Goal: Task Accomplishment & Management: Complete application form

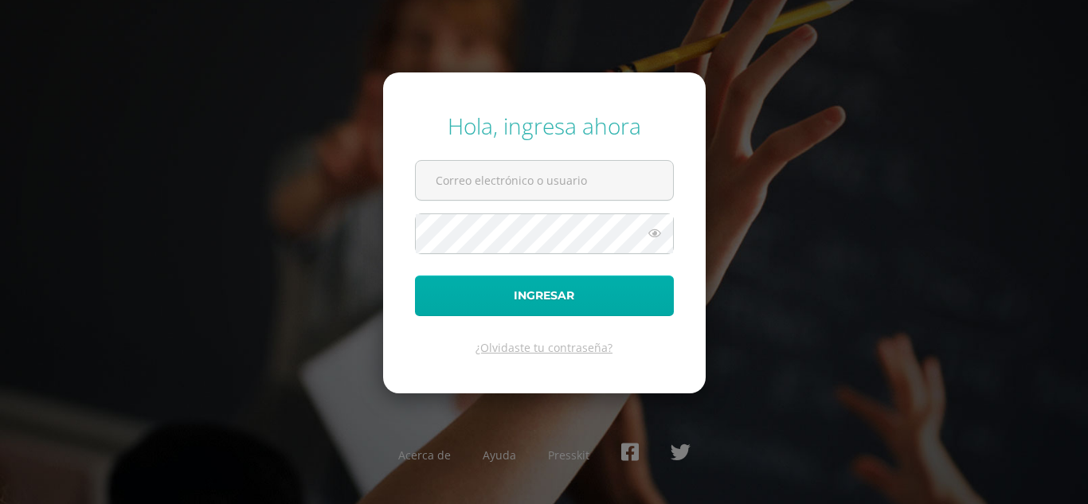
type input "[PERSON_NAME][EMAIL_ADDRESS][PERSON_NAME][DOMAIN_NAME]"
click at [572, 303] on button "Ingresar" at bounding box center [544, 296] width 259 height 41
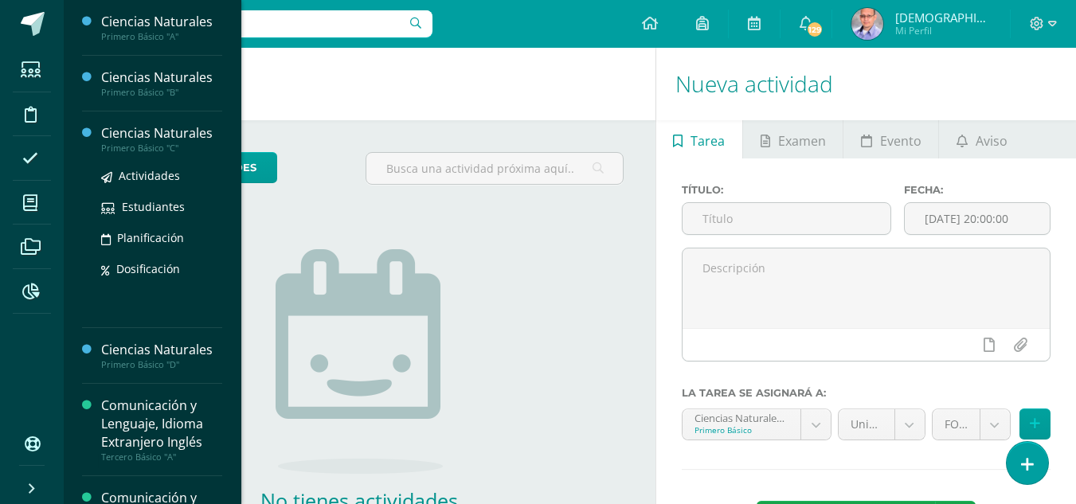
click at [141, 135] on div "Ciencias Naturales" at bounding box center [161, 133] width 121 height 18
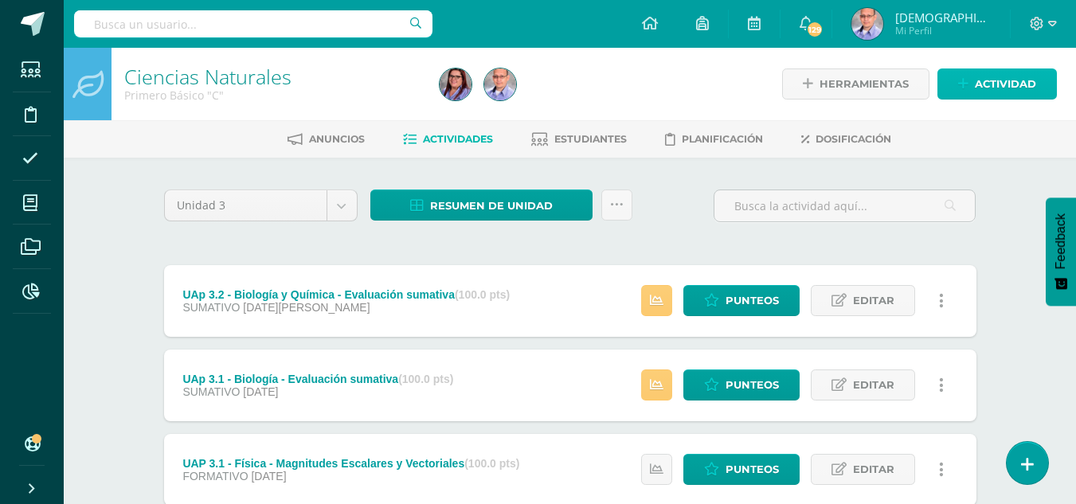
click at [989, 78] on span "Actividad" at bounding box center [1005, 83] width 61 height 29
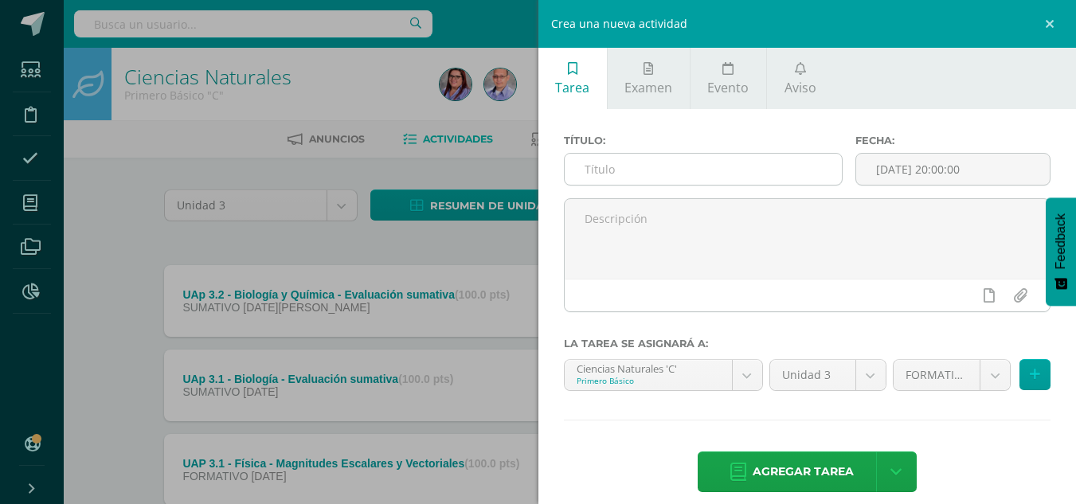
click at [666, 168] on input "text" at bounding box center [703, 169] width 277 height 31
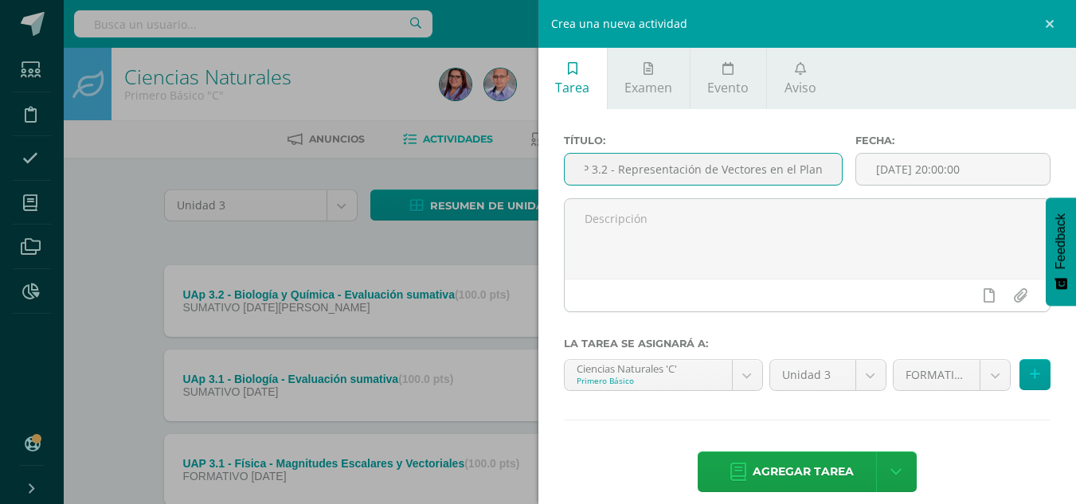
scroll to position [0, 25]
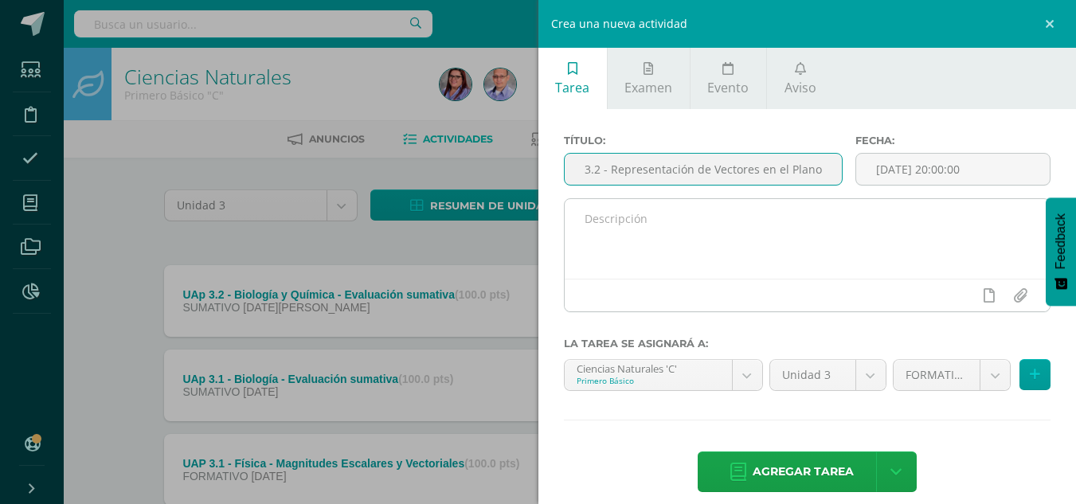
type input "UAP 3.2 - Representación de Vectores en el Plano"
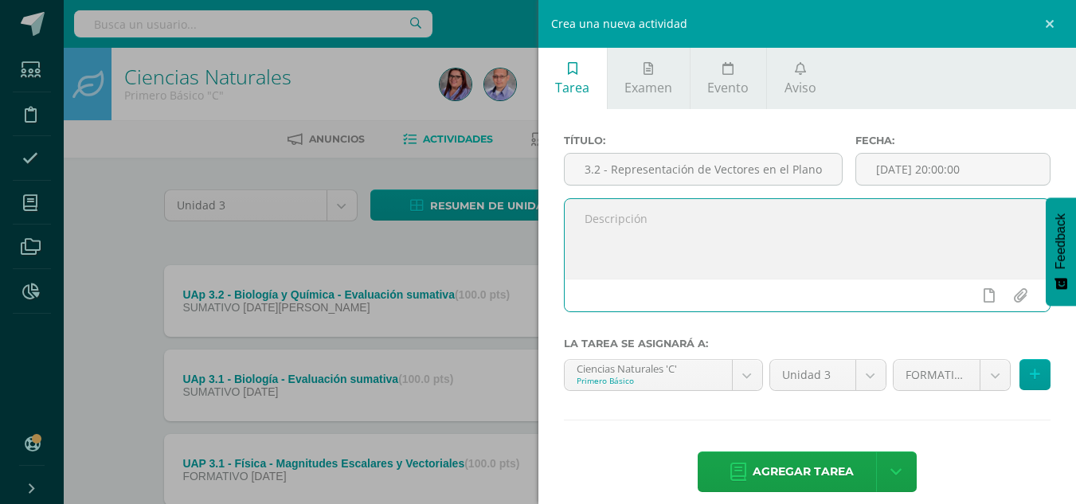
click at [679, 220] on textarea at bounding box center [808, 239] width 486 height 80
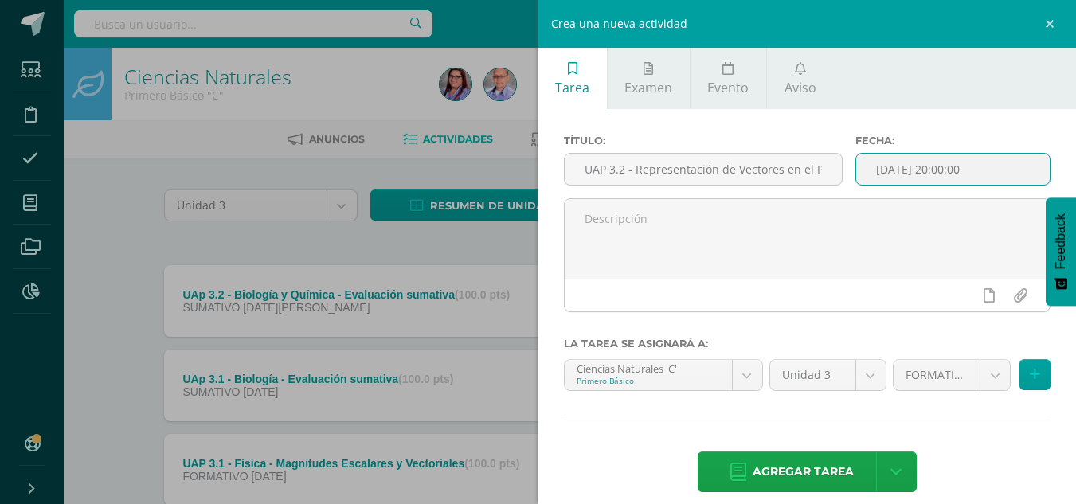
click at [900, 172] on input "[DATE] 20:00:00" at bounding box center [954, 169] width 194 height 31
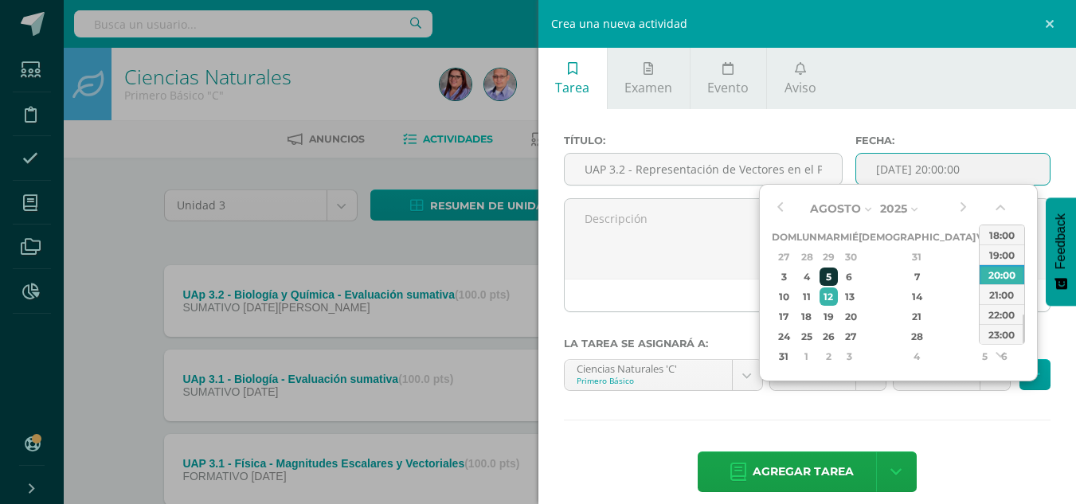
click at [838, 276] on div "5" at bounding box center [829, 277] width 18 height 18
type input "2025-08-05 20:00"
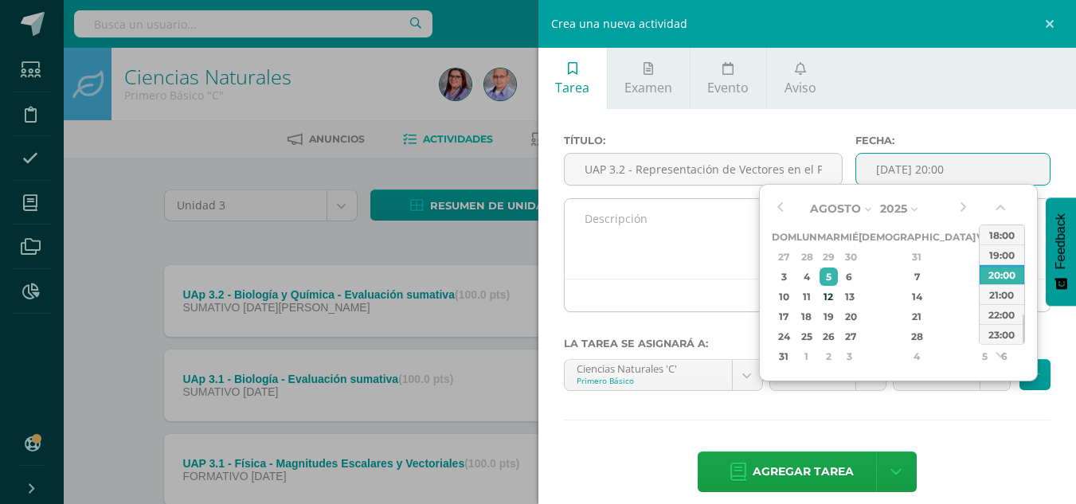
click at [722, 261] on textarea at bounding box center [808, 239] width 486 height 80
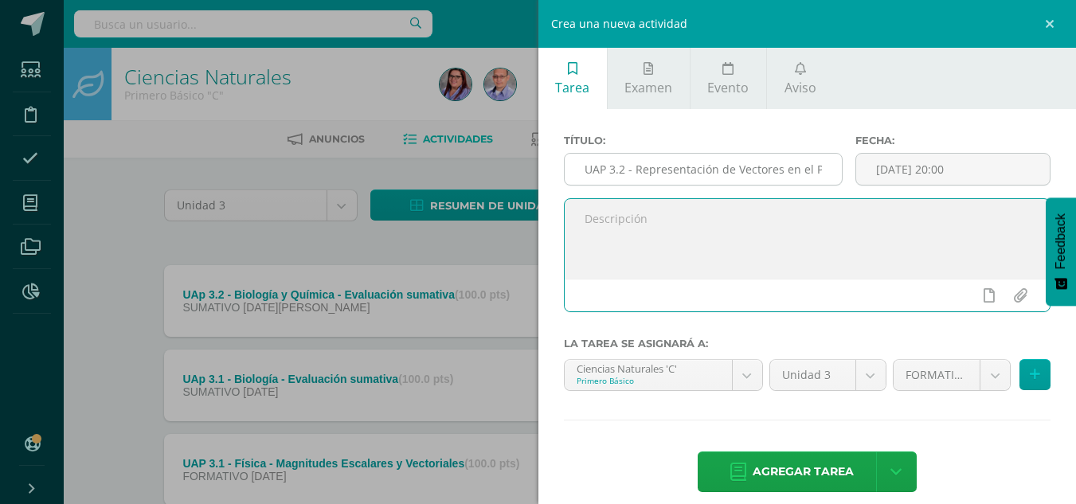
click at [636, 174] on input "UAP 3.2 - Representación de Vectores en el Plano" at bounding box center [703, 169] width 277 height 31
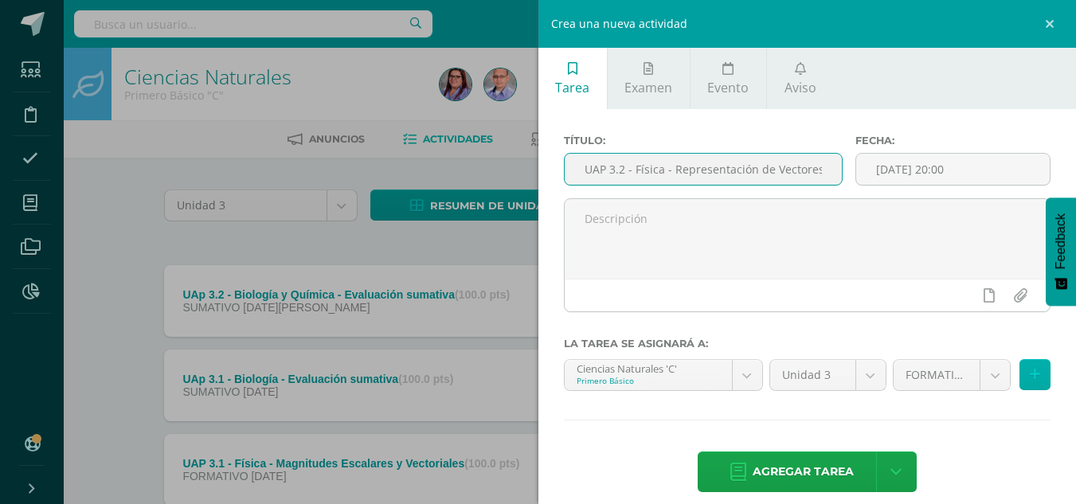
type input "UAP 3.2 - Física - Representación de Vectores en el Plano"
click at [1030, 376] on icon at bounding box center [1035, 375] width 10 height 14
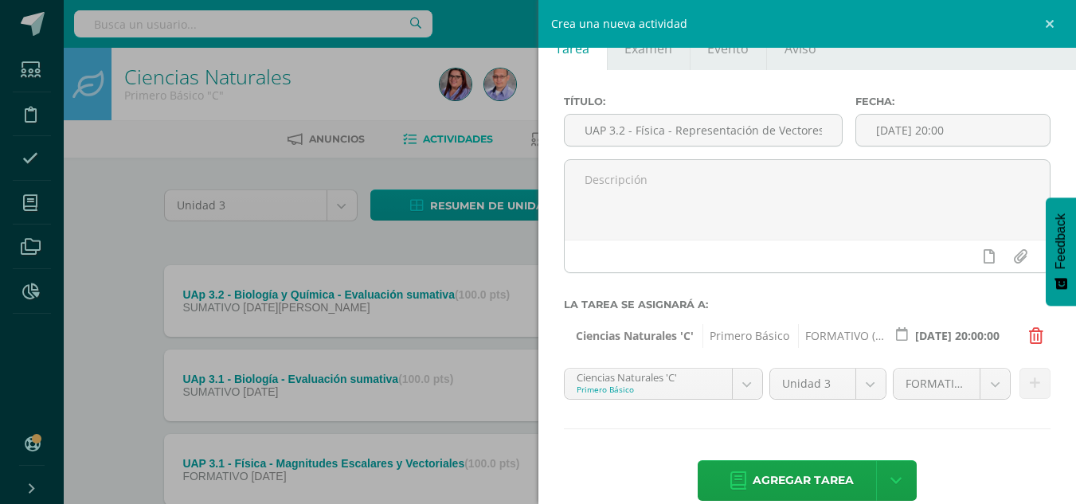
scroll to position [65, 0]
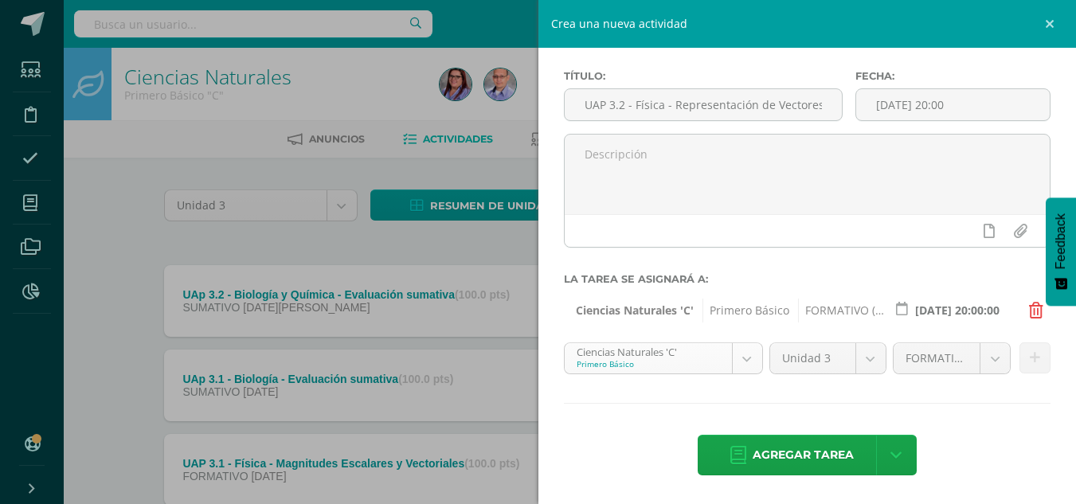
click at [750, 351] on body "Estudiantes Disciplina Asistencia Mis cursos Archivos Reportes Soporte Centro d…" at bounding box center [538, 432] width 1076 height 865
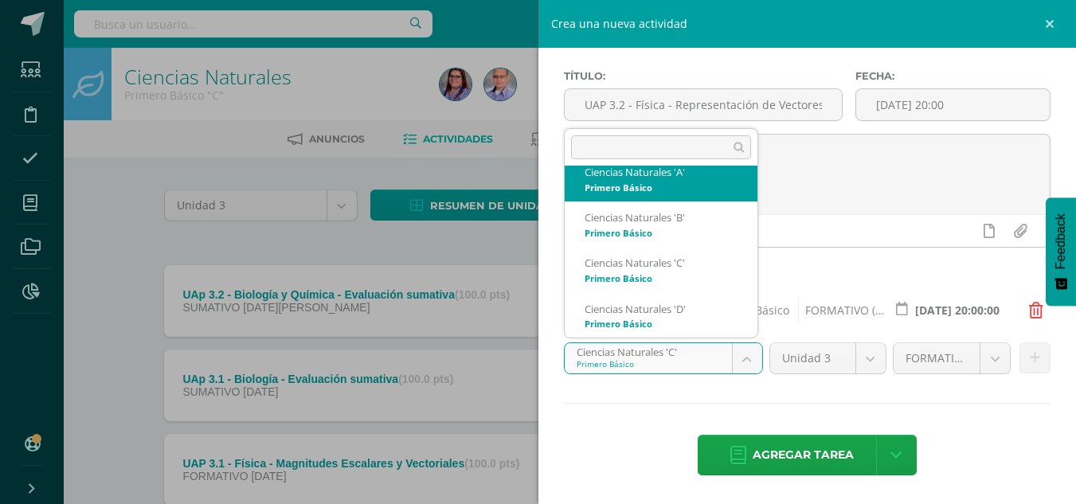
scroll to position [0, 0]
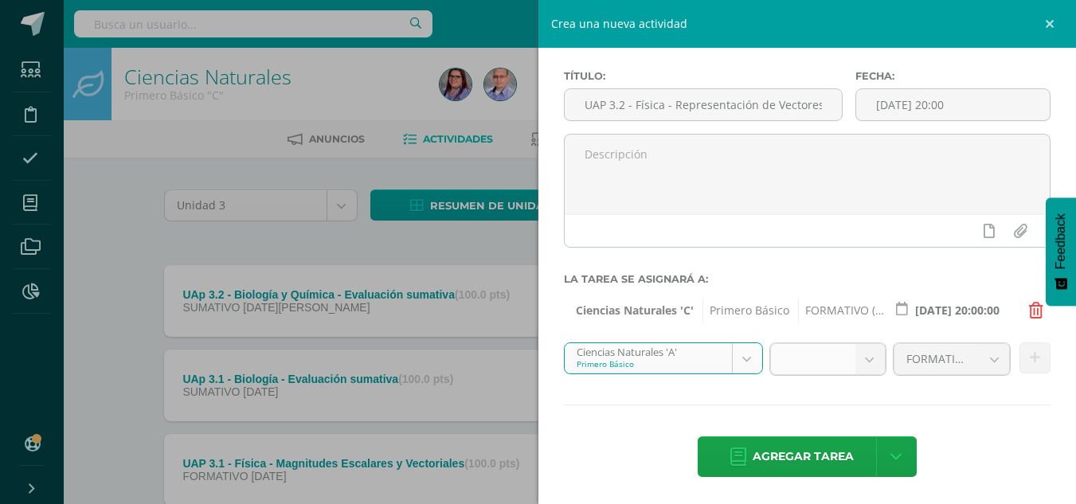
click at [861, 363] on b at bounding box center [870, 359] width 29 height 30
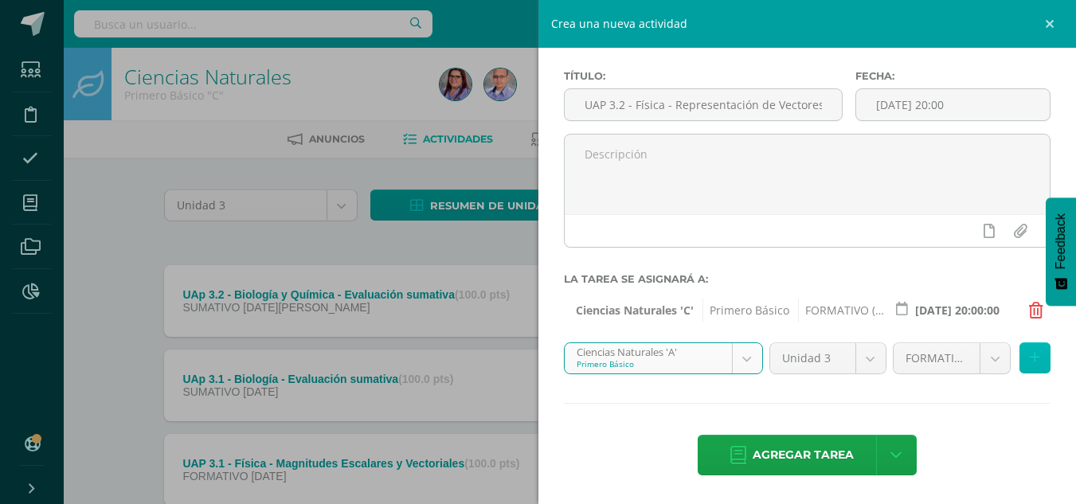
click at [1030, 365] on icon at bounding box center [1035, 358] width 10 height 14
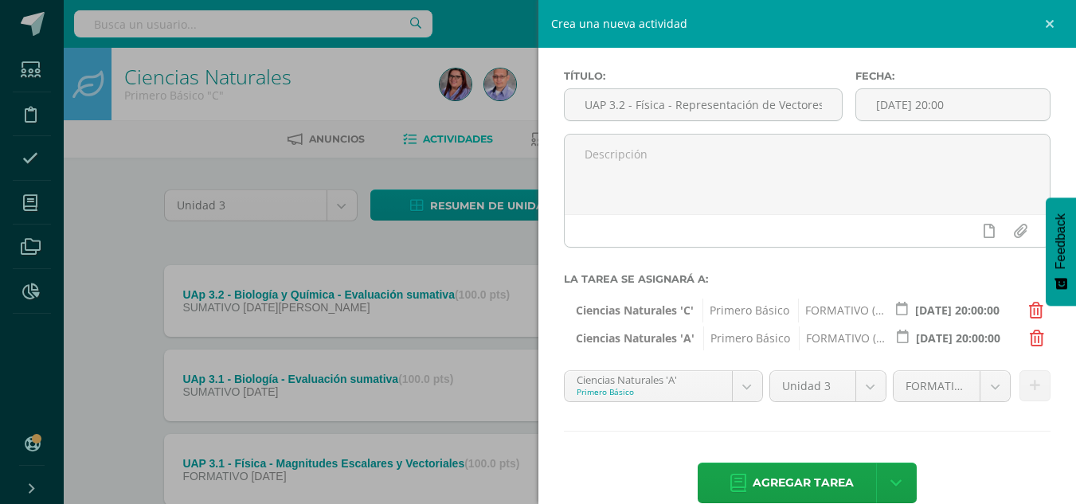
scroll to position [92, 0]
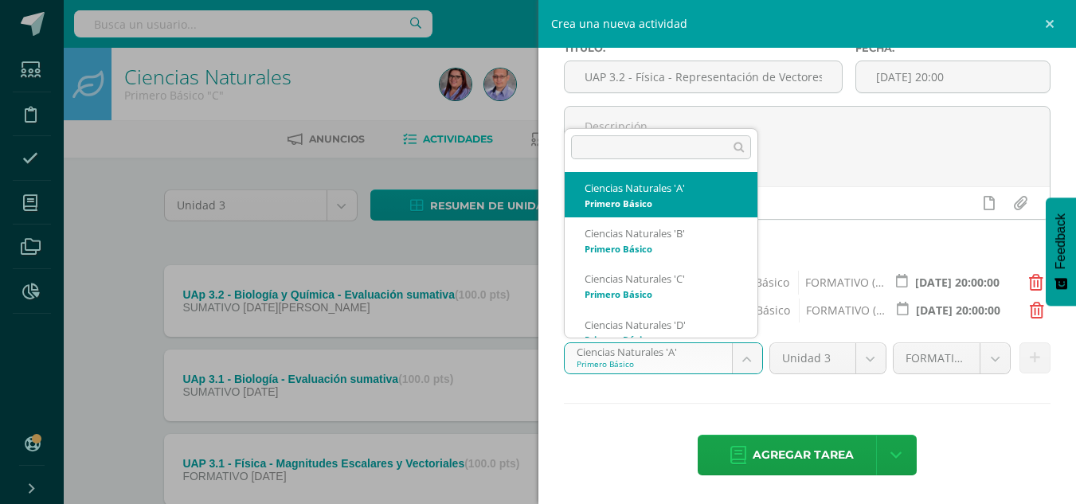
click at [737, 363] on body "Estudiantes Disciplina Asistencia Mis cursos Archivos Reportes Soporte Centro d…" at bounding box center [538, 432] width 1076 height 865
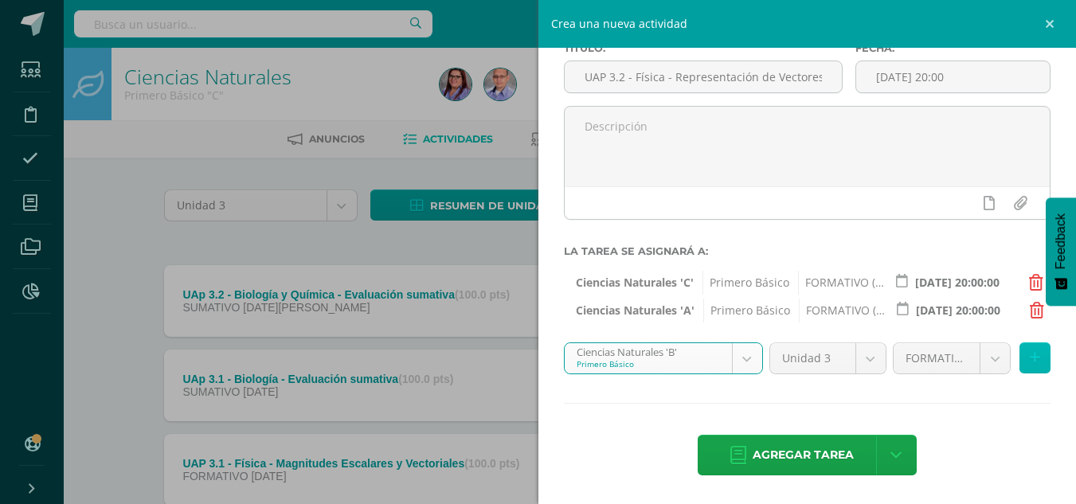
click at [1030, 353] on icon at bounding box center [1035, 358] width 10 height 14
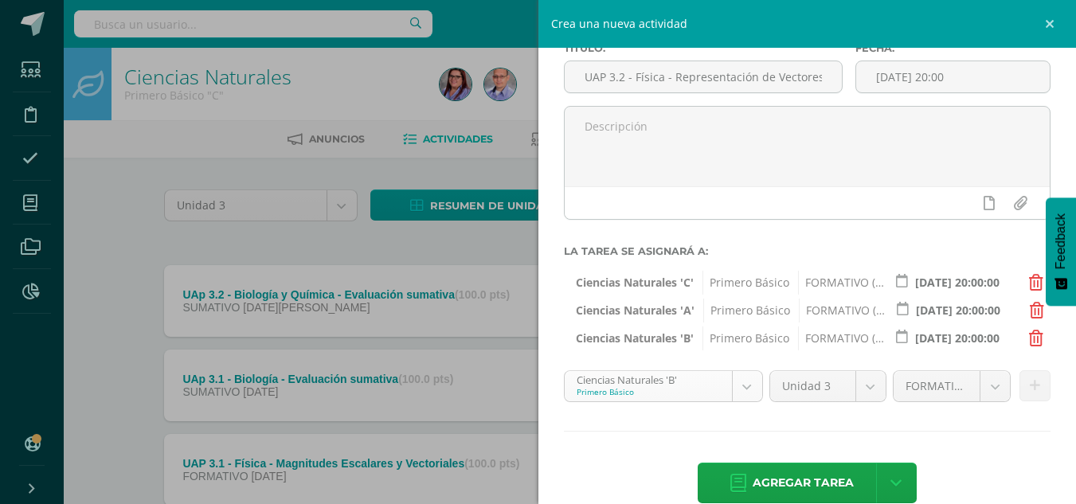
click at [743, 388] on body "Estudiantes Disciplina Asistencia Mis cursos Archivos Reportes Soporte Centro d…" at bounding box center [538, 432] width 1076 height 865
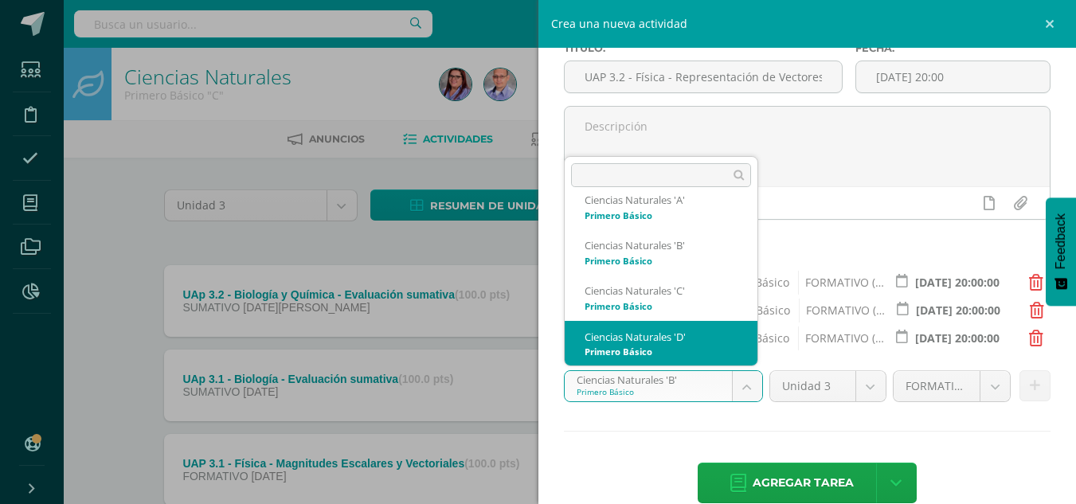
select select "212869"
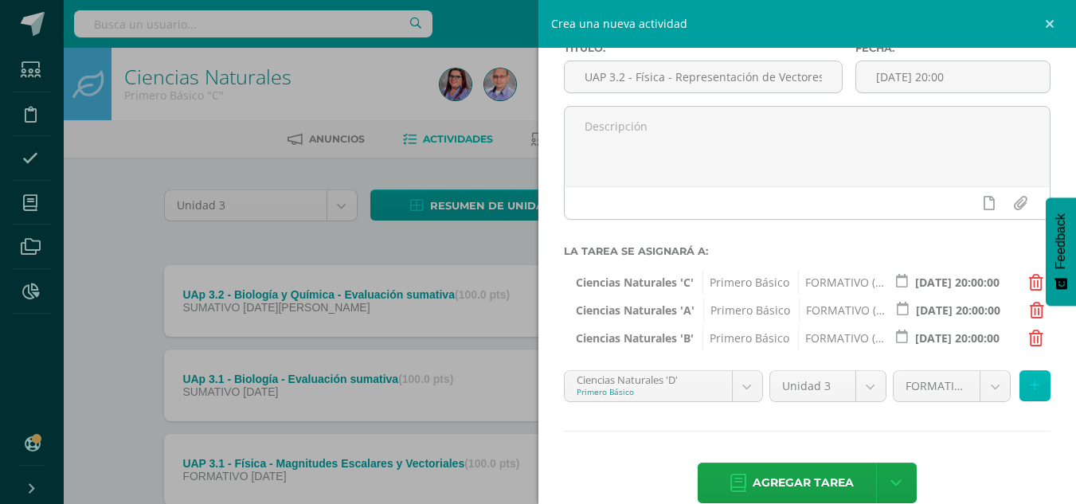
click at [1032, 390] on button at bounding box center [1035, 386] width 31 height 31
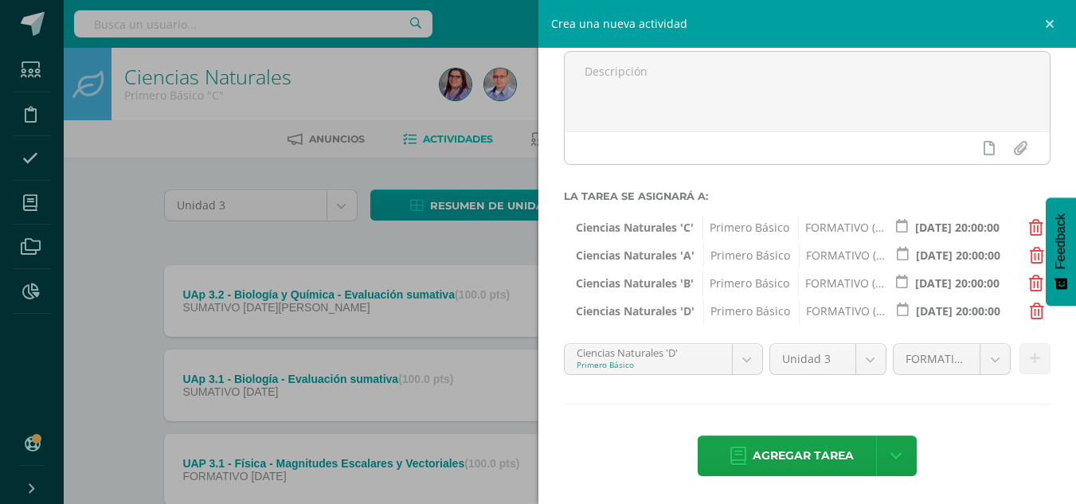
scroll to position [148, 0]
click at [755, 456] on span "Agregar tarea" at bounding box center [803, 455] width 101 height 39
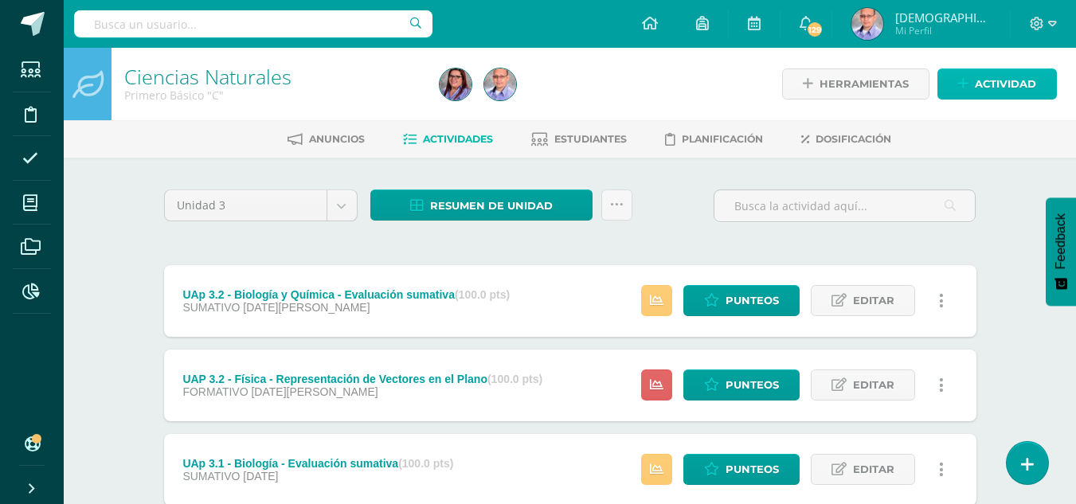
click at [997, 85] on span "Actividad" at bounding box center [1005, 83] width 61 height 29
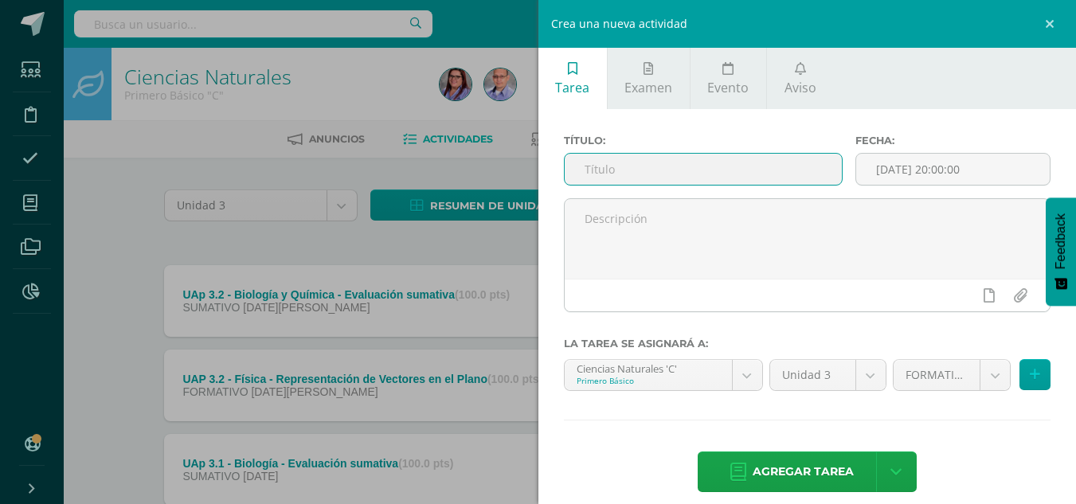
click at [653, 177] on input "text" at bounding box center [703, 169] width 277 height 31
type input "UAP 3.2 - Física - Evaluación Sumativa"
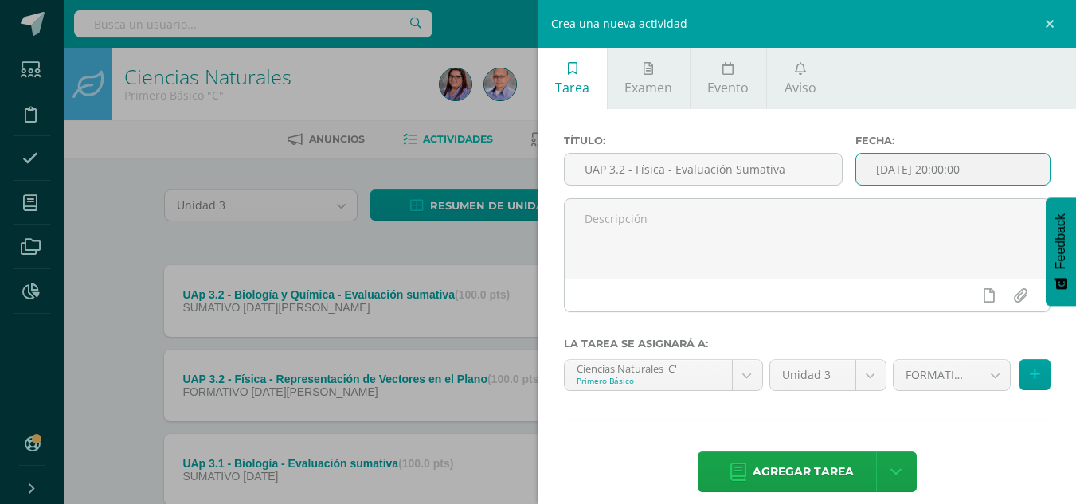
click at [961, 171] on input "[DATE] 20:00:00" at bounding box center [954, 169] width 194 height 31
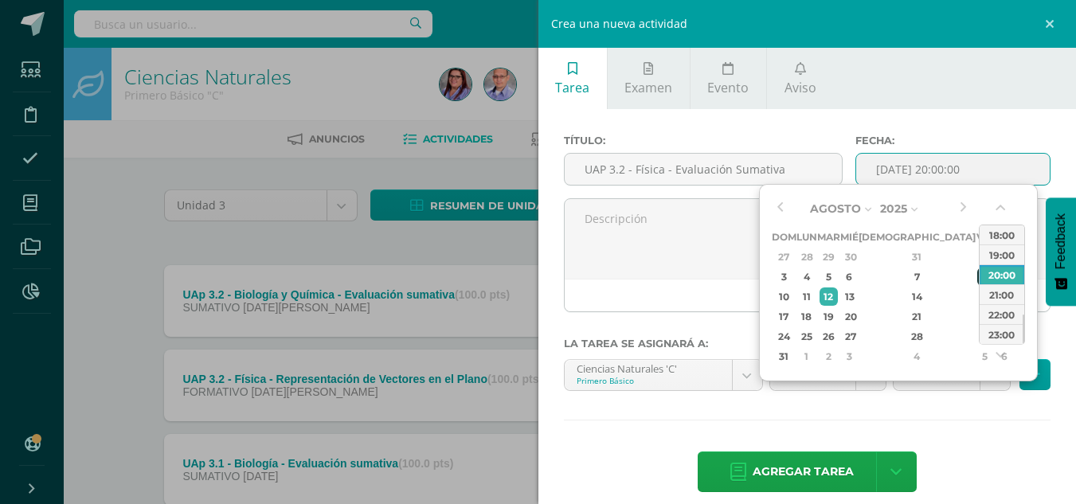
click at [978, 278] on div "8" at bounding box center [985, 277] width 14 height 18
type input "2025-08-08 20:00"
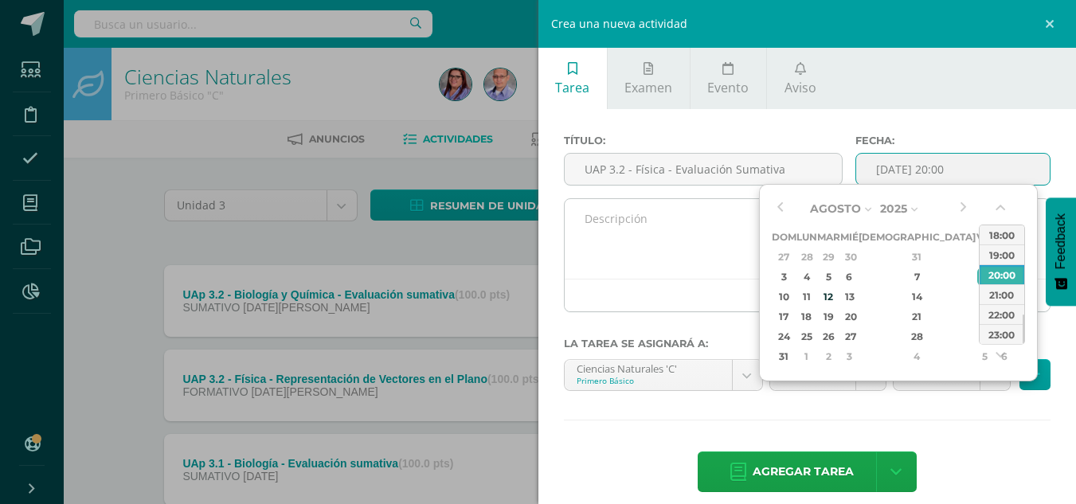
click at [670, 242] on textarea at bounding box center [808, 239] width 486 height 80
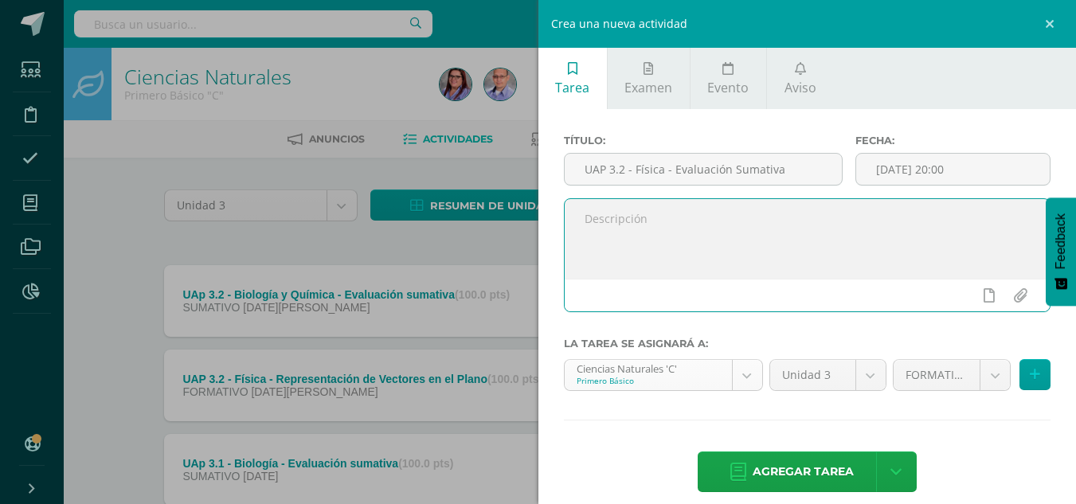
click at [745, 372] on body "Tarea asignada exitosamente Estudiantes Disciplina Asistencia Mis cursos Archiv…" at bounding box center [538, 475] width 1076 height 950
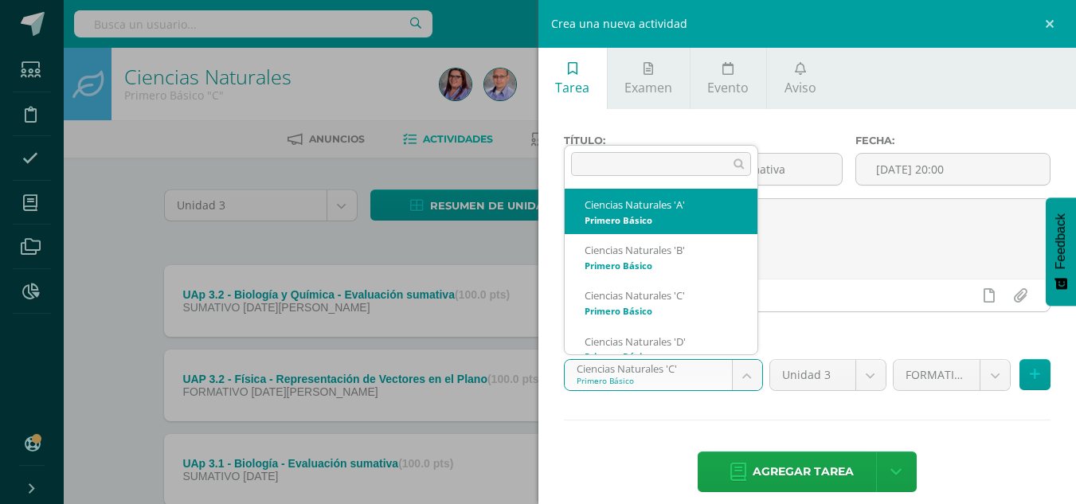
select select "212011"
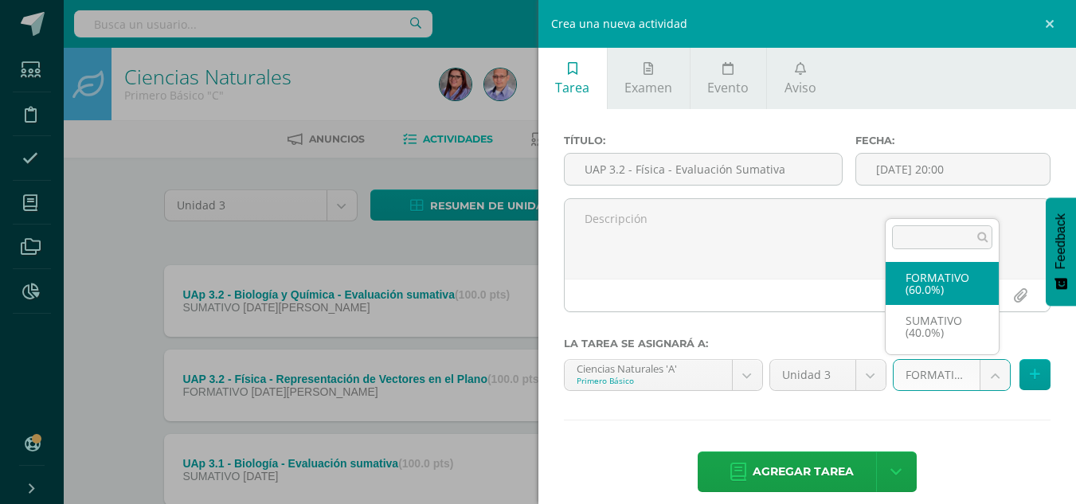
click at [989, 385] on body "Tarea asignada exitosamente Estudiantes Disciplina Asistencia Mis cursos Archiv…" at bounding box center [538, 475] width 1076 height 950
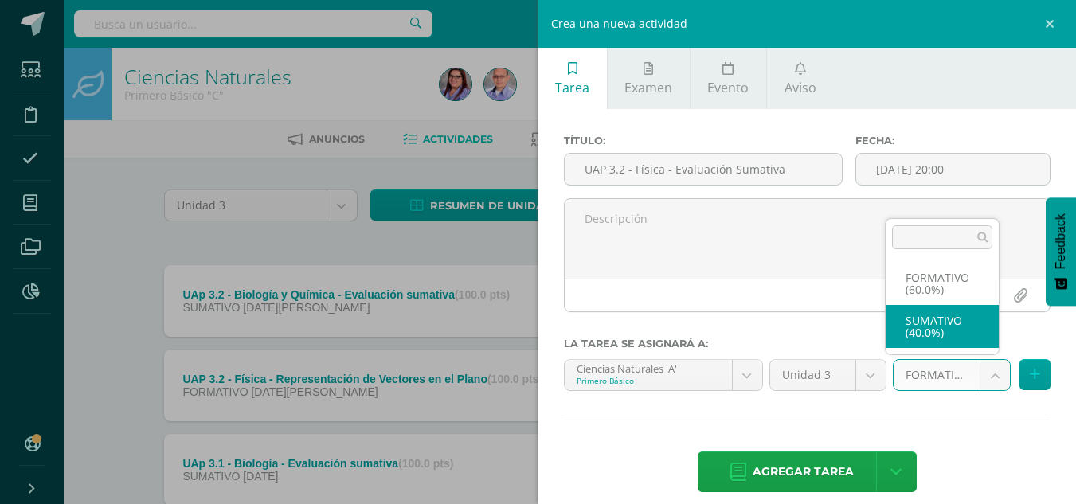
select select "212020"
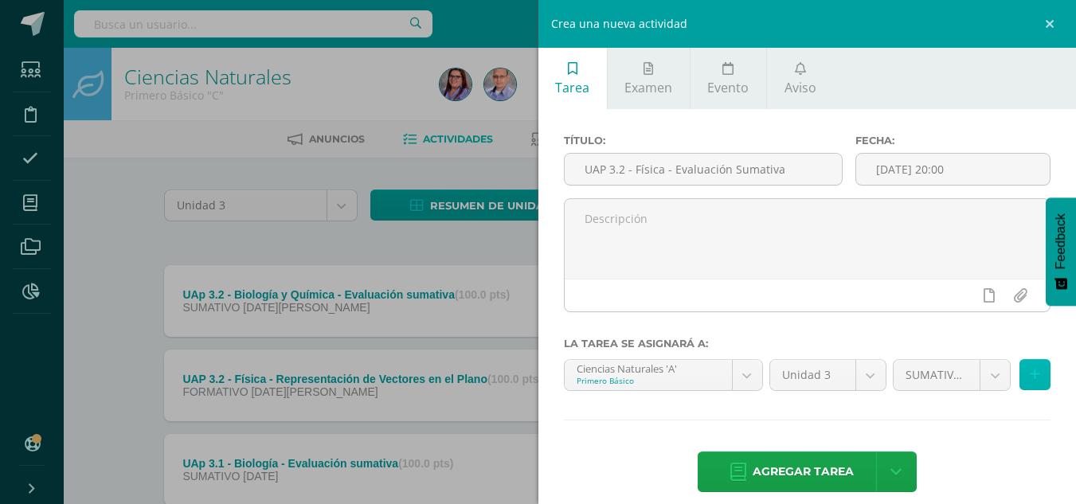
click at [1030, 376] on icon at bounding box center [1035, 375] width 10 height 14
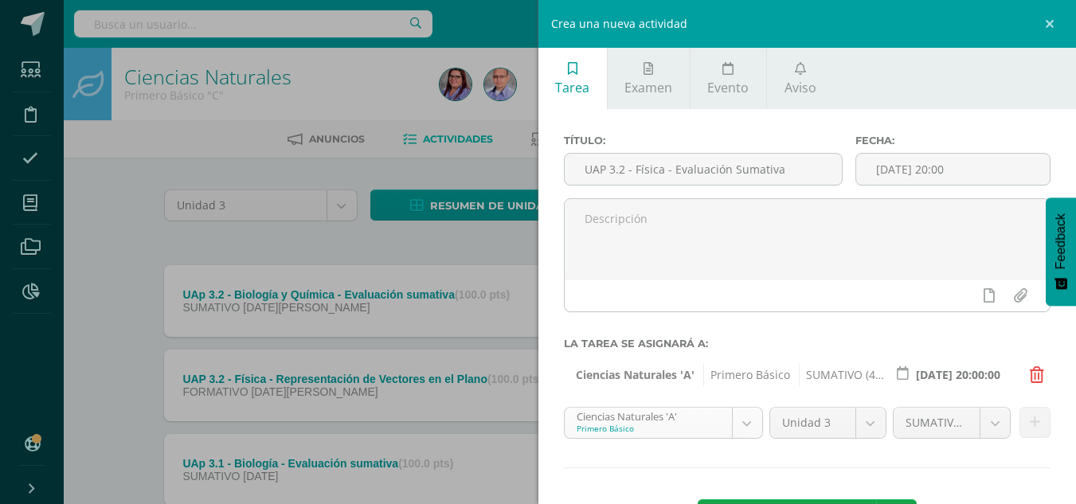
click at [736, 416] on body "Tarea asignada exitosamente Estudiantes Disciplina Asistencia Mis cursos Archiv…" at bounding box center [538, 475] width 1076 height 950
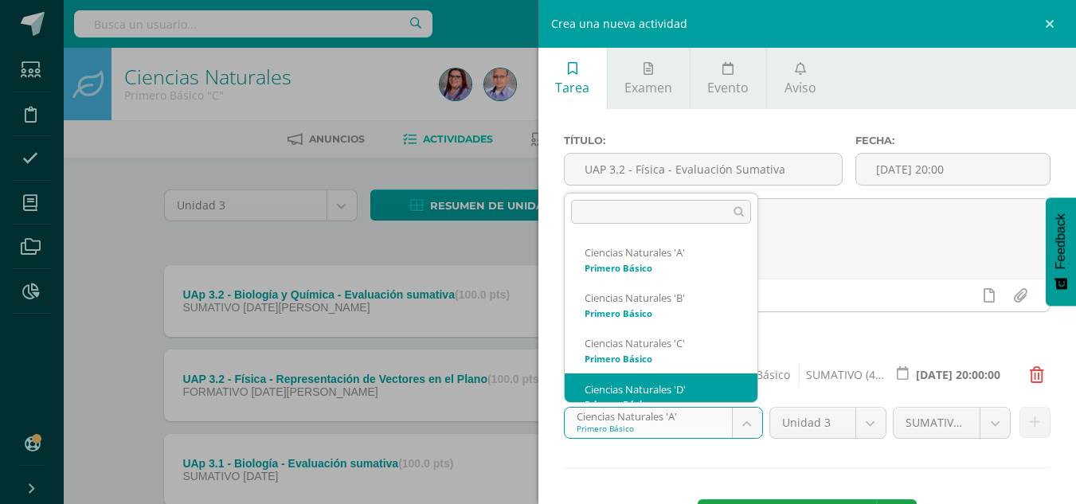
scroll to position [16, 0]
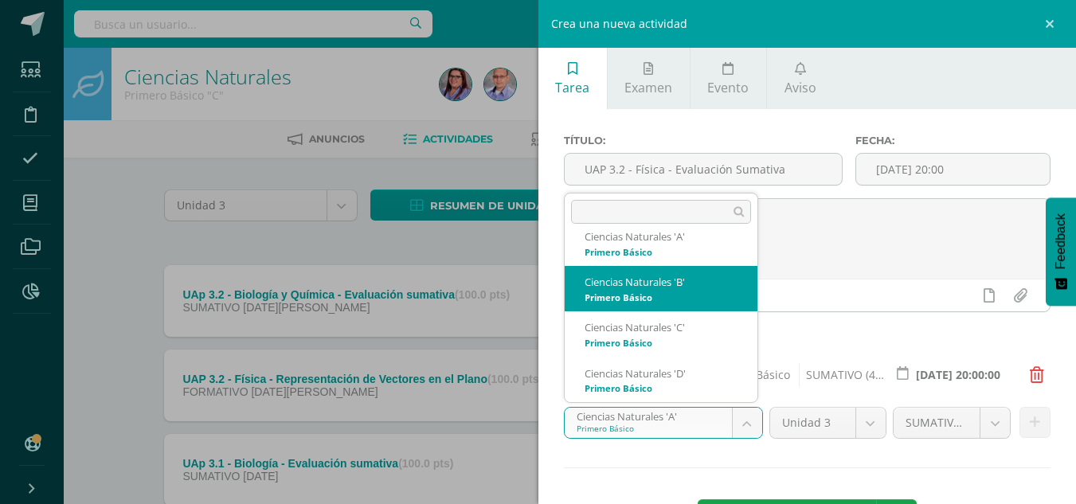
select select "212206"
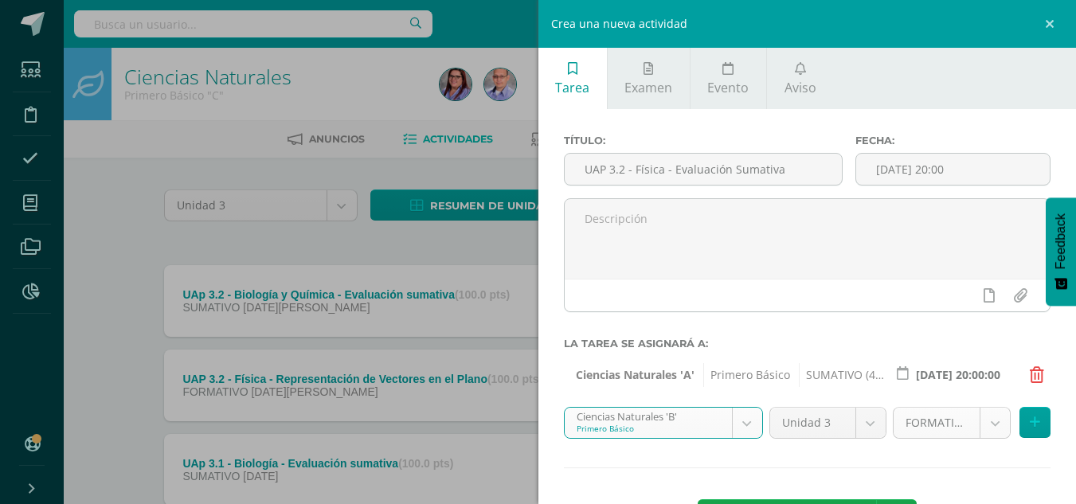
click at [992, 430] on body "Tarea asignada exitosamente Estudiantes Disciplina Asistencia Mis cursos Archiv…" at bounding box center [538, 475] width 1076 height 950
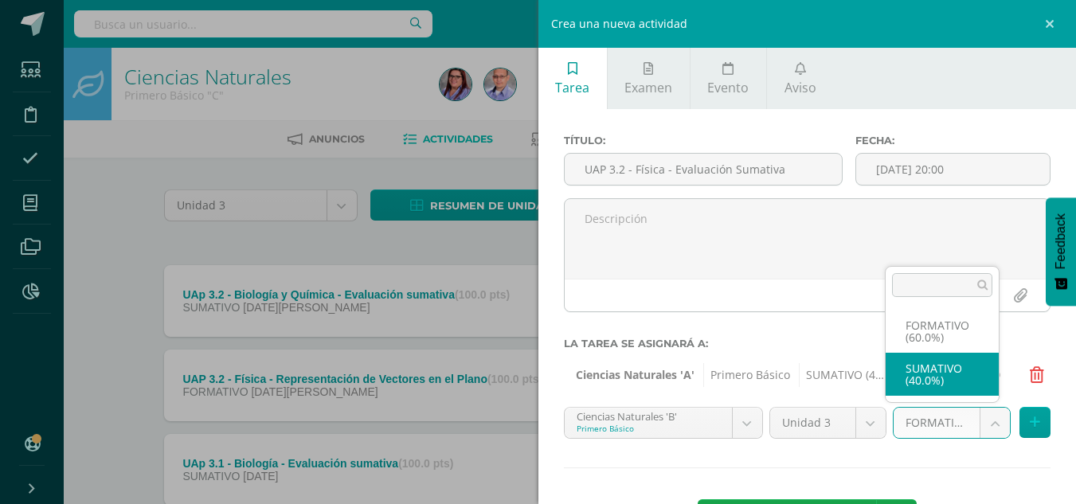
select select "212215"
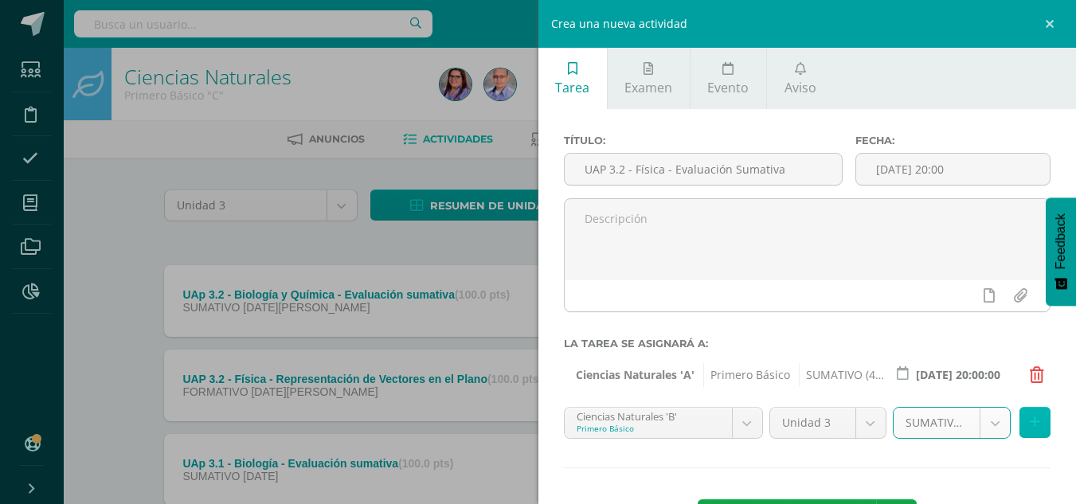
click at [1024, 432] on button at bounding box center [1035, 422] width 31 height 31
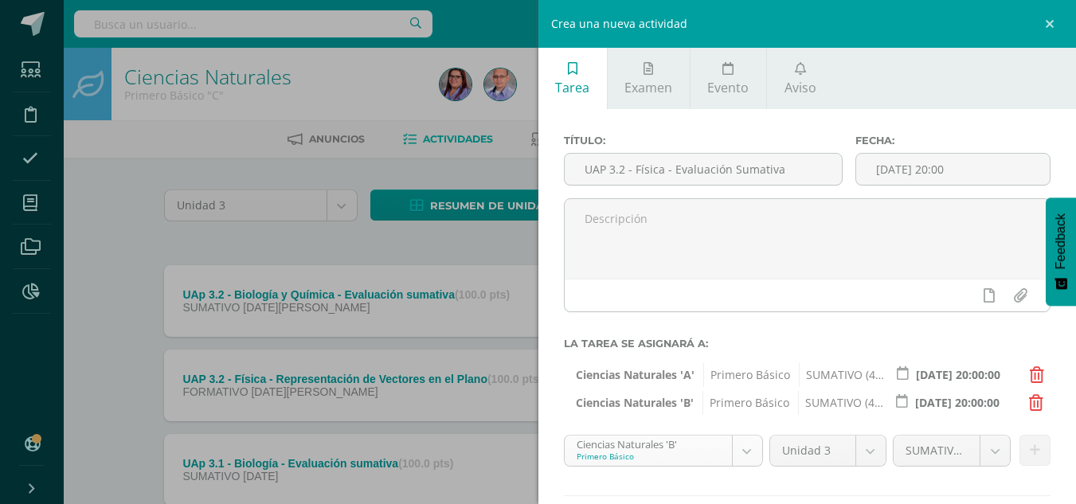
click at [738, 449] on body "Tarea asignada exitosamente Estudiantes Disciplina Asistencia Mis cursos Archiv…" at bounding box center [538, 475] width 1076 height 950
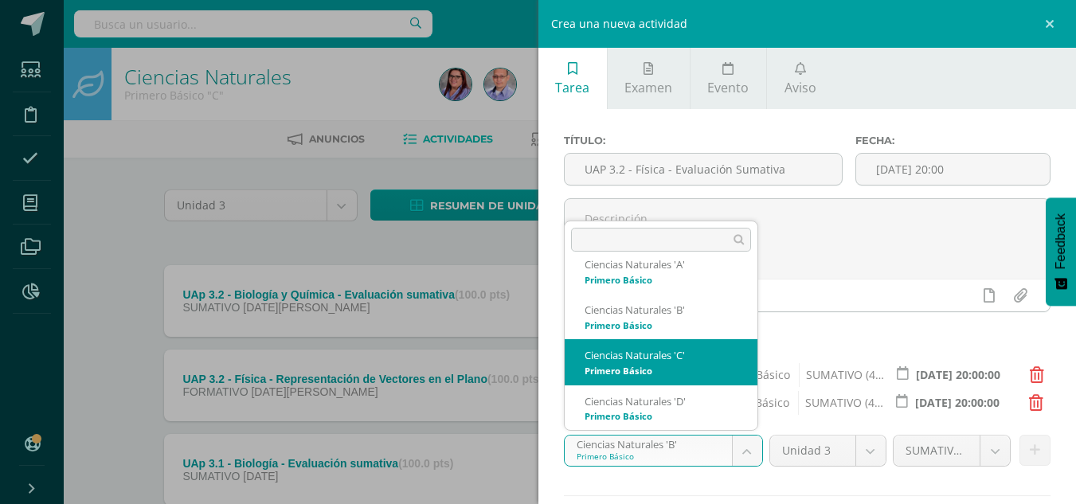
select select "212479"
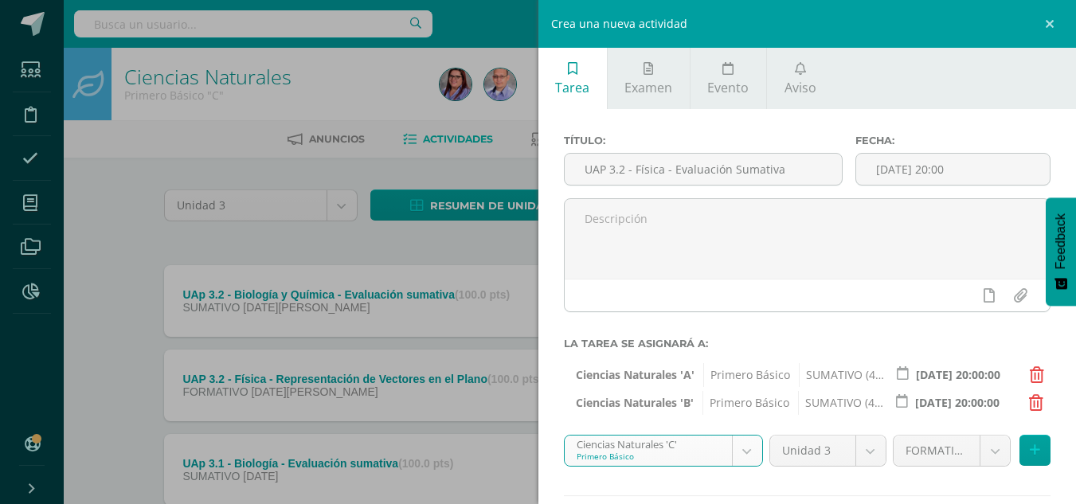
click at [982, 465] on body "Tarea asignada exitosamente Estudiantes Disciplina Asistencia Mis cursos Archiv…" at bounding box center [538, 475] width 1076 height 950
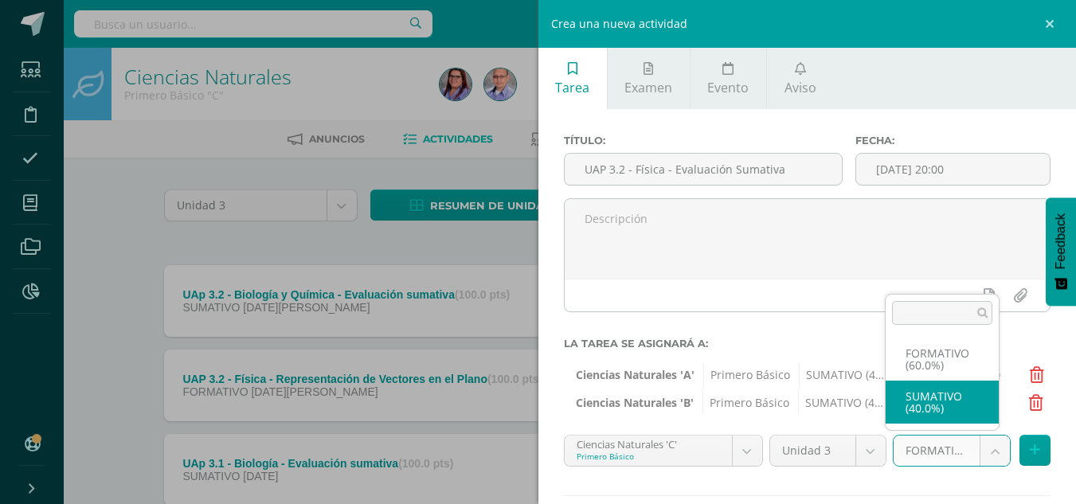
select select "212488"
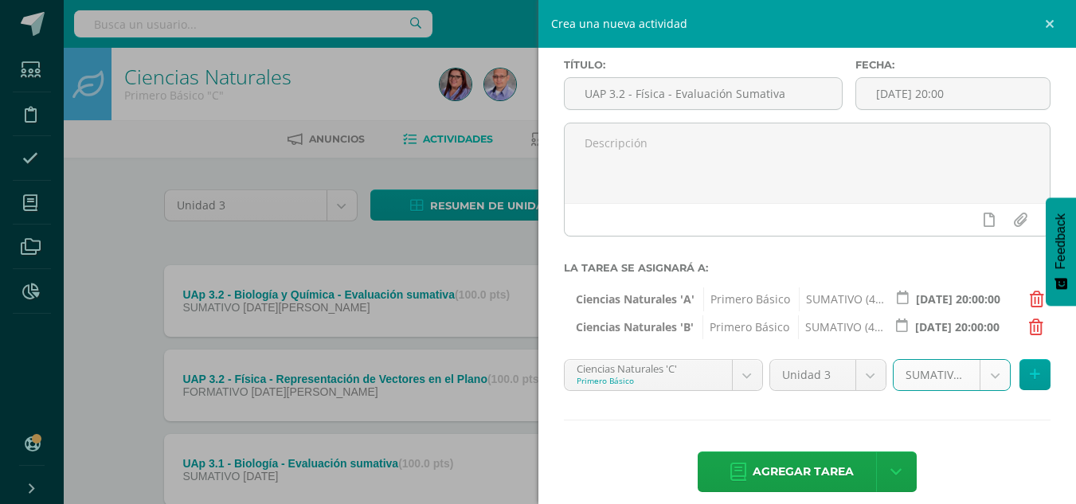
scroll to position [92, 0]
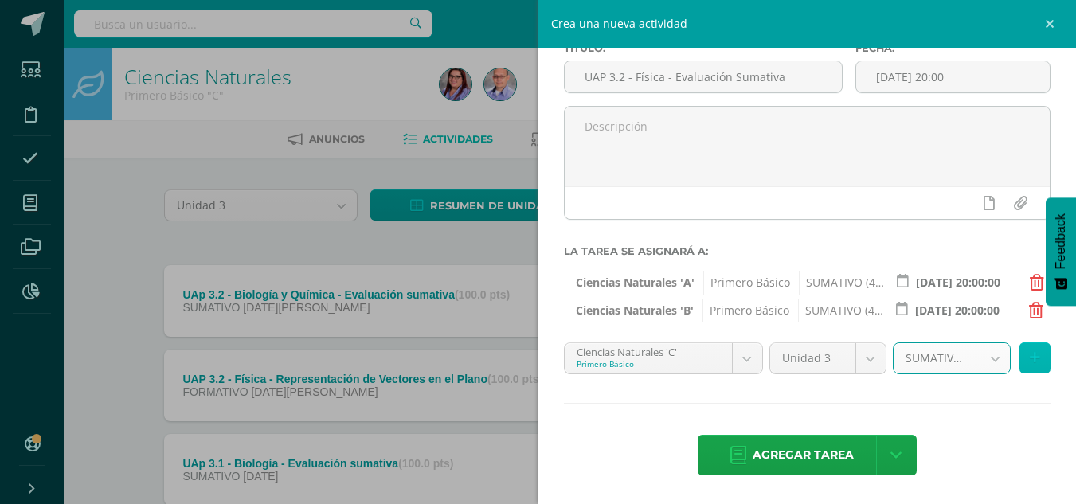
click at [1021, 367] on button at bounding box center [1035, 358] width 31 height 31
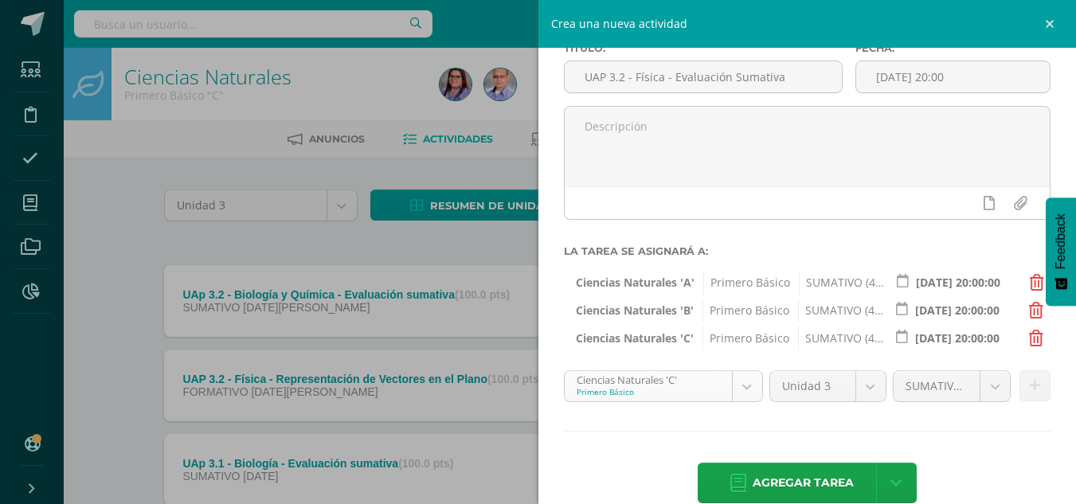
click at [737, 390] on body "Tarea asignada exitosamente Estudiantes Disciplina Asistencia Mis cursos Archiv…" at bounding box center [538, 475] width 1076 height 950
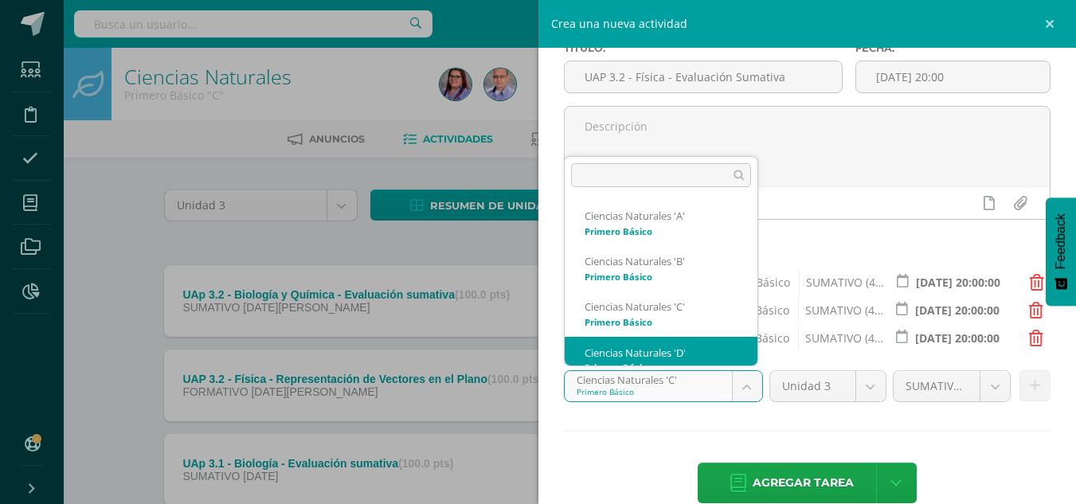
scroll to position [16, 0]
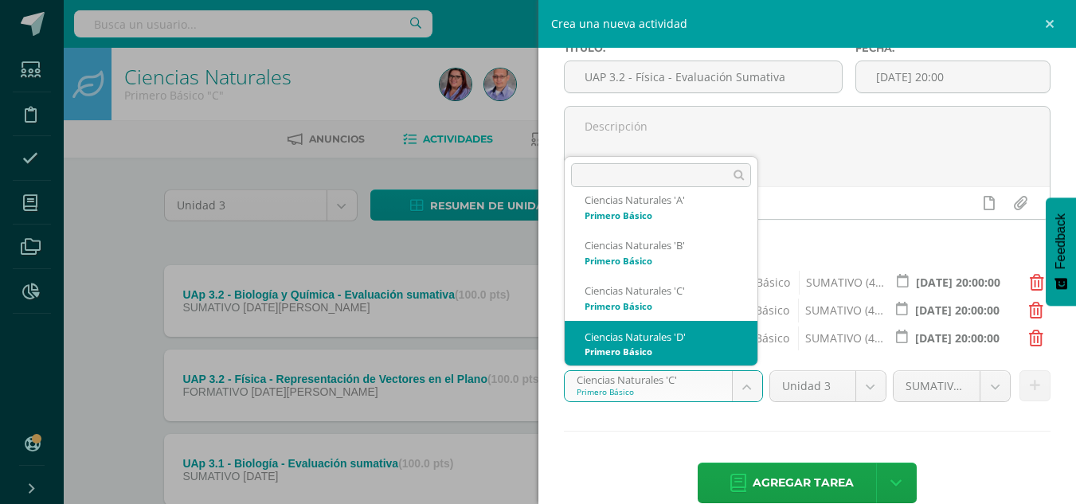
select select "212869"
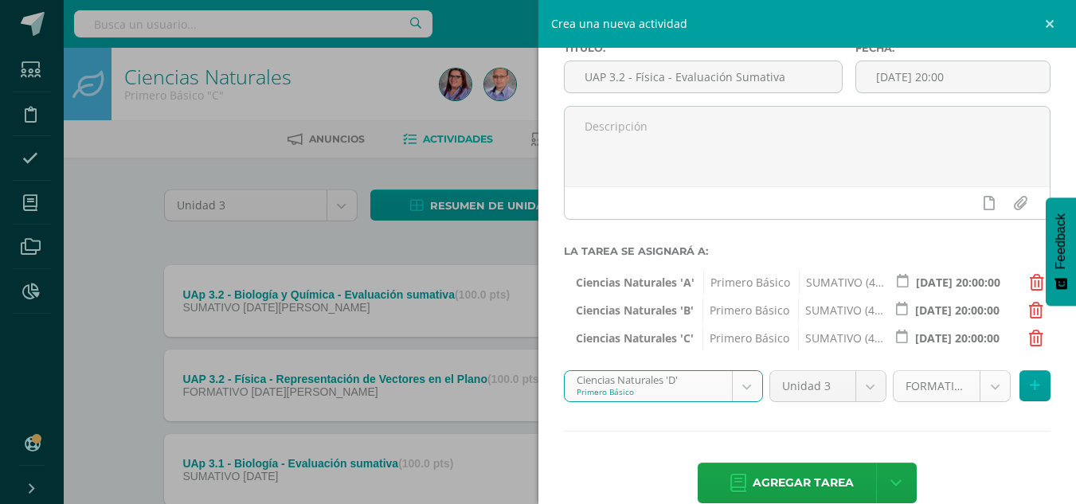
click at [978, 396] on body "Tarea asignada exitosamente Estudiantes Disciplina Asistencia Mis cursos Archiv…" at bounding box center [538, 475] width 1076 height 950
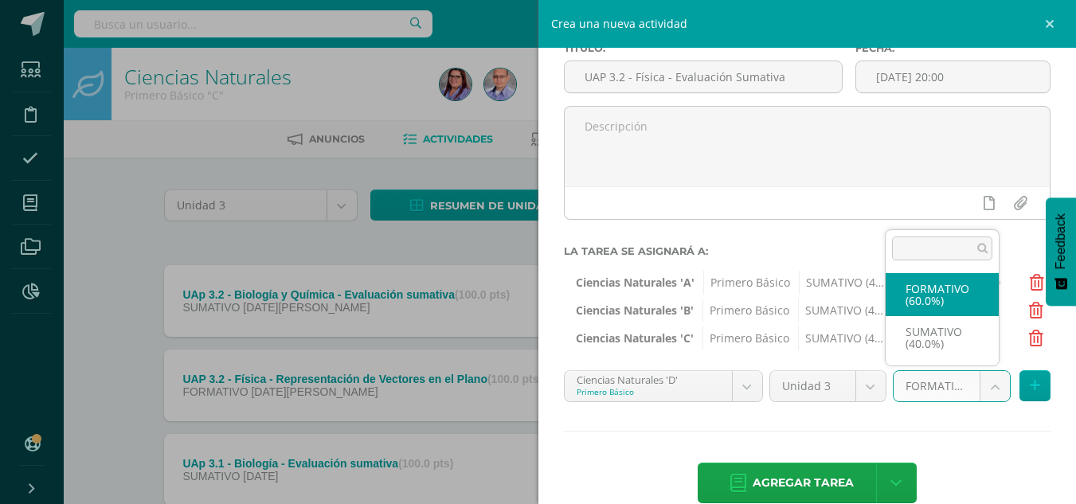
click at [956, 412] on body "Tarea asignada exitosamente Estudiantes Disciplina Asistencia Mis cursos Archiv…" at bounding box center [538, 475] width 1076 height 950
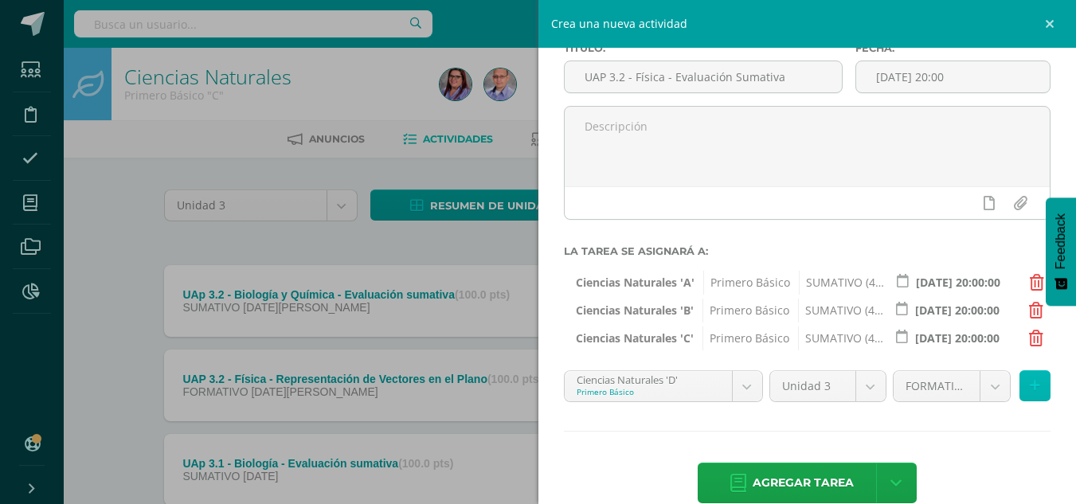
click at [1030, 390] on icon at bounding box center [1035, 386] width 10 height 14
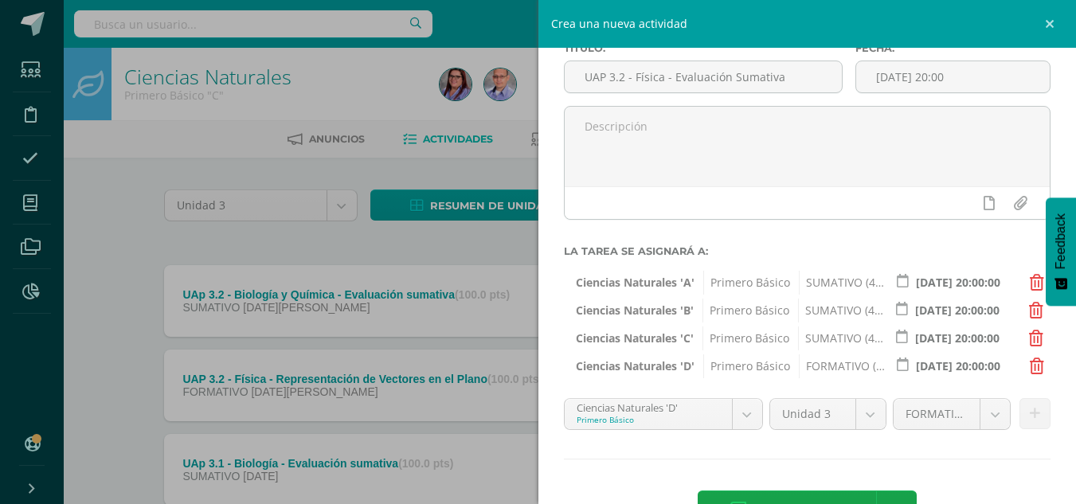
click at [602, 454] on div "Título: UAP 3.2 - Física - Evaluación Sumativa Fecha: 2025-08-08 20:00 La tarea…" at bounding box center [808, 288] width 539 height 543
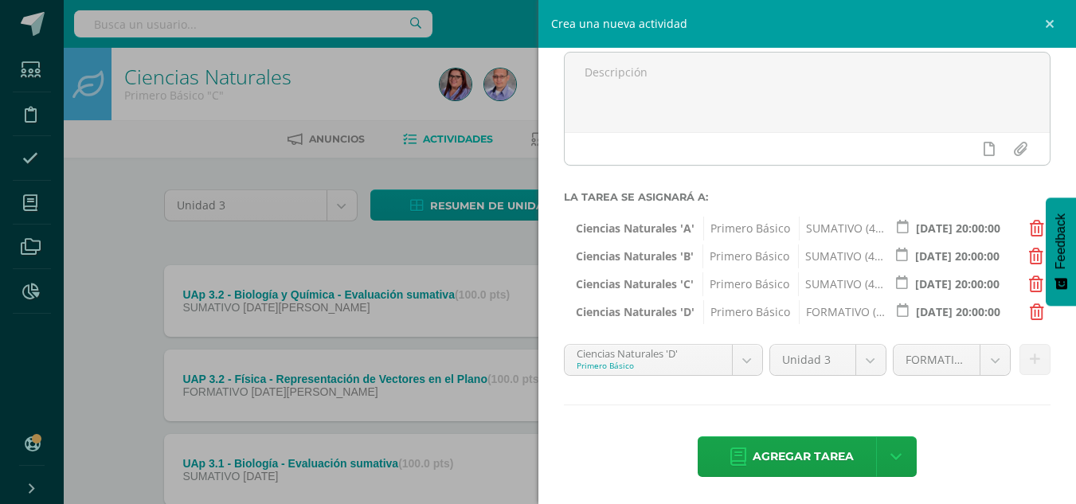
scroll to position [148, 0]
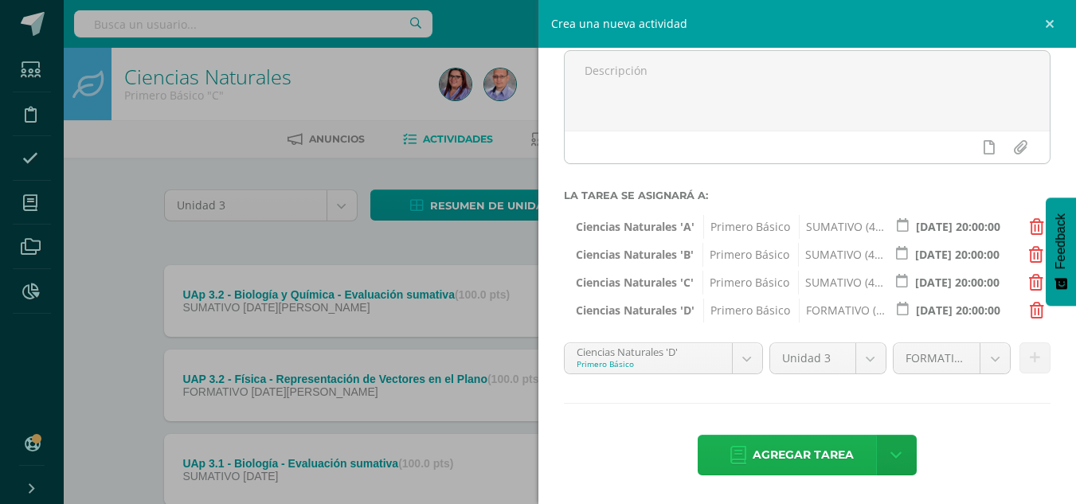
click at [767, 446] on span "Agregar tarea" at bounding box center [803, 455] width 101 height 39
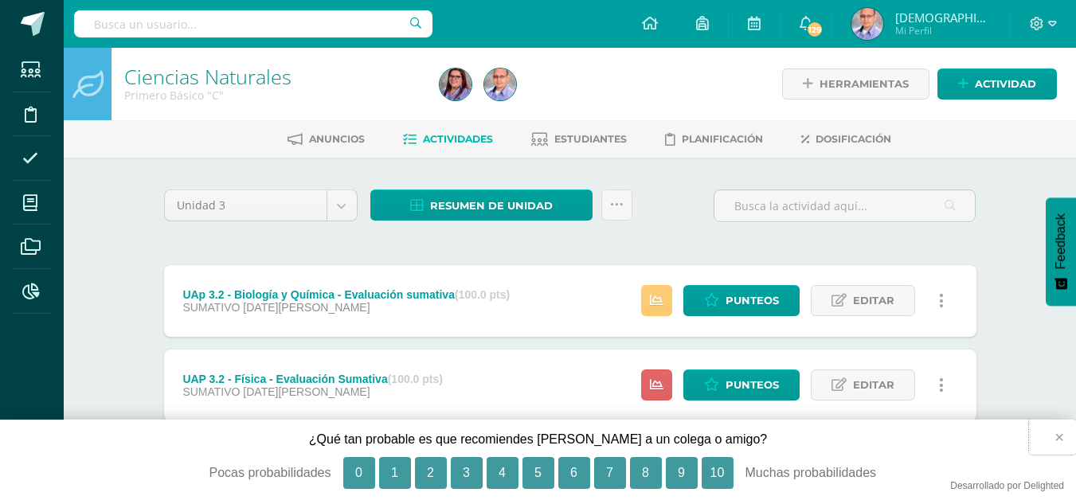
click at [1070, 437] on button "×" at bounding box center [1052, 437] width 47 height 35
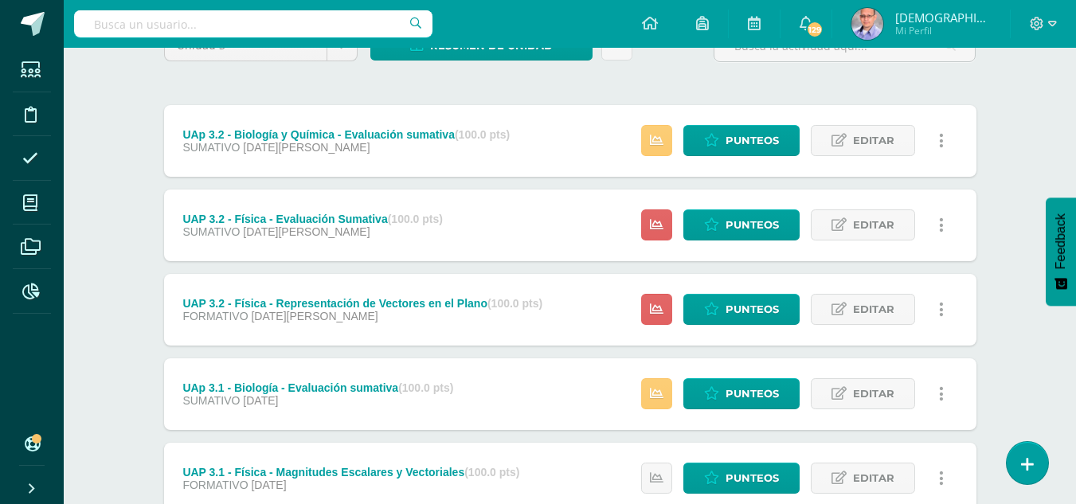
scroll to position [171, 0]
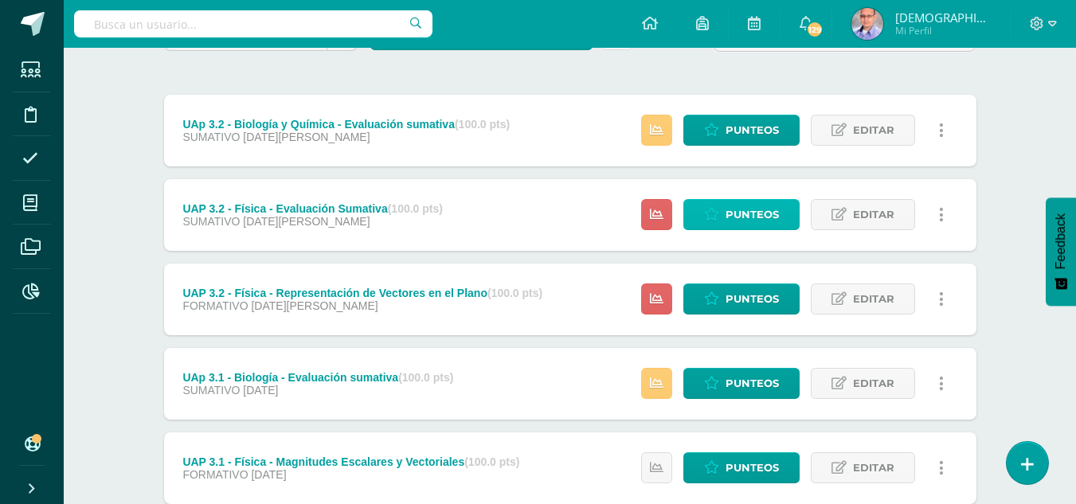
click at [755, 218] on span "Punteos" at bounding box center [752, 214] width 53 height 29
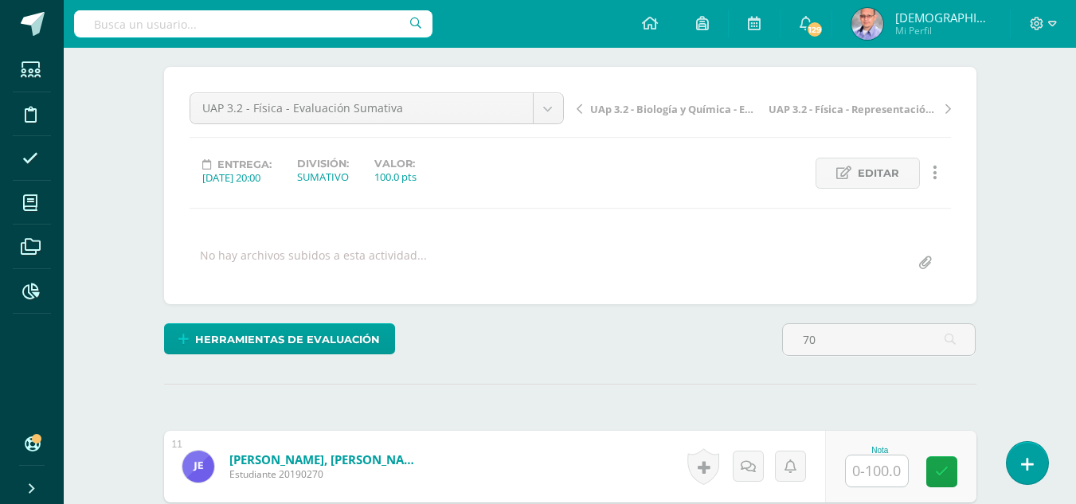
scroll to position [144, 0]
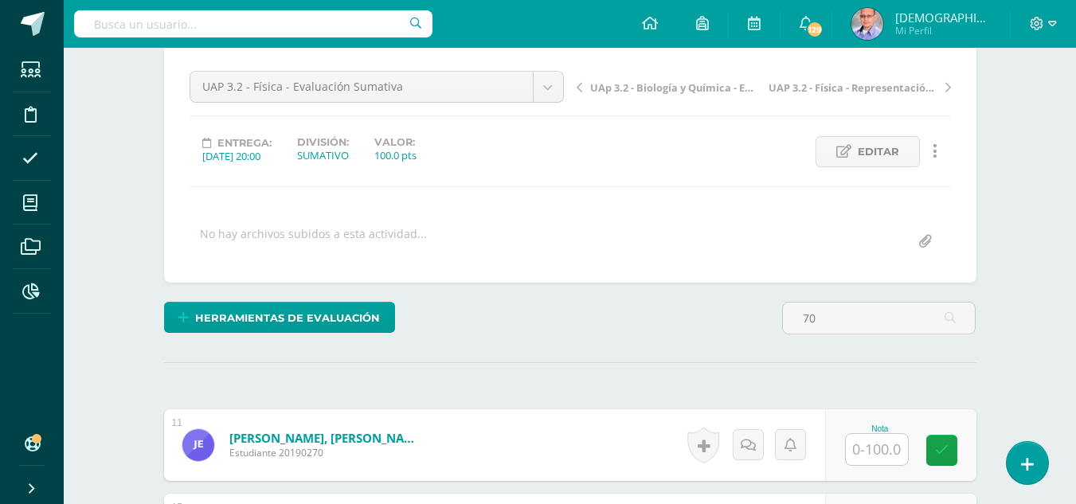
type input "7"
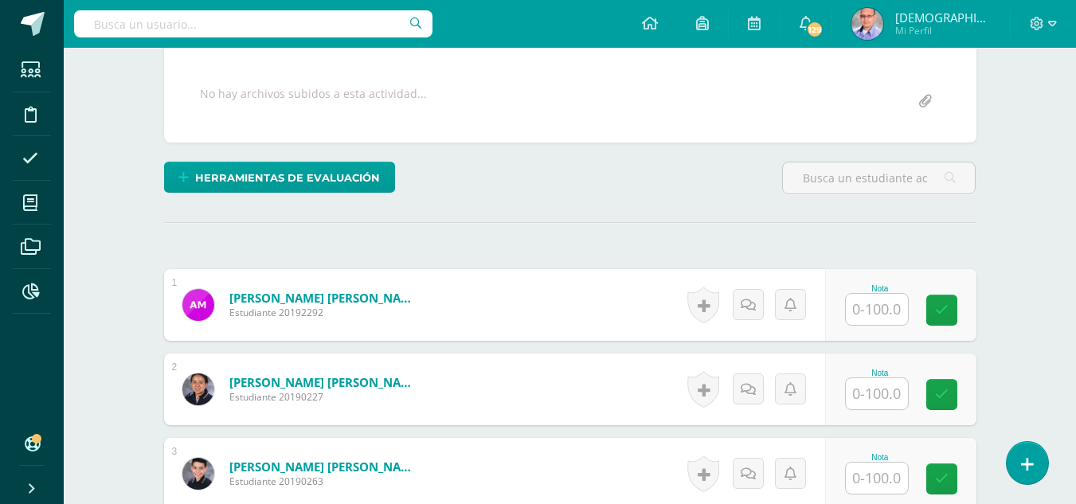
scroll to position [285, 0]
click at [886, 313] on input "text" at bounding box center [877, 308] width 62 height 31
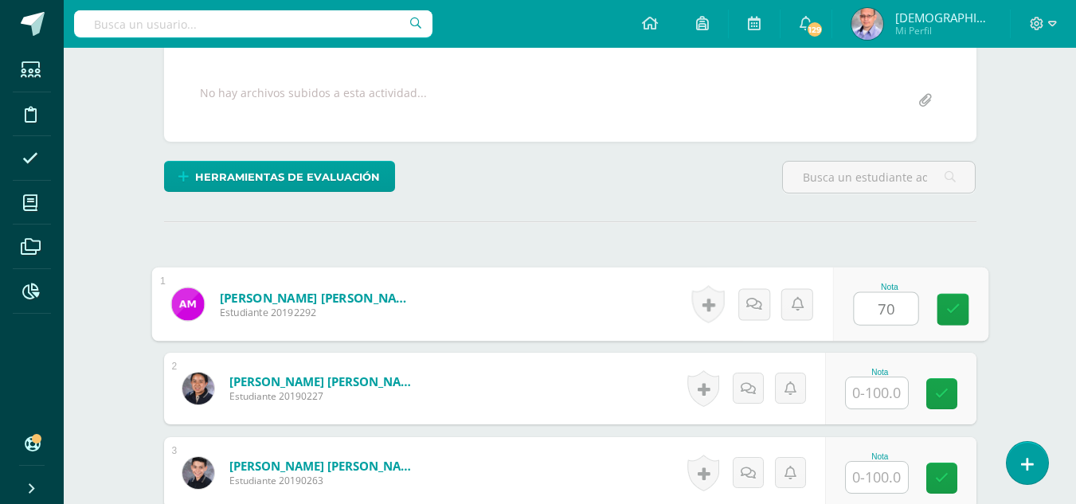
type input "70"
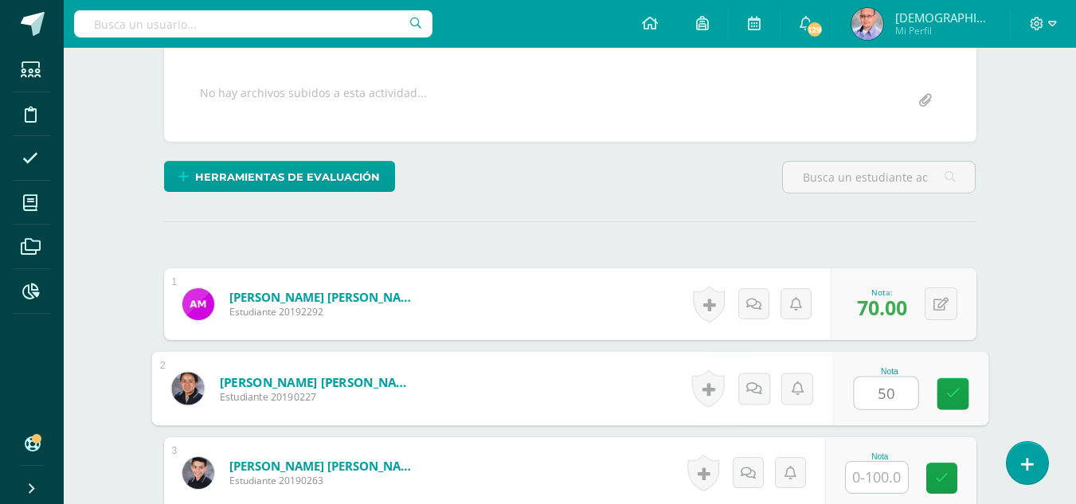
type input "50"
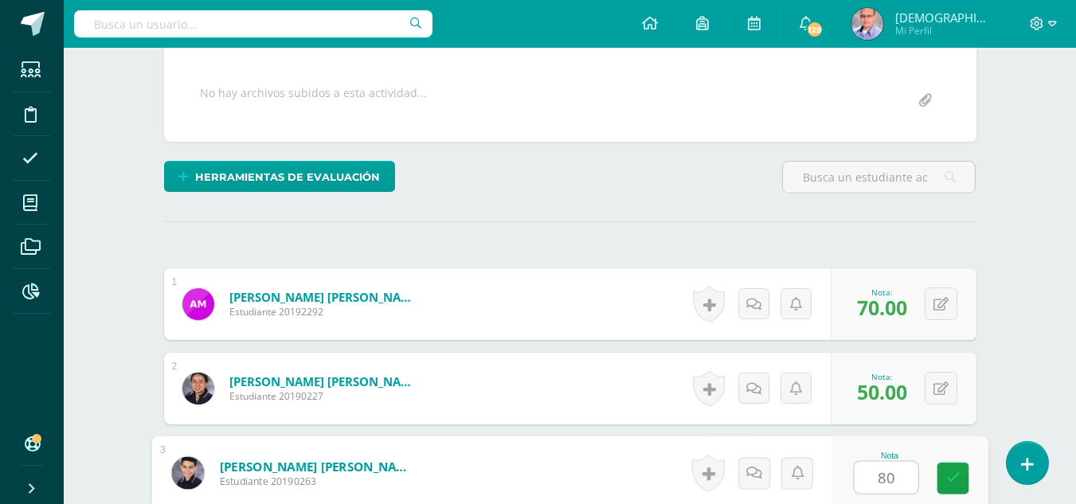
type input "80"
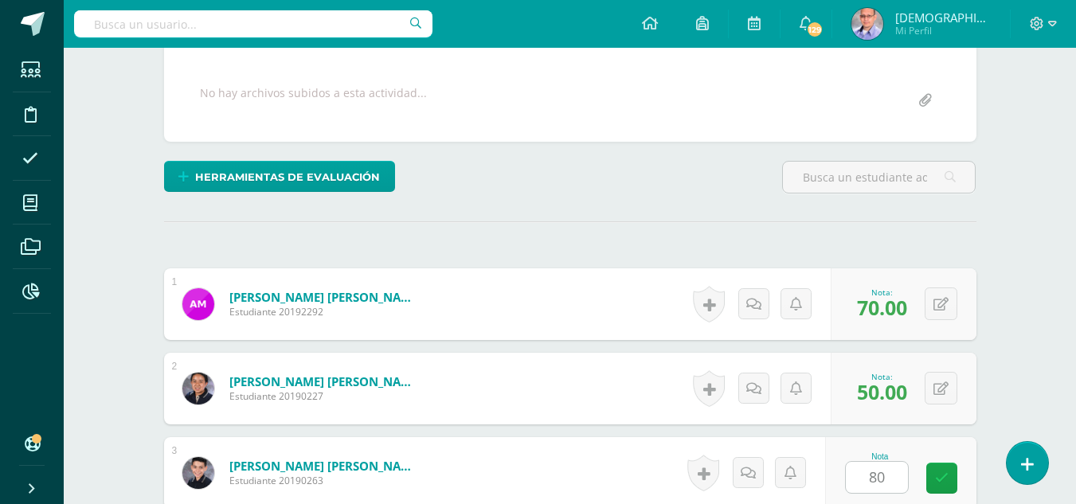
scroll to position [595, 0]
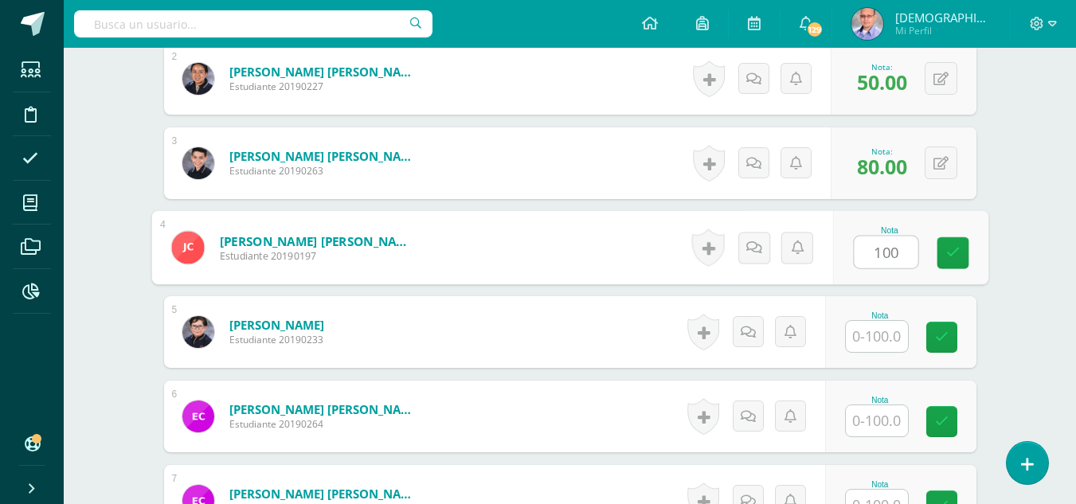
type input "100"
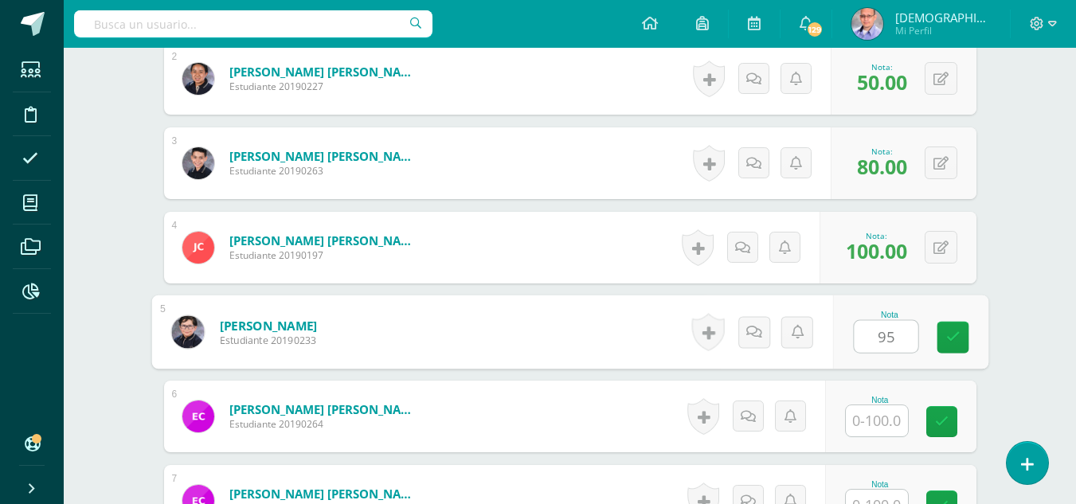
type input "95"
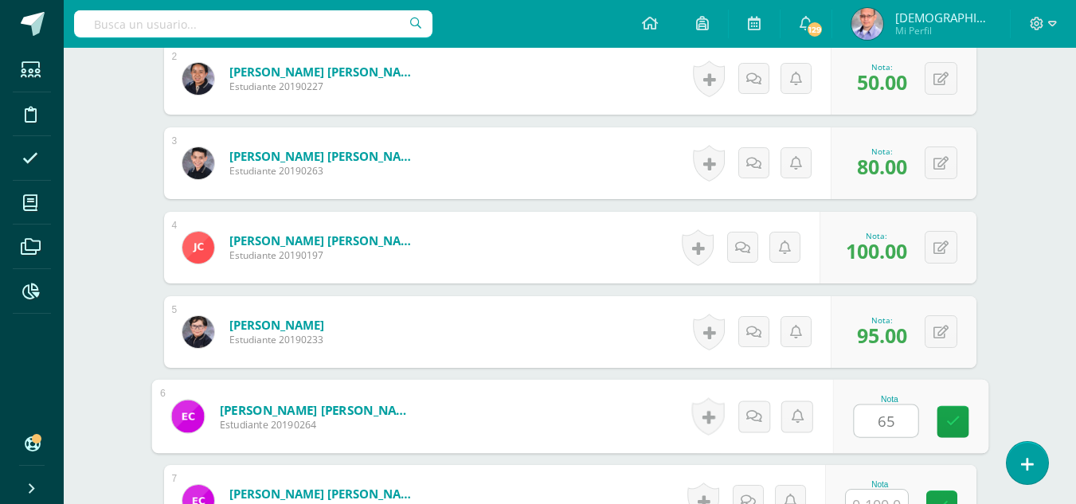
type input "65"
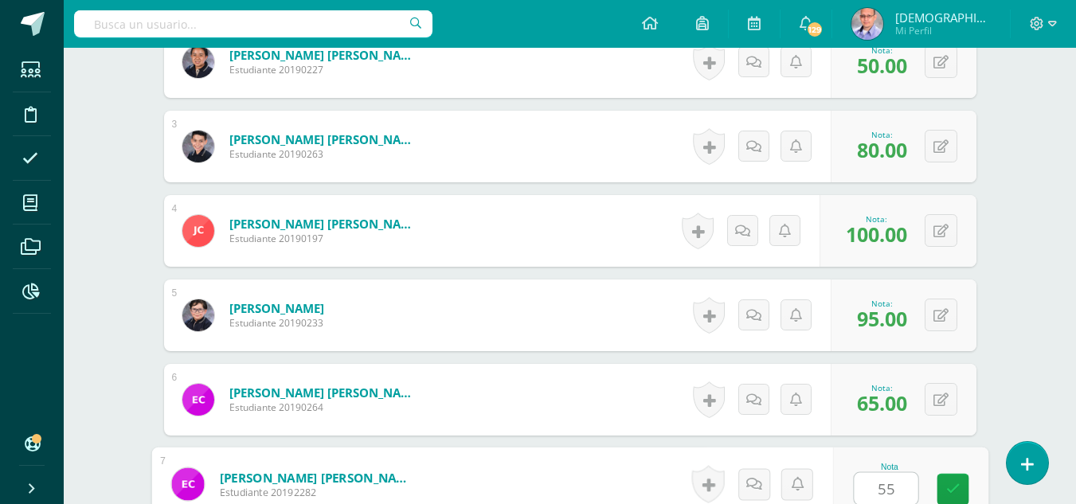
type input "55"
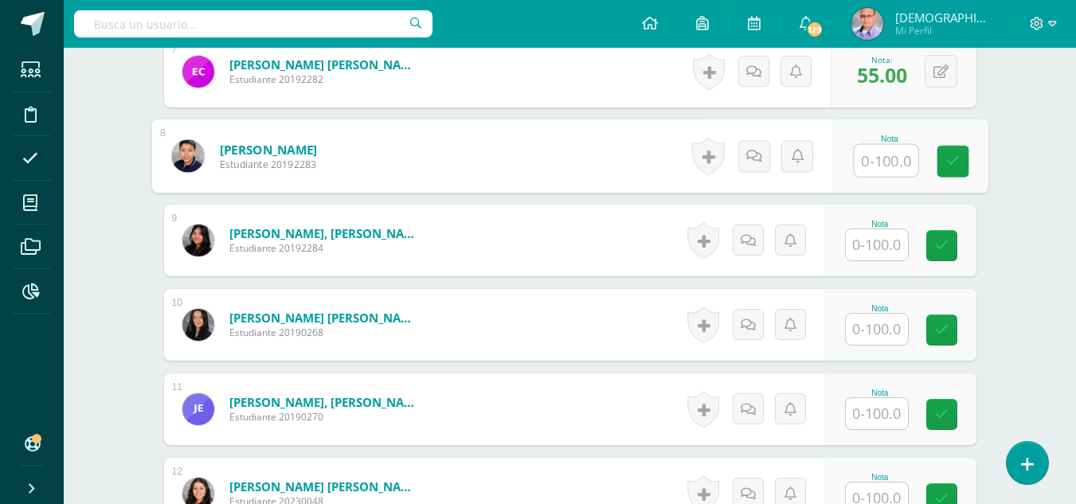
scroll to position [1026, 0]
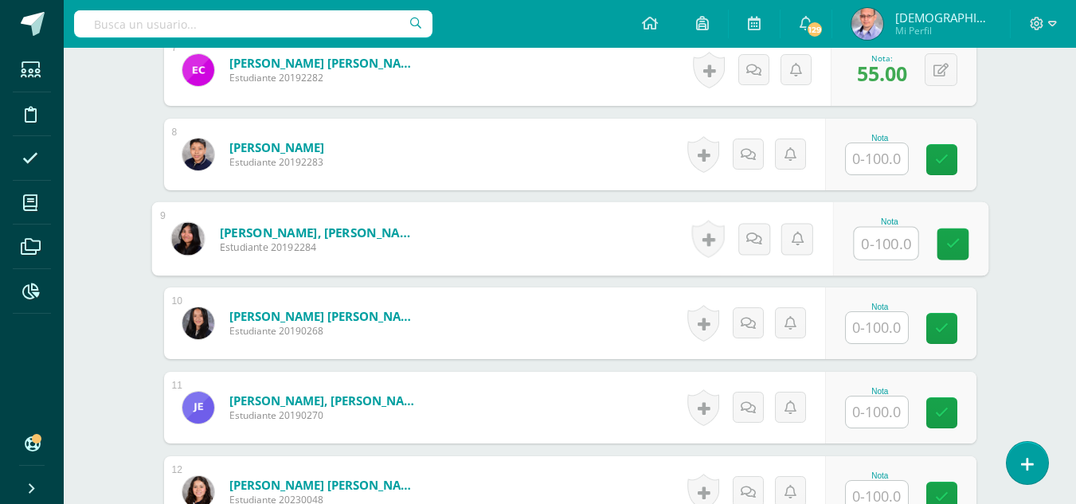
click at [880, 244] on input "text" at bounding box center [886, 244] width 64 height 32
type input "80"
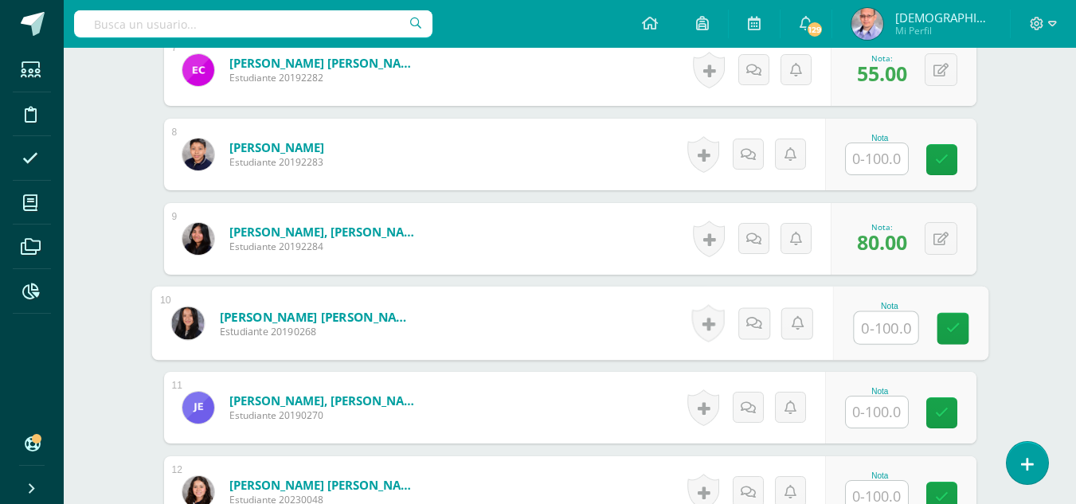
click at [884, 420] on input "text" at bounding box center [877, 412] width 62 height 31
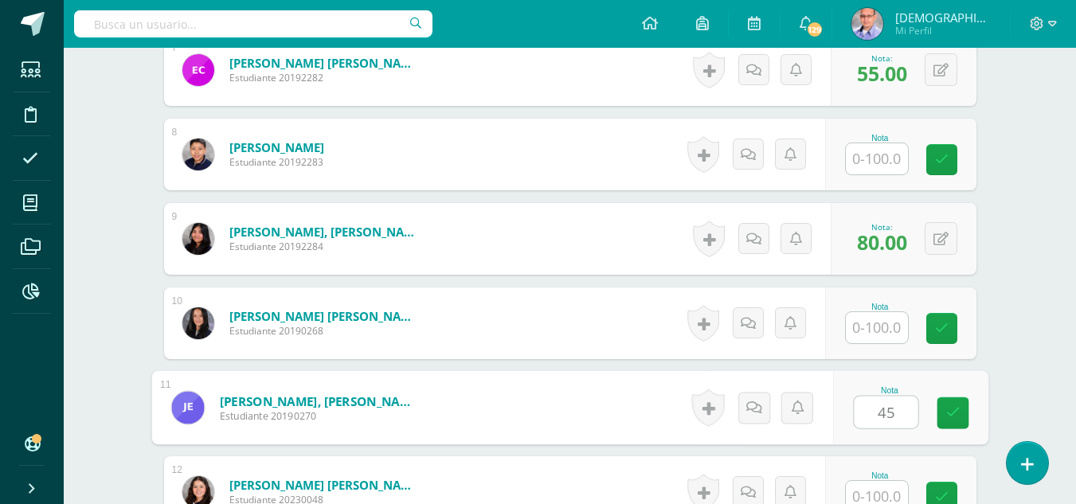
type input "45"
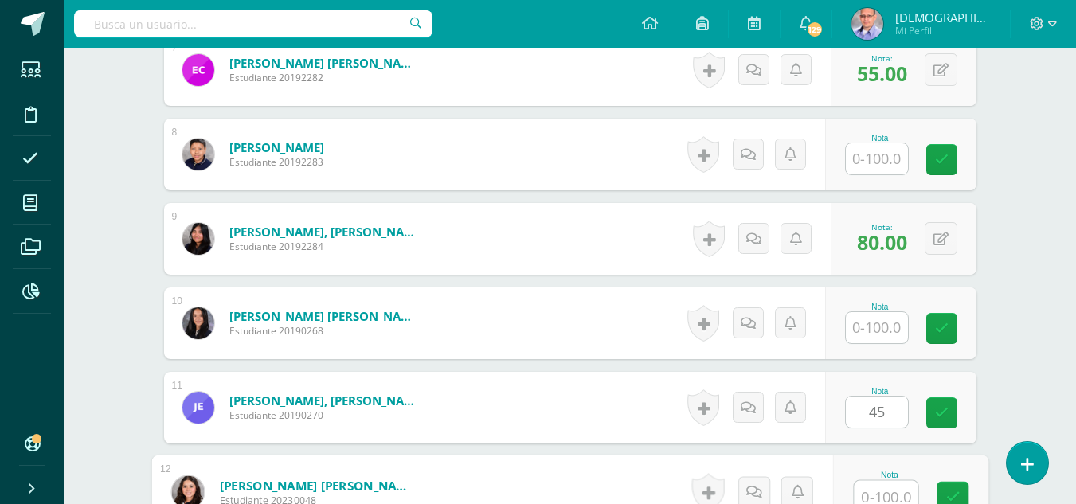
scroll to position [1034, 0]
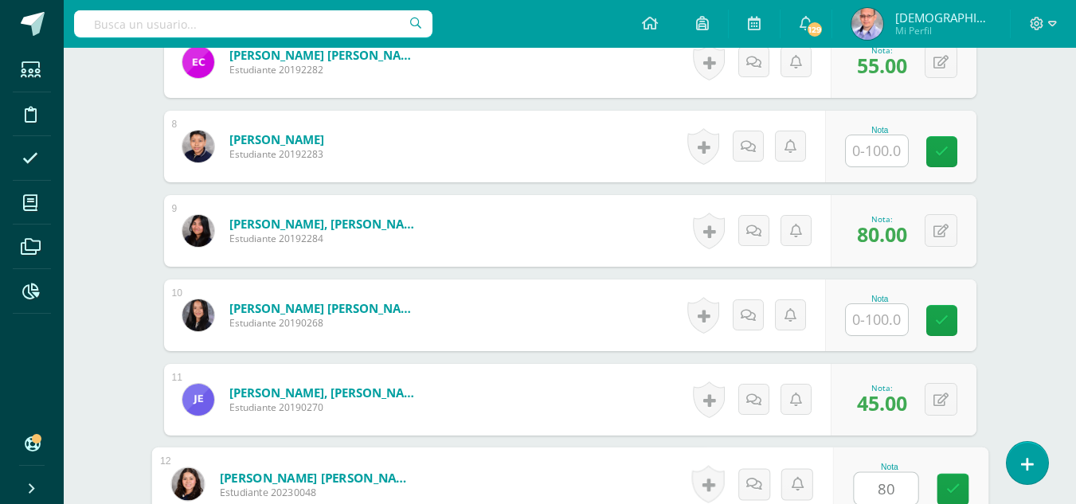
type input "80"
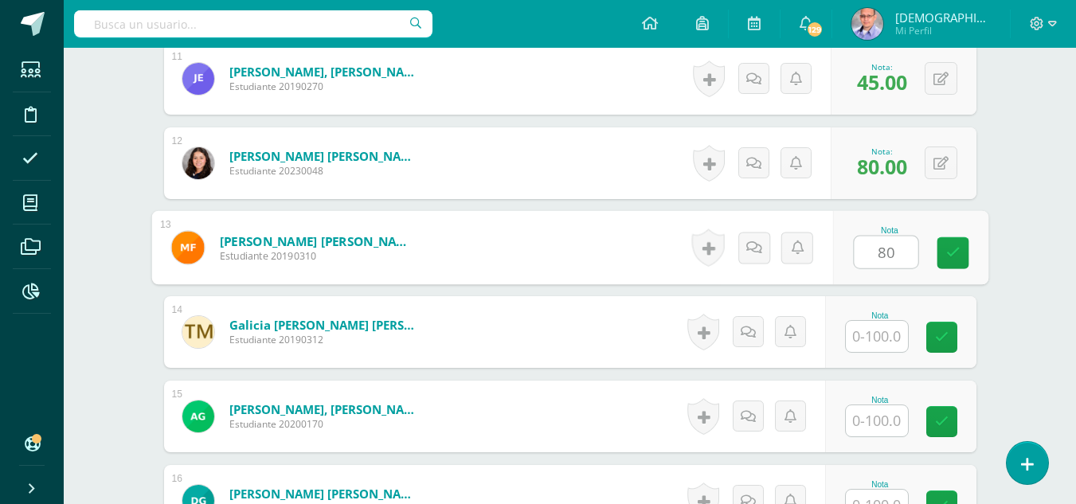
type input "80"
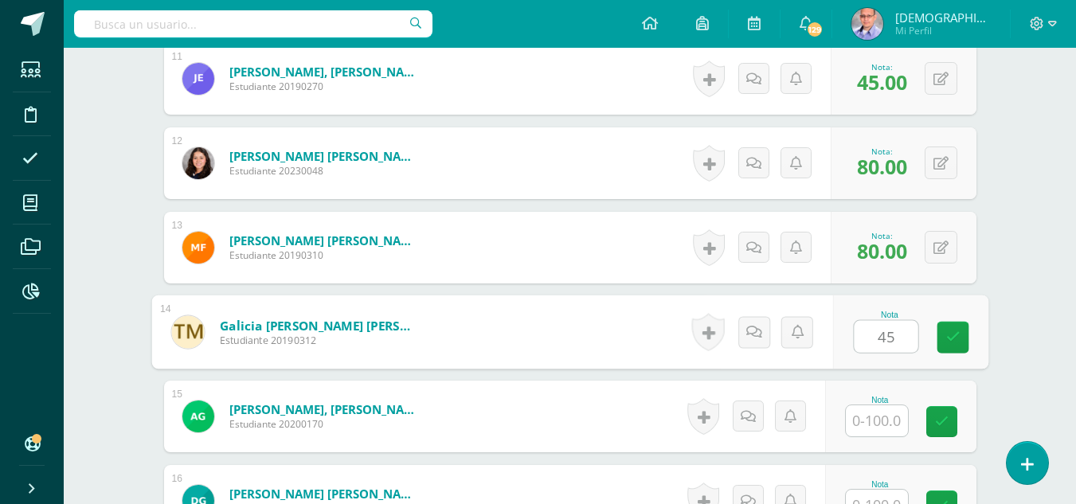
type input "45"
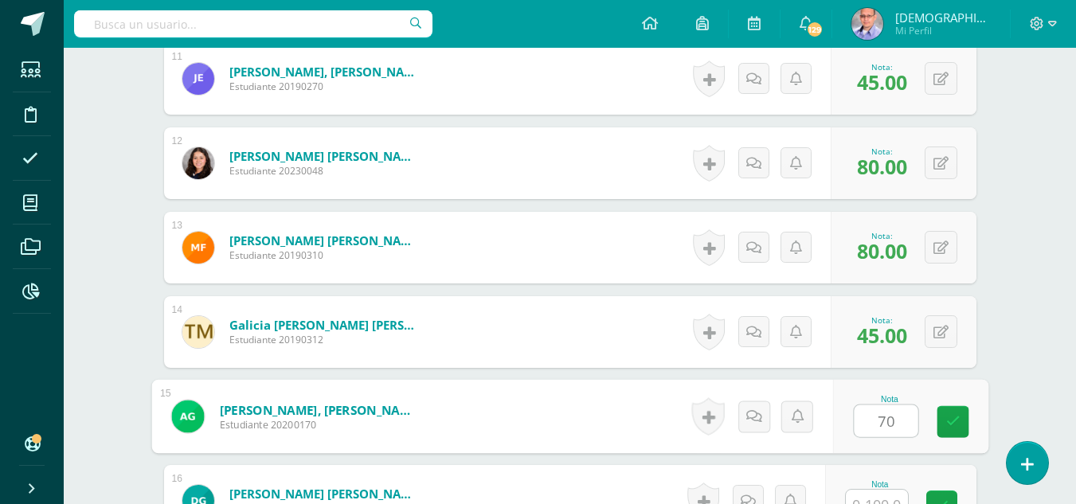
type input "70"
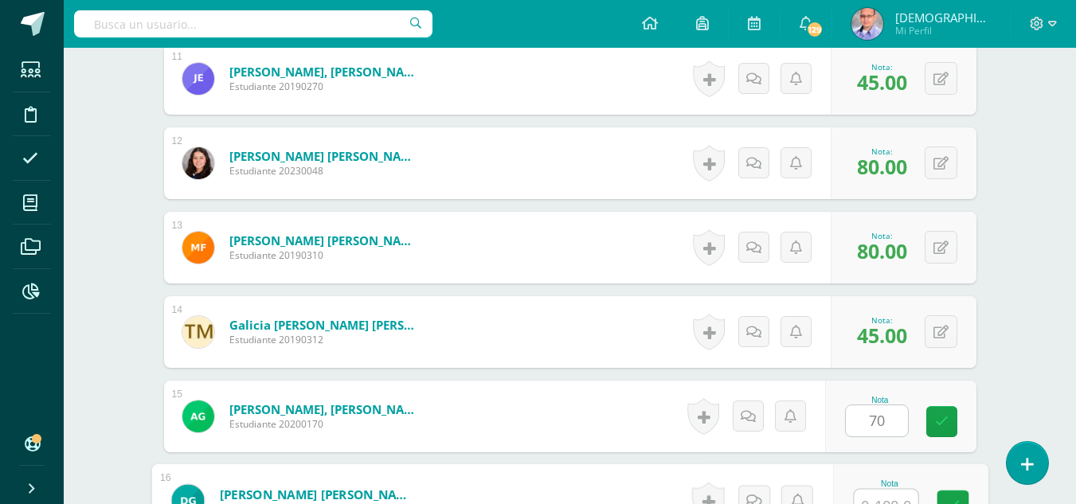
scroll to position [1372, 0]
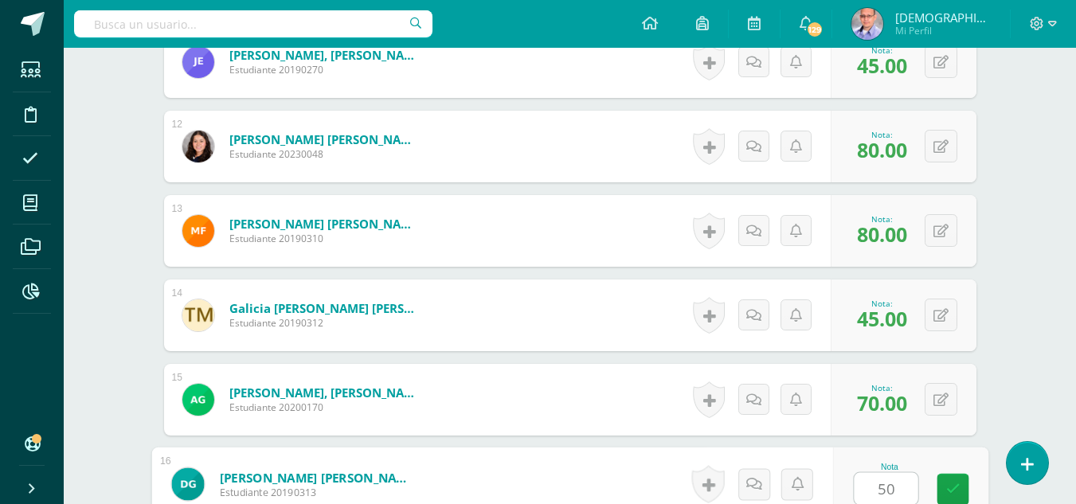
type input "50"
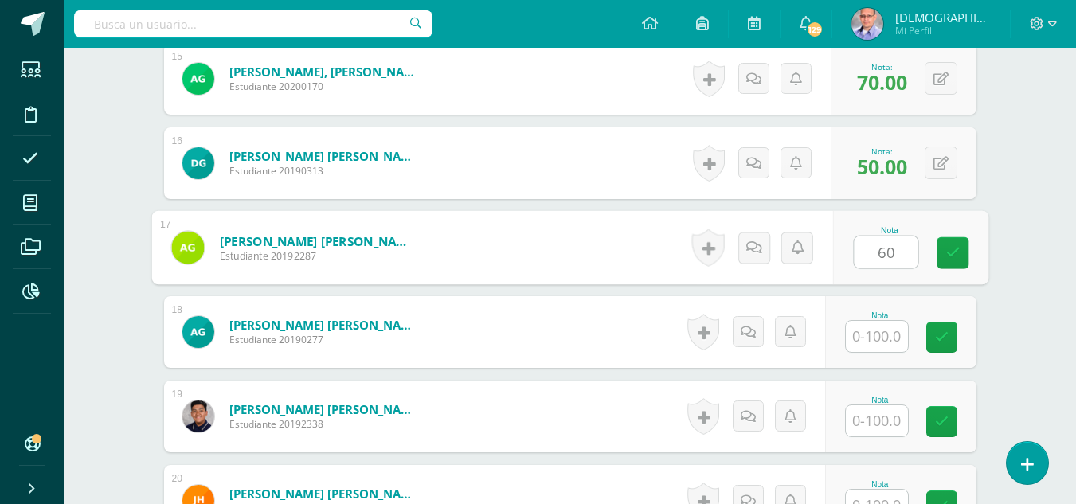
type input "60"
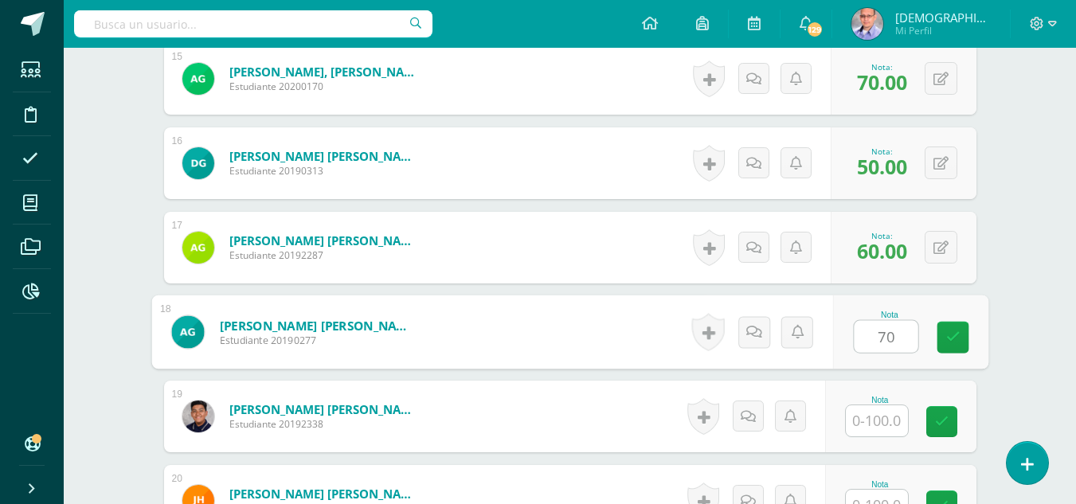
type input "70"
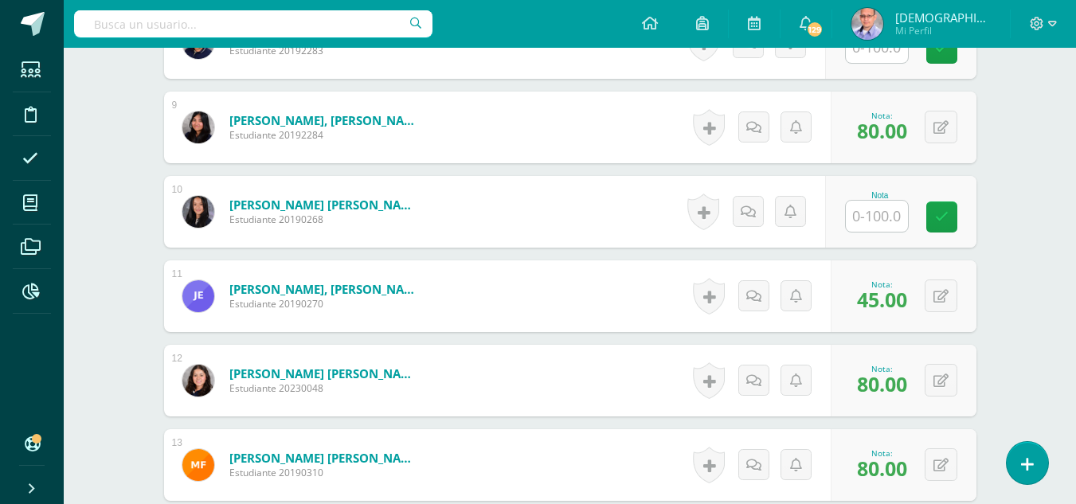
scroll to position [1136, 0]
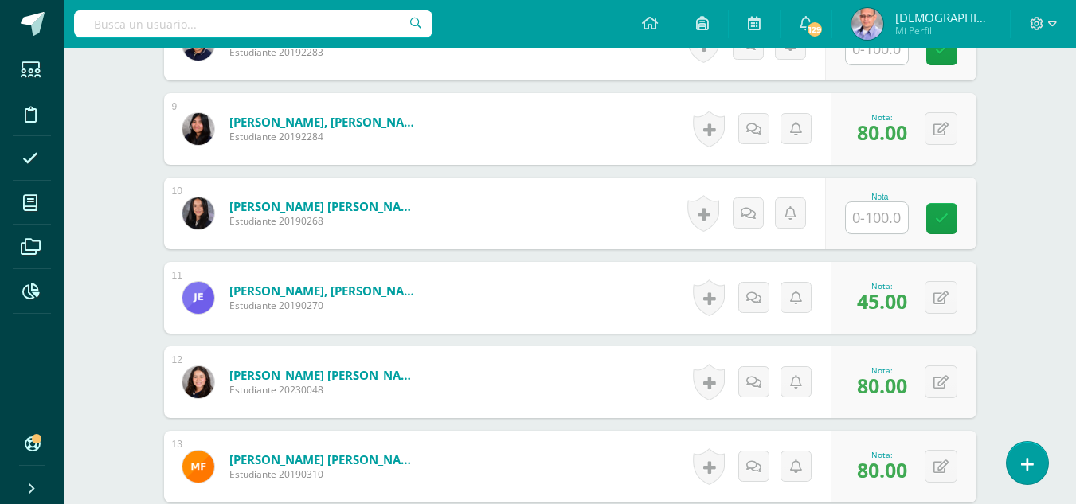
click at [862, 219] on input "text" at bounding box center [877, 217] width 62 height 31
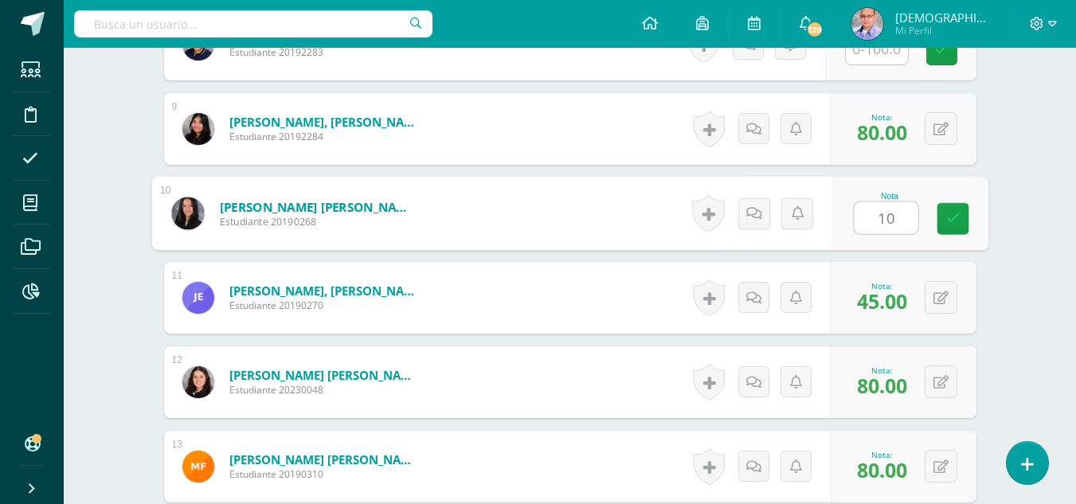
type input "100"
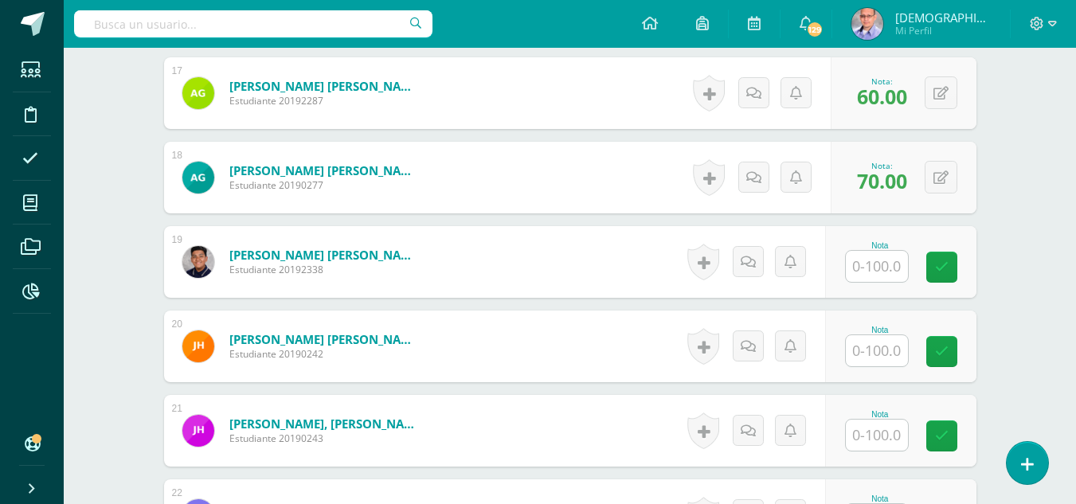
scroll to position [1910, 0]
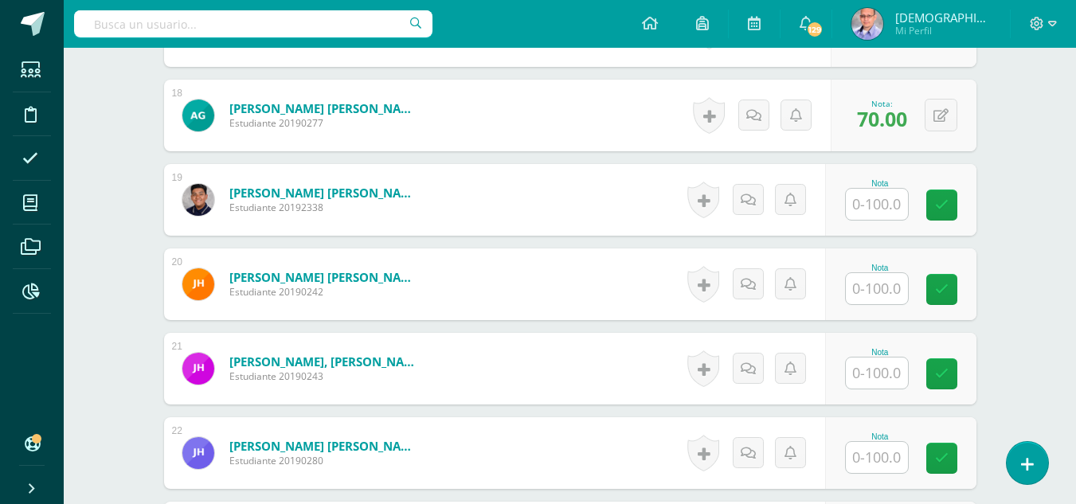
click at [878, 291] on input "text" at bounding box center [877, 288] width 62 height 31
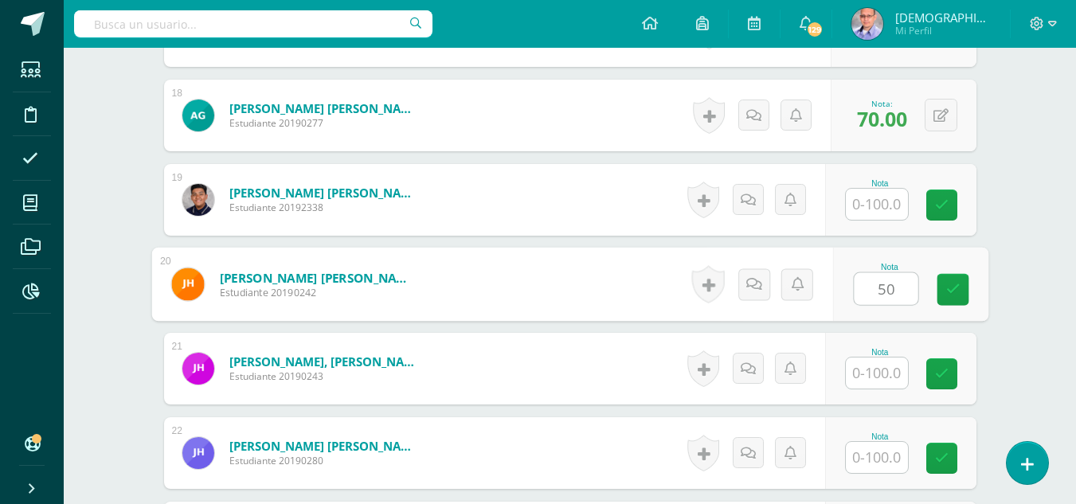
type input "50"
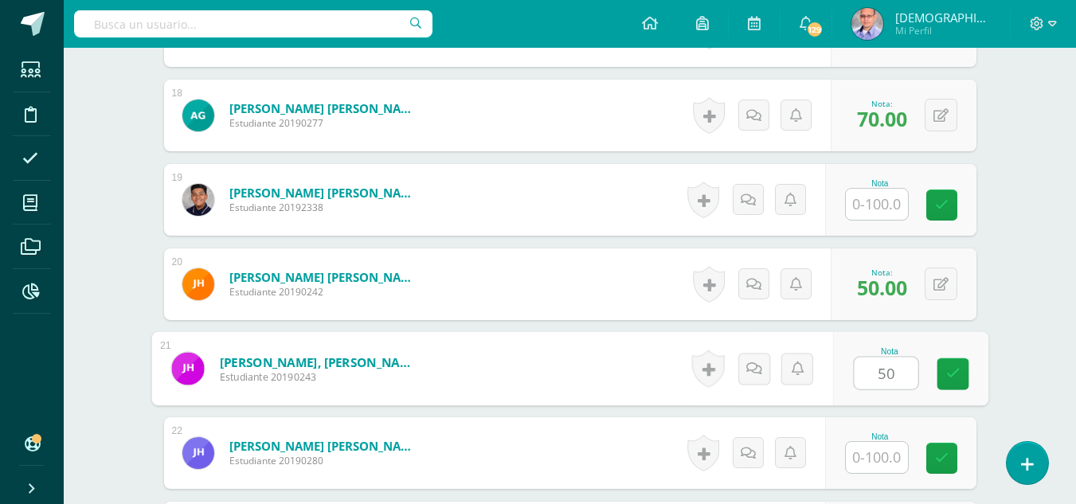
type input "50"
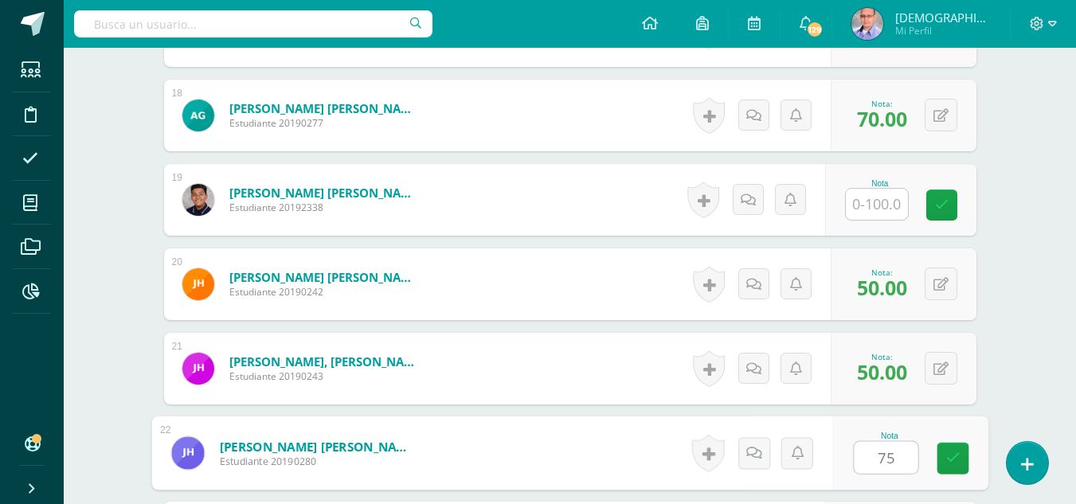
type input "75"
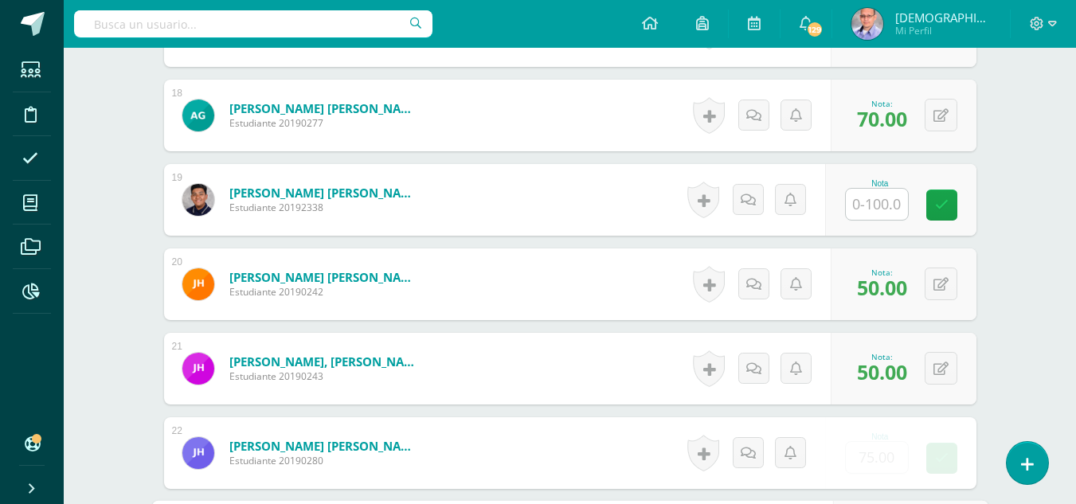
scroll to position [2200, 0]
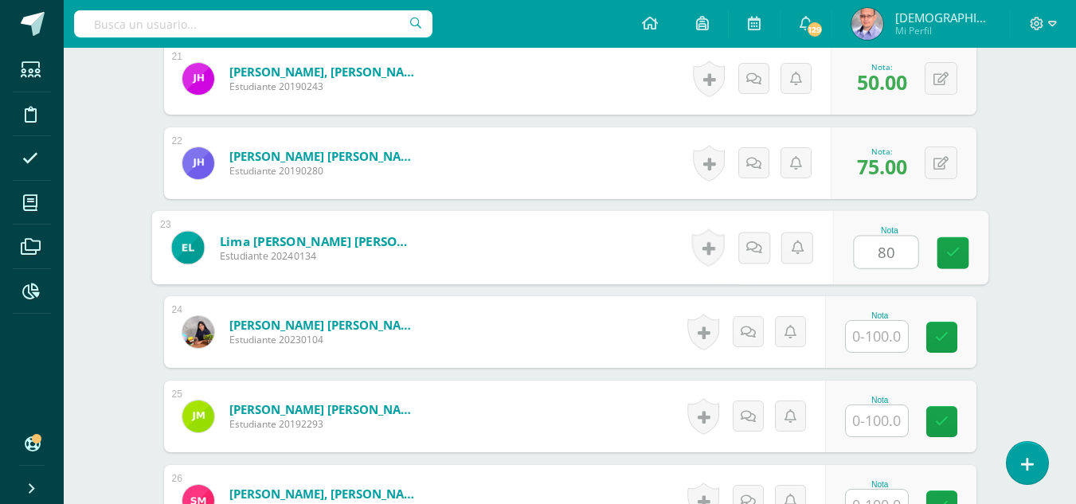
type input "80"
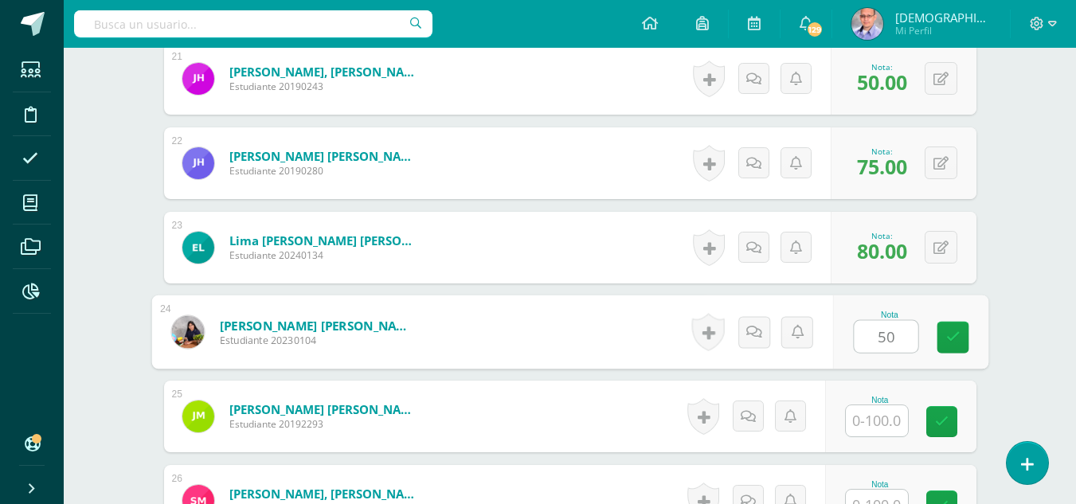
type input "50"
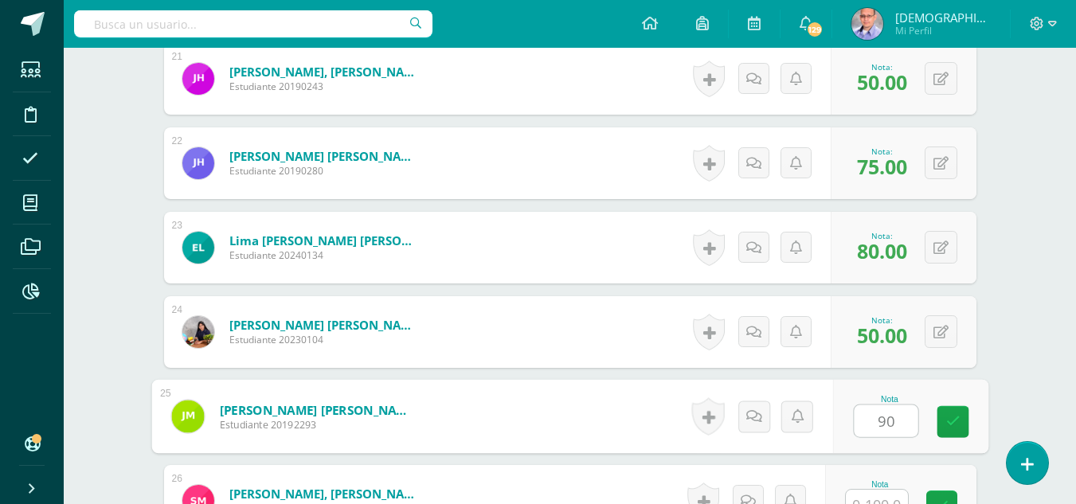
type input "90"
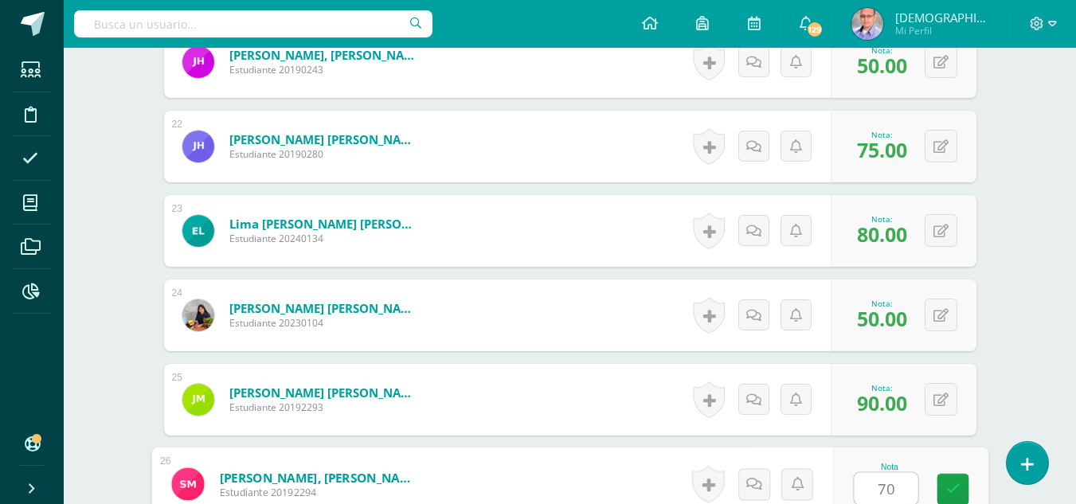
type input "70"
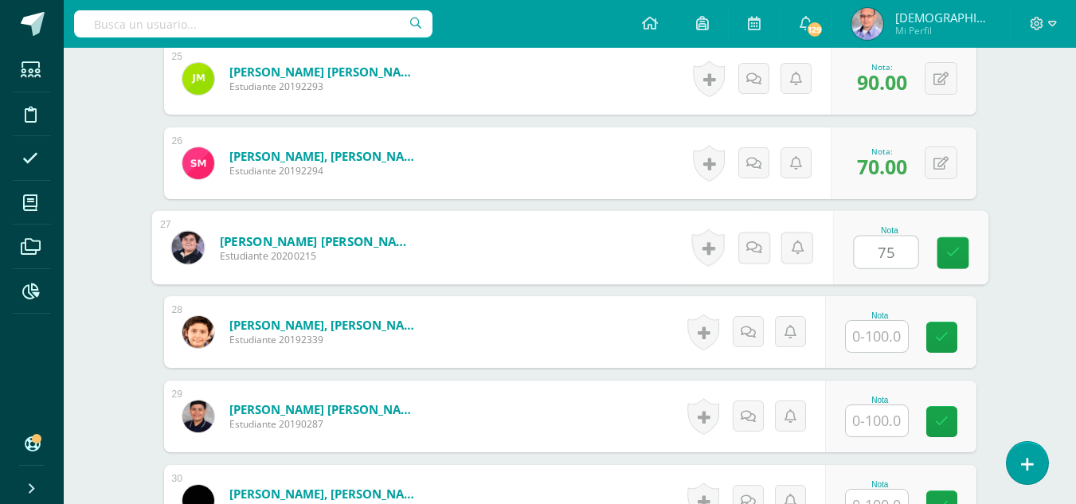
type input "75"
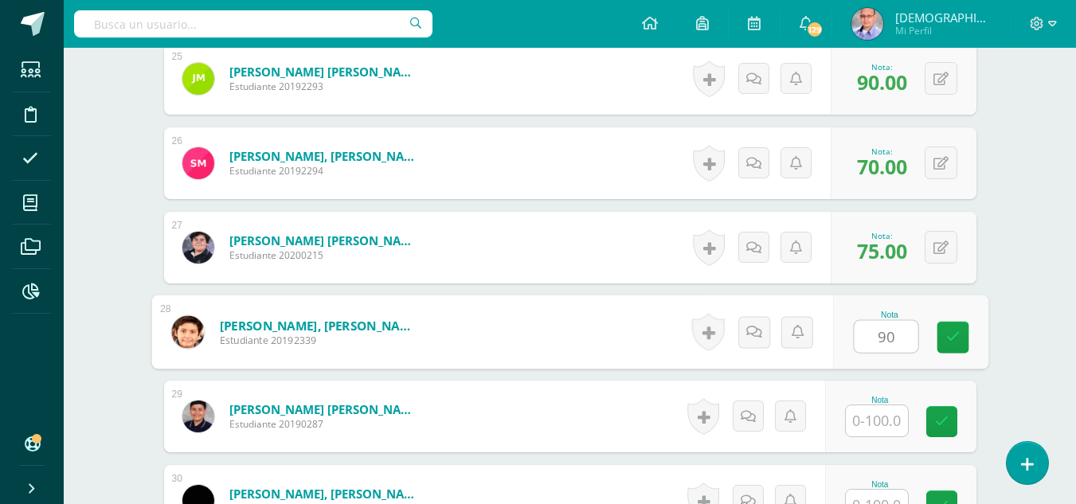
type input "90"
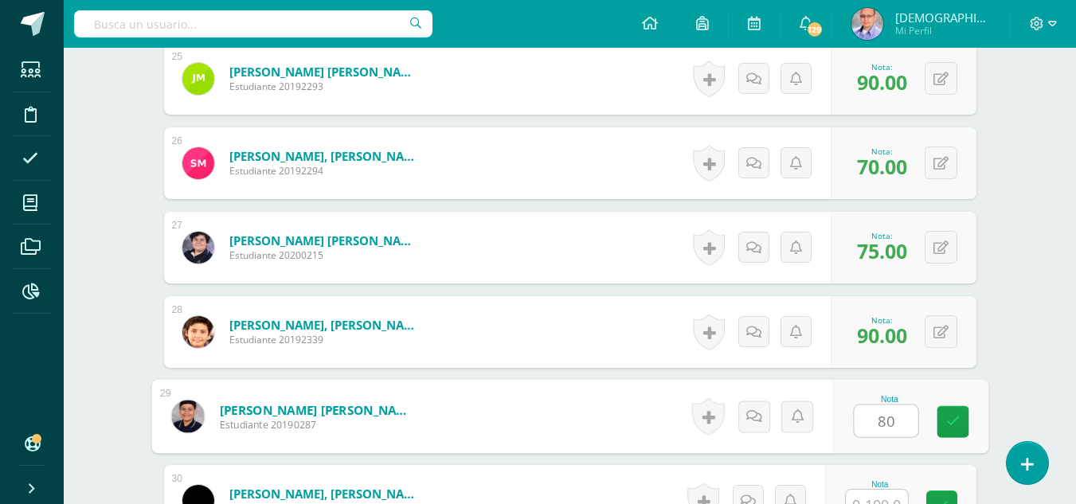
type input "80"
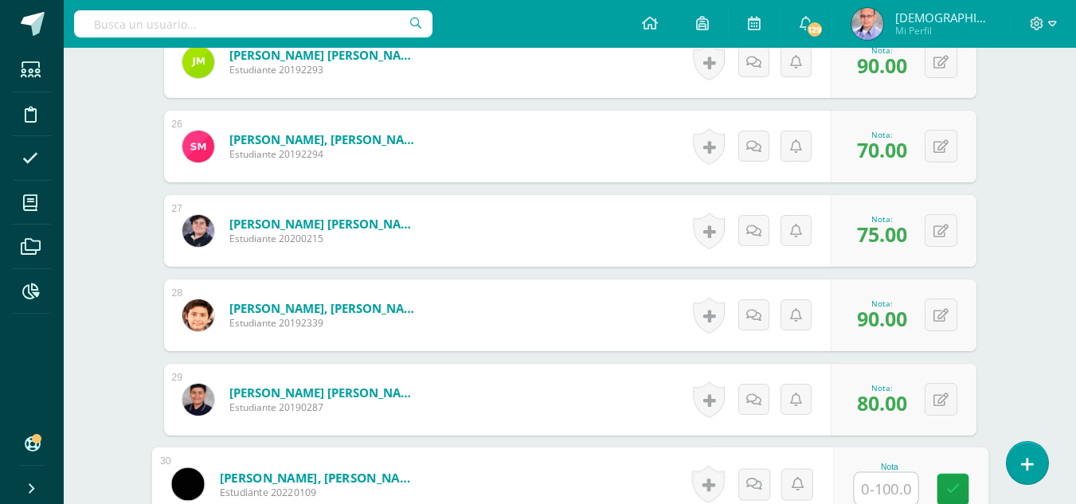
type input "3"
type input "25"
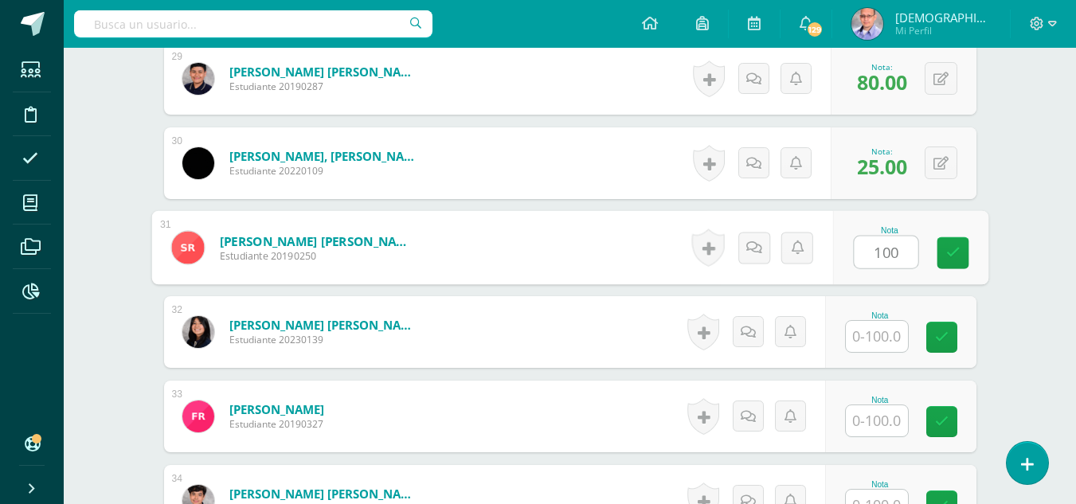
type input "100"
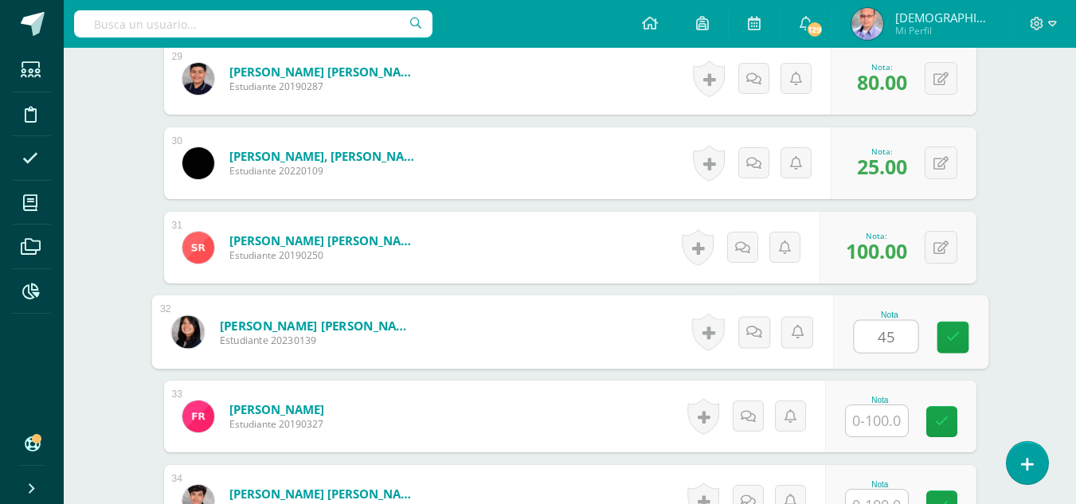
type input "45"
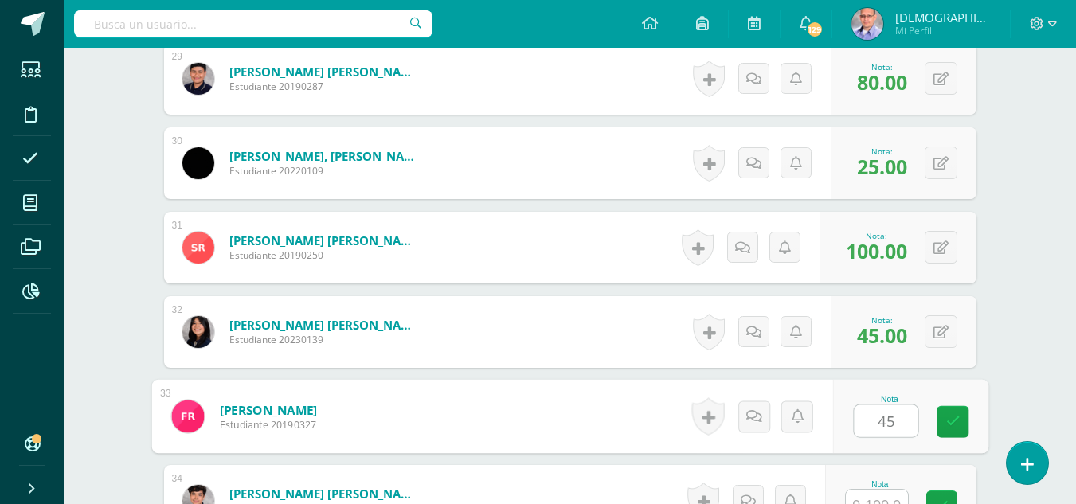
type input "45"
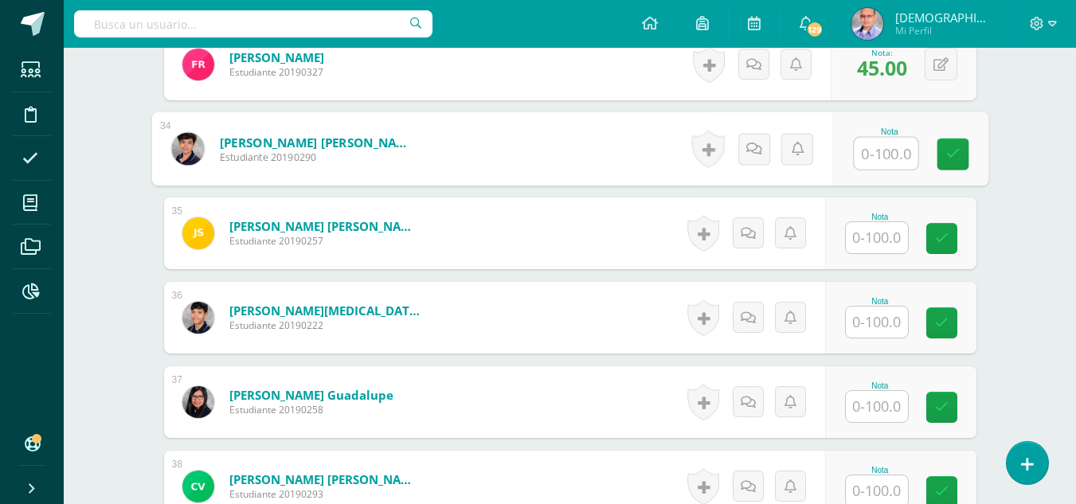
scroll to position [3229, 0]
click at [872, 237] on input "text" at bounding box center [877, 237] width 62 height 31
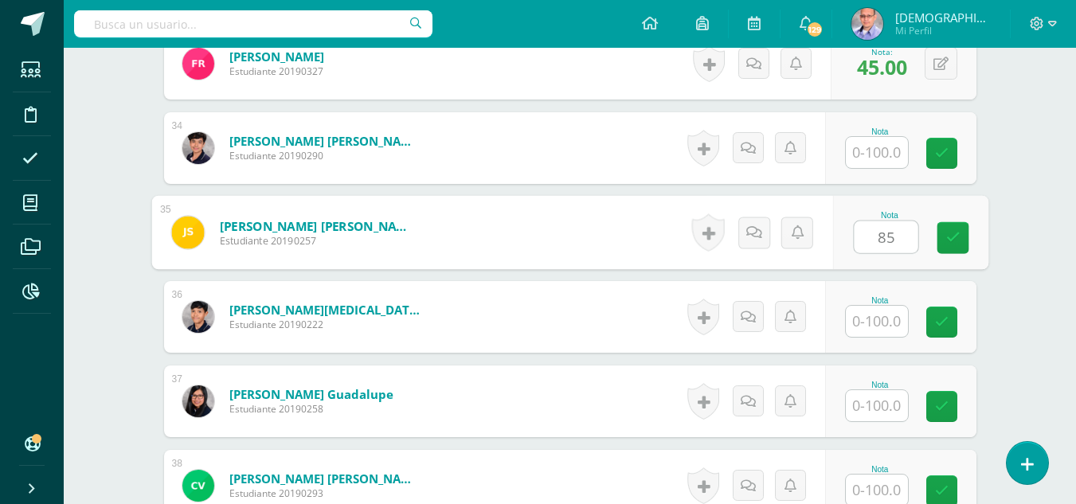
type input "85"
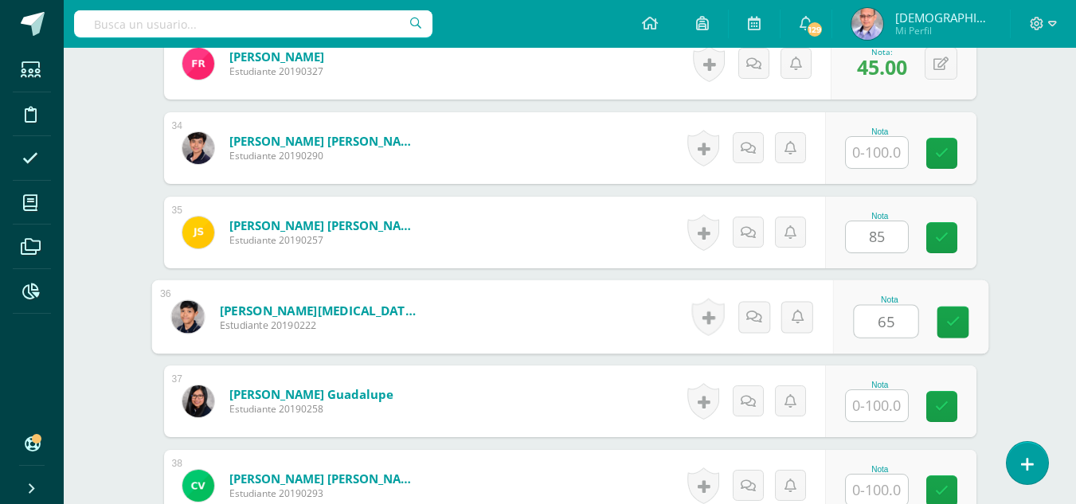
type input "65"
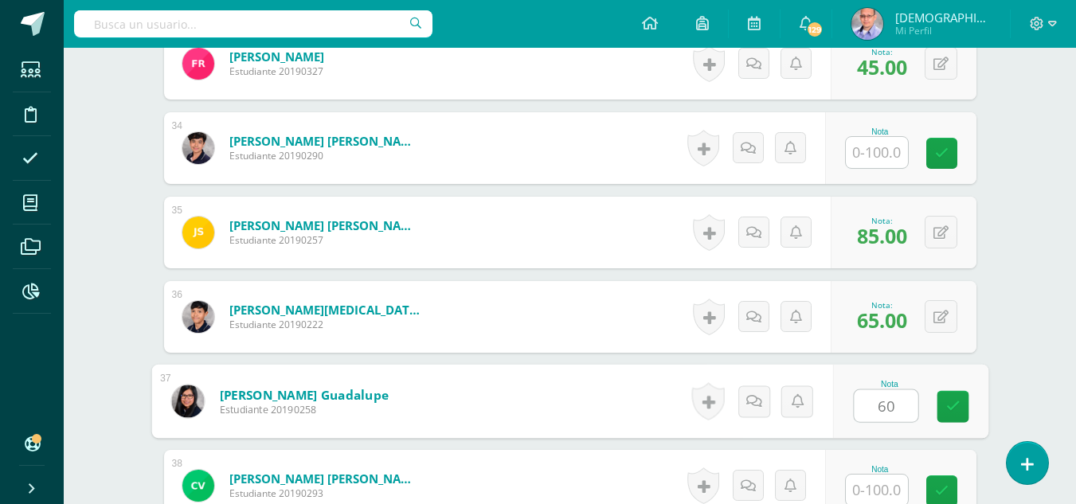
type input "60"
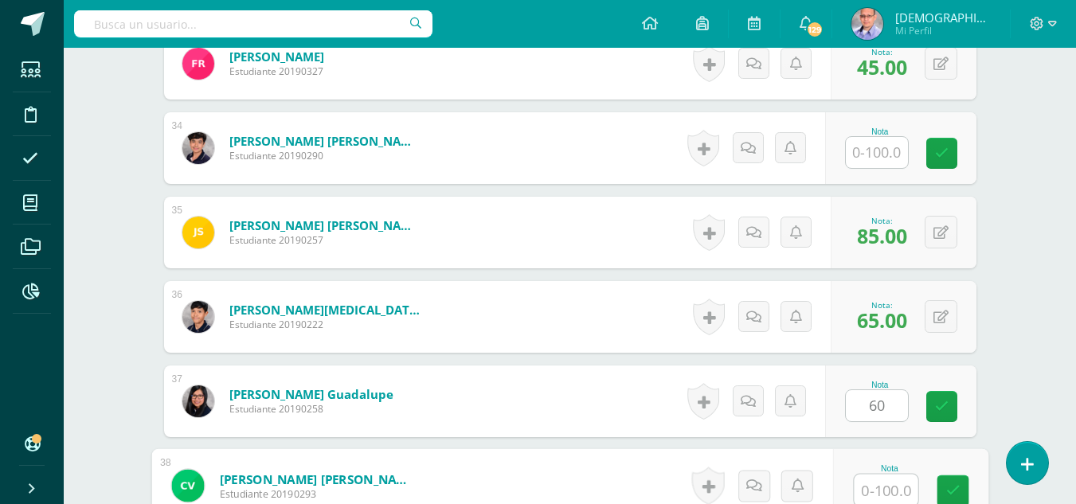
scroll to position [3230, 0]
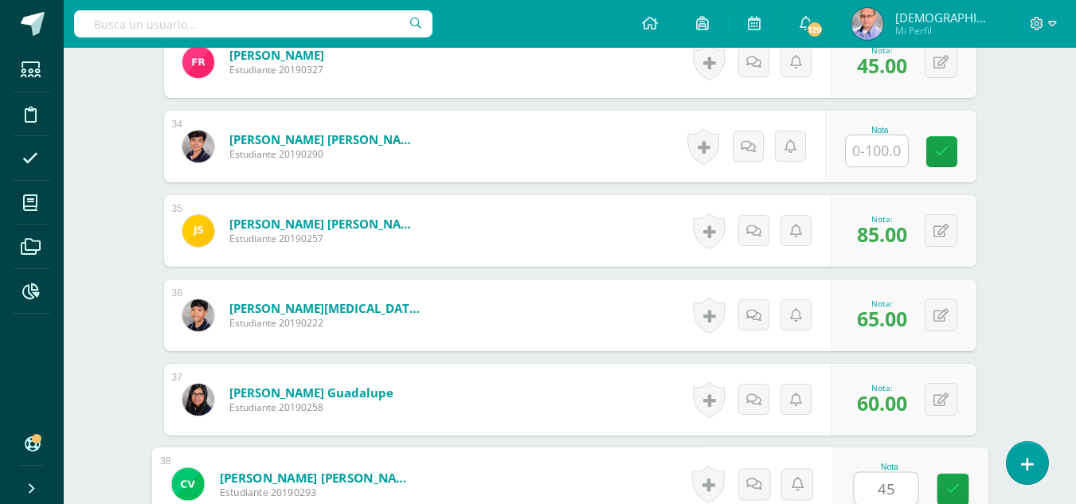
type input "45"
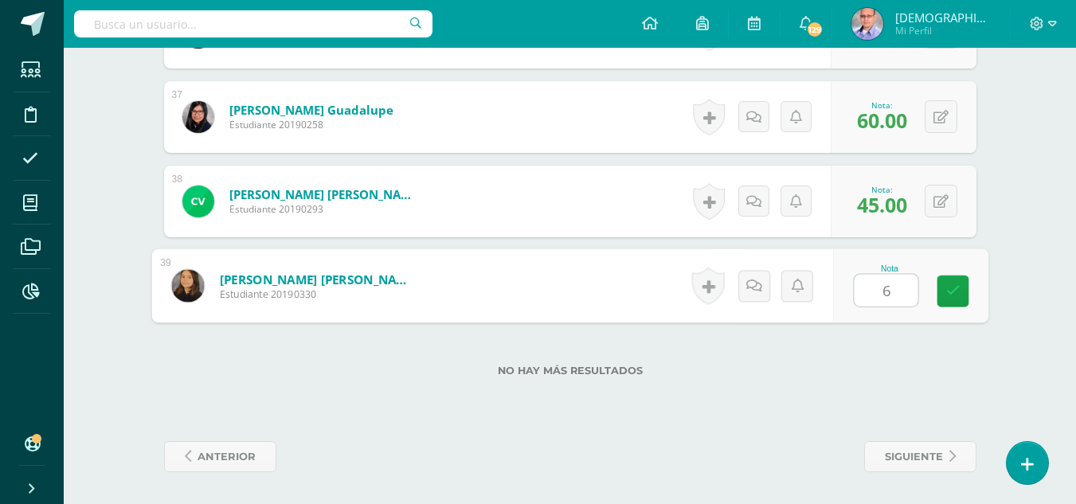
type input "65"
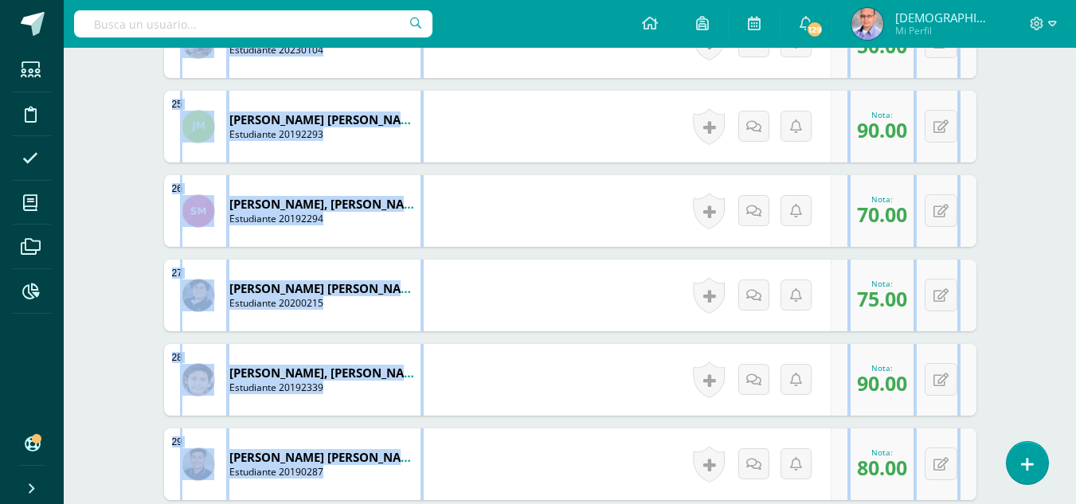
scroll to position [2046, 0]
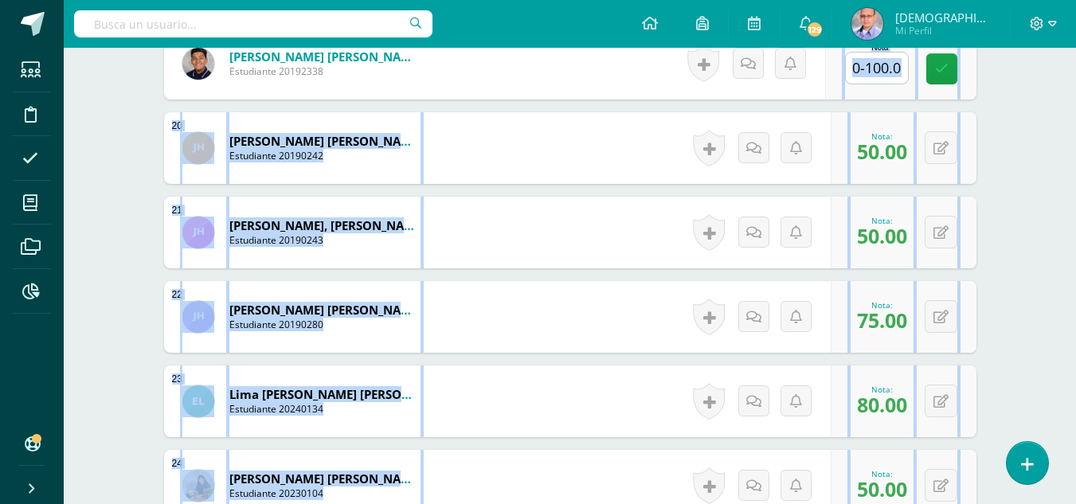
drag, startPoint x: 1088, startPoint y: -69, endPoint x: 1068, endPoint y: 2, distance: 73.7
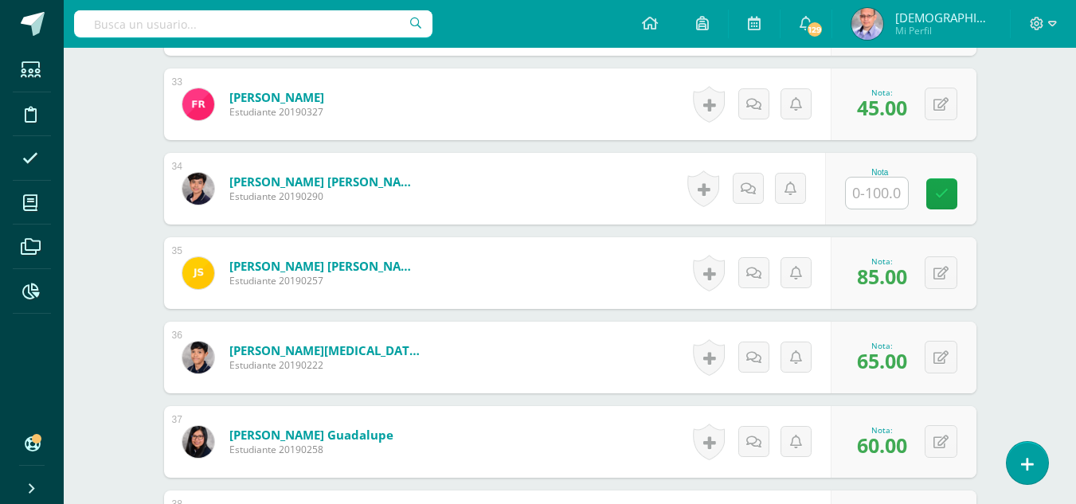
scroll to position [3513, 0]
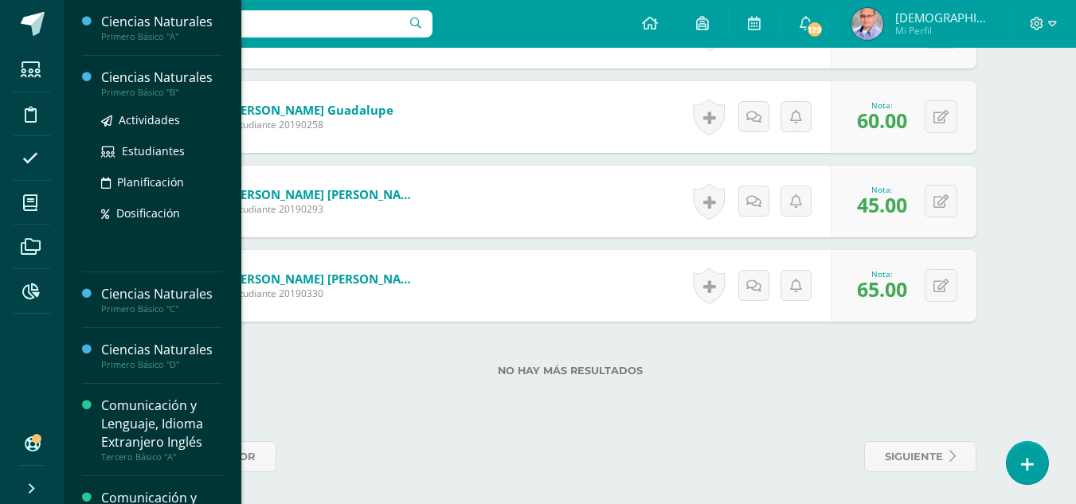
click at [140, 77] on div "Ciencias Naturales" at bounding box center [161, 78] width 121 height 18
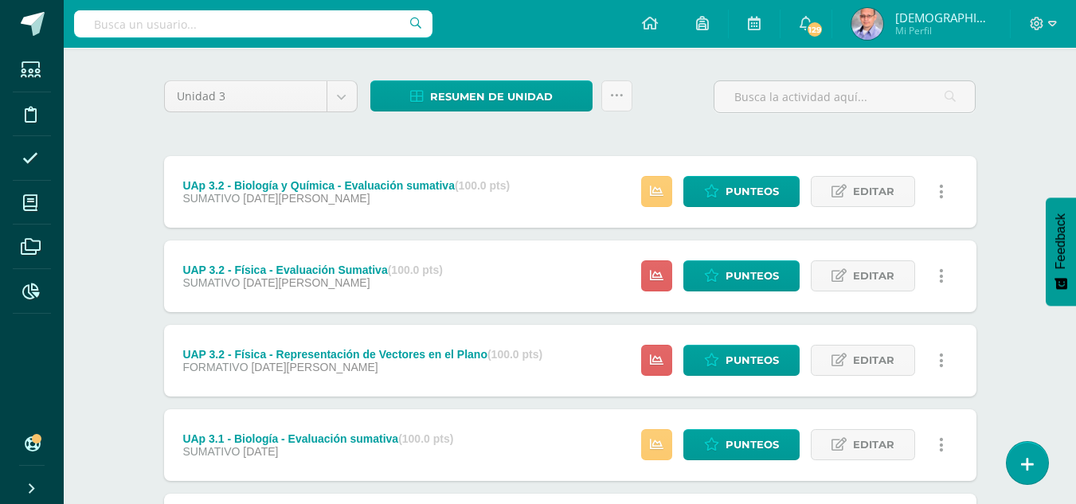
scroll to position [96, 0]
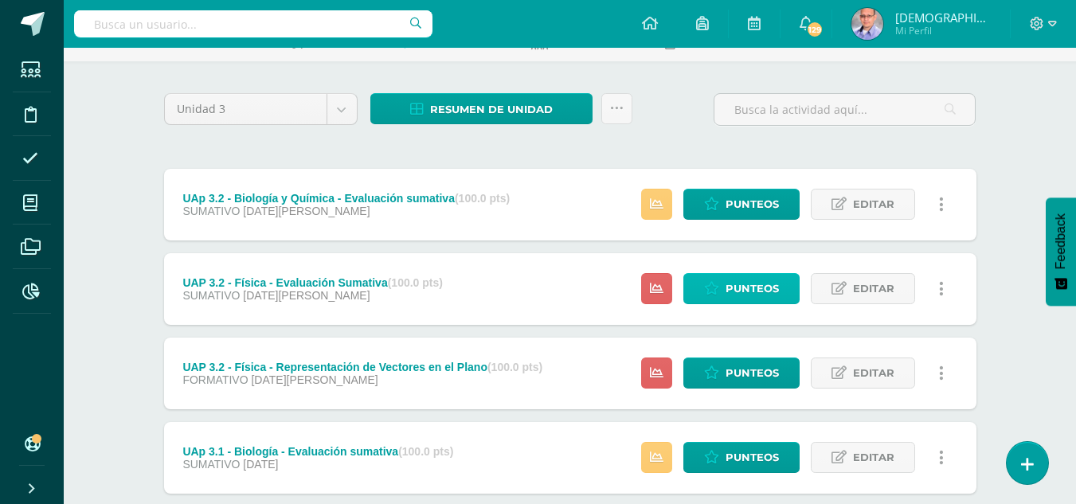
click at [741, 282] on span "Punteos" at bounding box center [752, 288] width 53 height 29
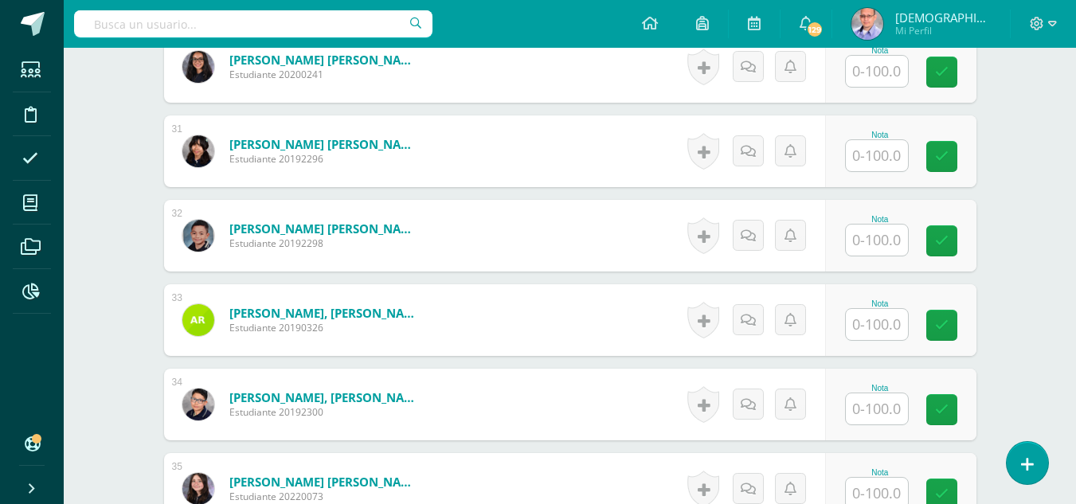
scroll to position [3075, 0]
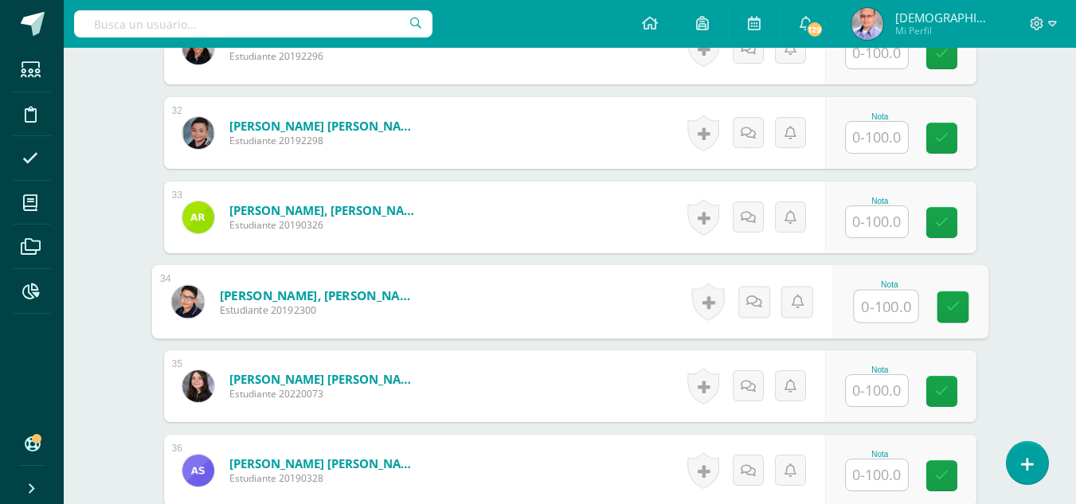
click at [888, 298] on input "text" at bounding box center [886, 307] width 64 height 32
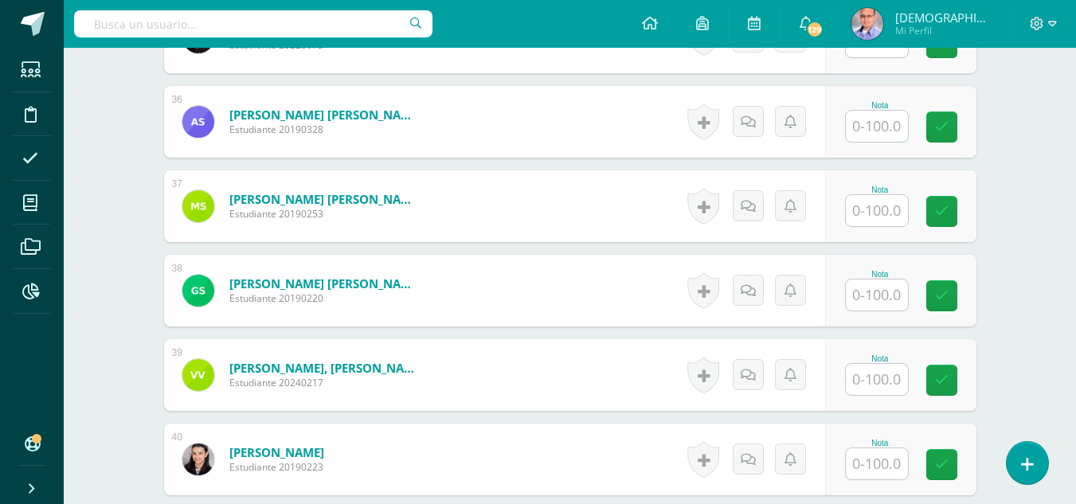
scroll to position [3453, 0]
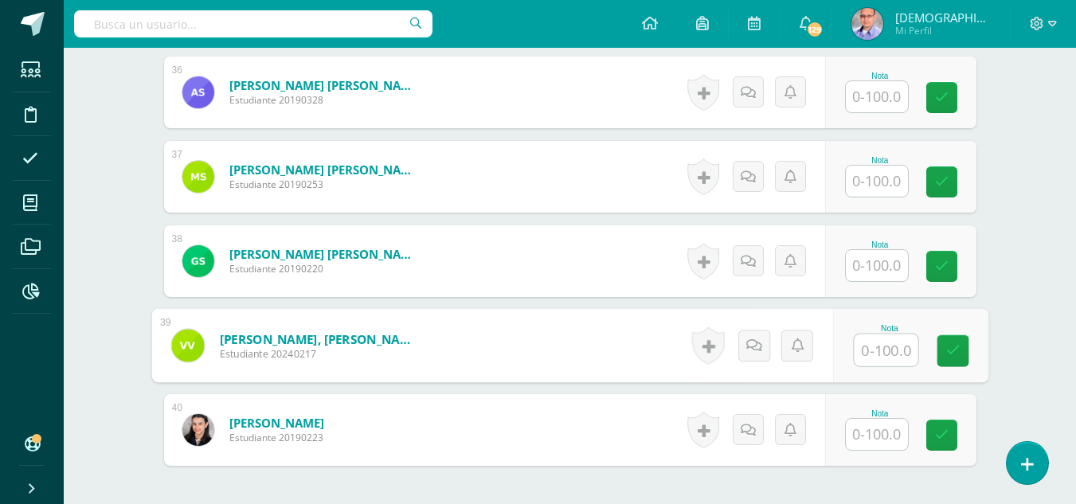
click at [886, 340] on input "text" at bounding box center [886, 351] width 64 height 32
type input "20"
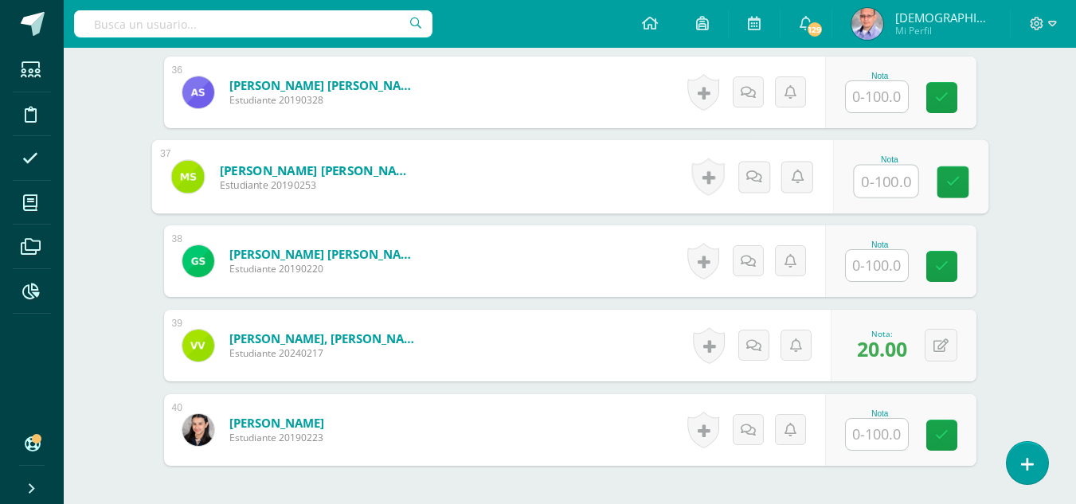
click at [885, 184] on input "text" at bounding box center [886, 182] width 64 height 32
type input "20"
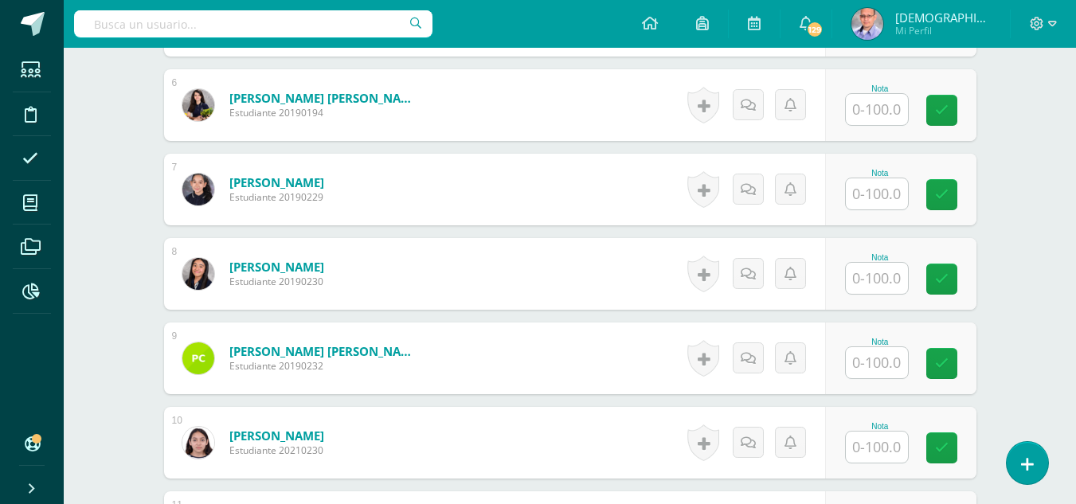
scroll to position [908, 0]
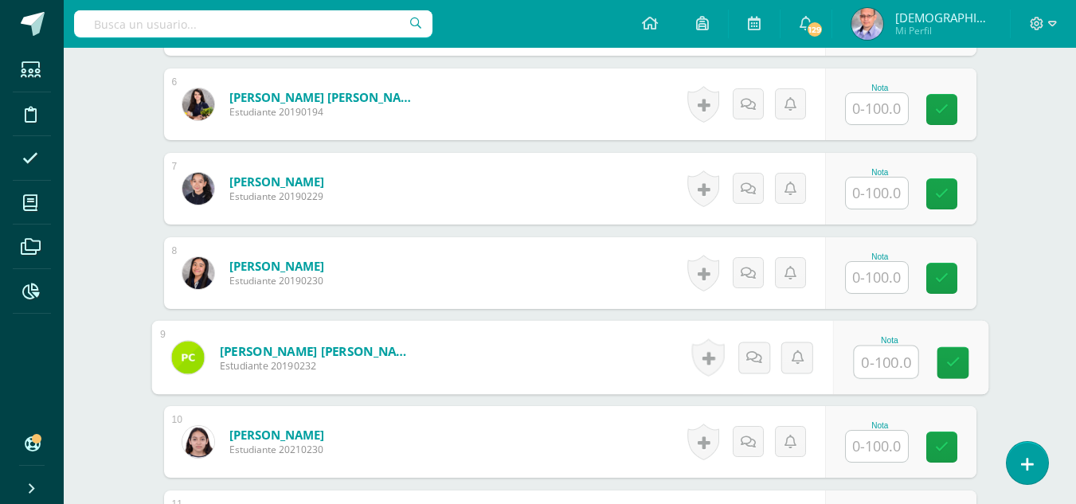
click at [874, 367] on input "text" at bounding box center [886, 363] width 64 height 32
type input "30"
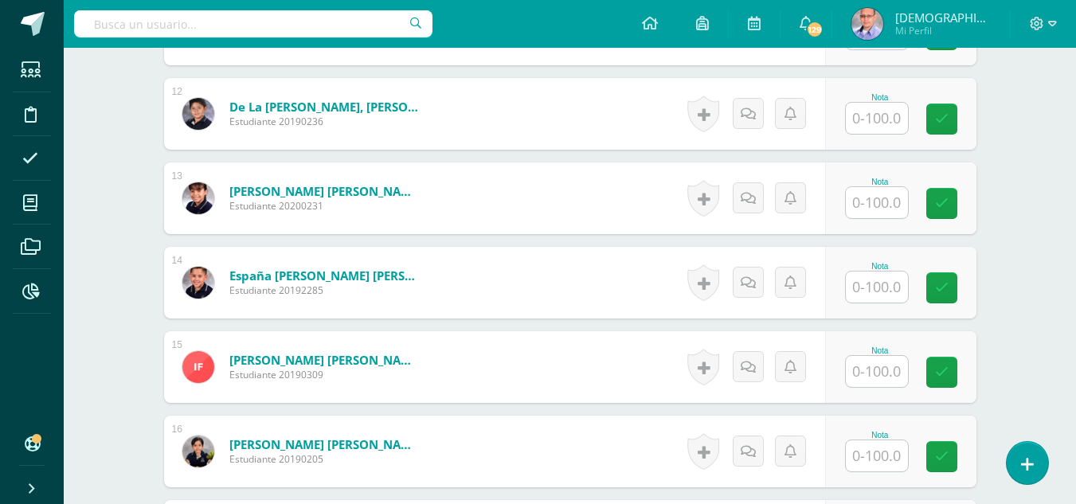
scroll to position [1416, 0]
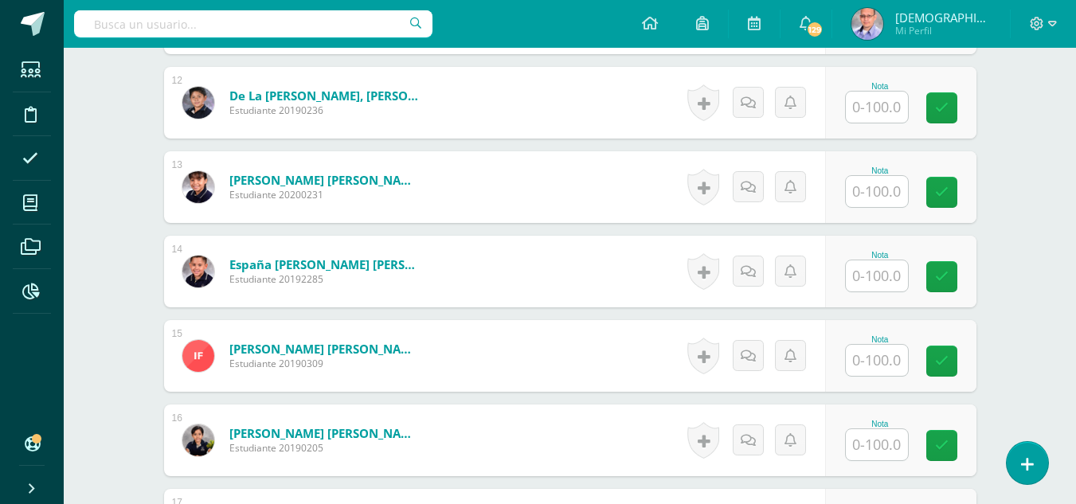
click at [883, 451] on input "text" at bounding box center [877, 444] width 62 height 31
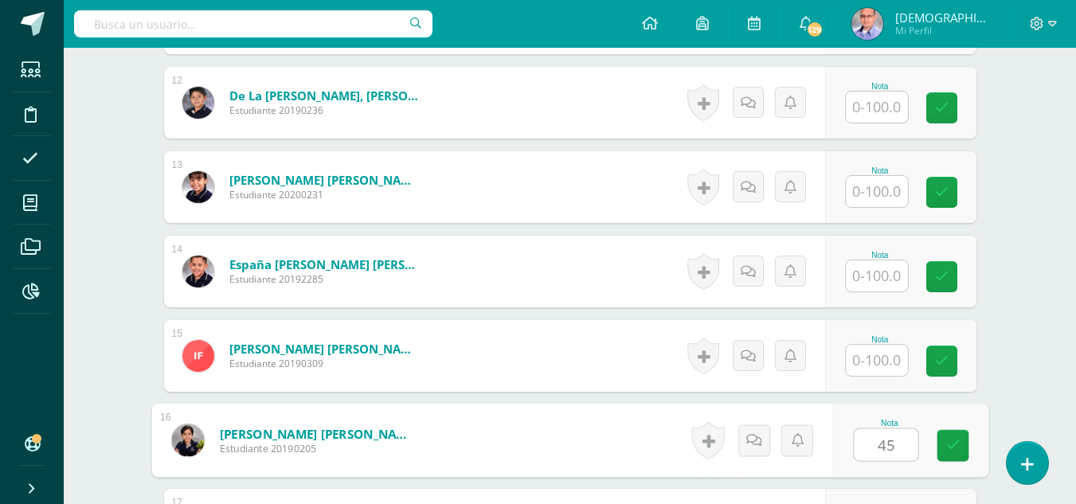
type input "45"
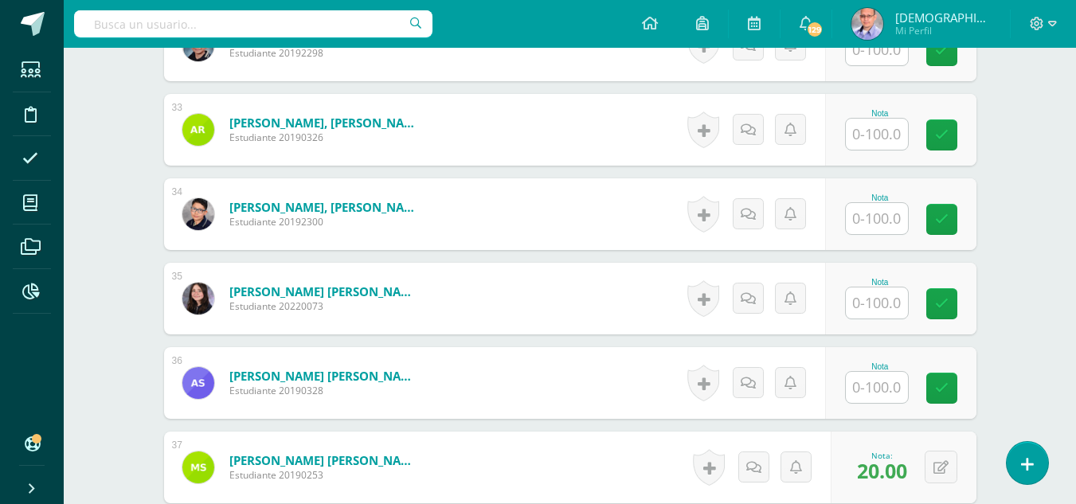
scroll to position [3180, 0]
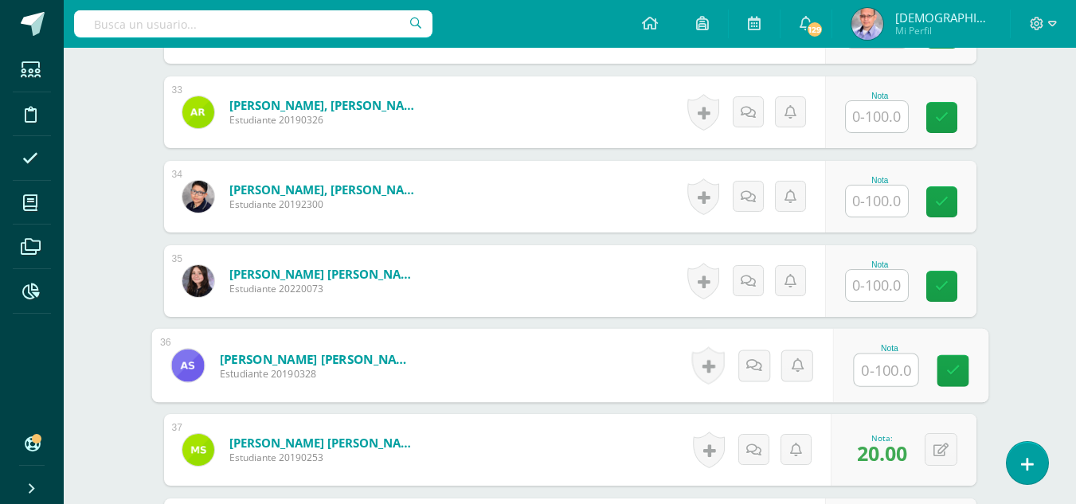
click at [888, 370] on input "text" at bounding box center [886, 371] width 64 height 32
type input "25"
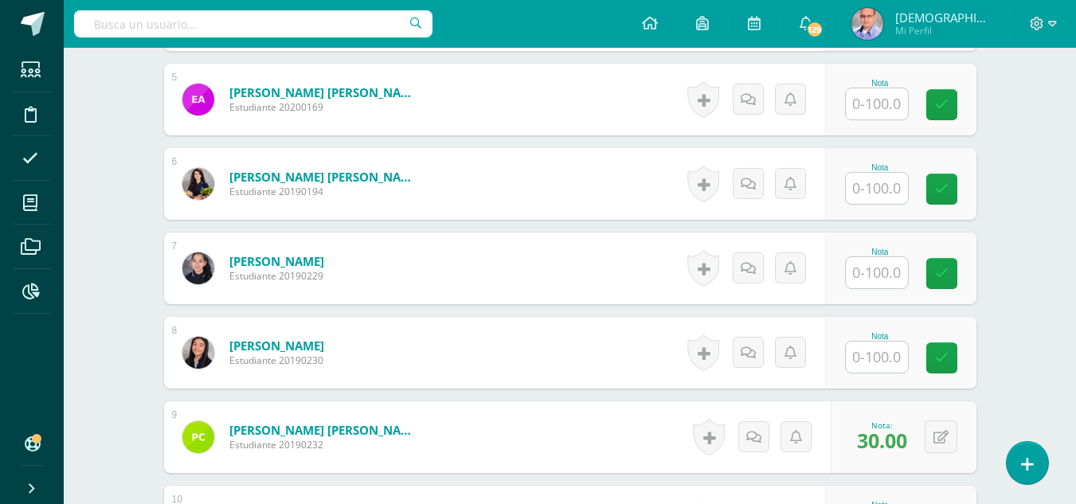
scroll to position [825, 0]
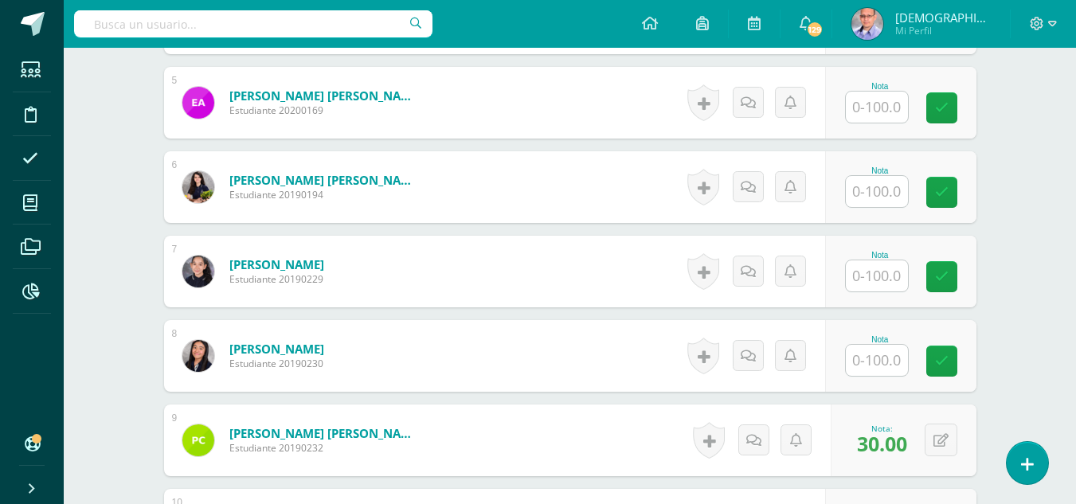
click at [880, 119] on input "text" at bounding box center [877, 107] width 62 height 31
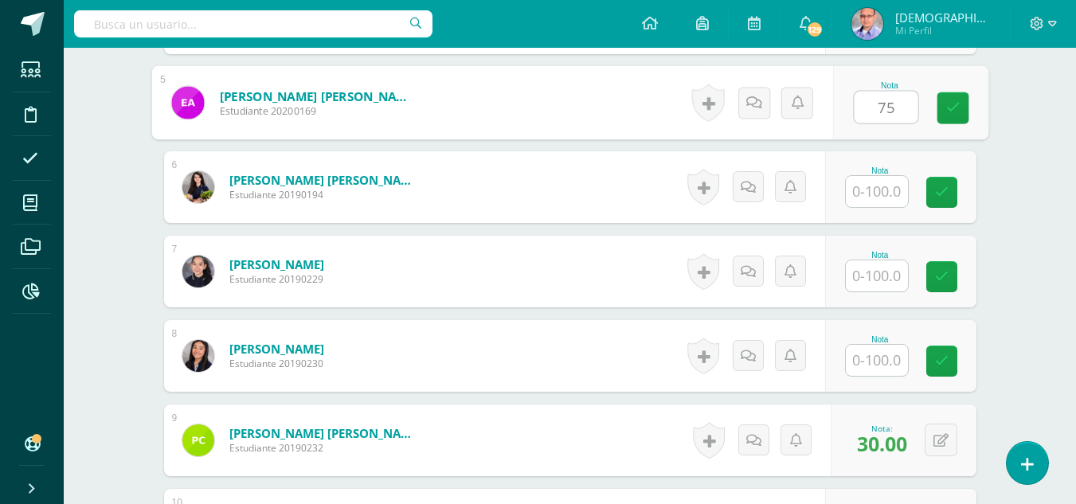
type input "75"
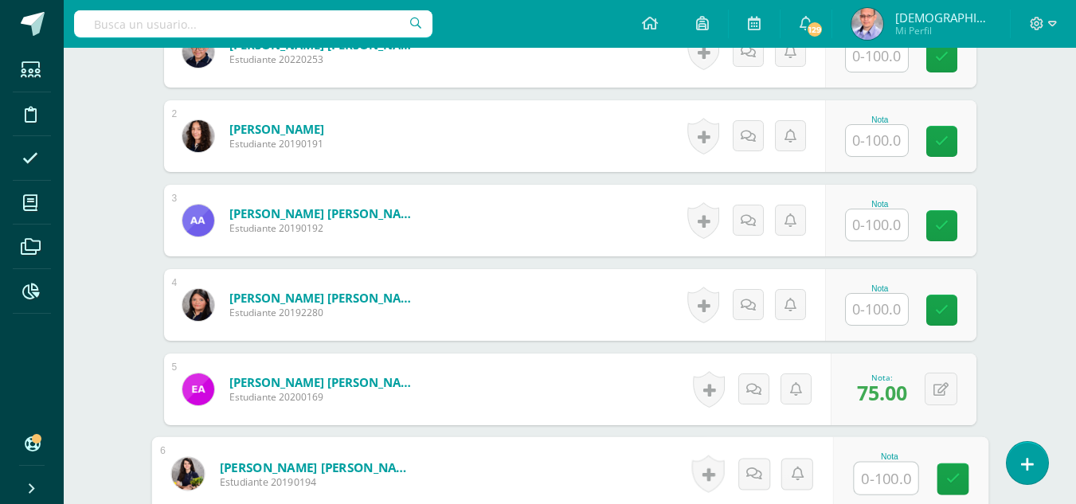
scroll to position [537, 0]
click at [890, 222] on input "text" at bounding box center [877, 225] width 62 height 31
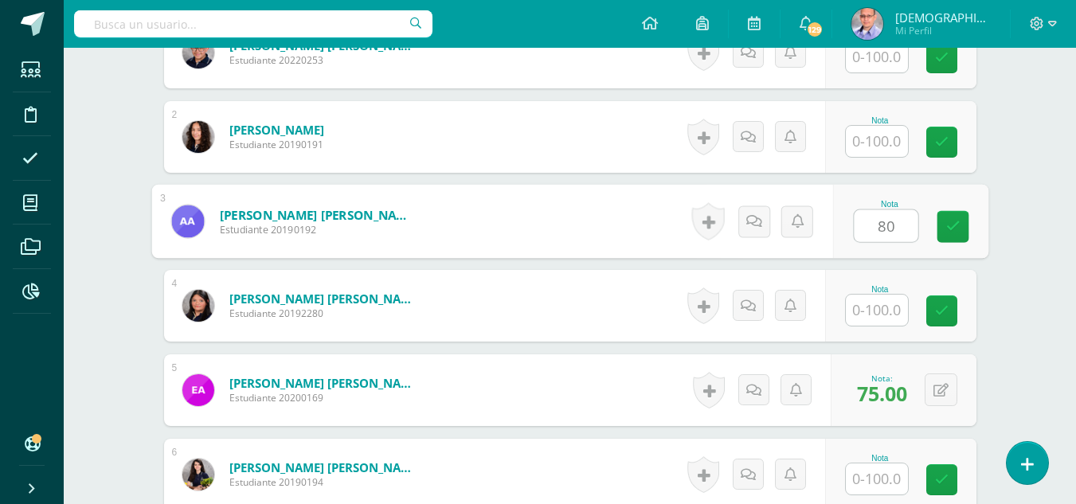
type input "80"
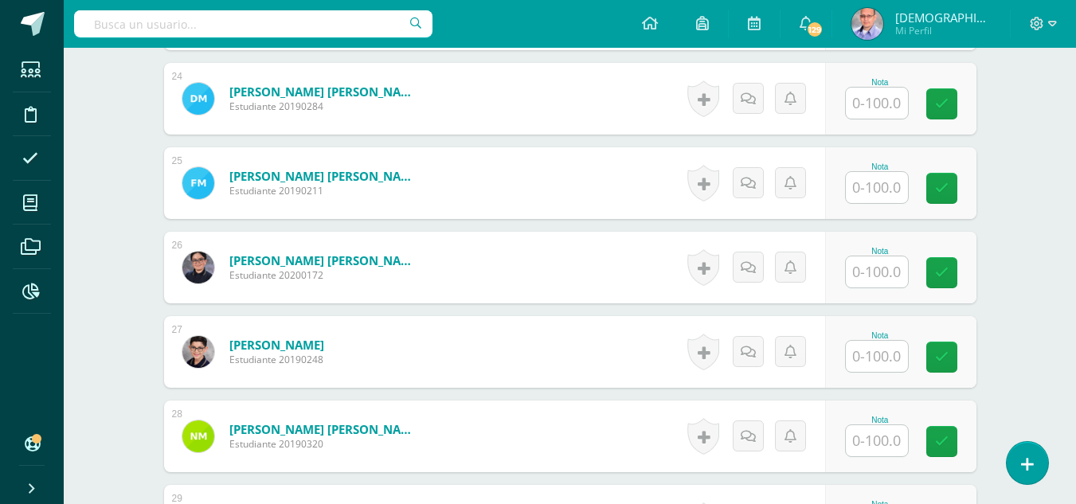
scroll to position [2475, 0]
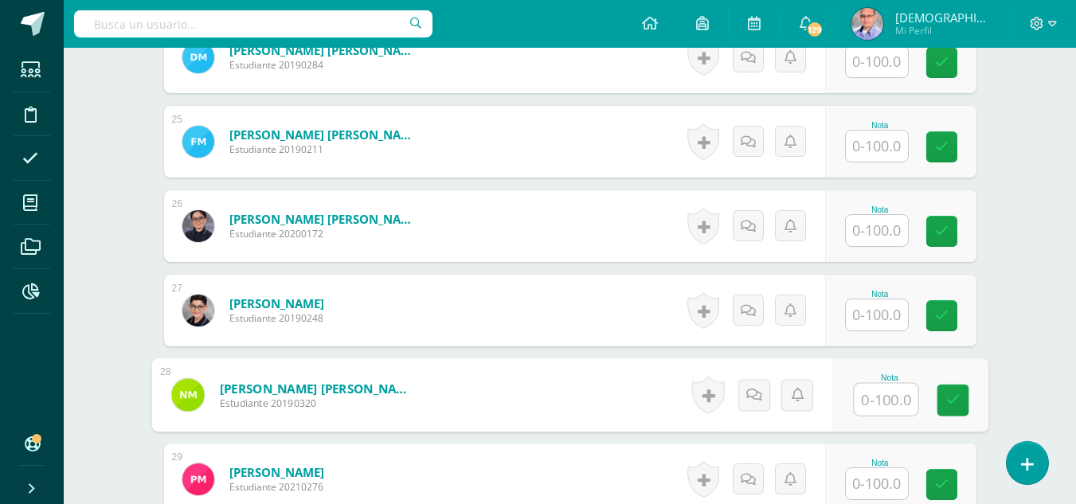
click at [868, 402] on input "text" at bounding box center [886, 400] width 64 height 32
type input "80"
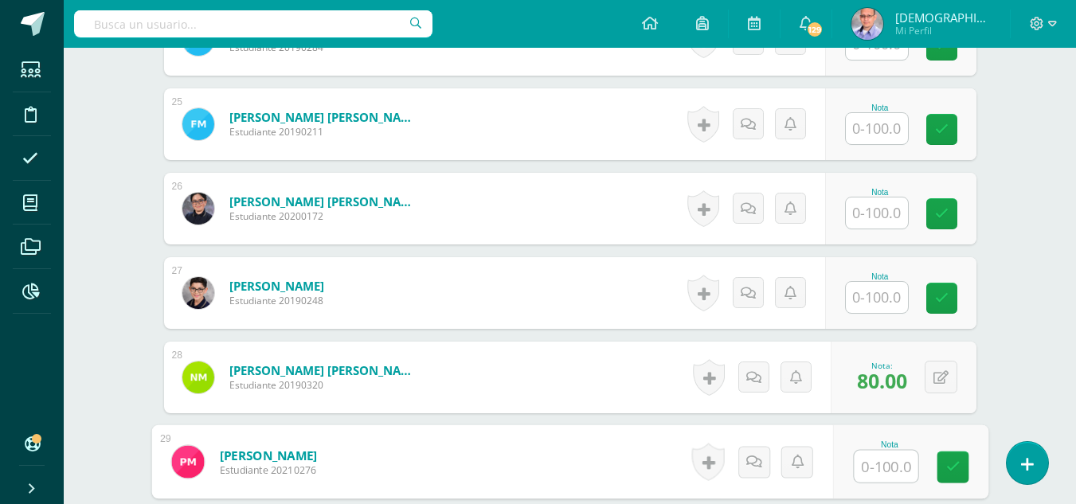
scroll to position [2515, 0]
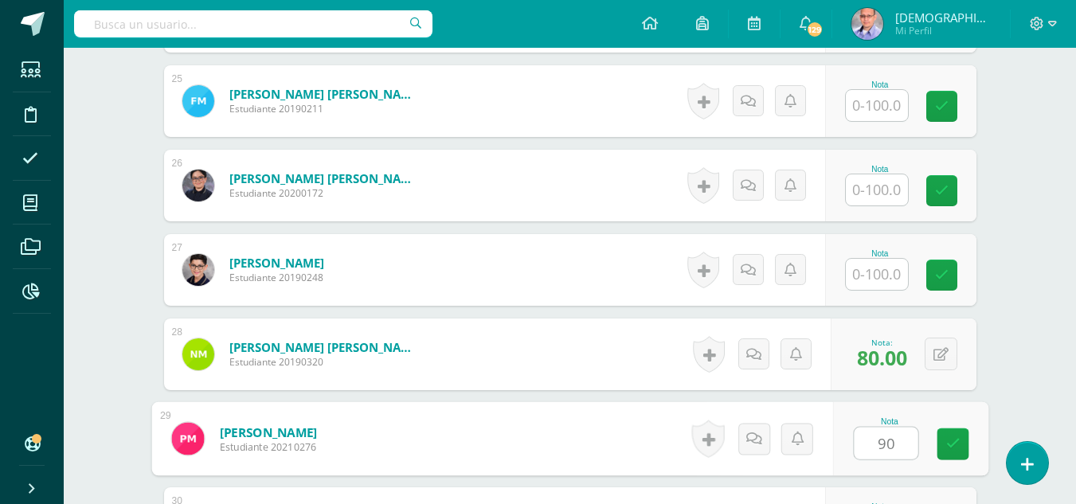
type input "90"
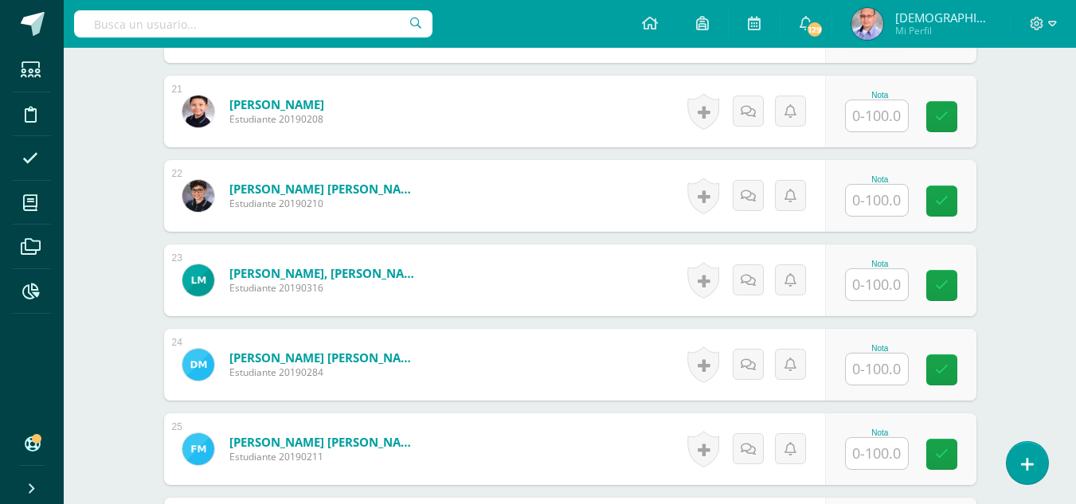
scroll to position [2134, 0]
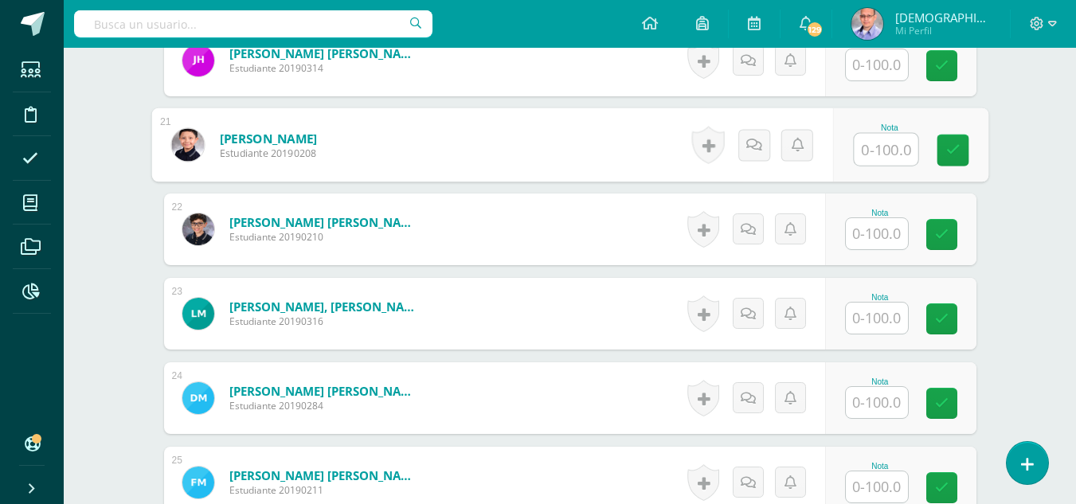
click at [878, 155] on input "text" at bounding box center [886, 150] width 64 height 32
type input "20"
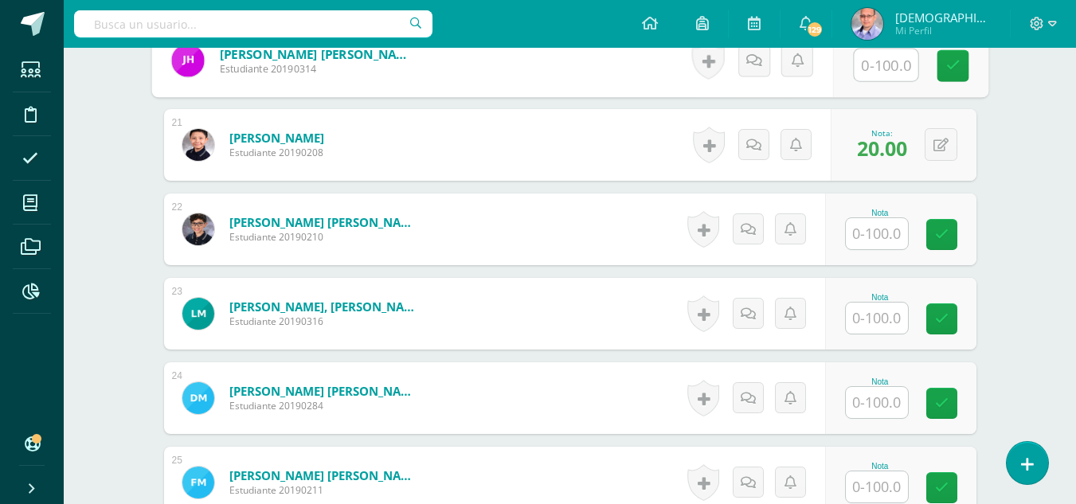
click at [873, 74] on input "text" at bounding box center [886, 65] width 64 height 32
type input "20"
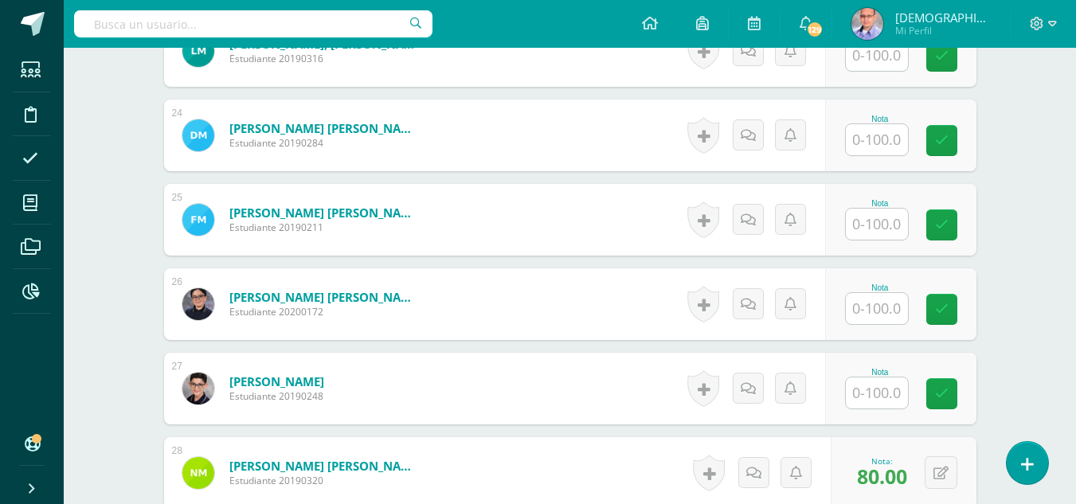
scroll to position [2398, 0]
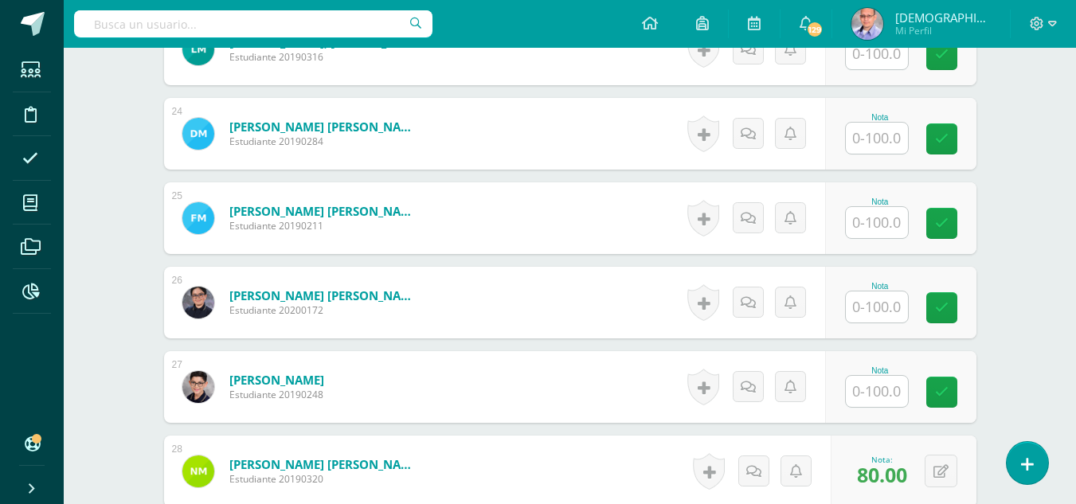
click at [887, 398] on input "text" at bounding box center [877, 391] width 62 height 31
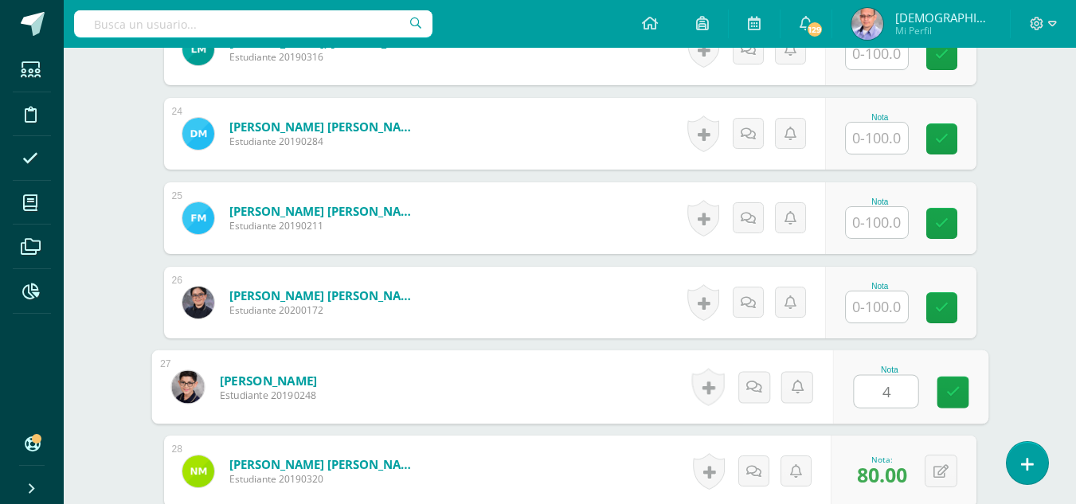
type input "45"
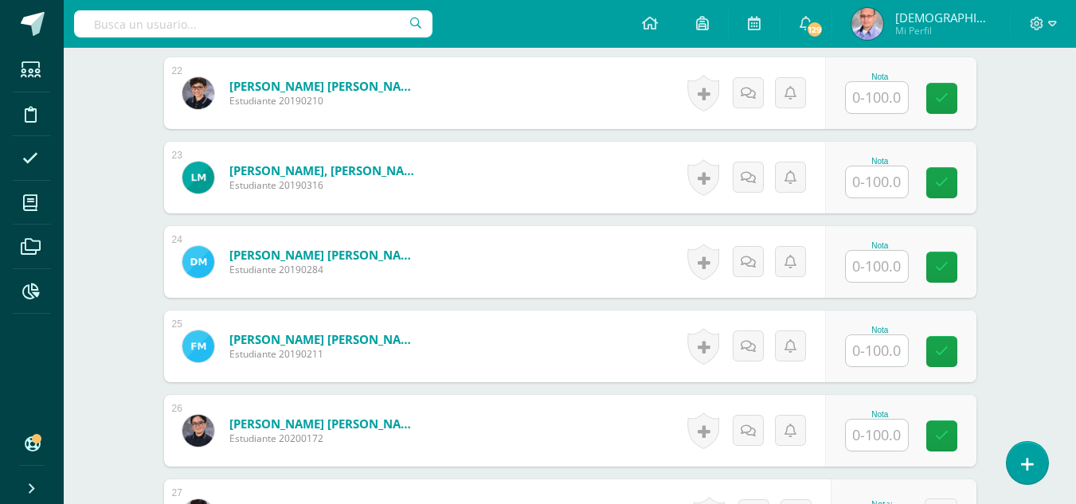
scroll to position [2263, 0]
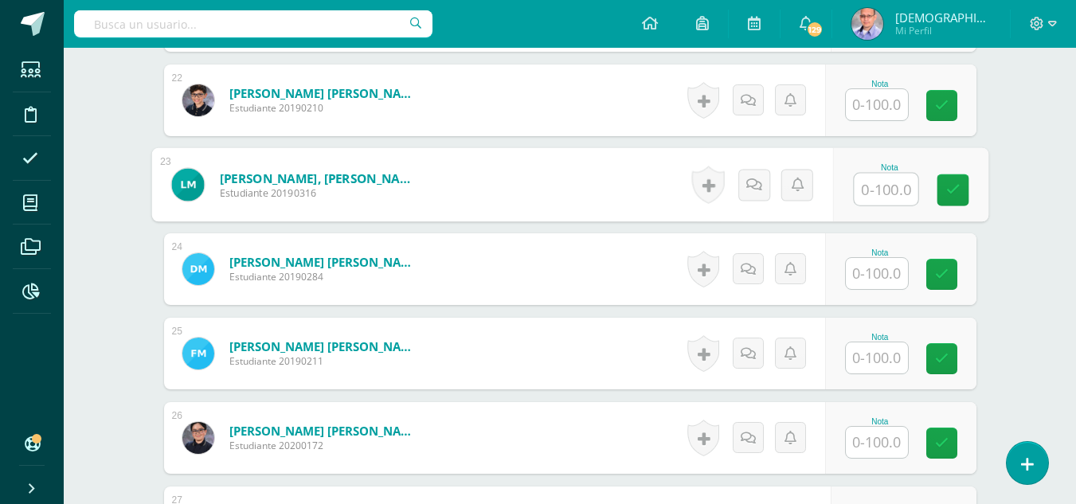
click at [884, 186] on input "text" at bounding box center [886, 190] width 64 height 32
type input "20"
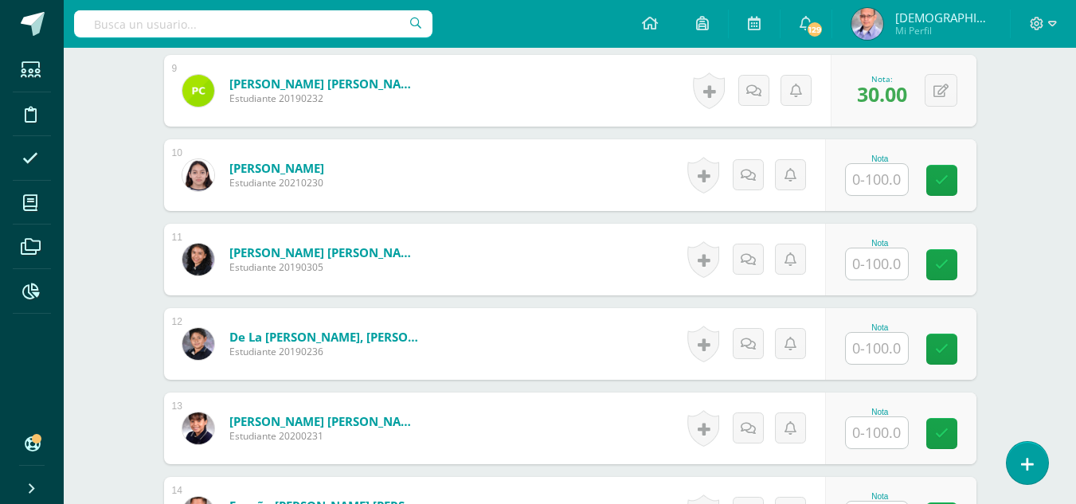
scroll to position [1161, 0]
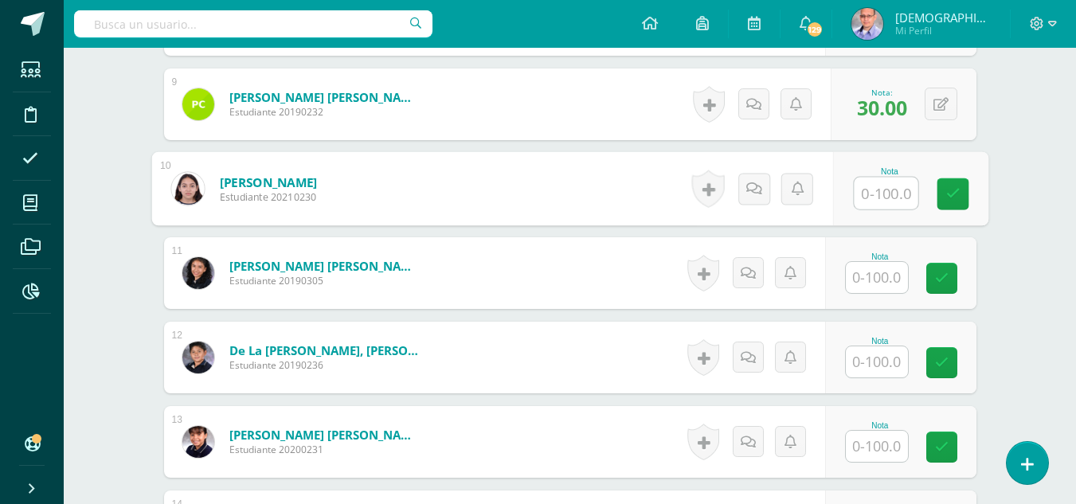
click at [877, 198] on input "text" at bounding box center [886, 194] width 64 height 32
type input "35"
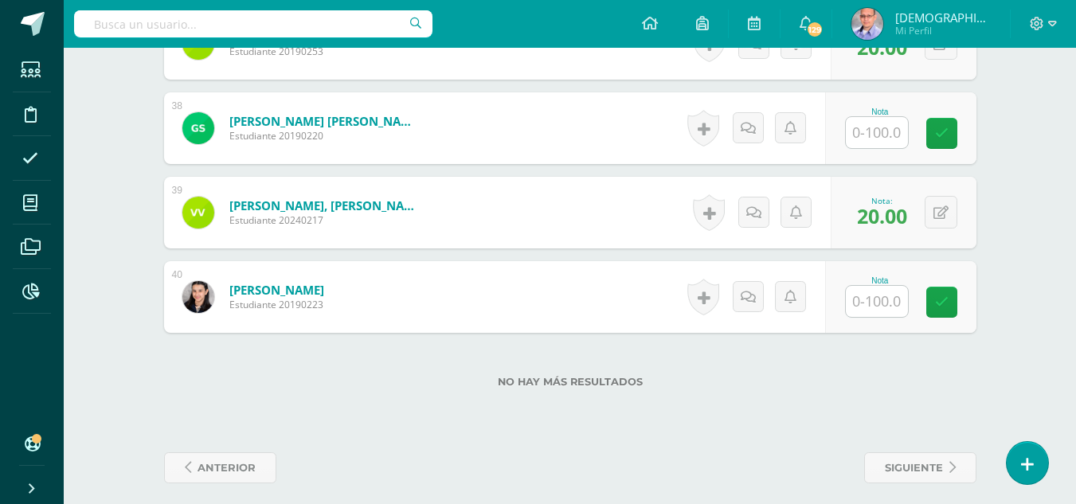
scroll to position [3597, 0]
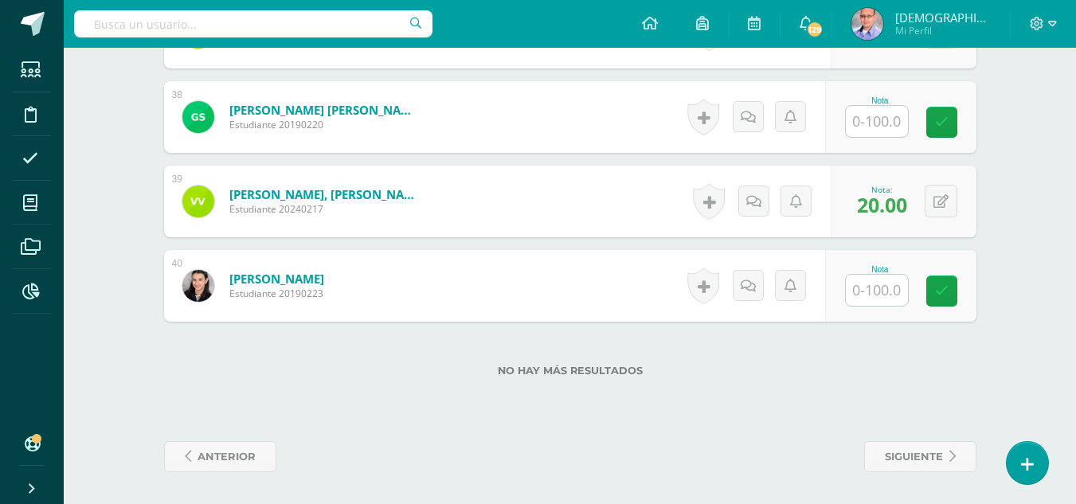
click at [895, 293] on input "text" at bounding box center [877, 290] width 62 height 31
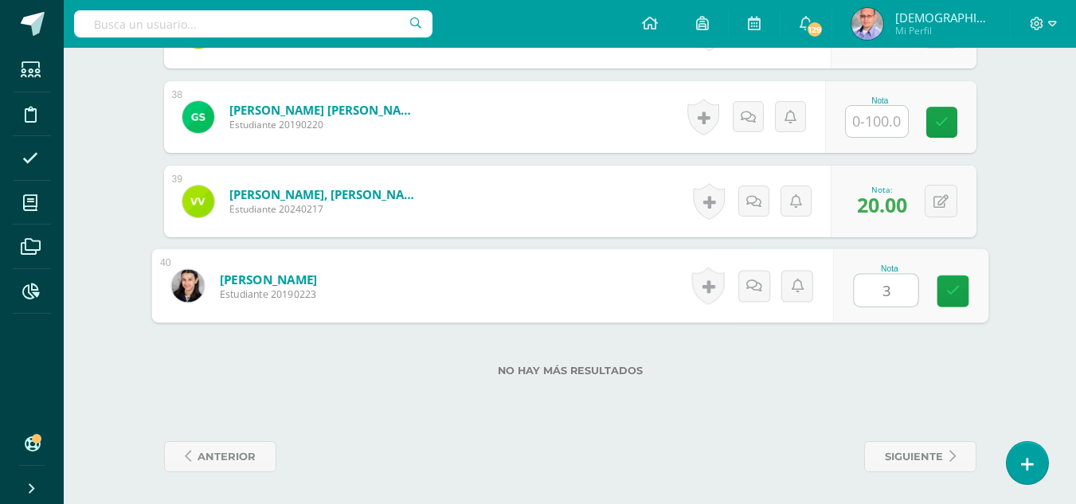
type input "30"
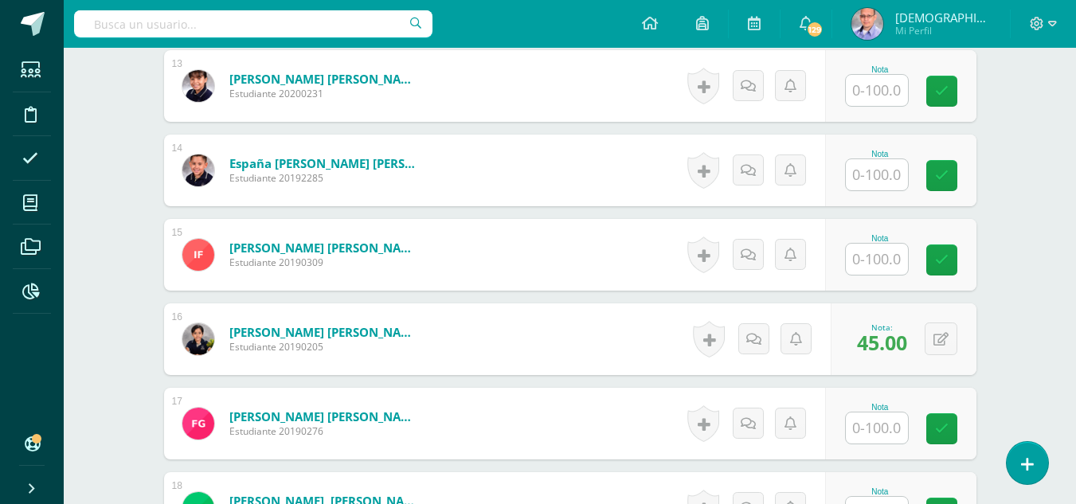
scroll to position [1456, 0]
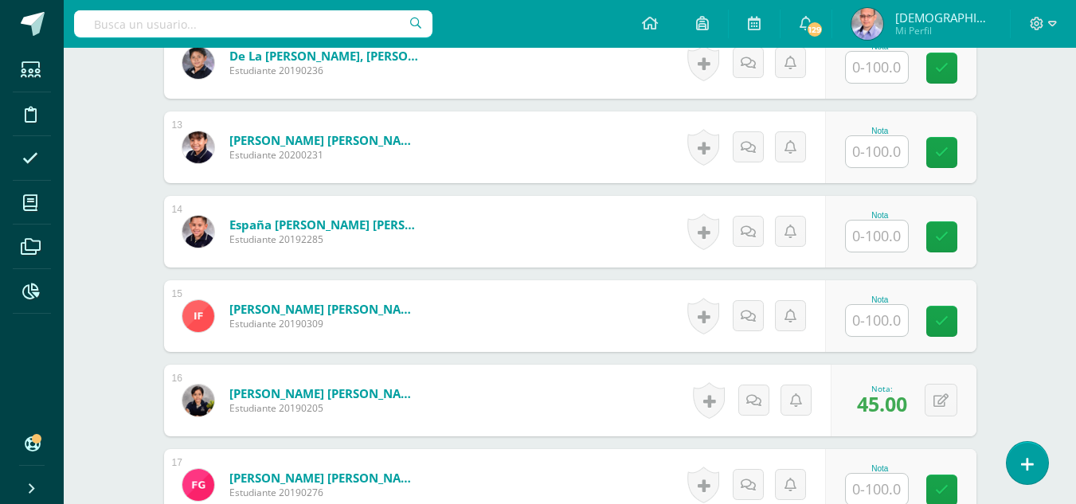
click at [872, 237] on input "text" at bounding box center [877, 236] width 62 height 31
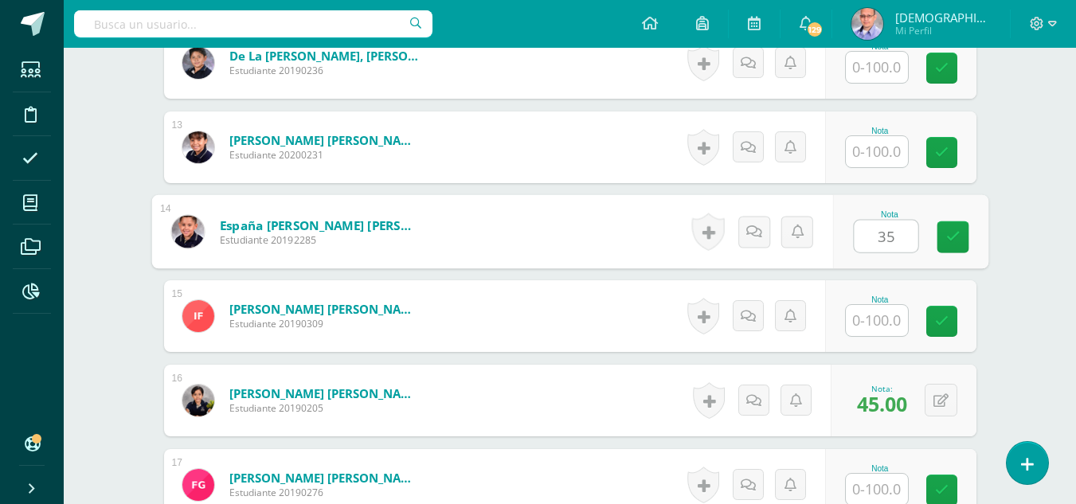
type input "35"
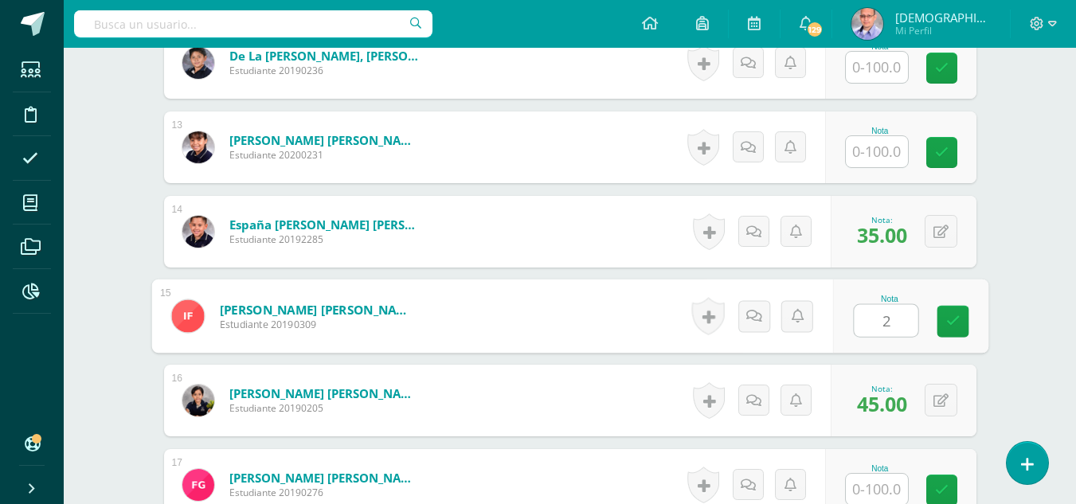
type input "20"
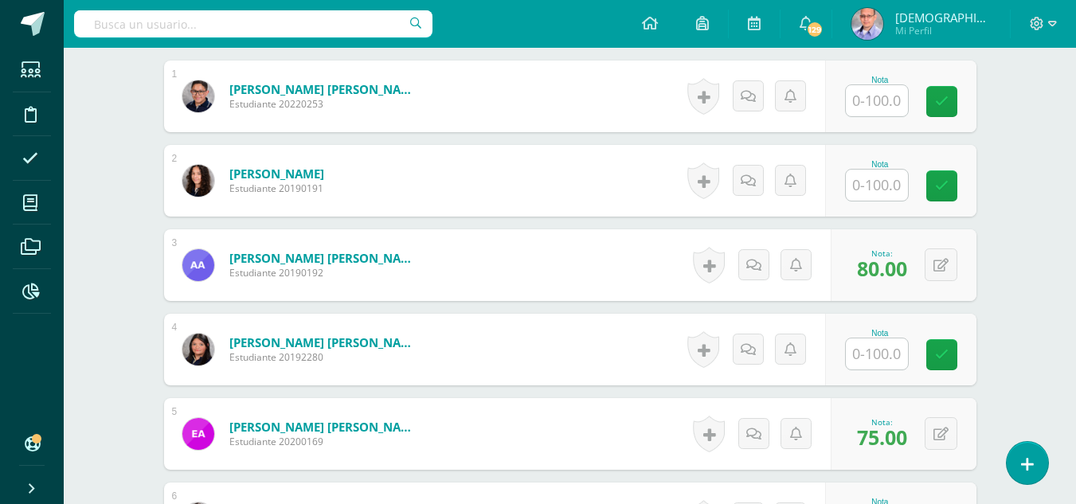
scroll to position [539, 0]
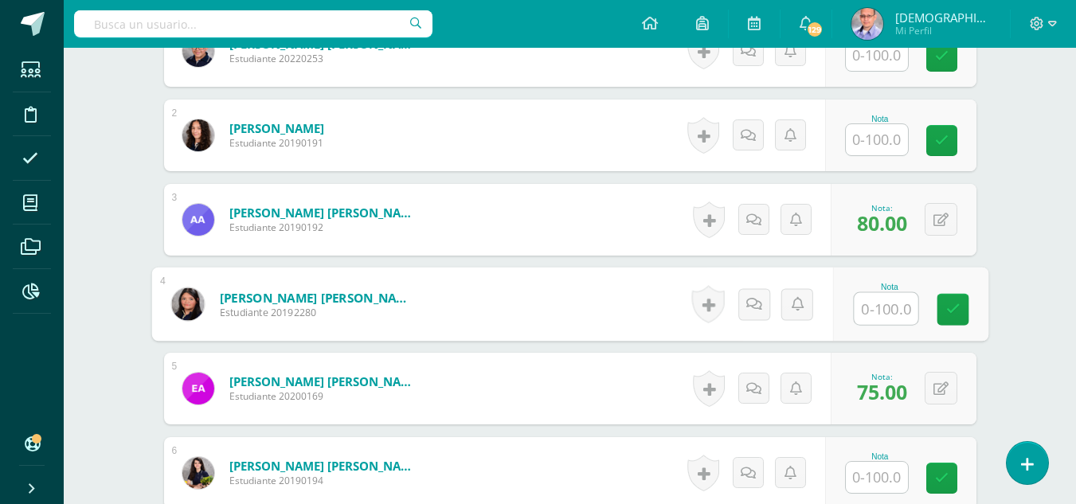
click at [895, 312] on input "text" at bounding box center [886, 309] width 64 height 32
type input "40"
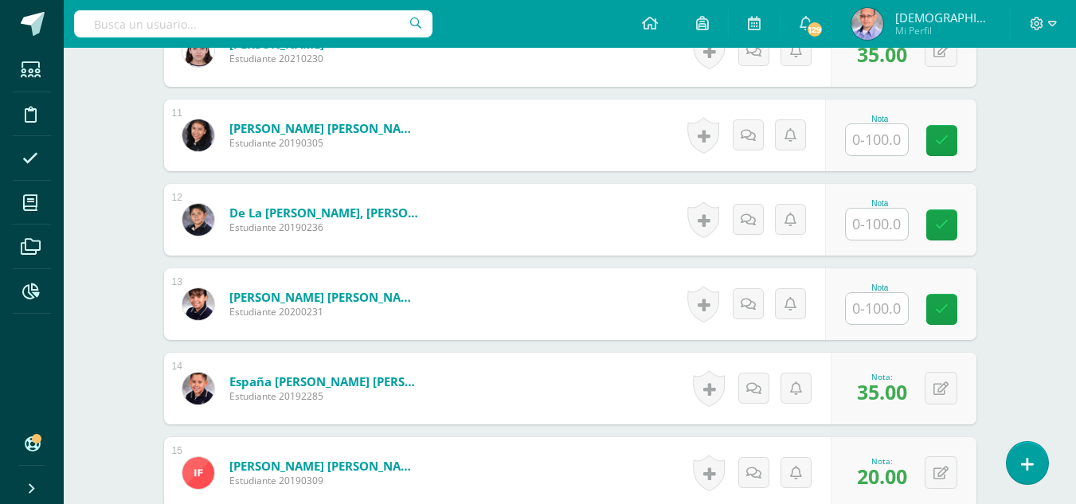
scroll to position [1304, 0]
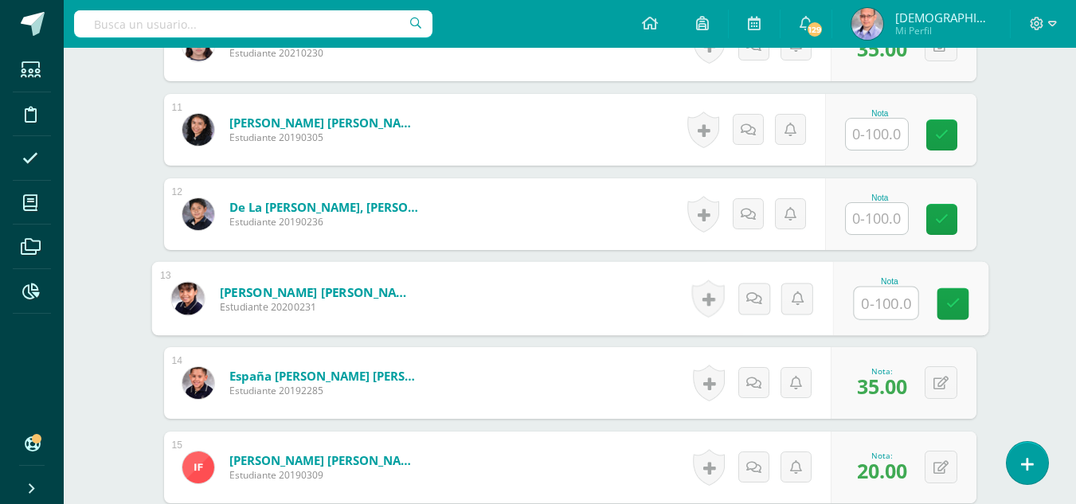
click at [876, 303] on input "text" at bounding box center [886, 304] width 64 height 32
type input "30"
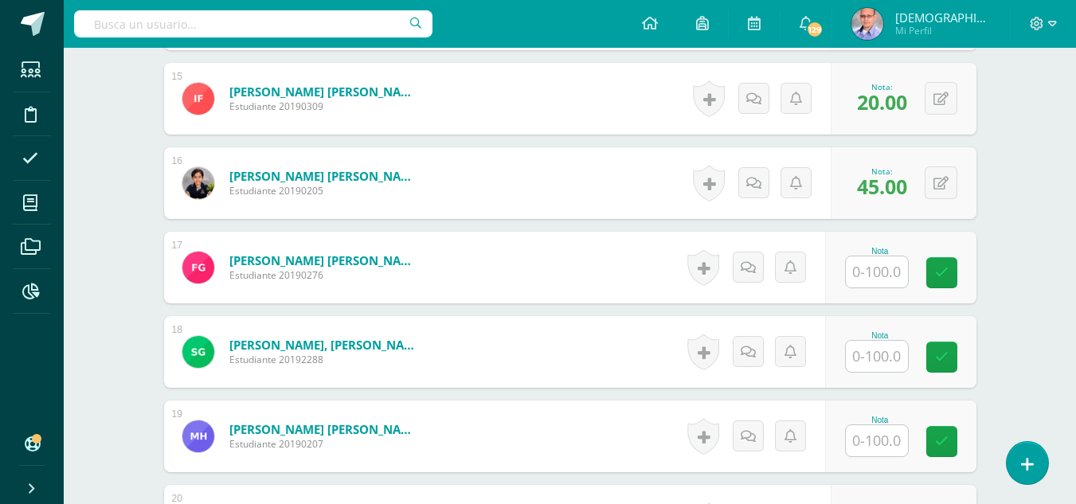
scroll to position [1675, 0]
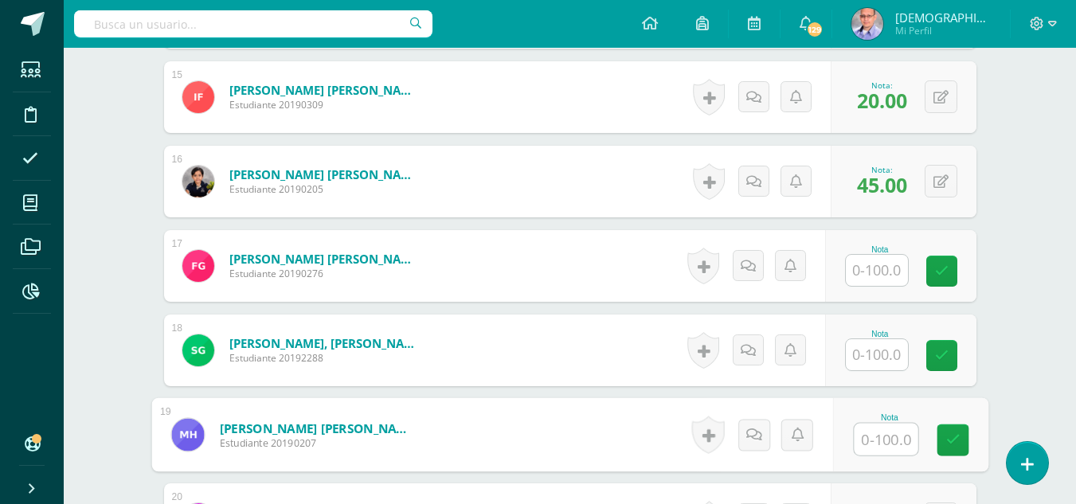
click at [875, 434] on input "text" at bounding box center [886, 440] width 64 height 32
type input "60"
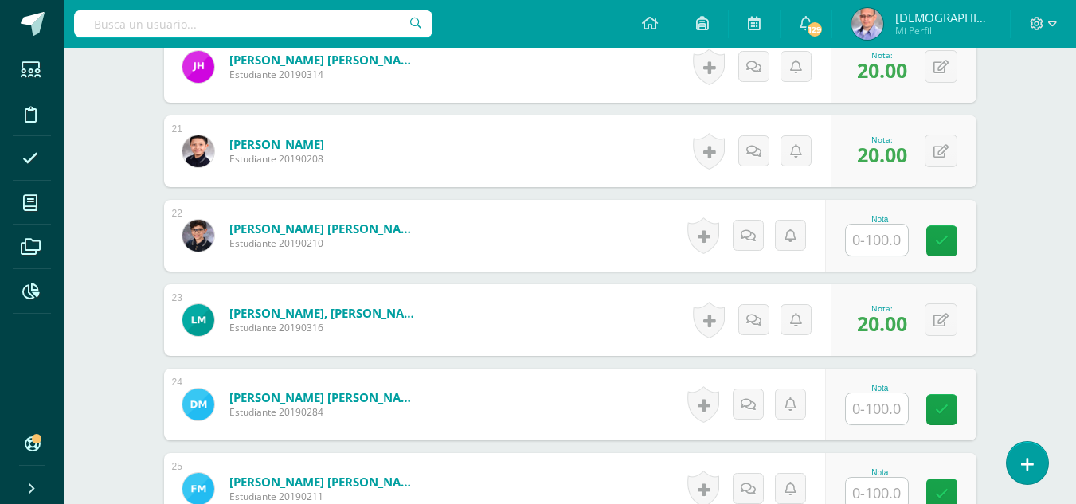
scroll to position [2161, 0]
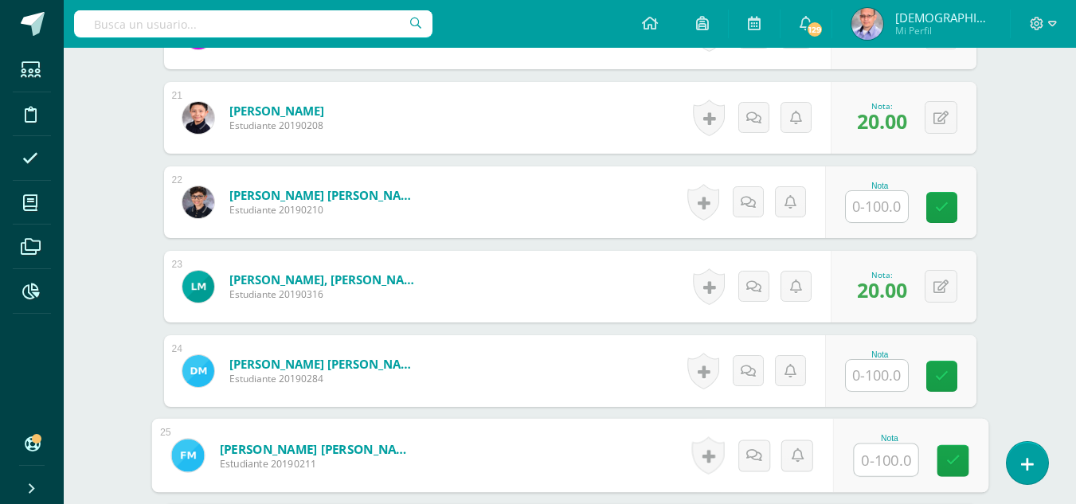
click at [880, 465] on input "text" at bounding box center [886, 461] width 64 height 32
type input "30"
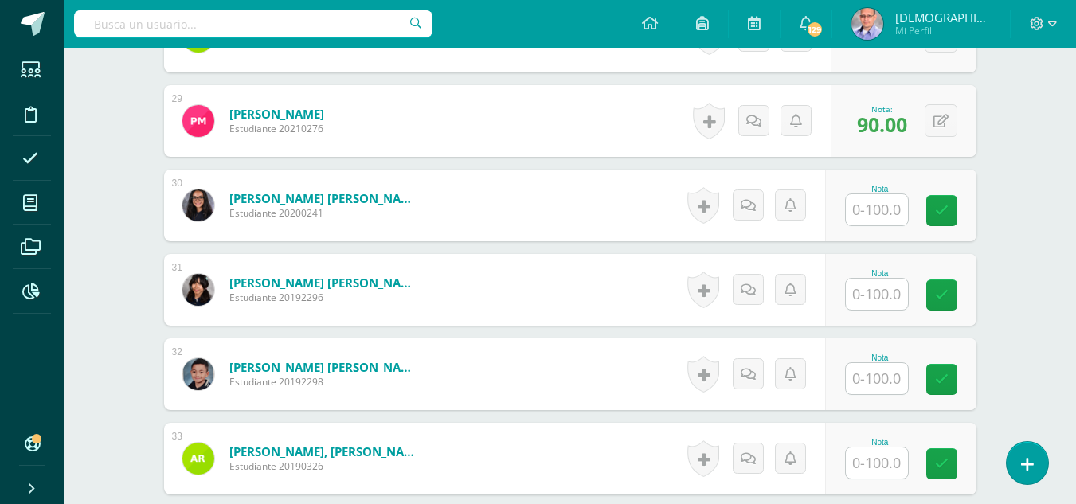
scroll to position [2888, 0]
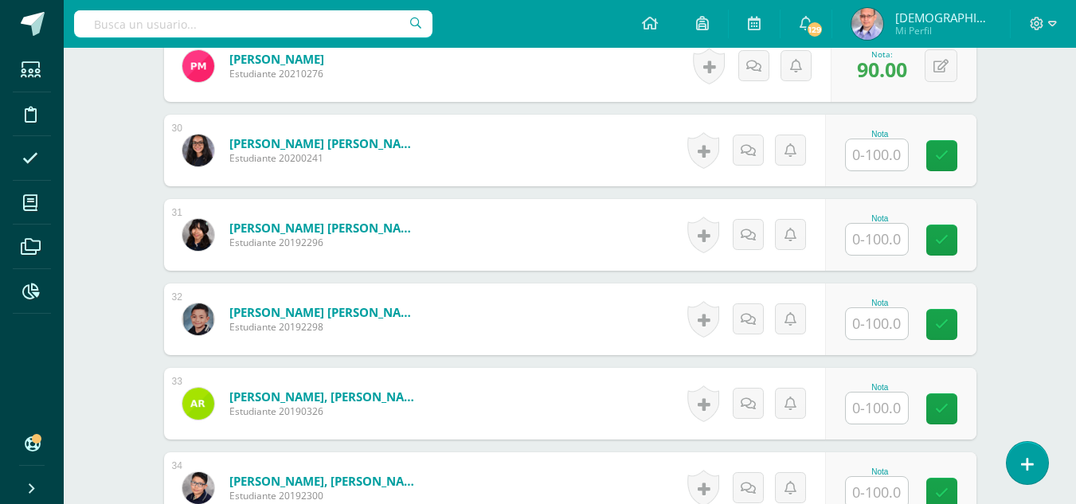
click at [880, 320] on input "text" at bounding box center [877, 323] width 62 height 31
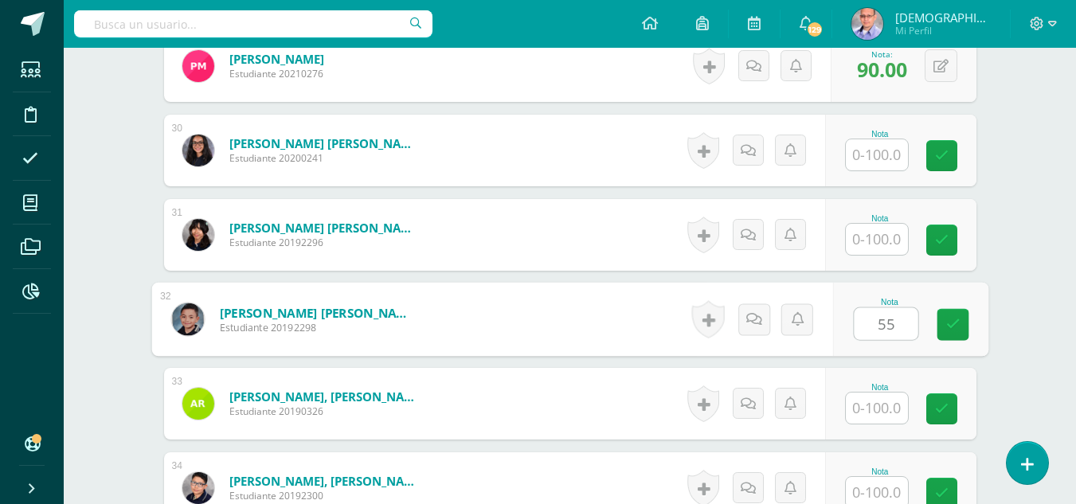
type input "55"
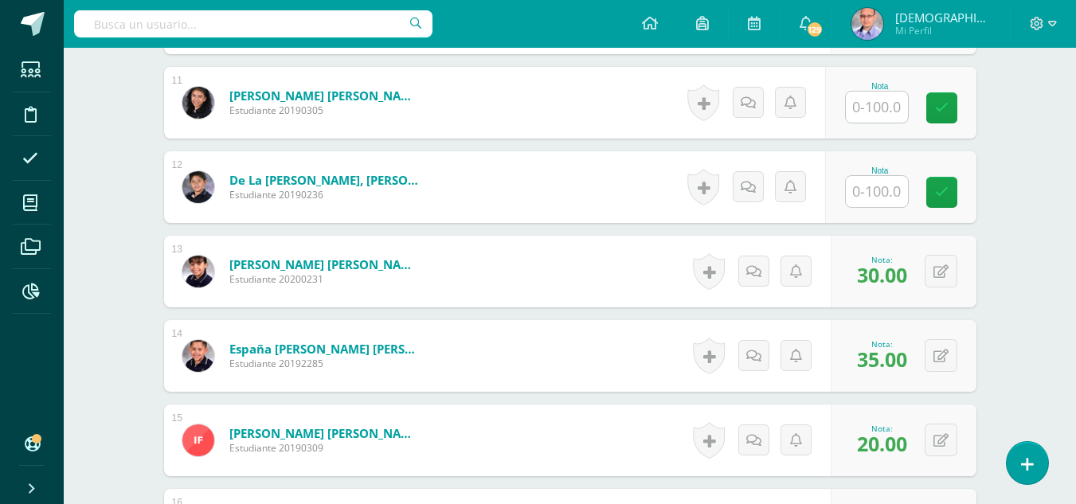
scroll to position [1331, 0]
click at [890, 188] on input "text" at bounding box center [877, 192] width 62 height 31
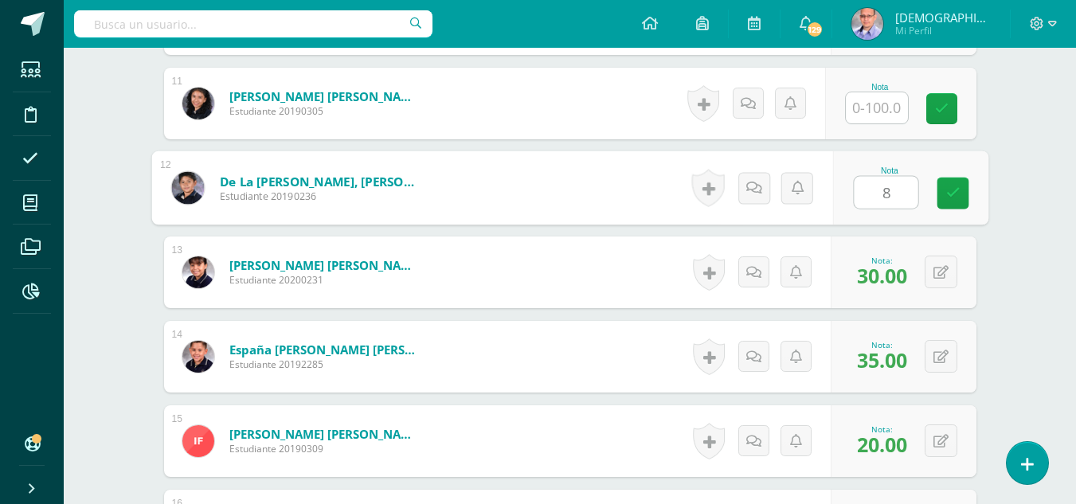
type input "80"
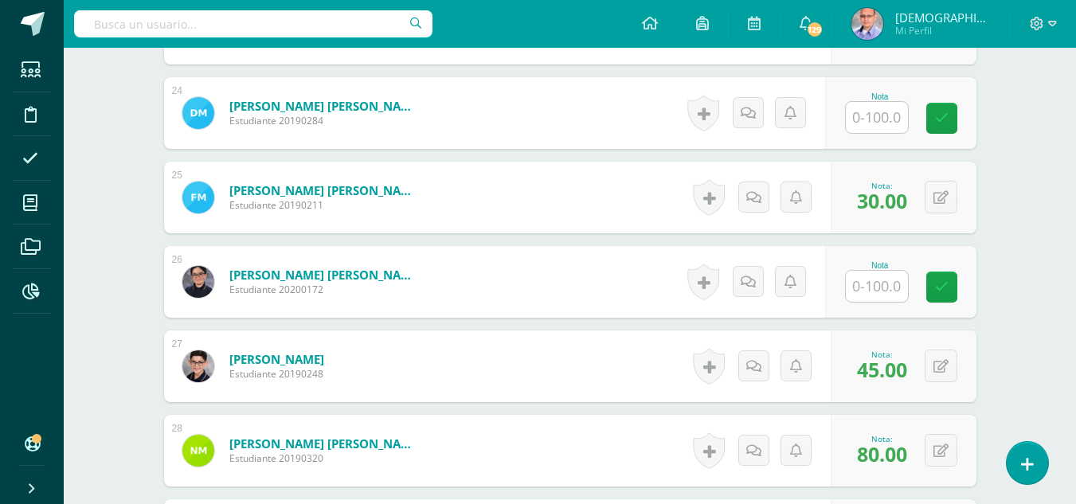
scroll to position [2433, 0]
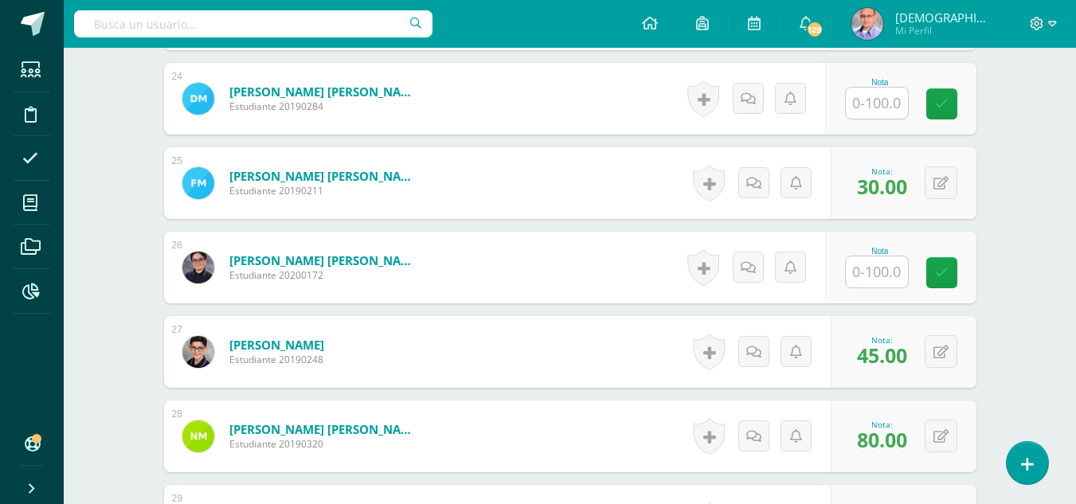
click at [891, 266] on input "text" at bounding box center [877, 272] width 62 height 31
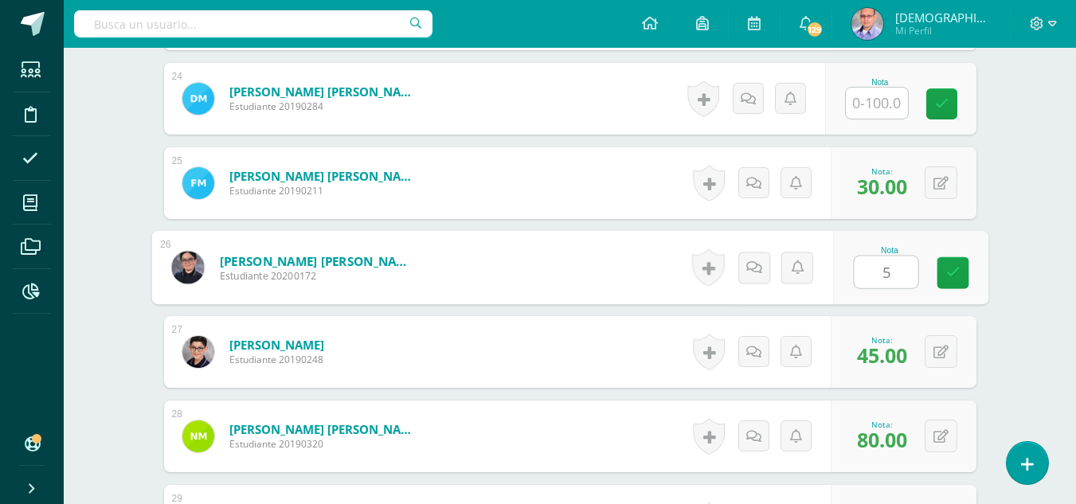
type input "50"
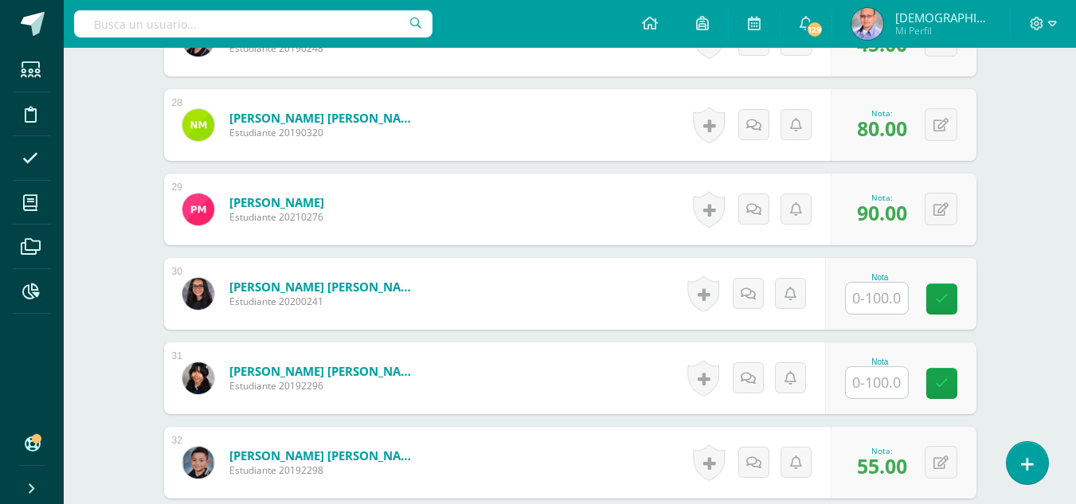
scroll to position [2747, 0]
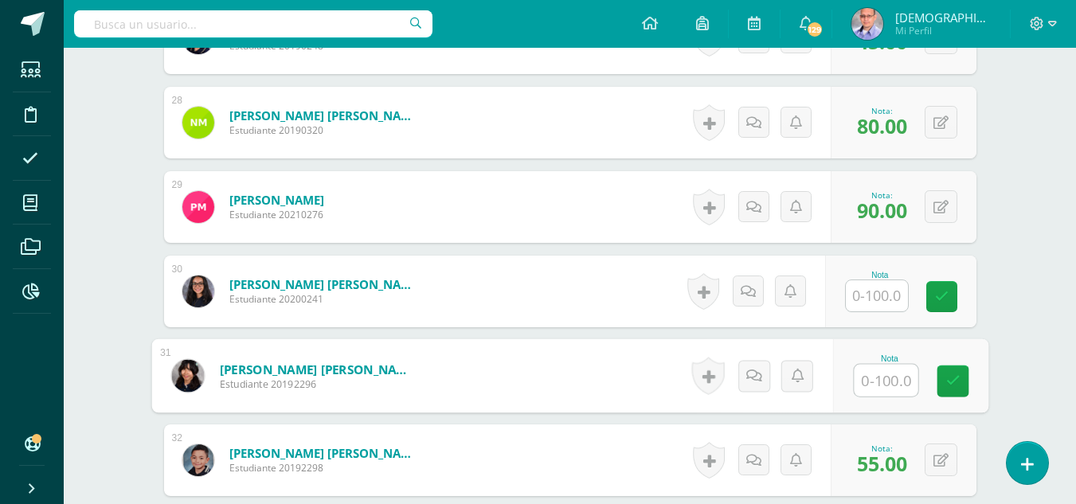
click at [871, 382] on input "text" at bounding box center [886, 381] width 64 height 32
type input "50"
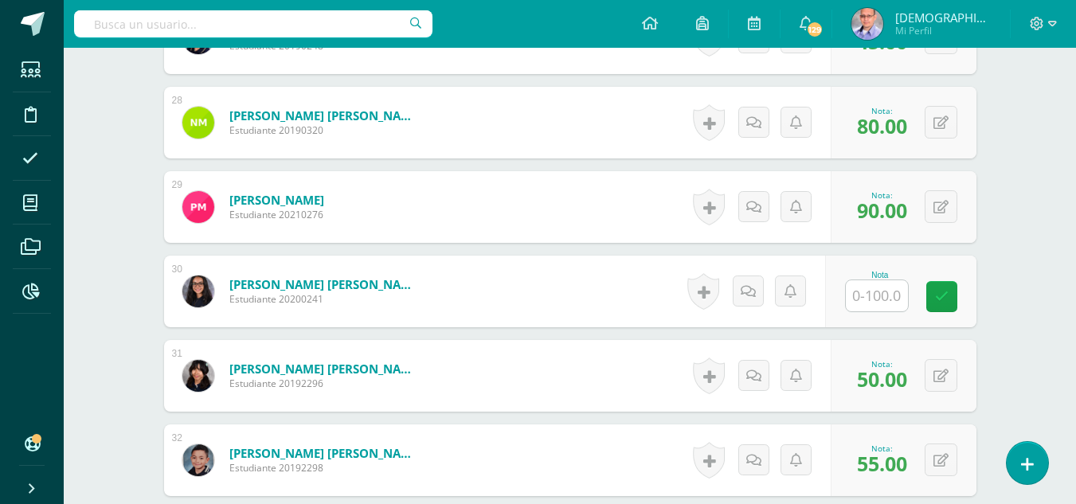
click at [880, 297] on input "text" at bounding box center [877, 295] width 62 height 31
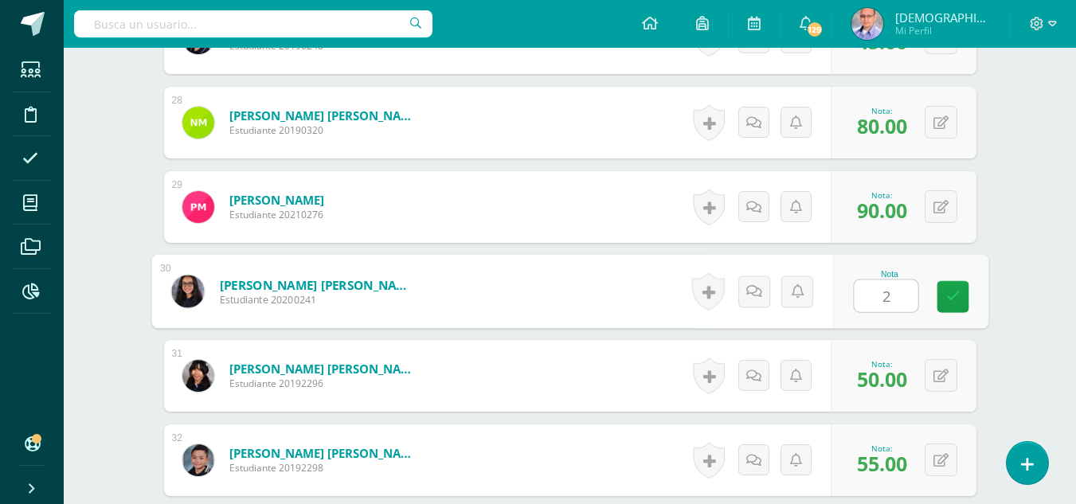
type input "25"
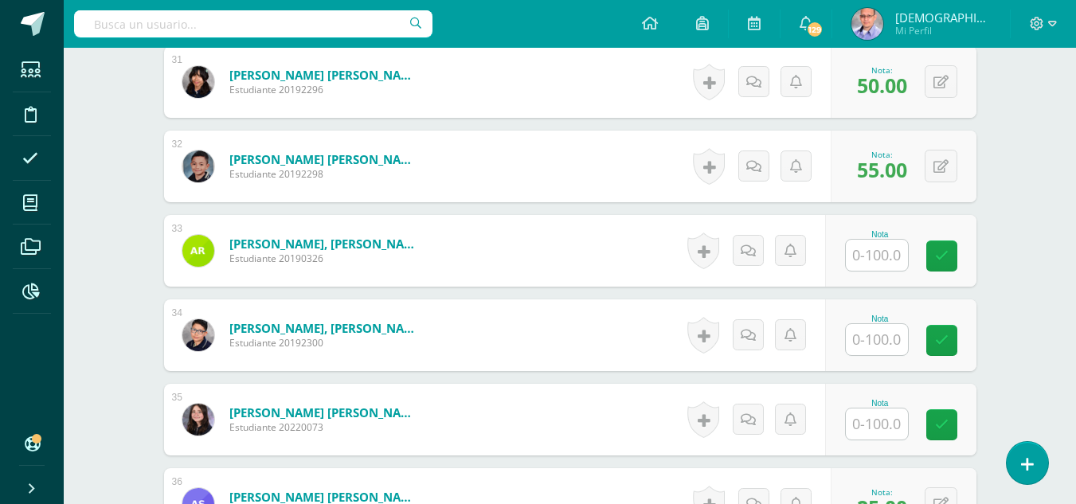
scroll to position [3045, 0]
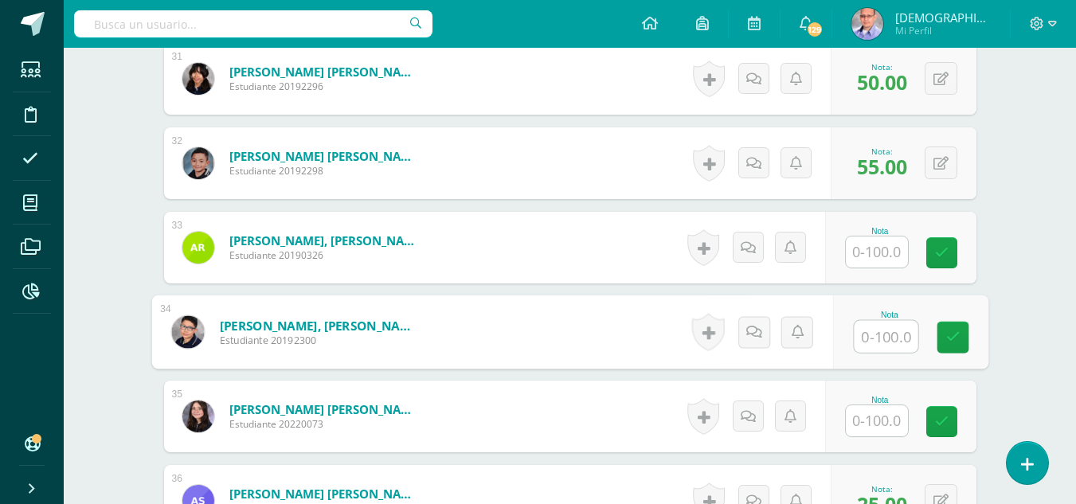
click at [885, 341] on input "text" at bounding box center [886, 337] width 64 height 32
type input "65"
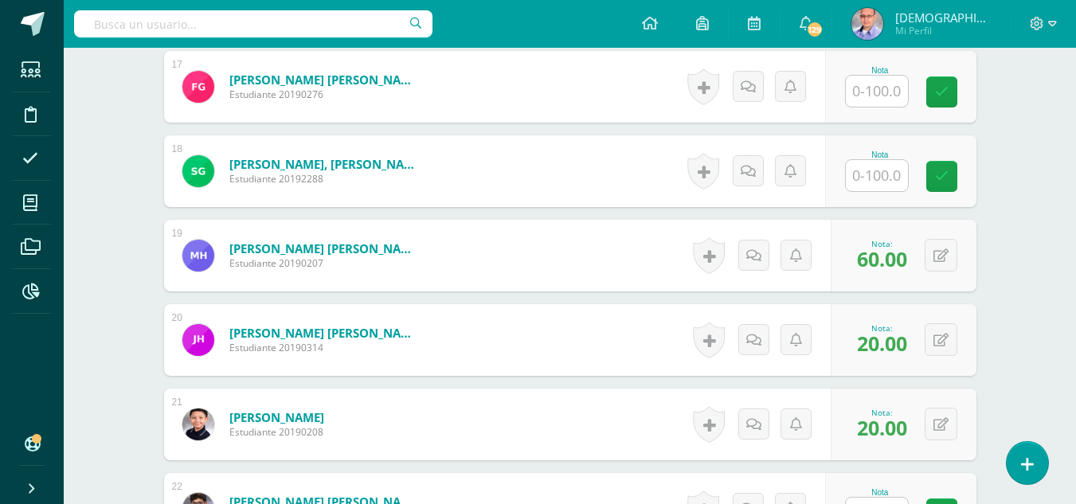
scroll to position [1853, 0]
click at [880, 177] on input "text" at bounding box center [877, 176] width 62 height 31
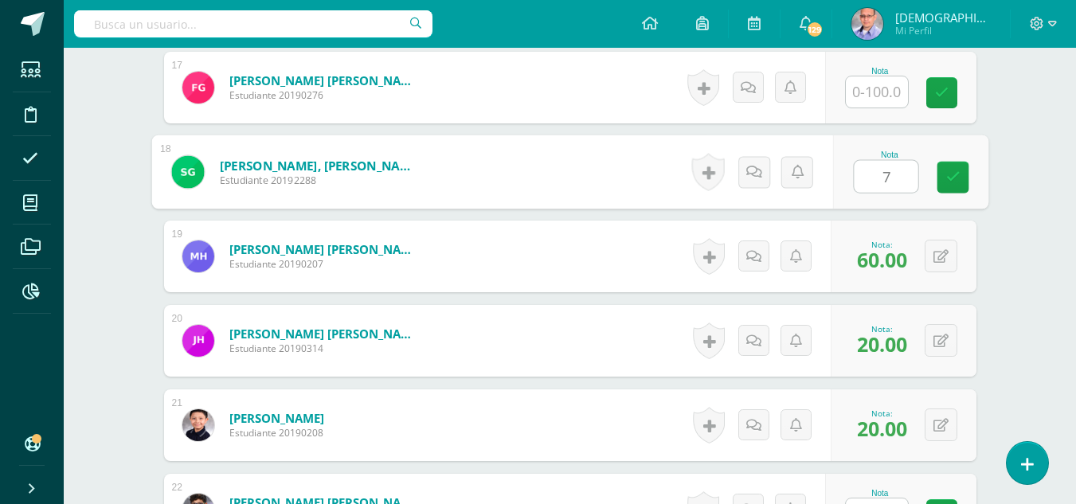
type input "70"
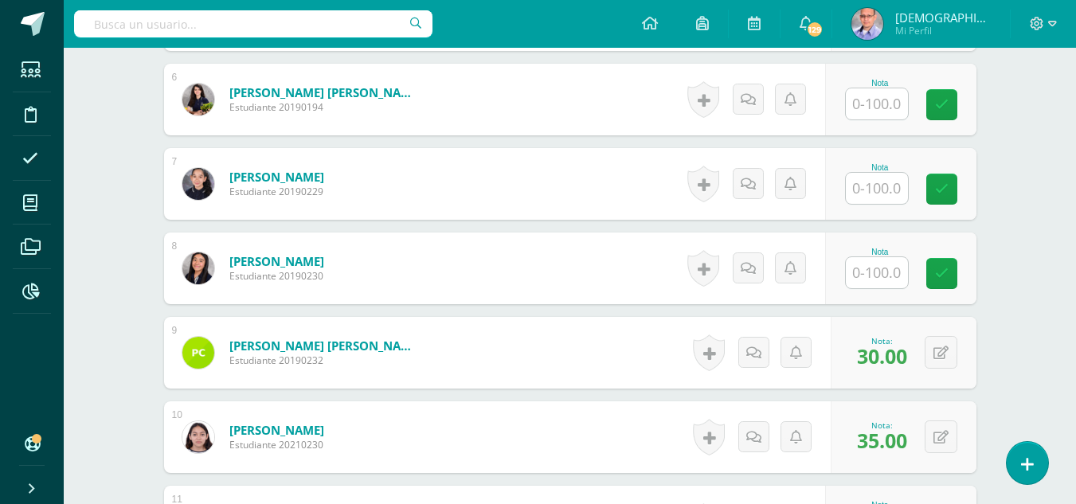
scroll to position [912, 0]
click at [873, 267] on input "text" at bounding box center [877, 273] width 62 height 31
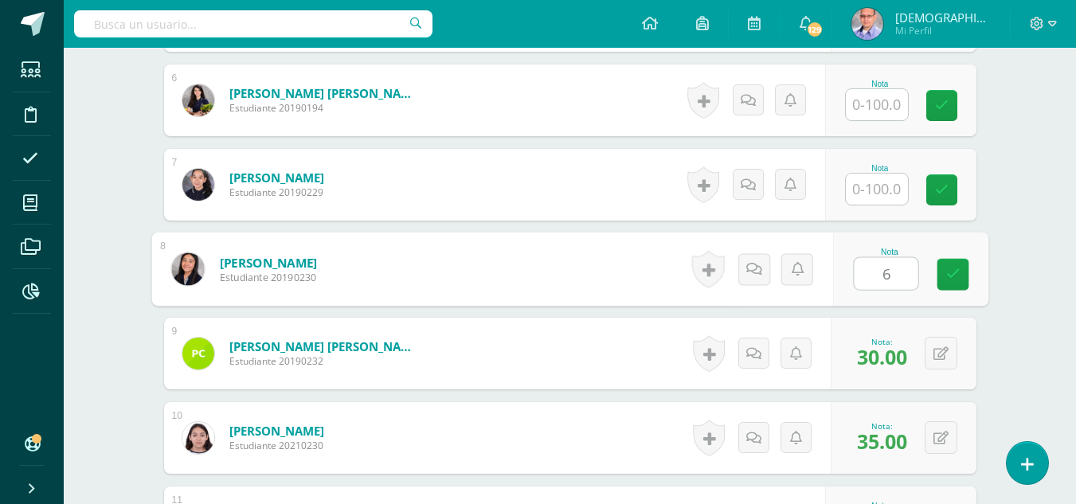
type input "65"
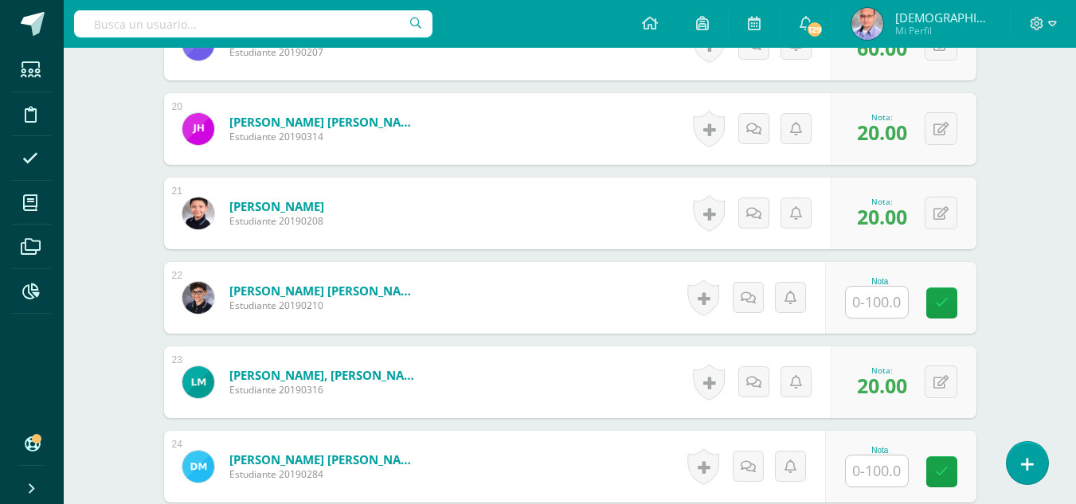
scroll to position [2066, 0]
click at [877, 297] on input "text" at bounding box center [877, 301] width 62 height 31
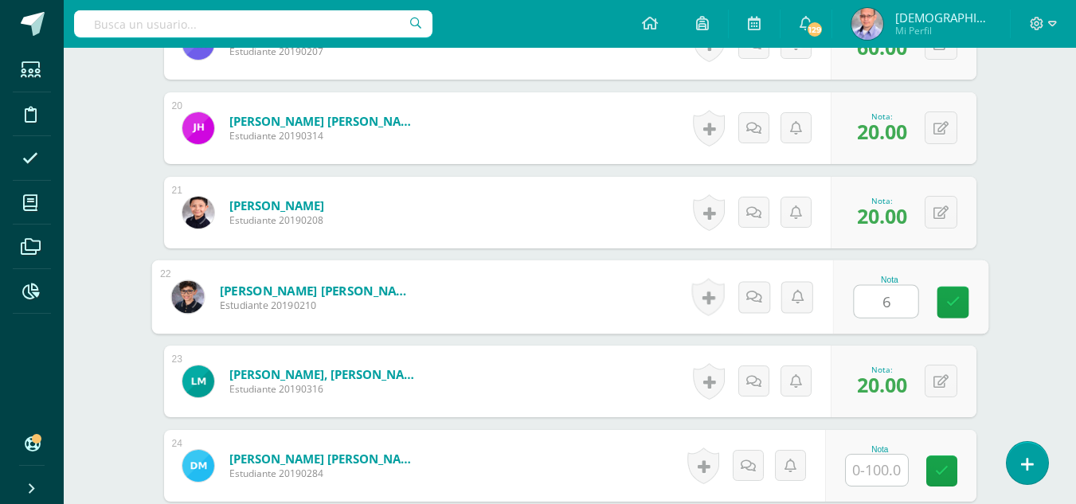
type input "65"
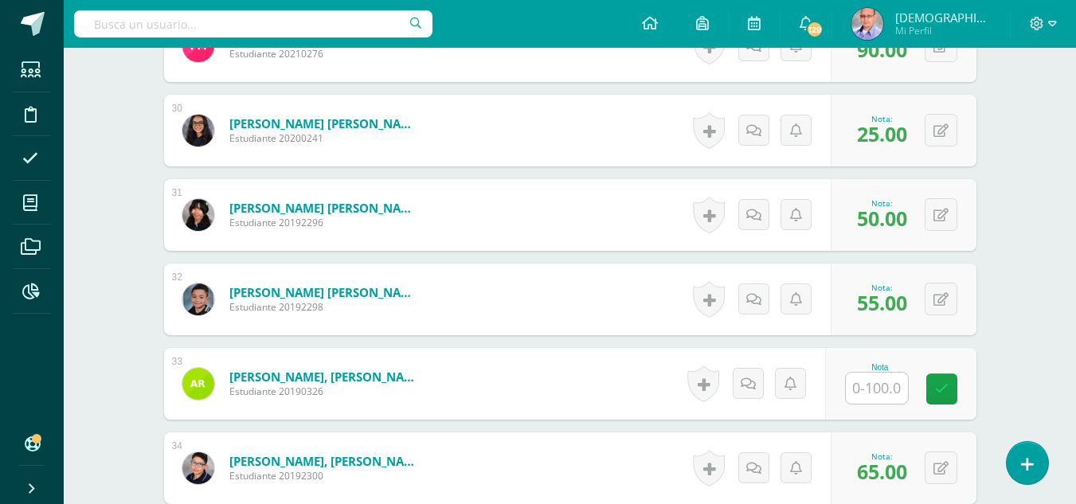
scroll to position [2950, 0]
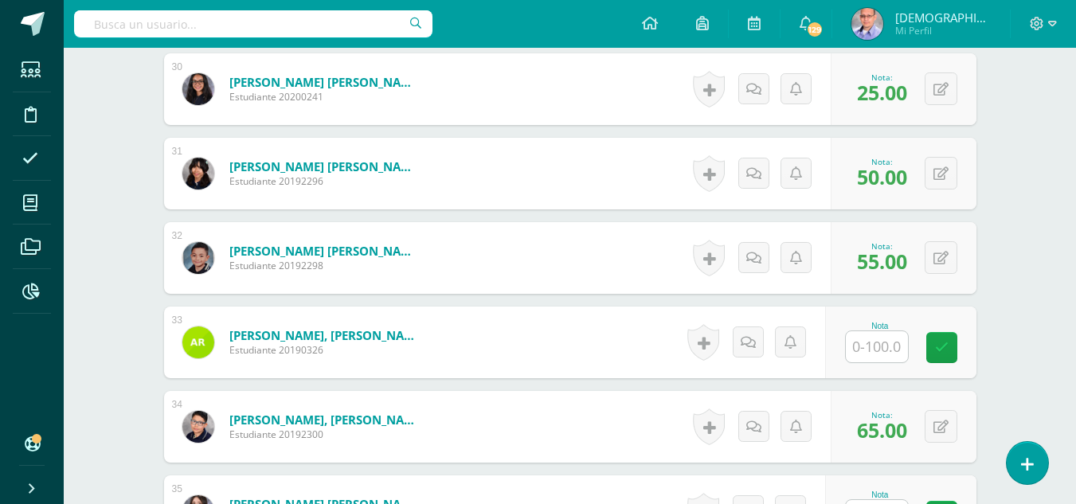
click at [893, 340] on input "text" at bounding box center [877, 346] width 62 height 31
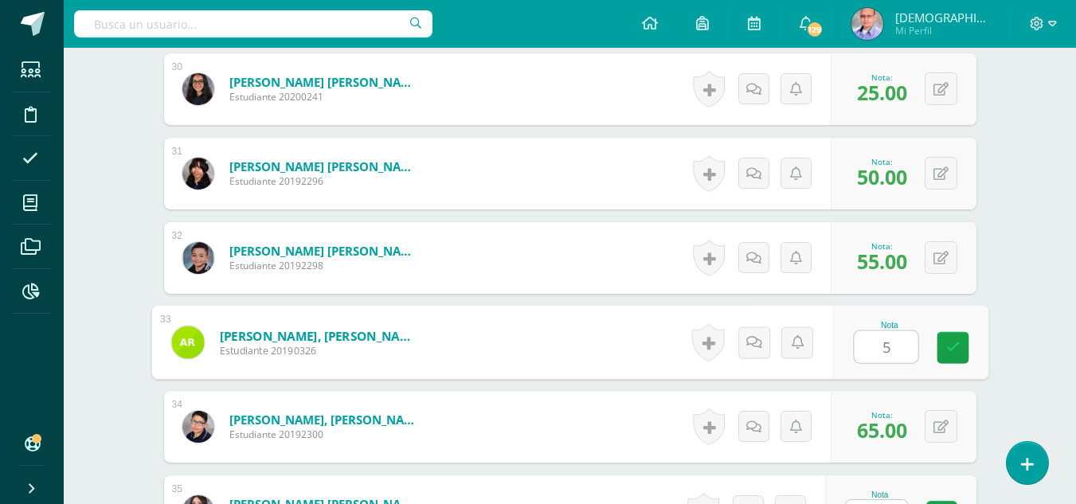
type input "50"
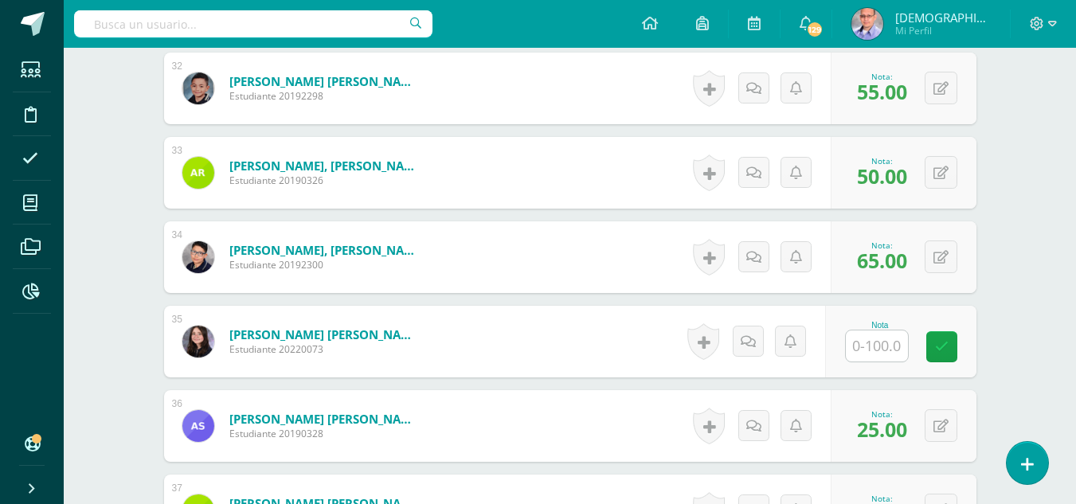
scroll to position [3213, 0]
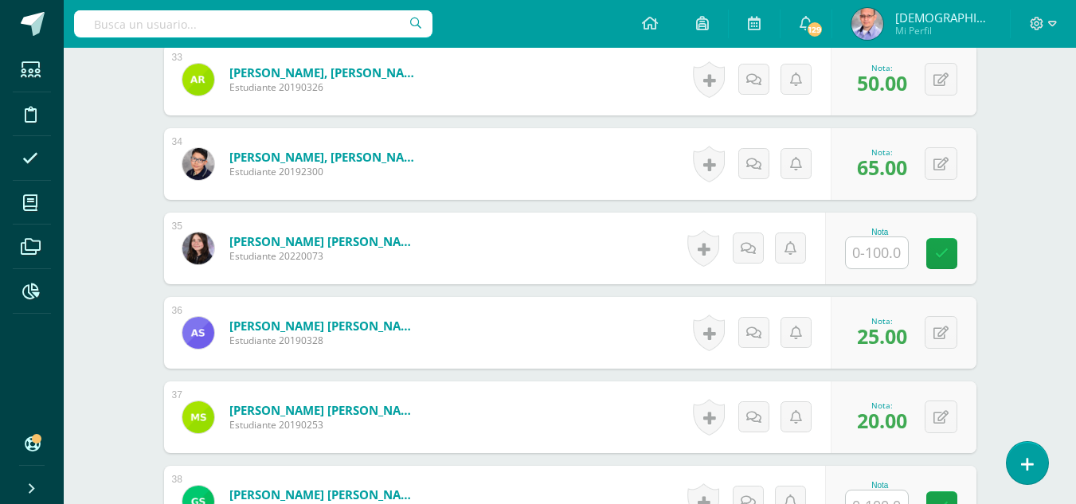
click at [887, 249] on input "text" at bounding box center [877, 252] width 62 height 31
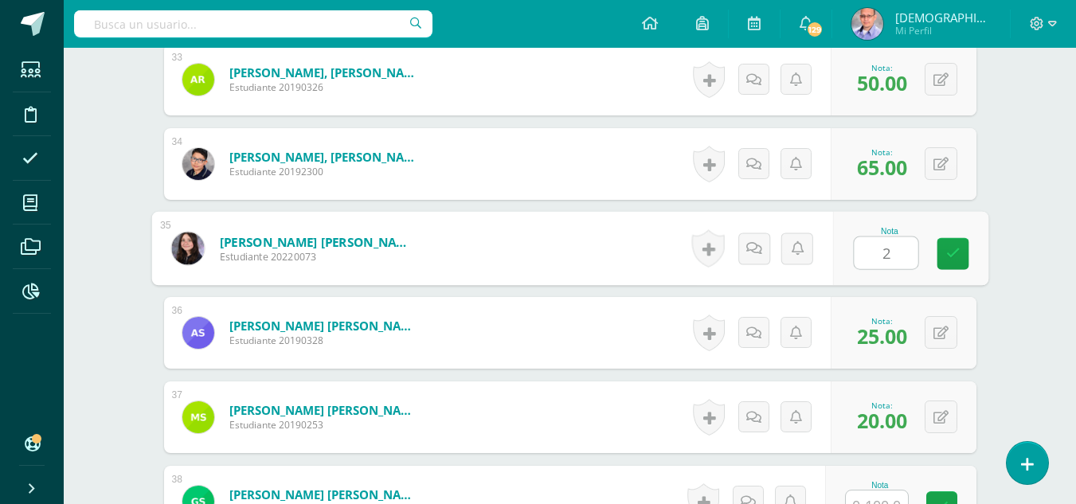
type input "25"
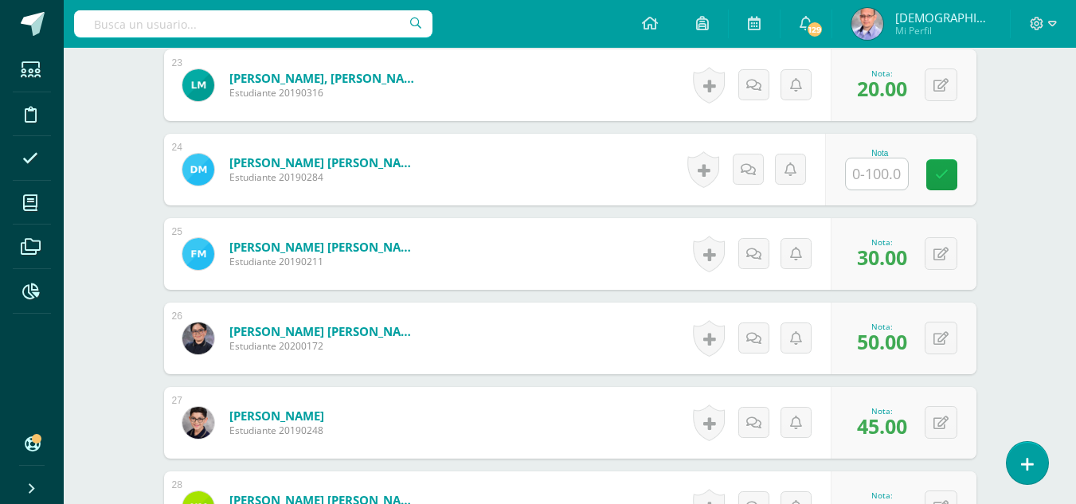
scroll to position [2302, 0]
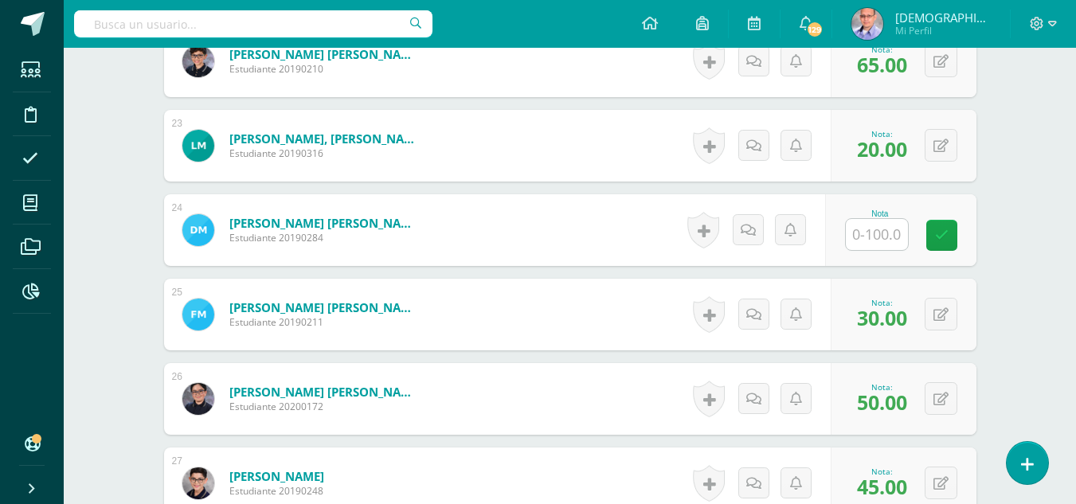
click at [868, 235] on input "text" at bounding box center [877, 234] width 62 height 31
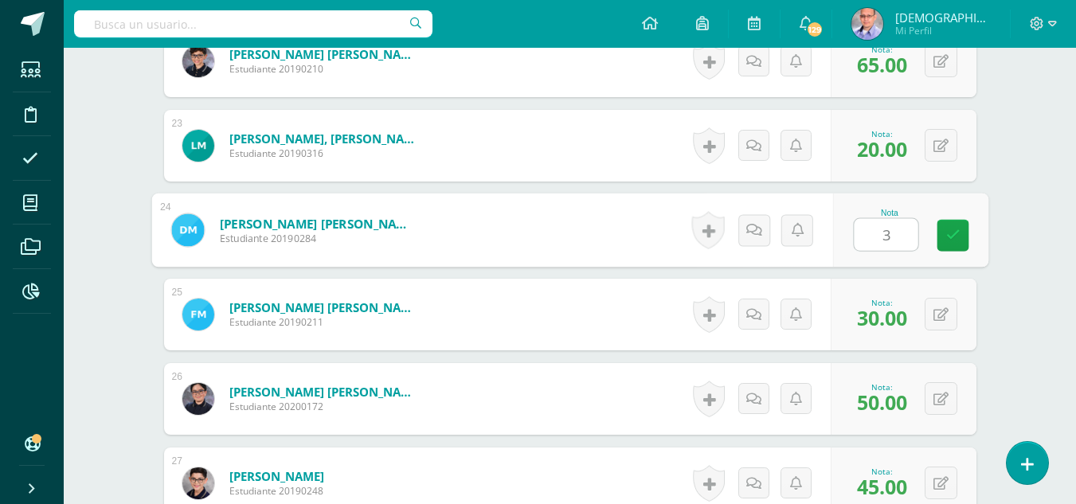
type input "30"
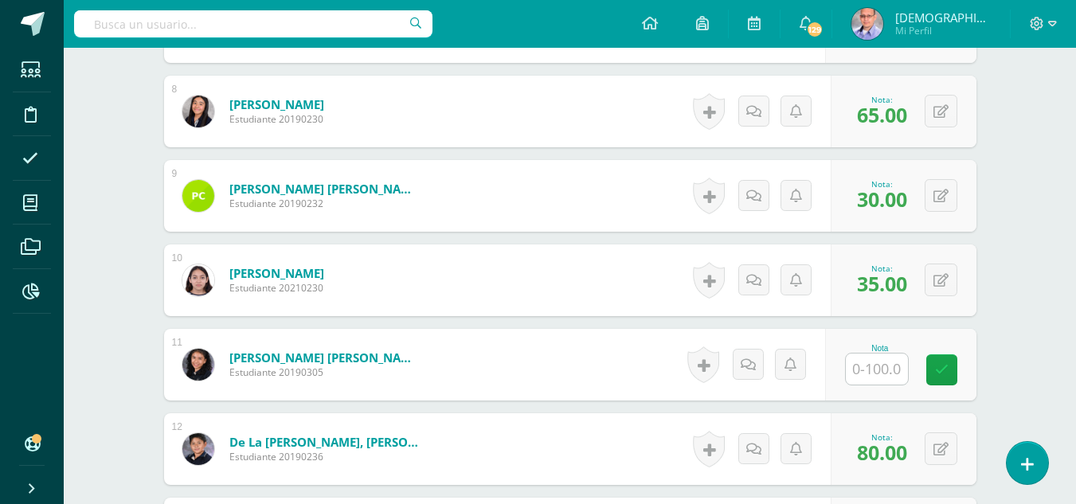
scroll to position [923, 0]
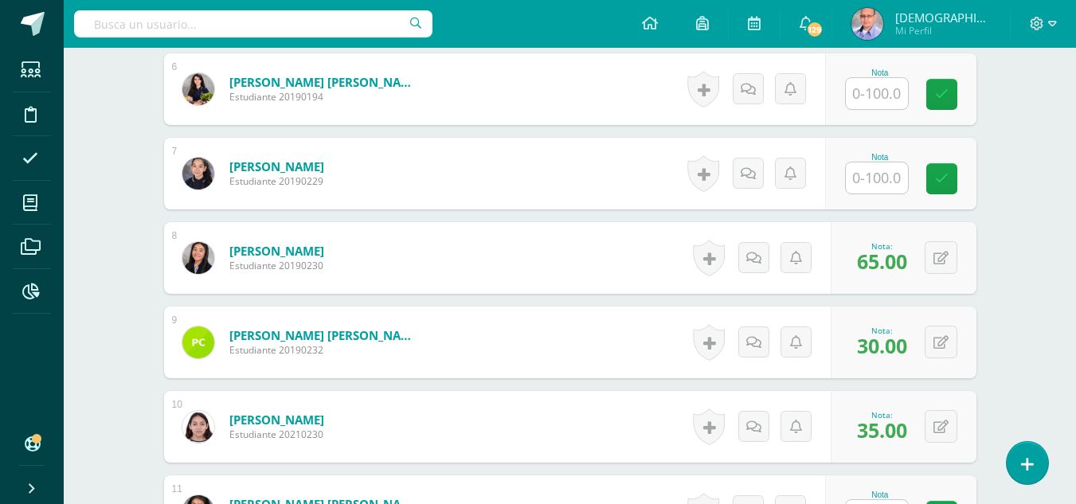
click at [880, 98] on input "text" at bounding box center [877, 93] width 62 height 31
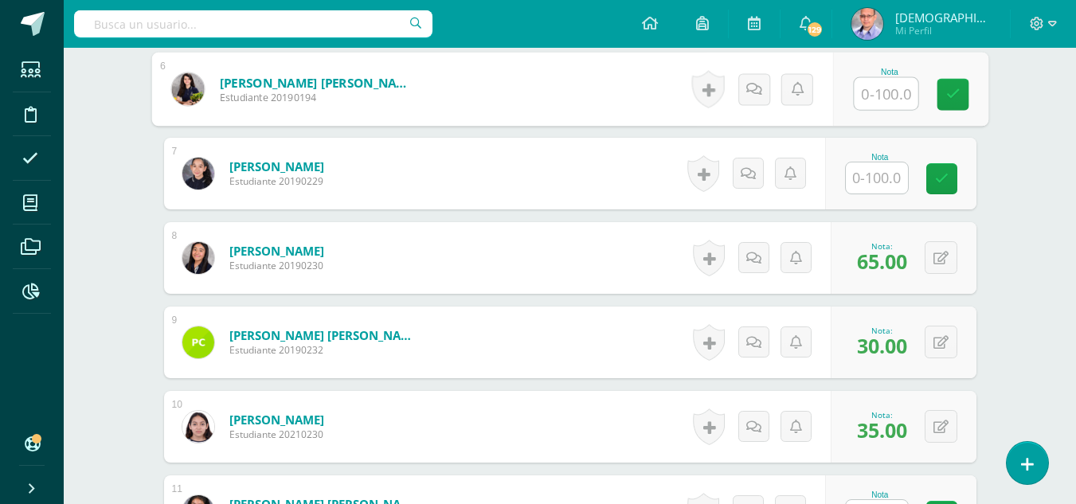
type input "5"
type input "85"
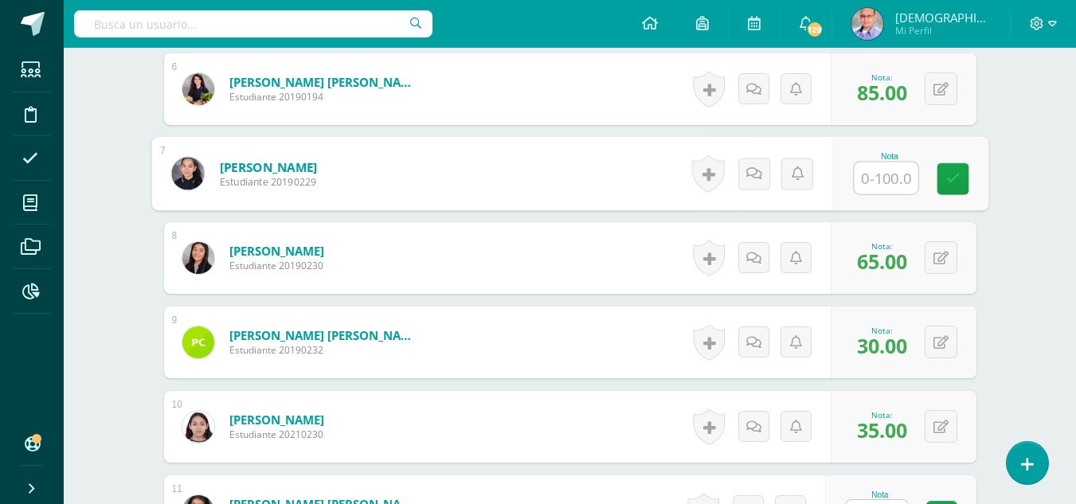
scroll to position [1063, 0]
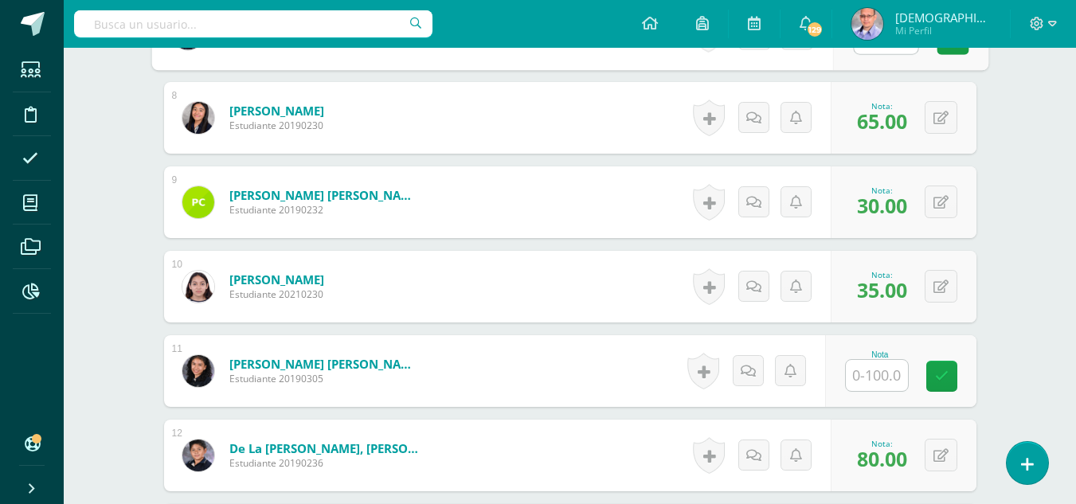
click at [886, 387] on input "text" at bounding box center [877, 375] width 62 height 31
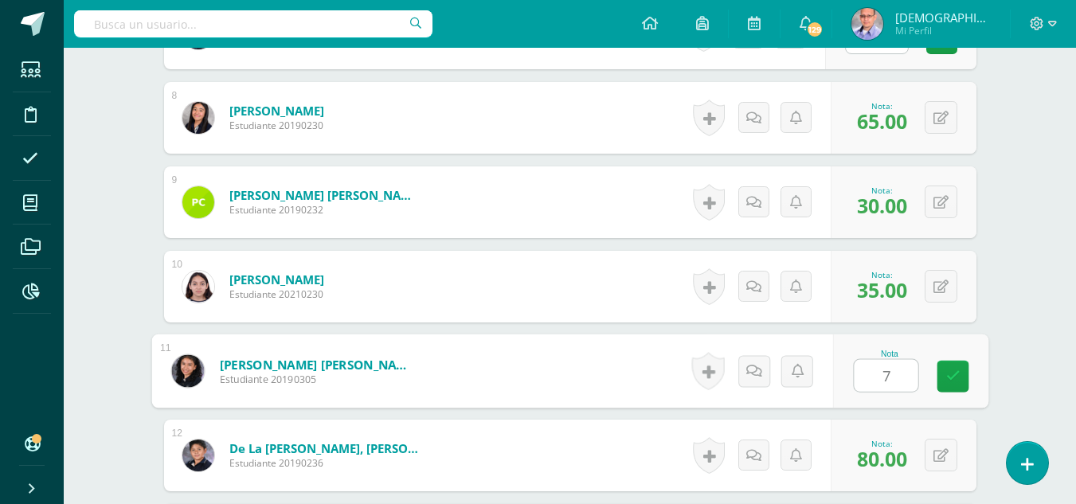
type input "70"
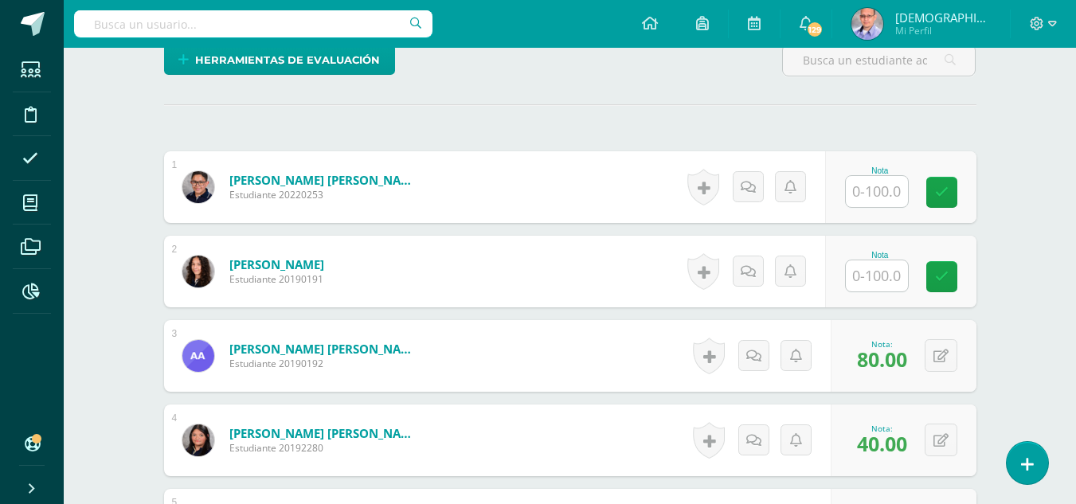
scroll to position [403, 0]
click at [880, 270] on input "text" at bounding box center [877, 275] width 62 height 31
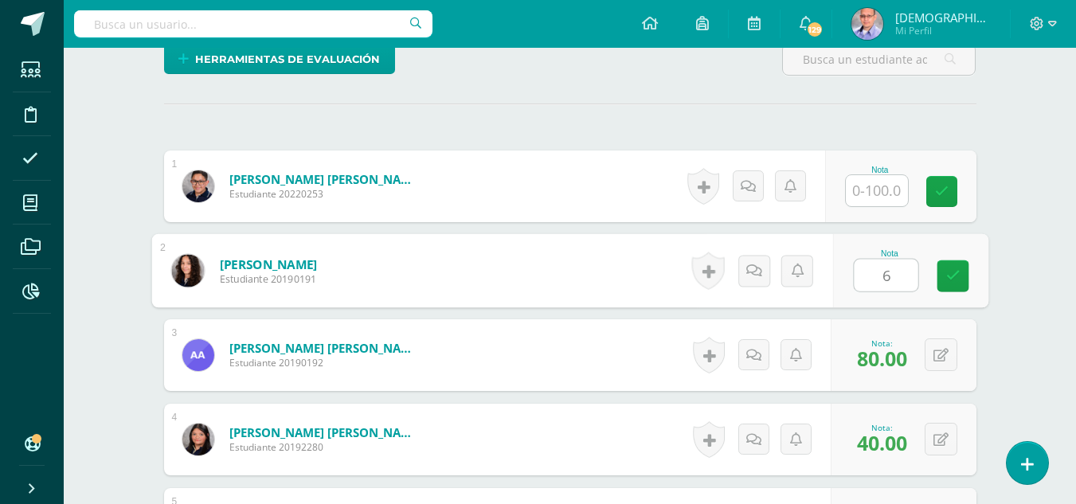
type input "65"
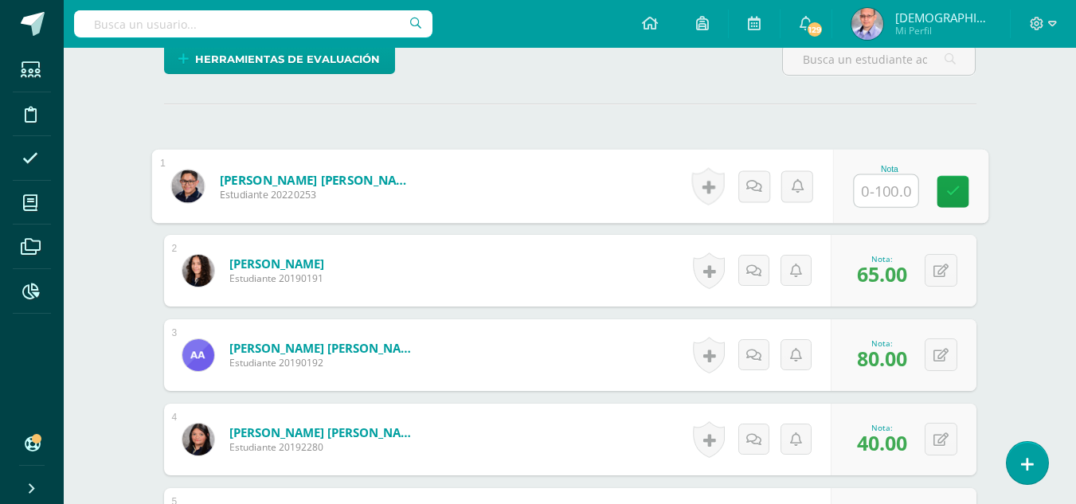
click at [885, 196] on input "text" at bounding box center [886, 191] width 64 height 32
type input "25"
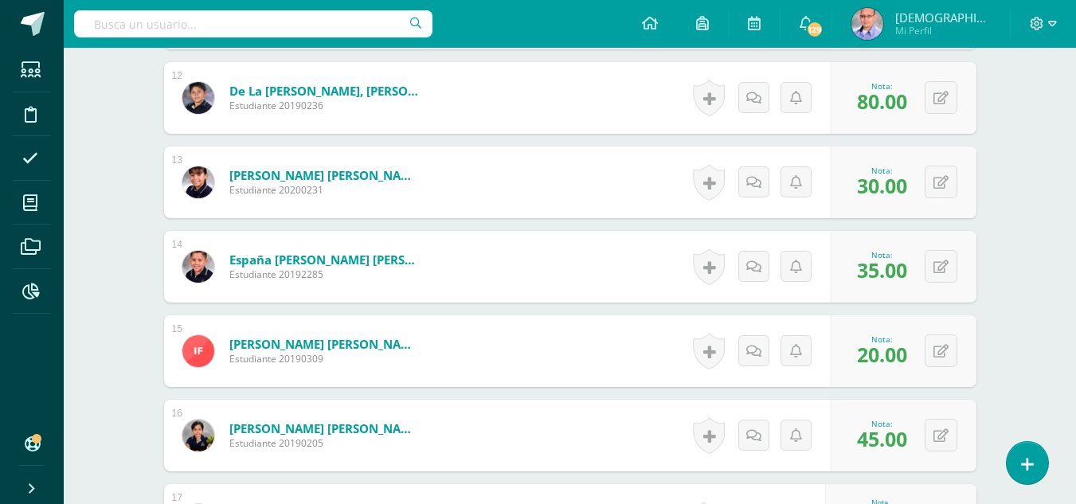
scroll to position [1491, 0]
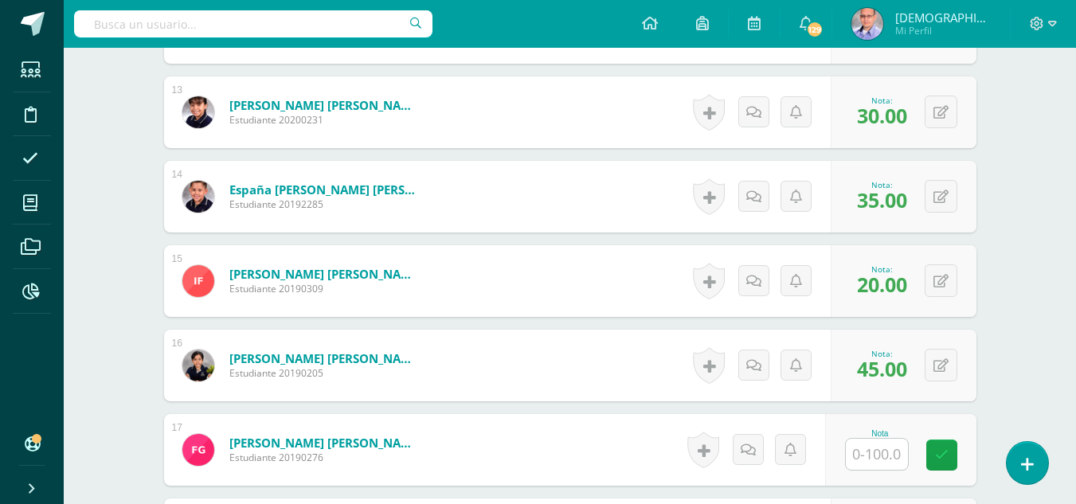
click at [880, 466] on input "text" at bounding box center [877, 454] width 62 height 31
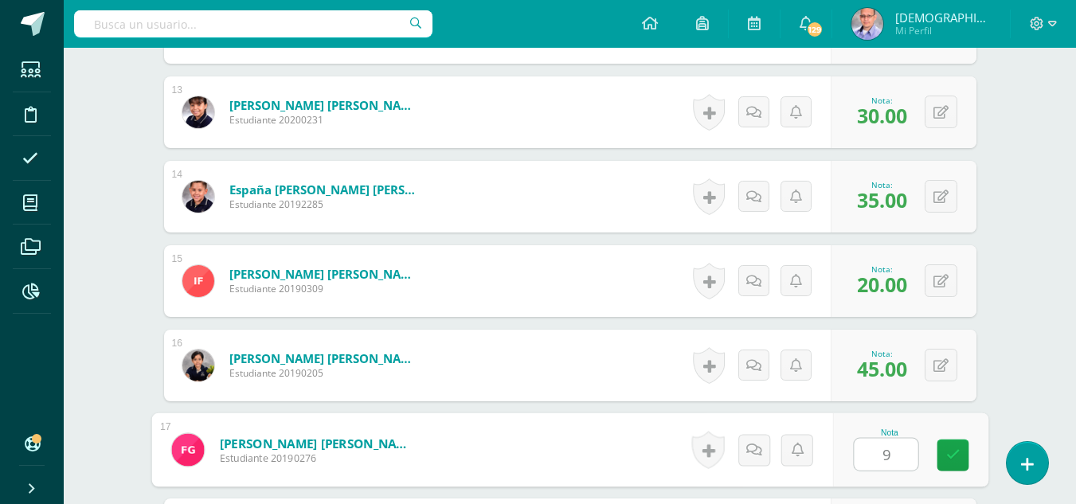
type input "90"
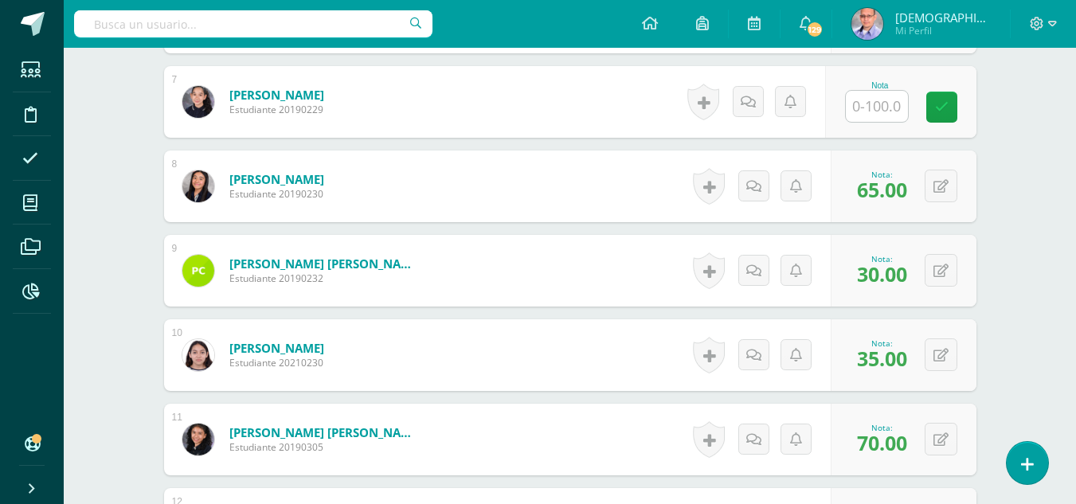
scroll to position [972, 0]
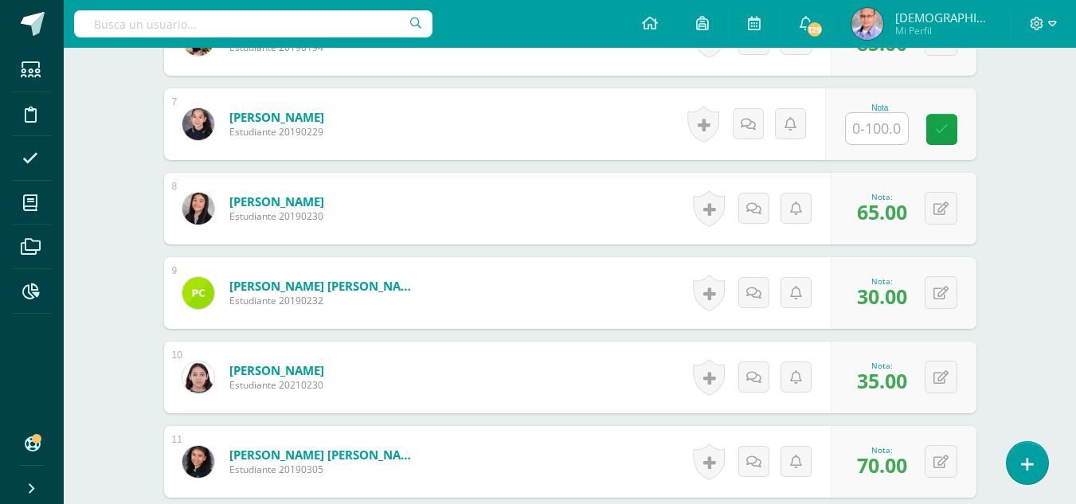
click at [876, 126] on input "text" at bounding box center [877, 128] width 62 height 31
type input "60"
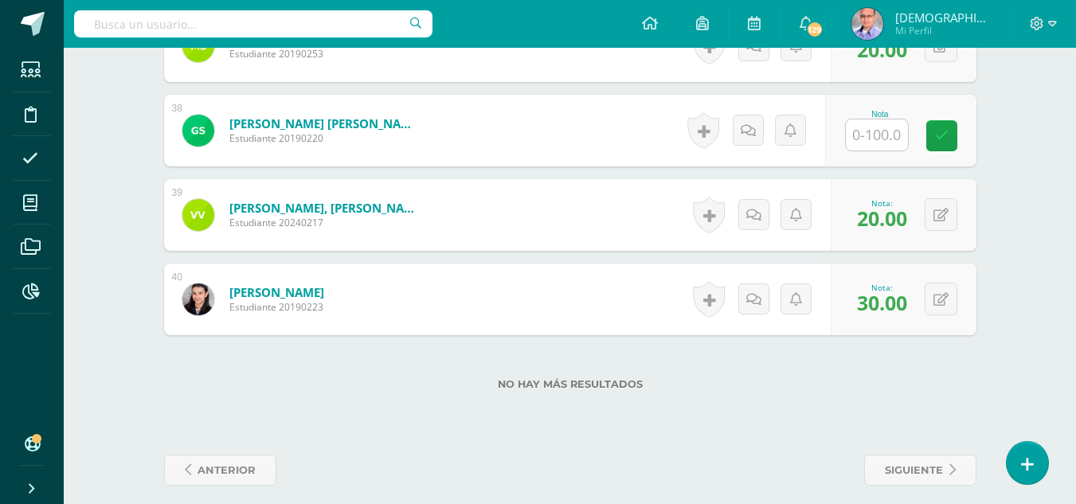
scroll to position [3597, 0]
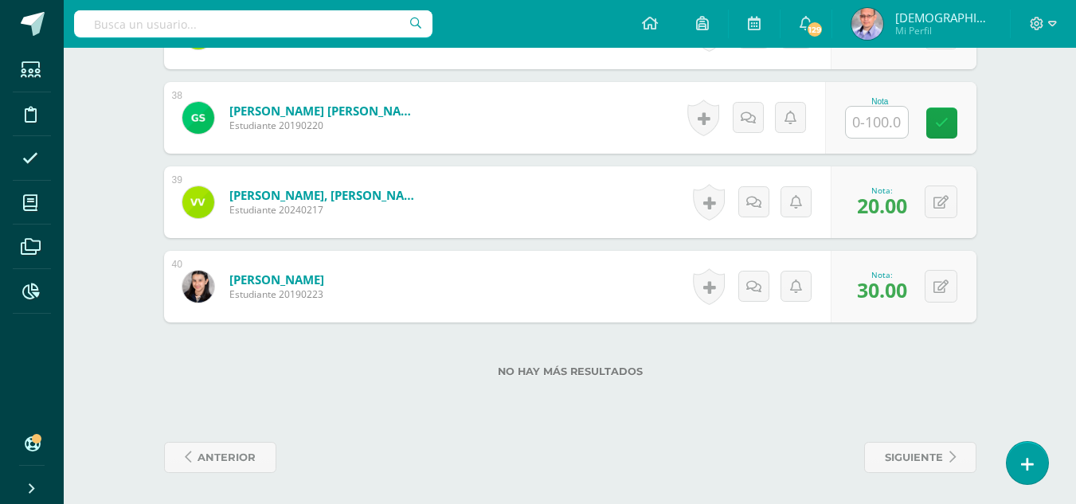
click at [869, 129] on input "text" at bounding box center [877, 122] width 62 height 31
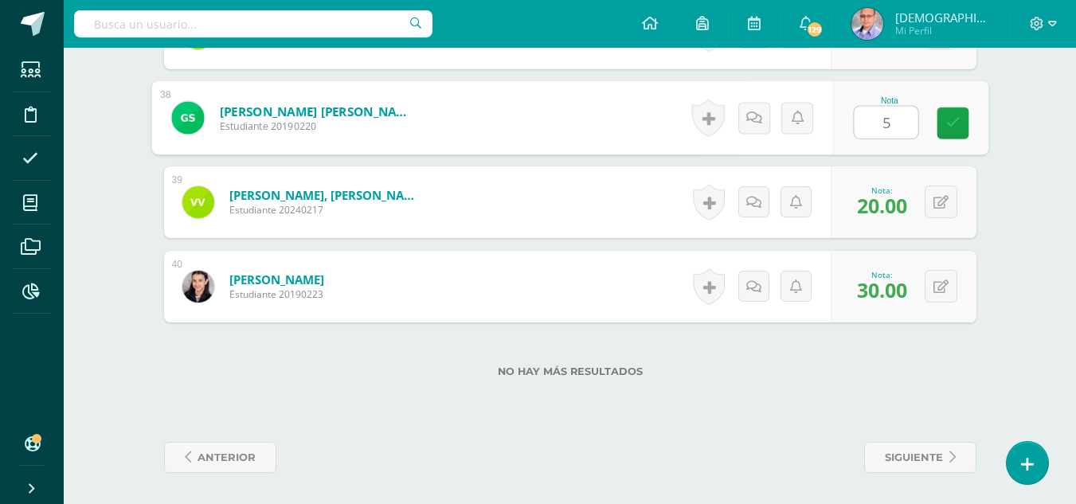
type input "50"
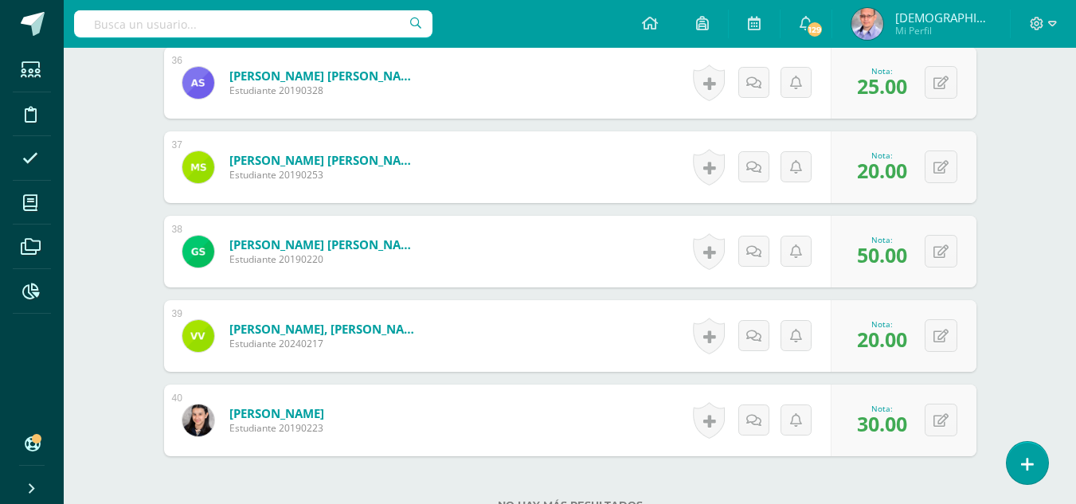
scroll to position [3597, 0]
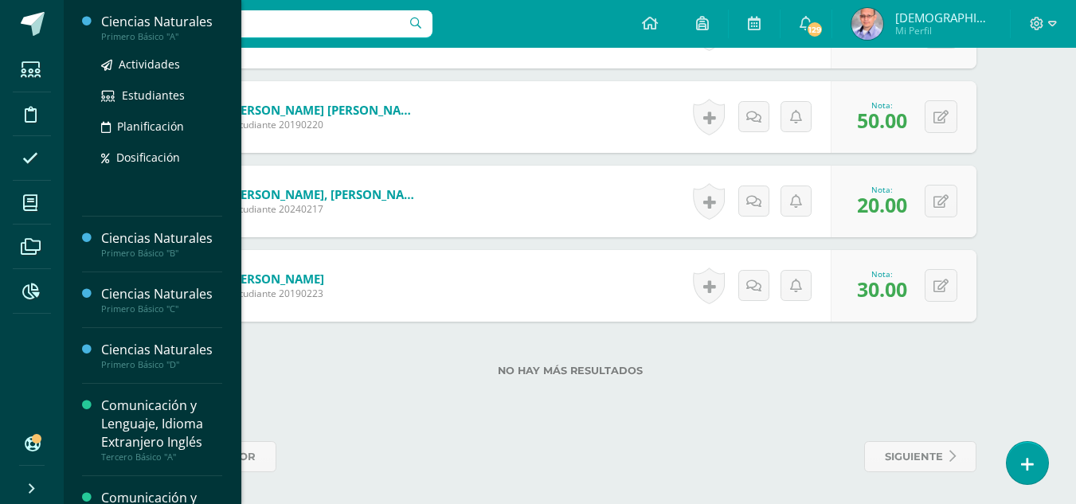
click at [157, 22] on div "Ciencias Naturales" at bounding box center [161, 22] width 121 height 18
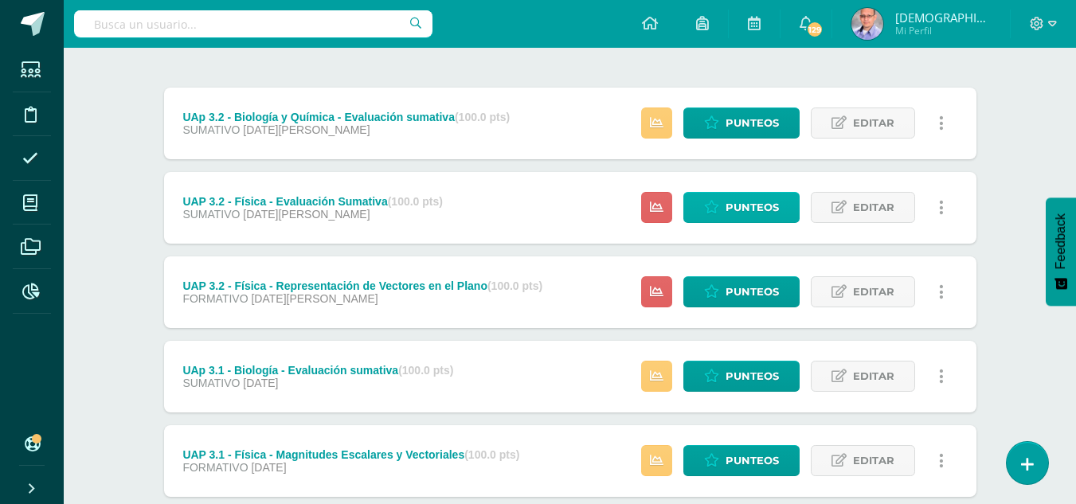
scroll to position [171, 0]
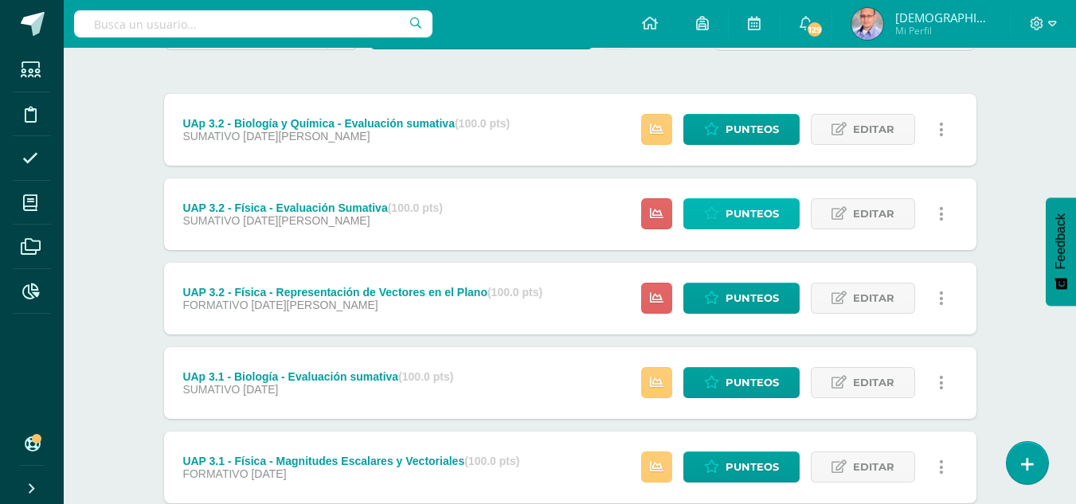
click at [726, 223] on link "Punteos" at bounding box center [742, 213] width 116 height 31
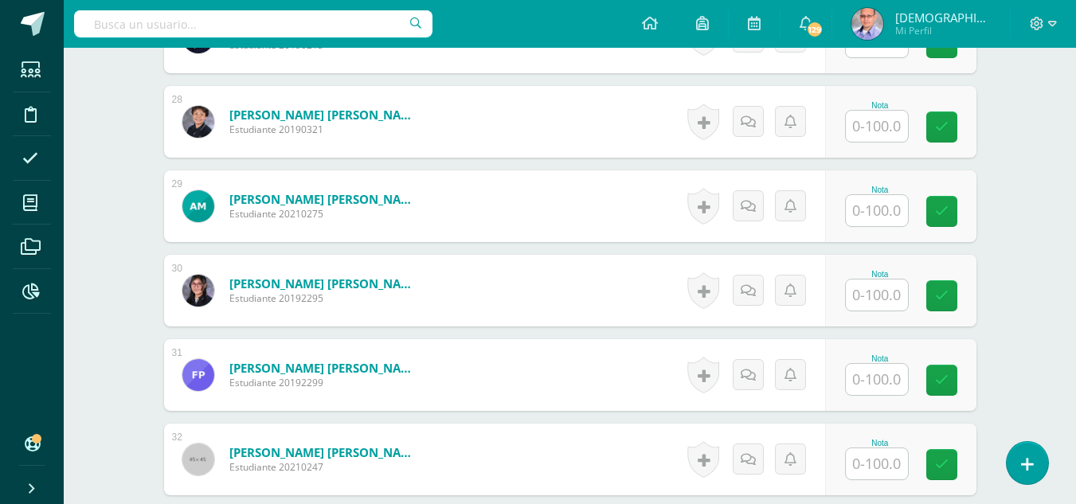
scroll to position [2749, 0]
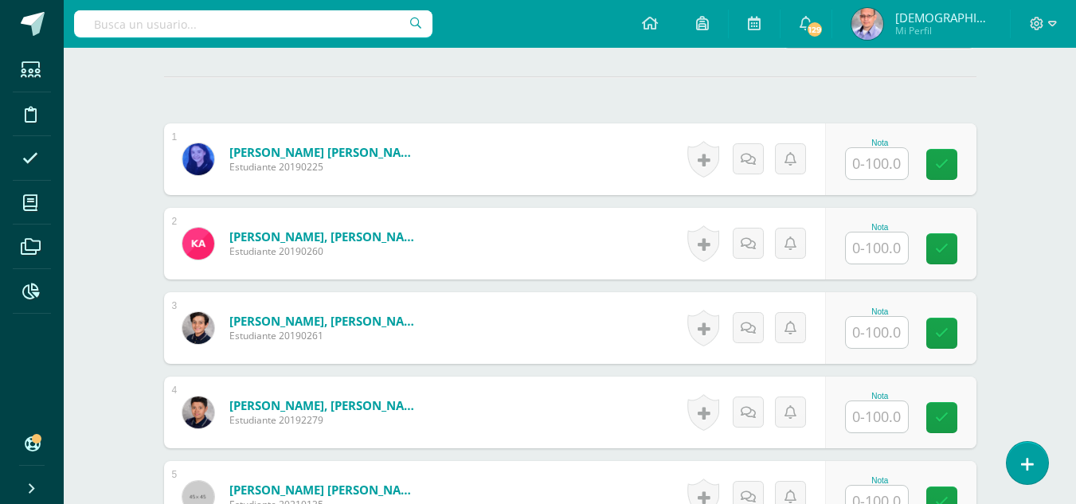
scroll to position [431, 0]
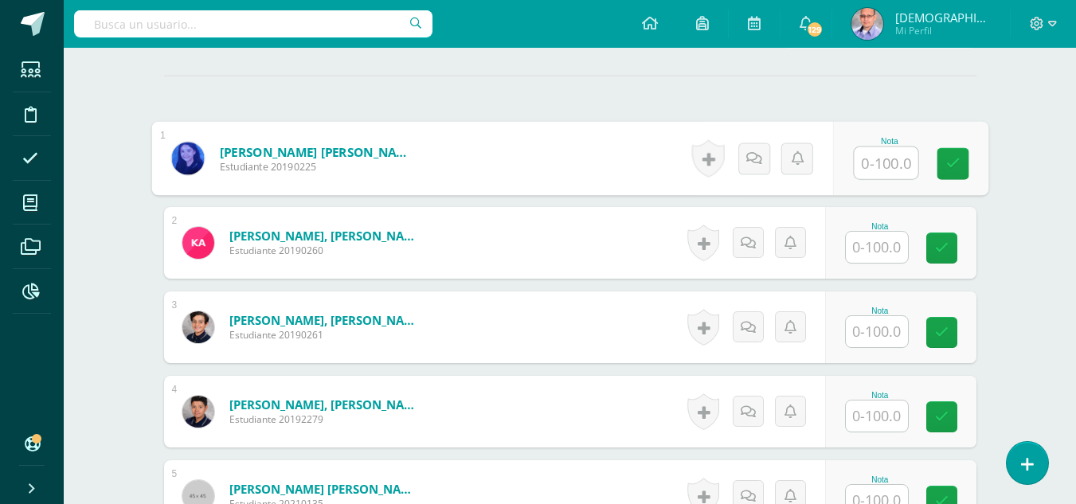
click at [896, 167] on input "text" at bounding box center [886, 163] width 64 height 32
type input "60"
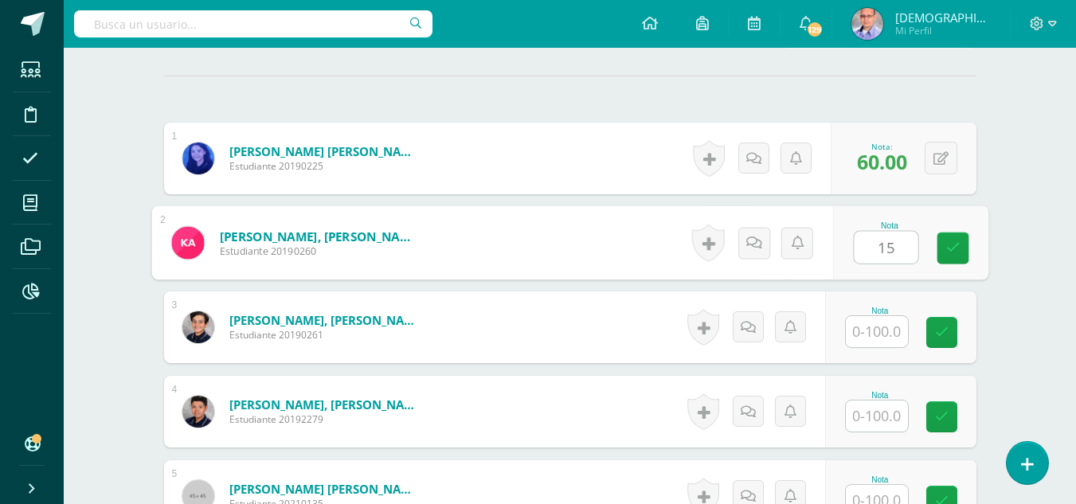
type input "15"
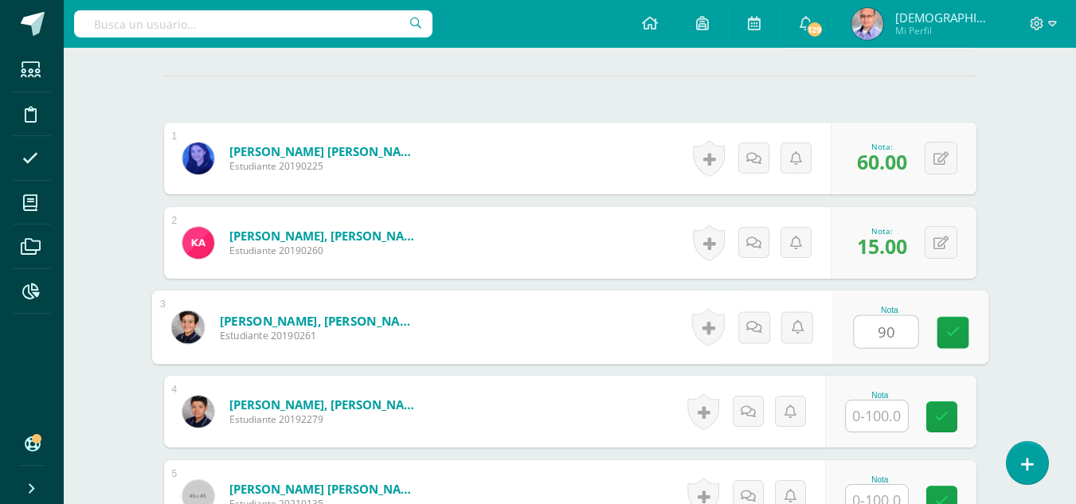
type input "90"
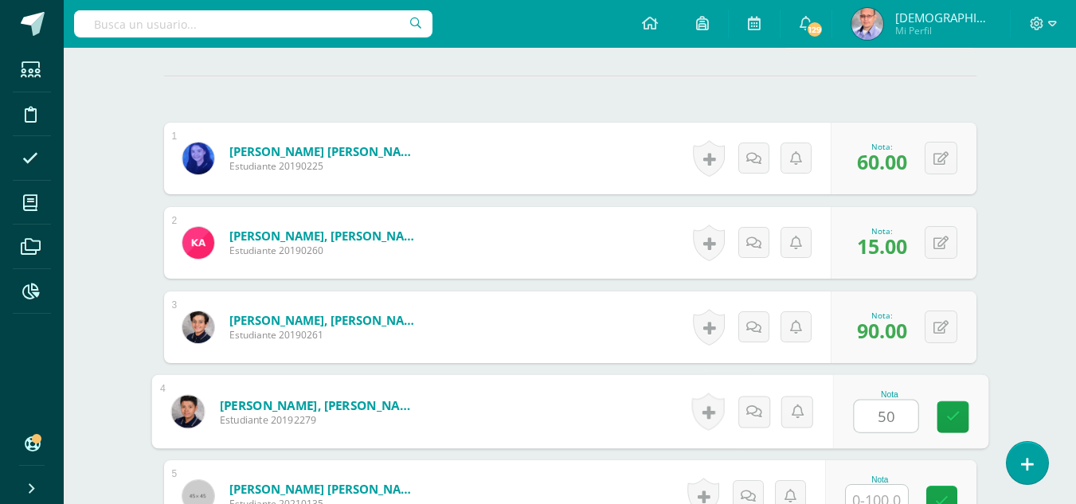
type input "50"
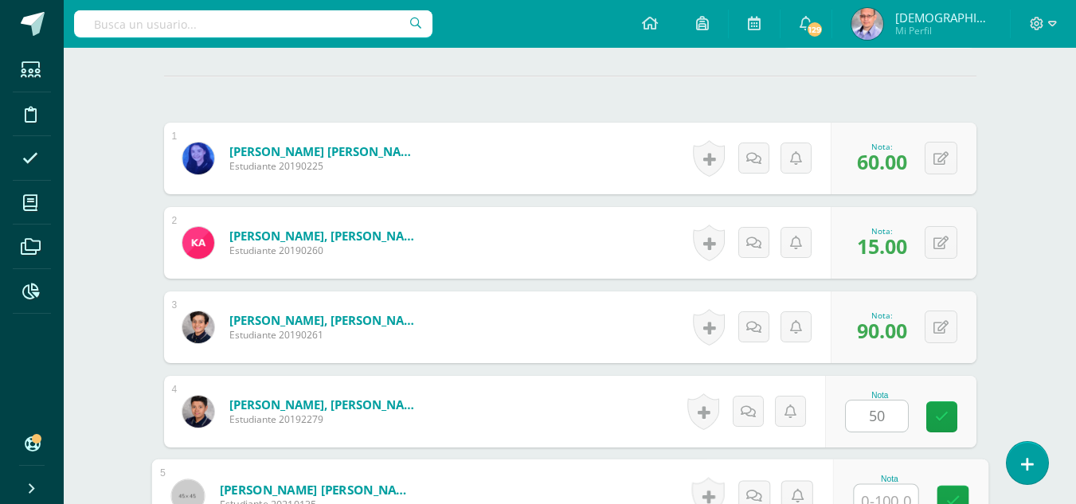
scroll to position [443, 0]
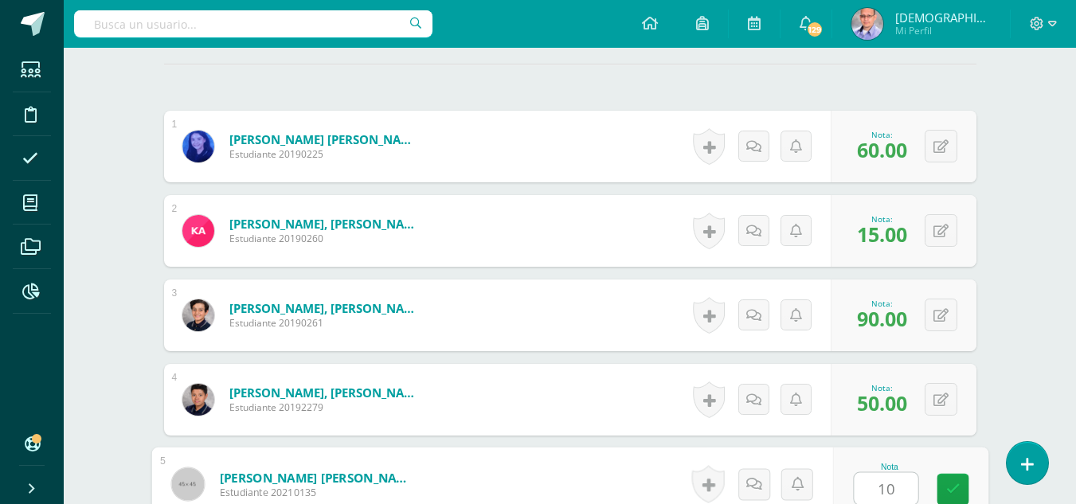
type input "10"
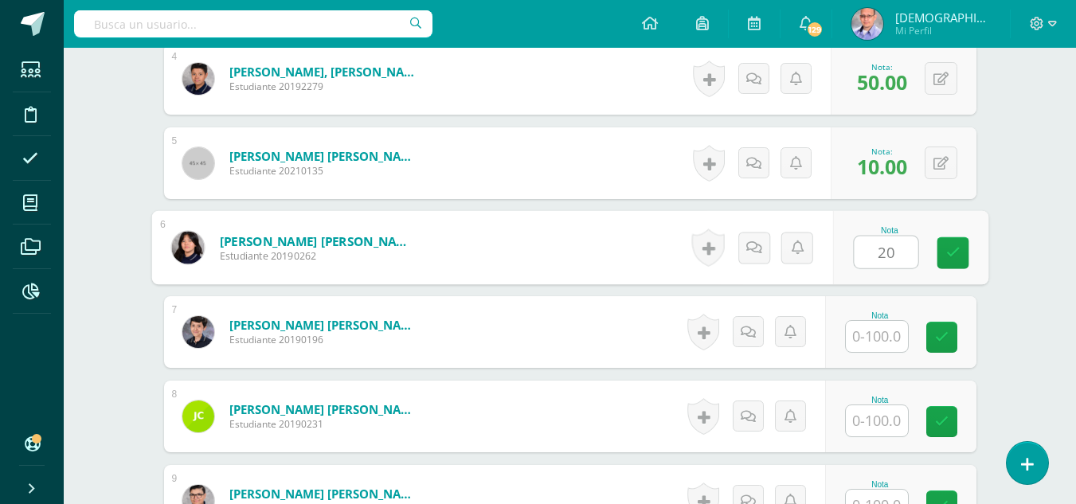
type input "20"
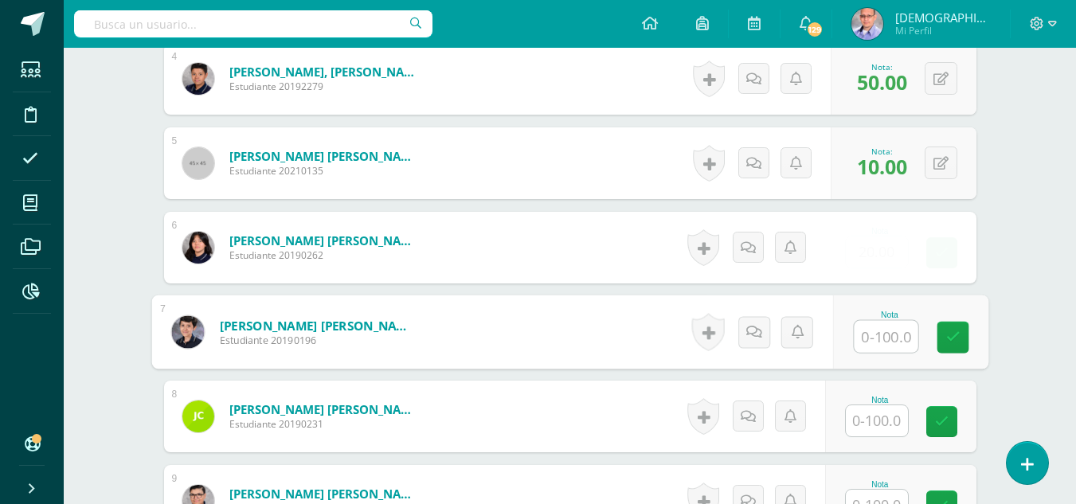
type input "5"
type input "30"
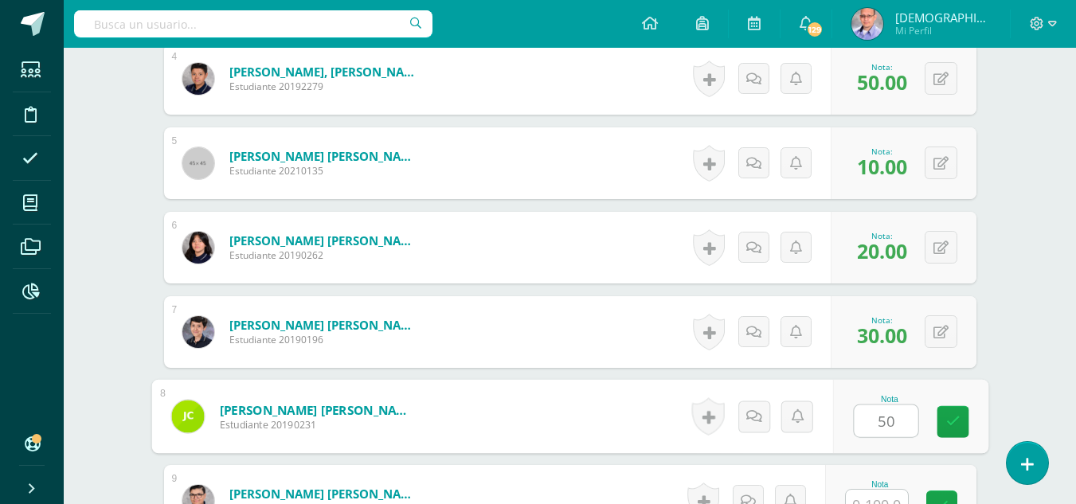
type input "50"
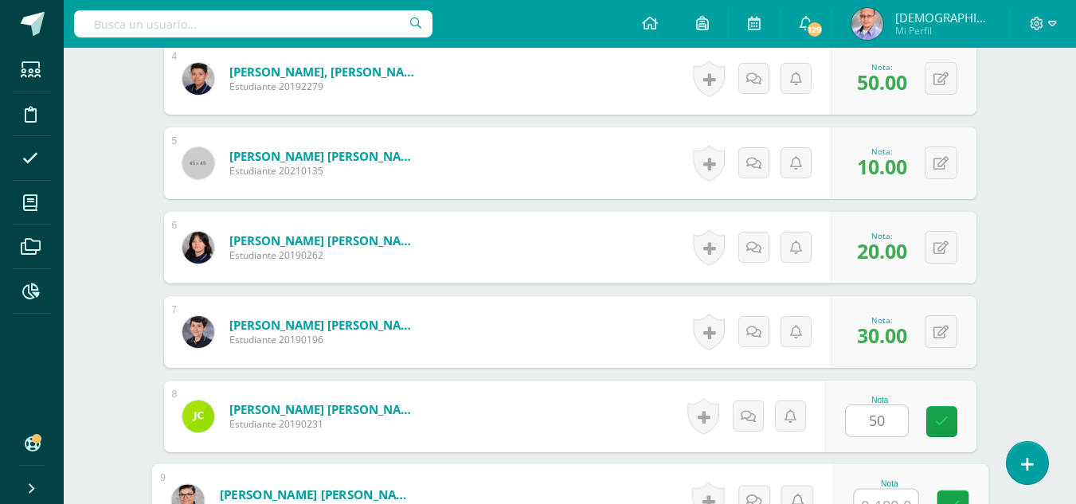
scroll to position [781, 0]
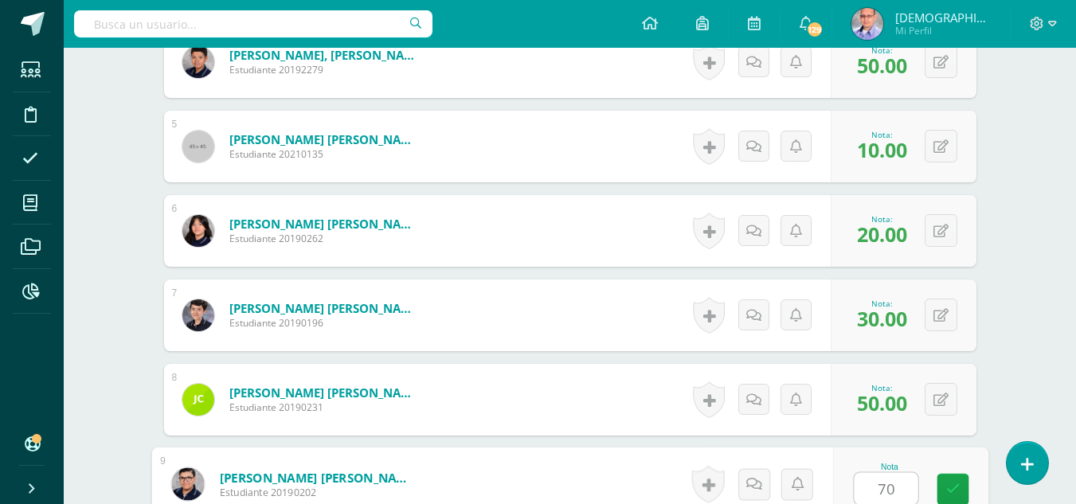
type input "70"
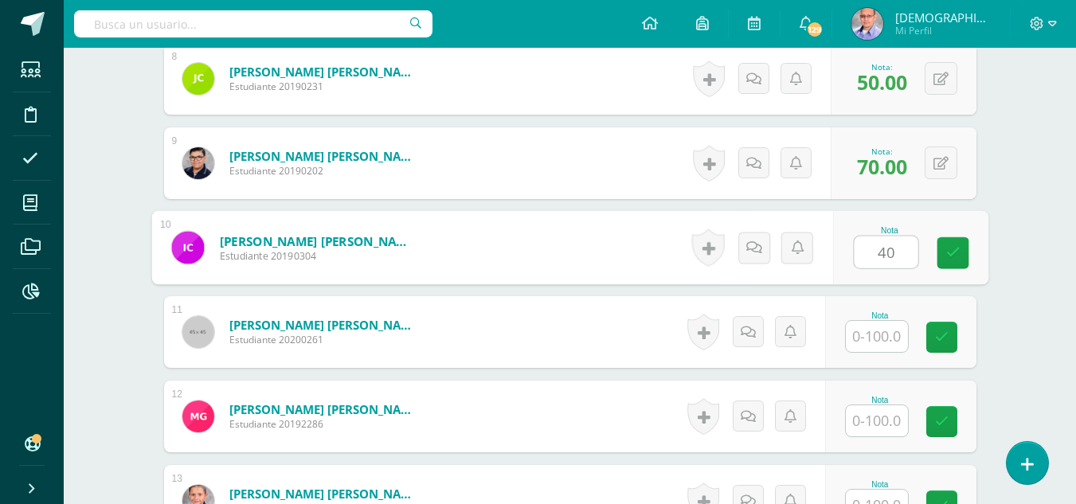
type input "40"
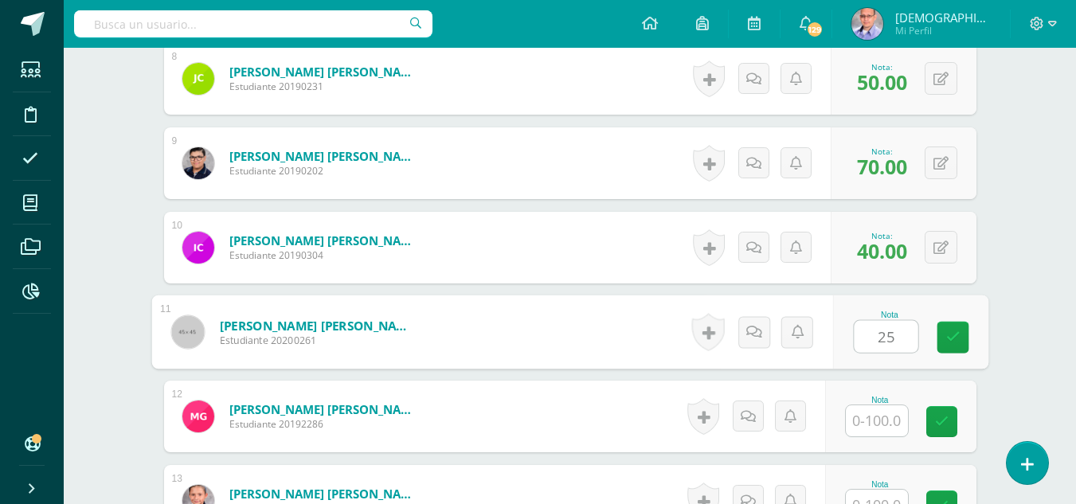
type input "25"
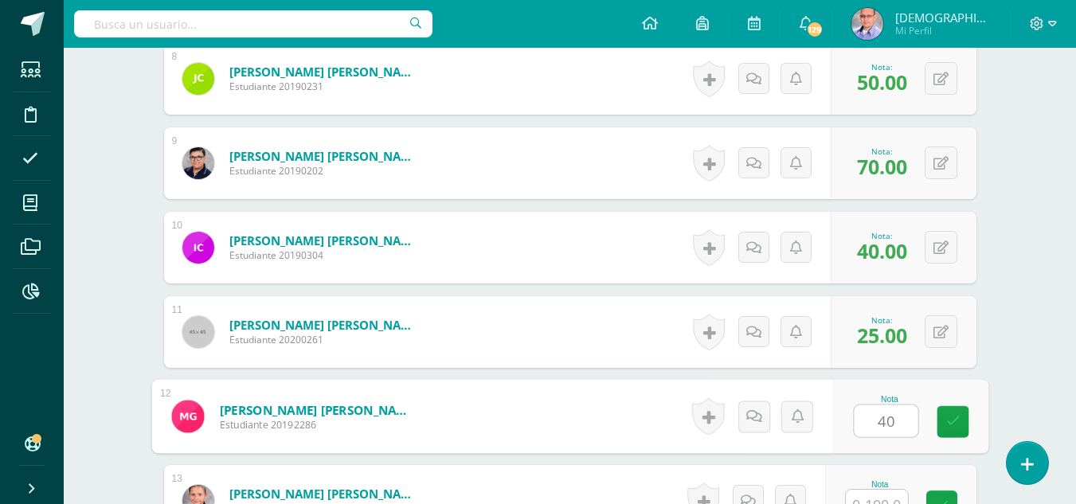
type input "40"
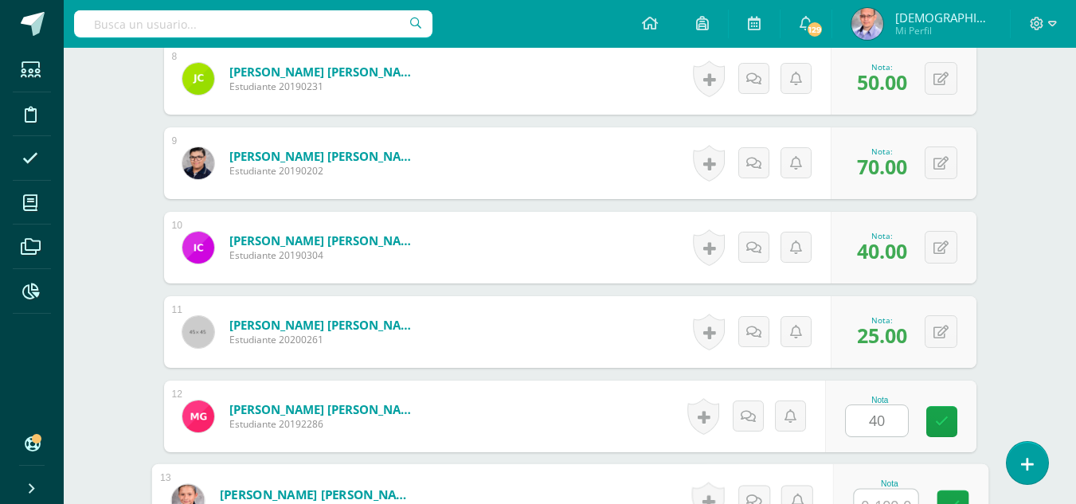
scroll to position [1119, 0]
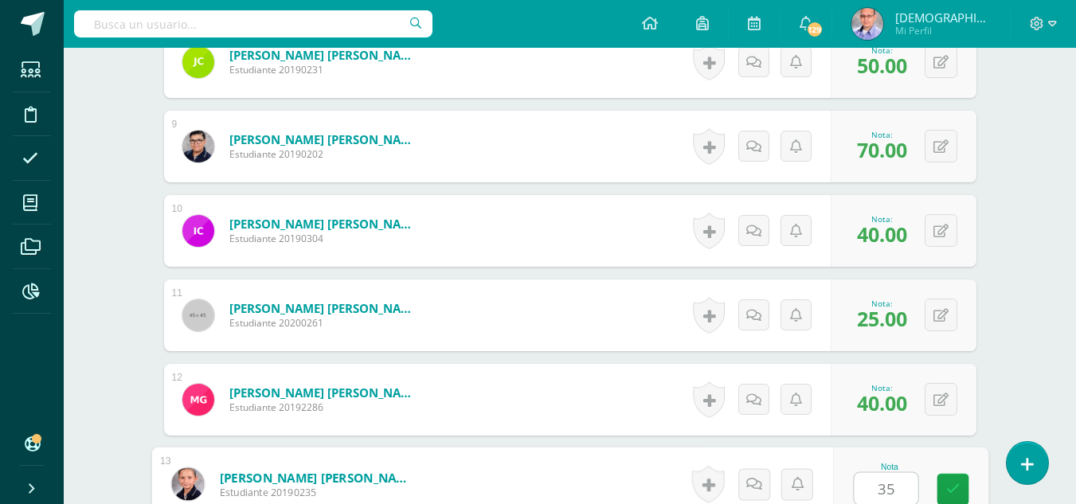
type input "35"
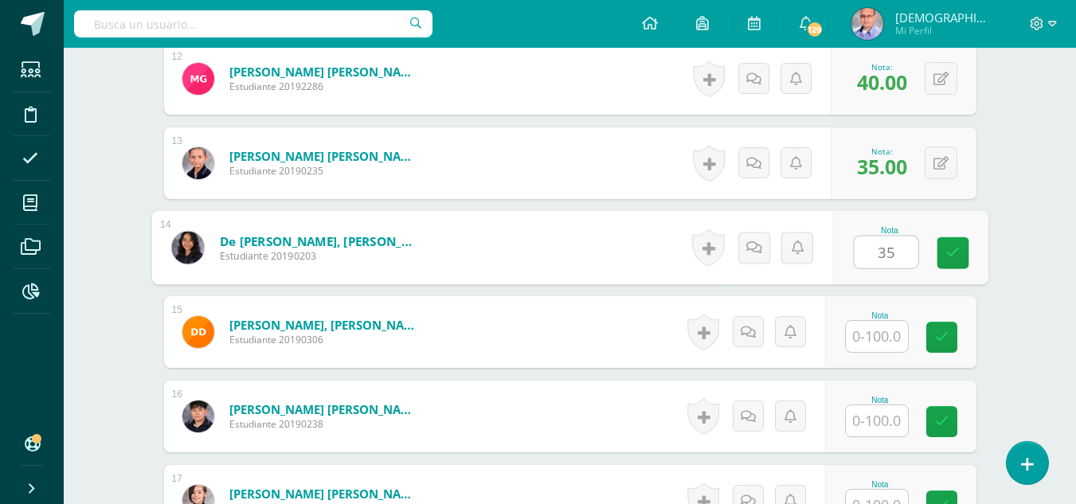
type input "35"
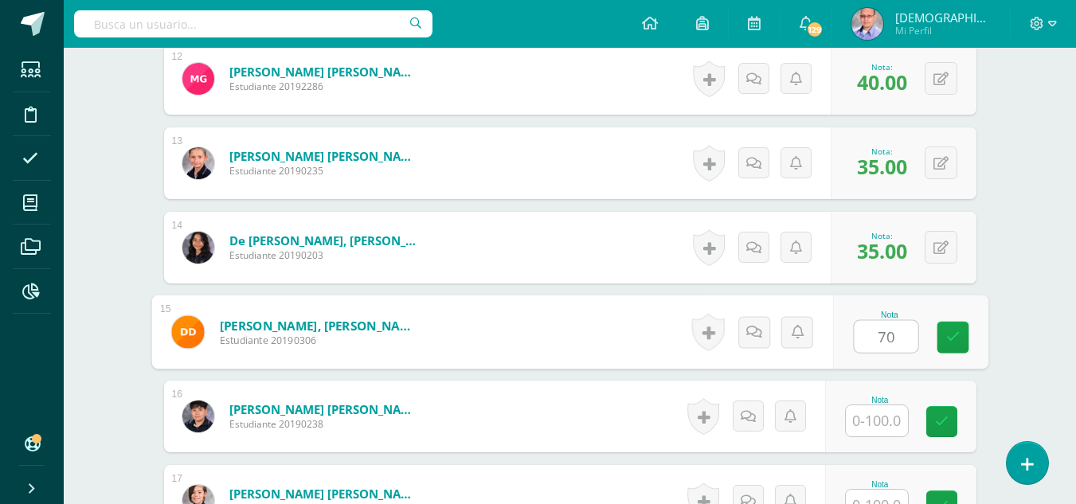
type input "70"
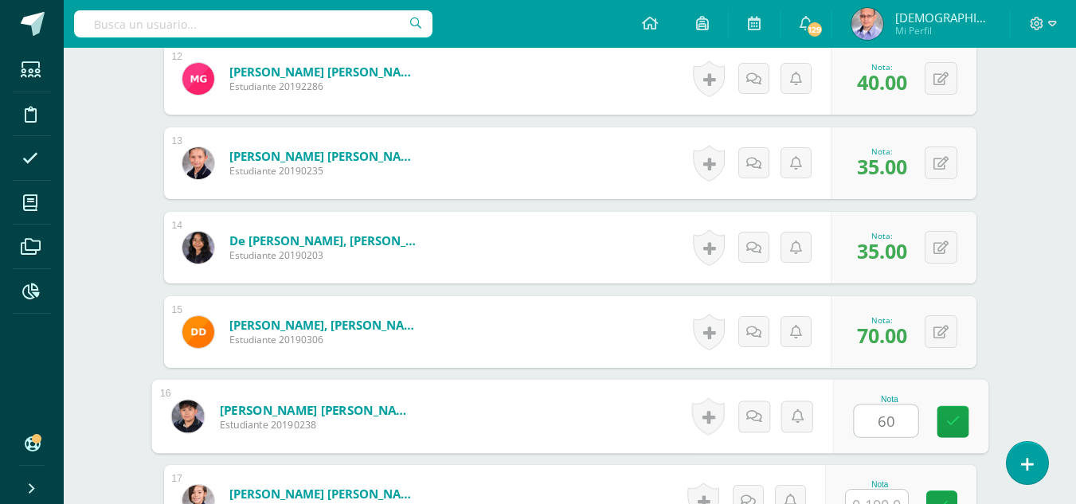
type input "60"
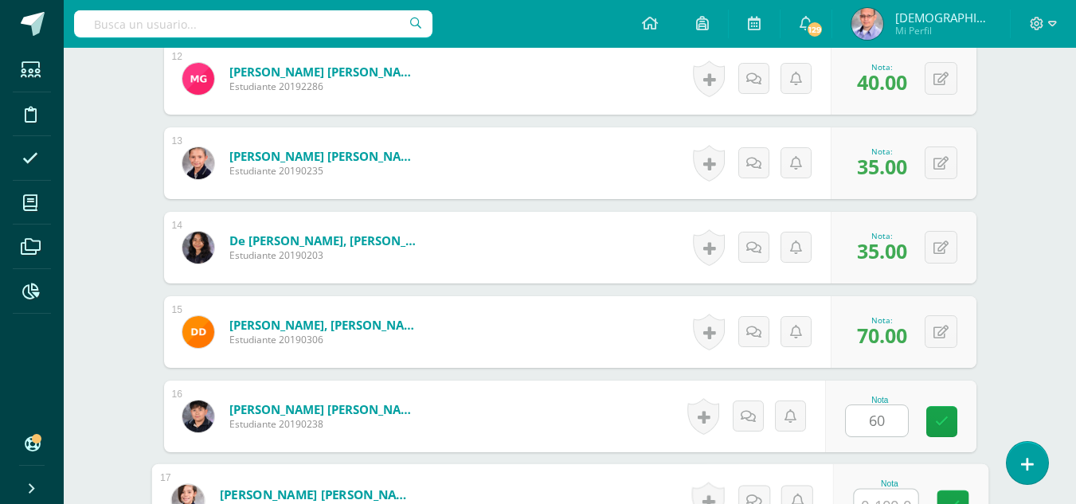
scroll to position [1457, 0]
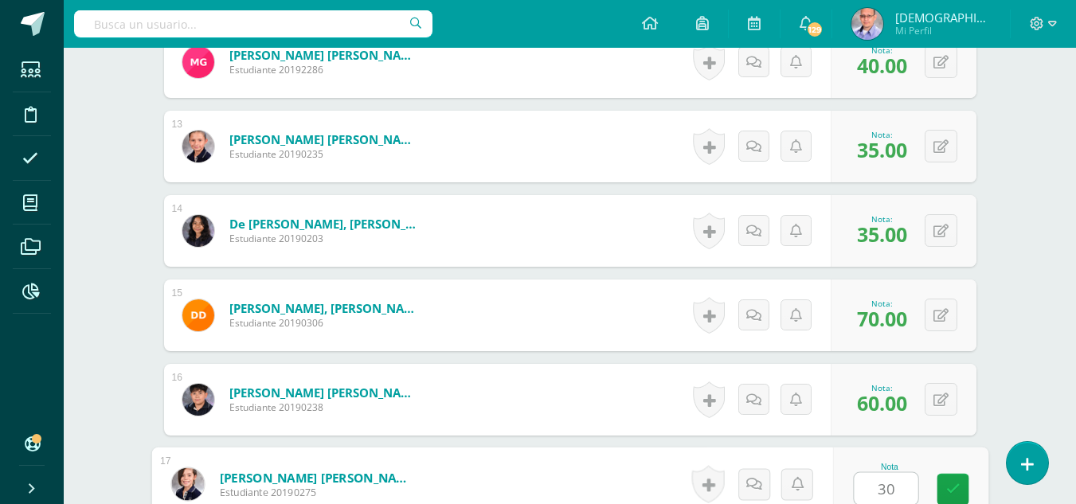
type input "30"
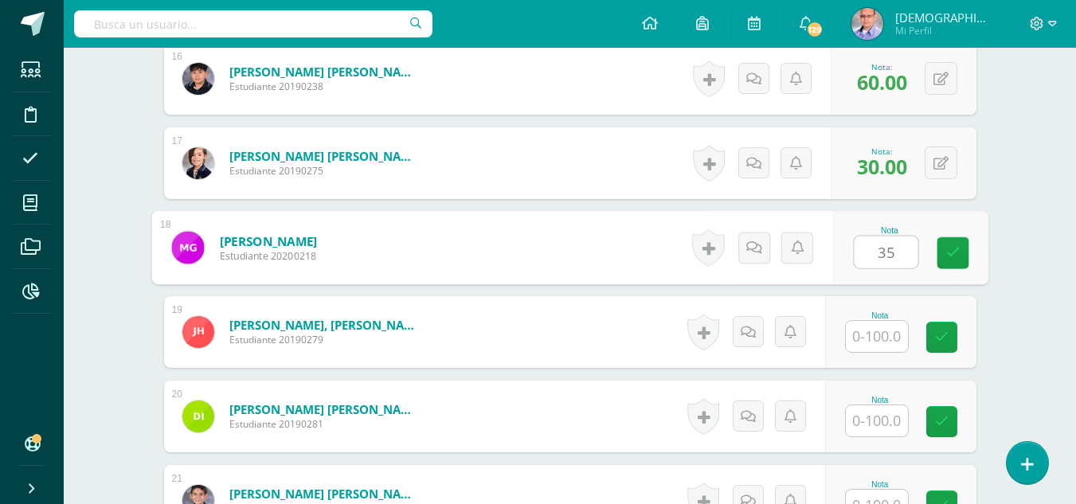
type input "35"
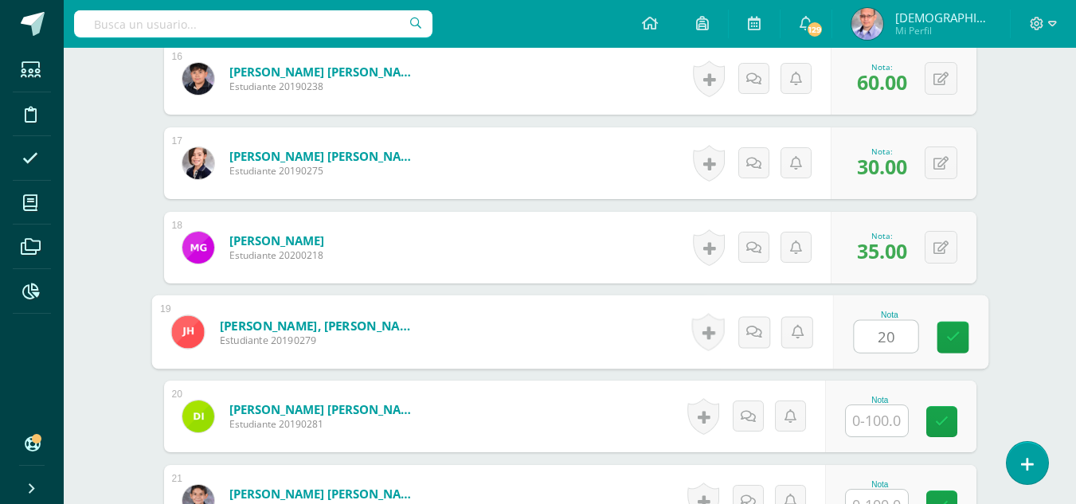
type input "20"
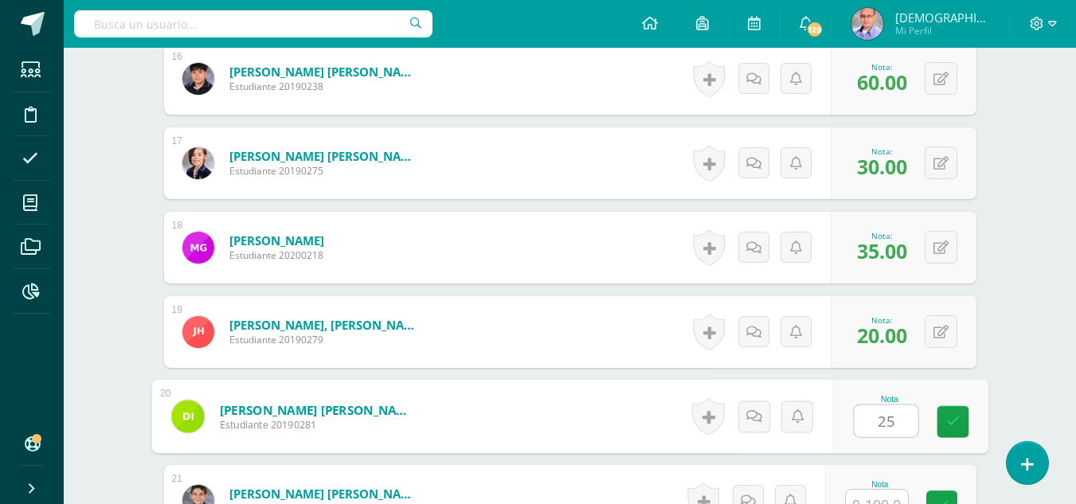
type input "25"
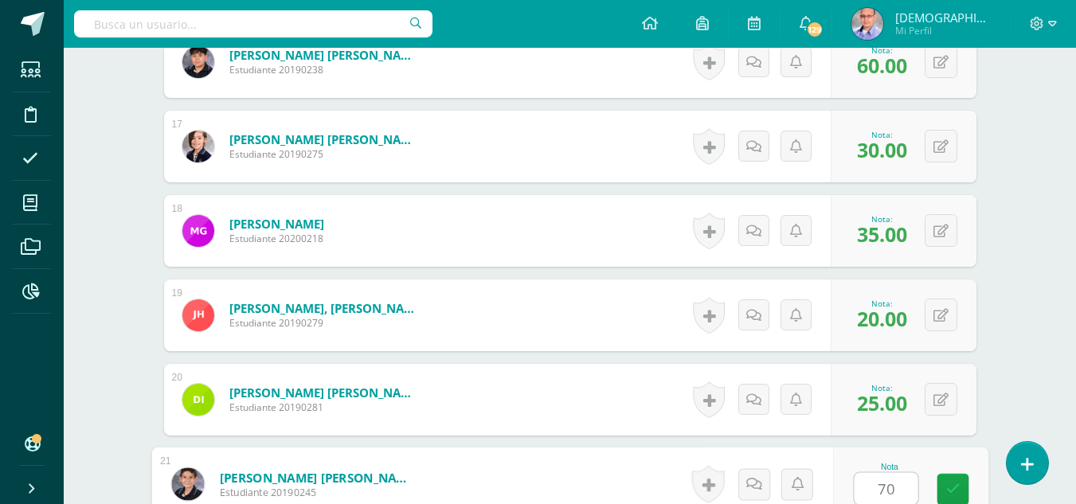
type input "70"
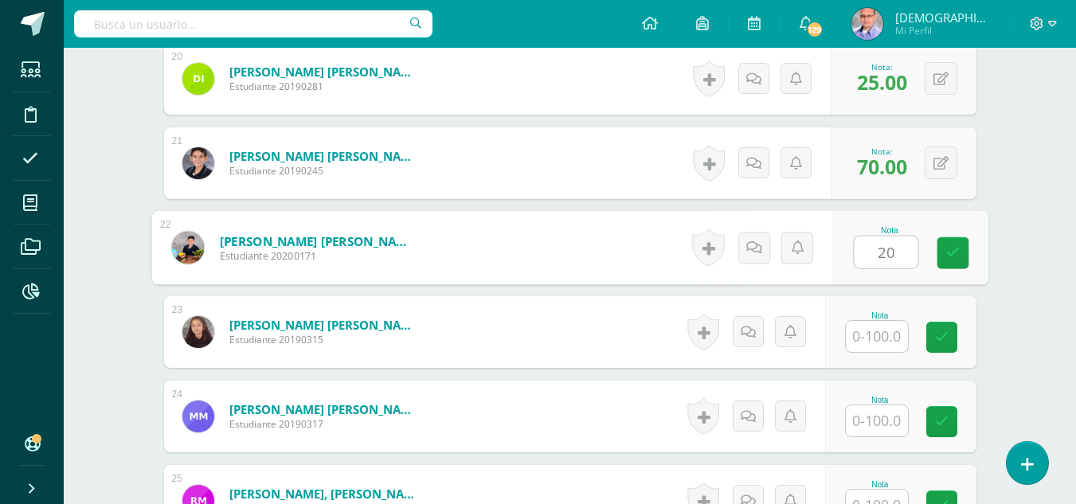
type input "20"
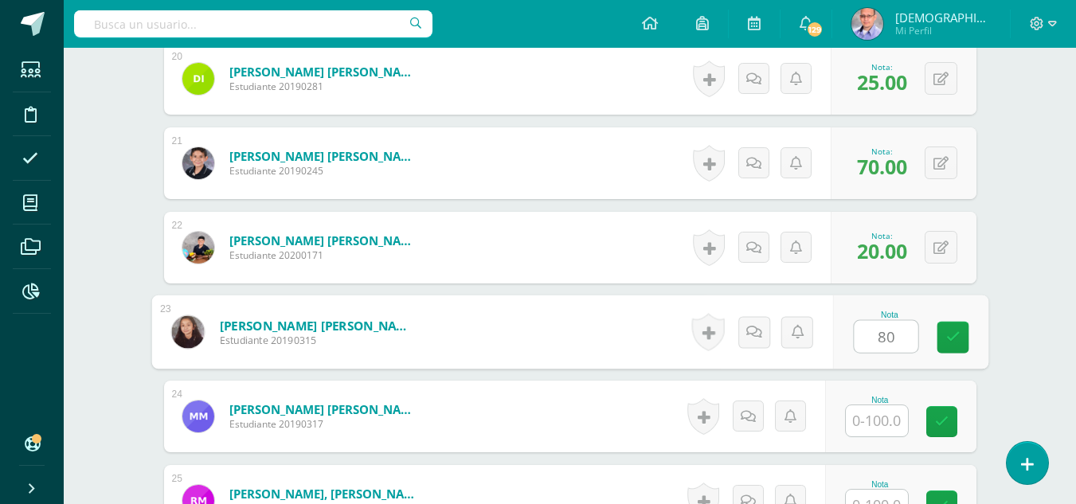
type input "80"
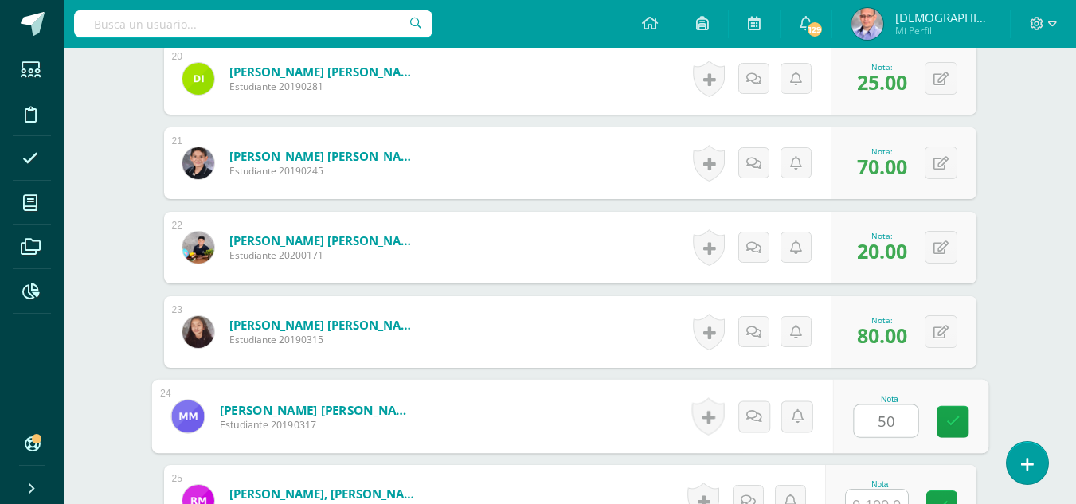
type input "50"
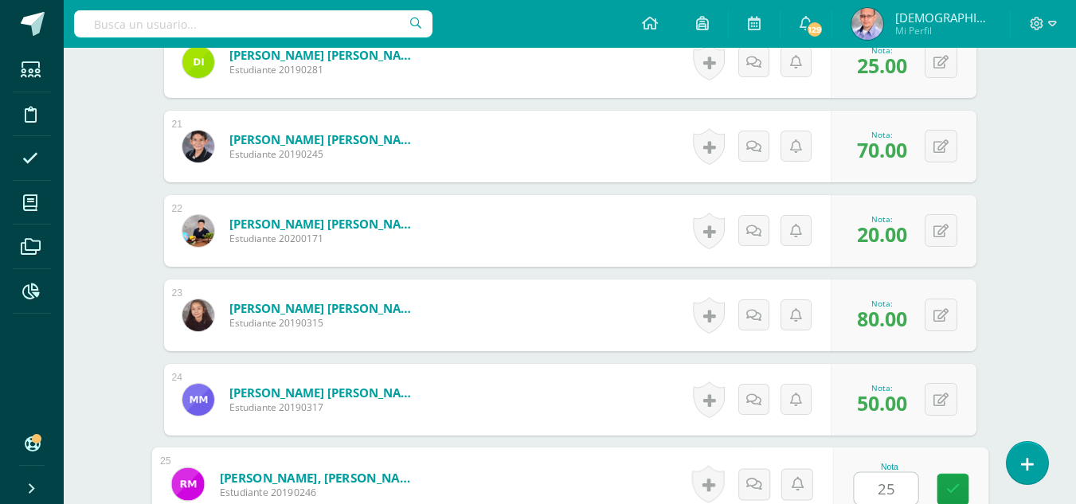
type input "25"
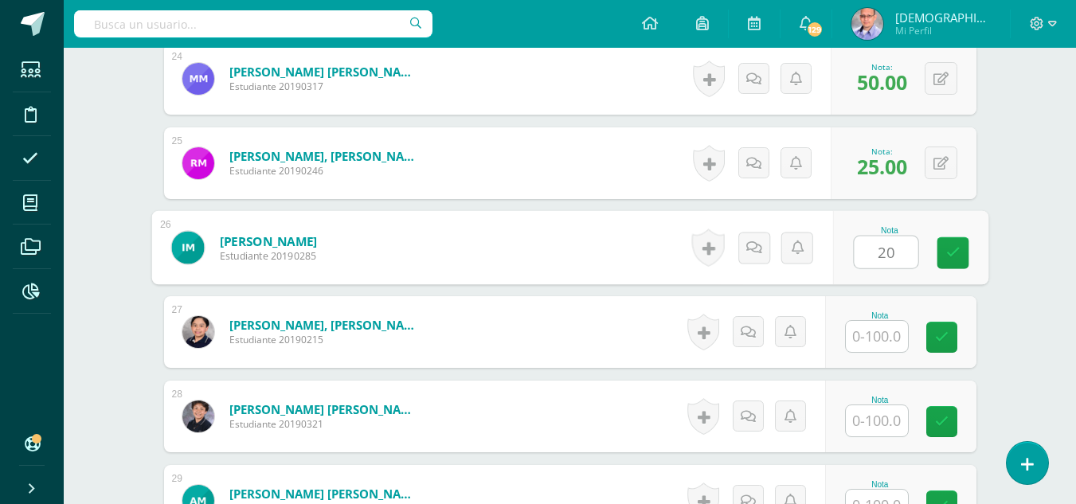
type input "20"
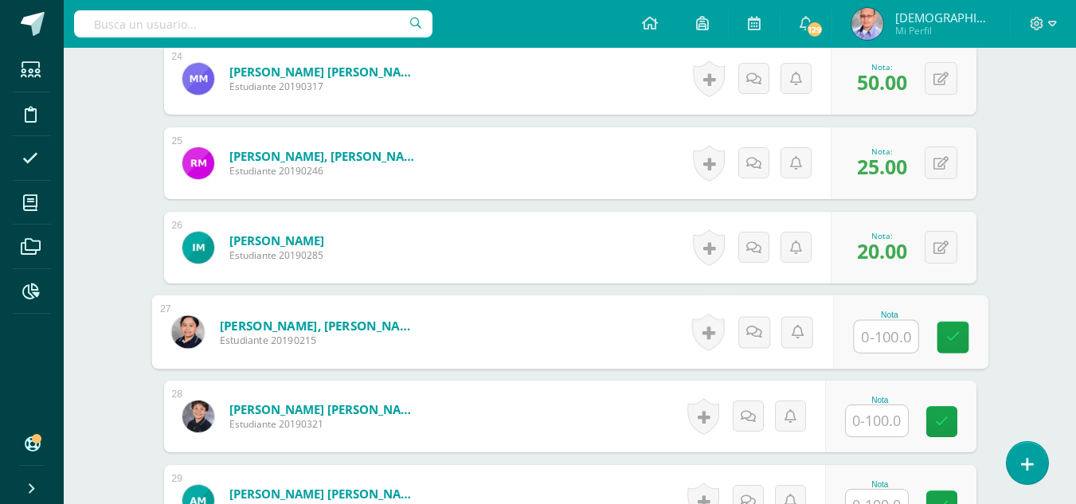
type input "2"
type input "35"
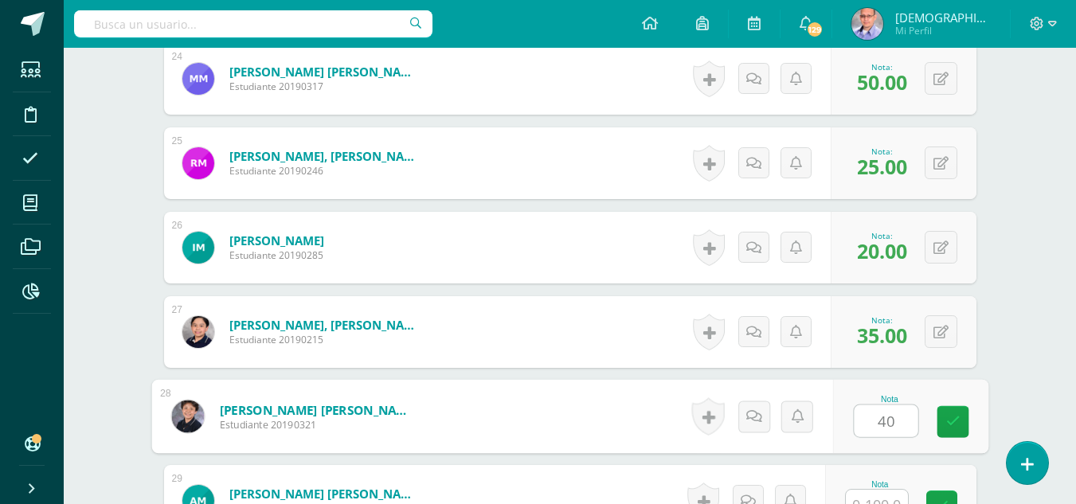
type input "40"
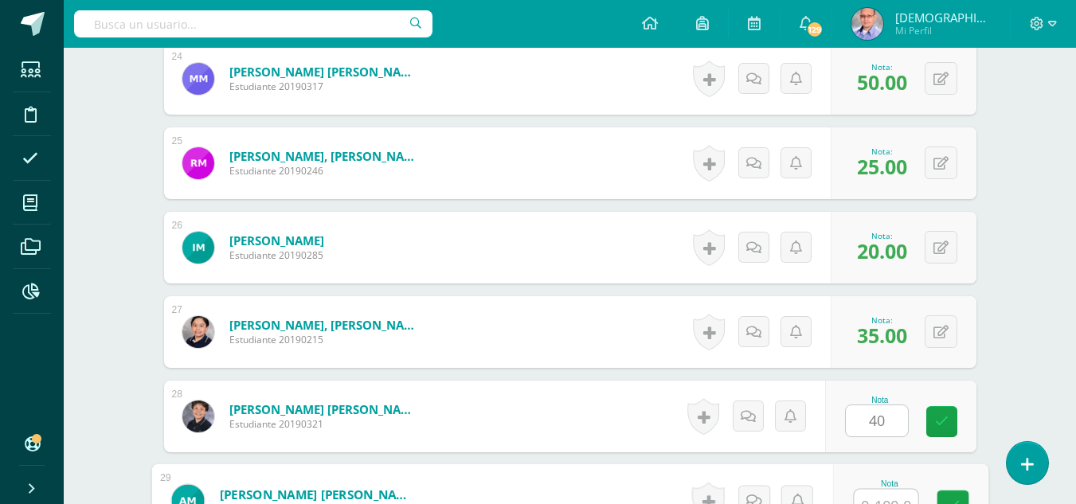
scroll to position [2470, 0]
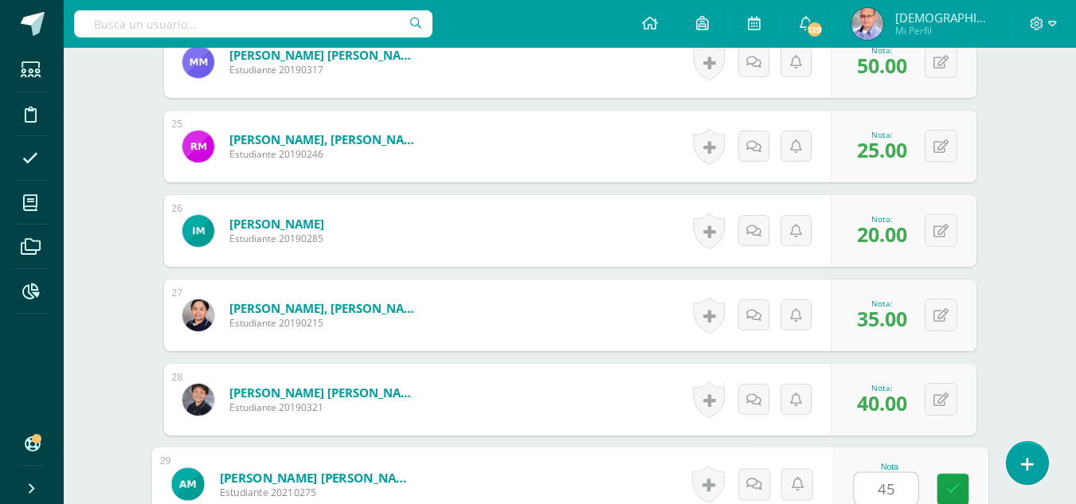
type input "45"
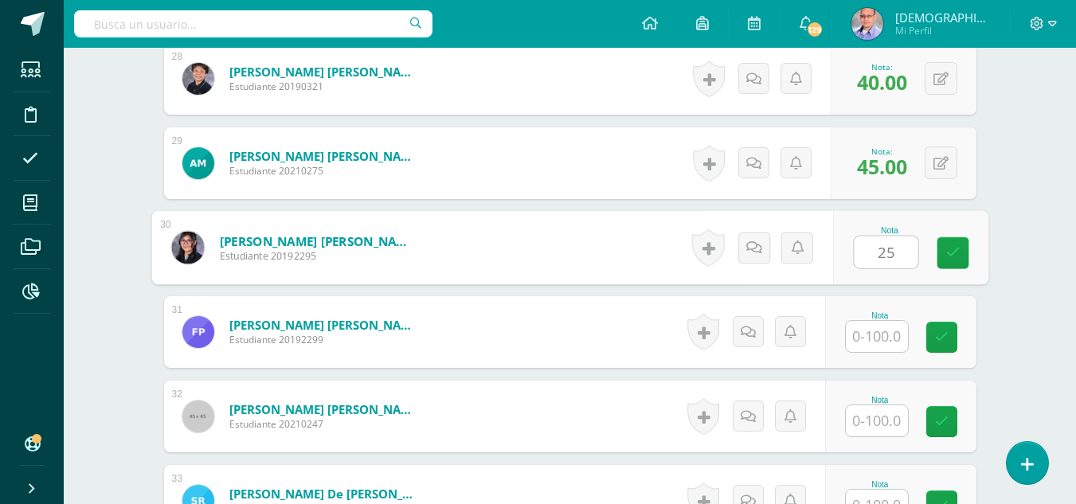
type input "25"
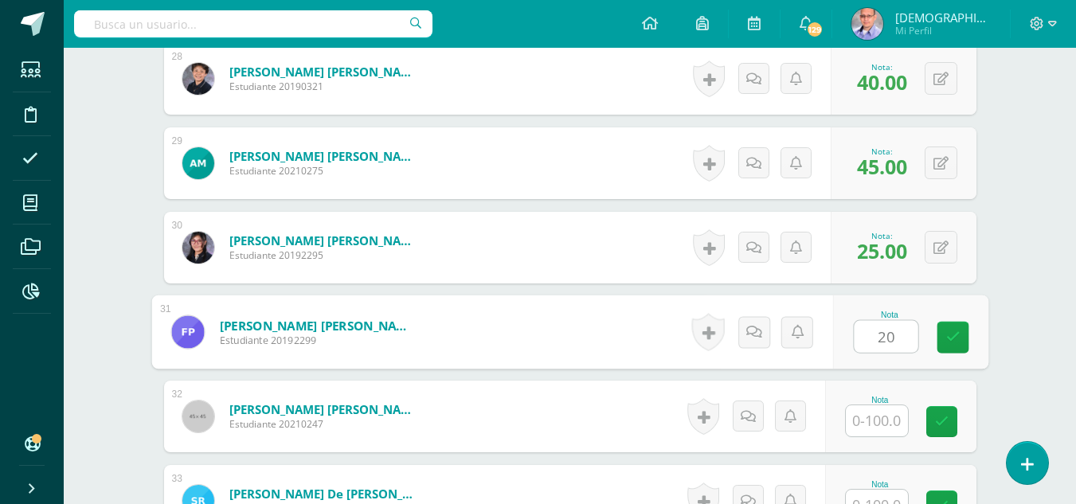
type input "20"
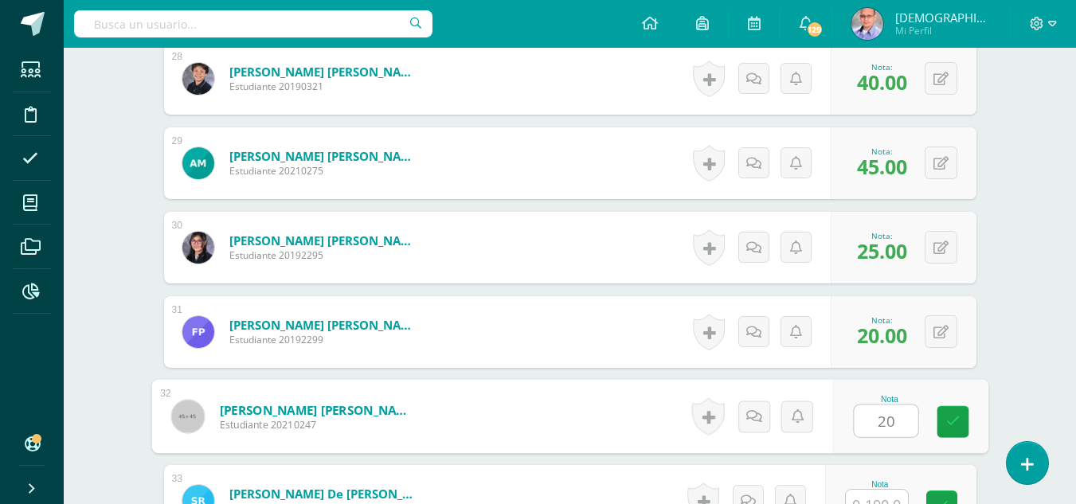
type input "20"
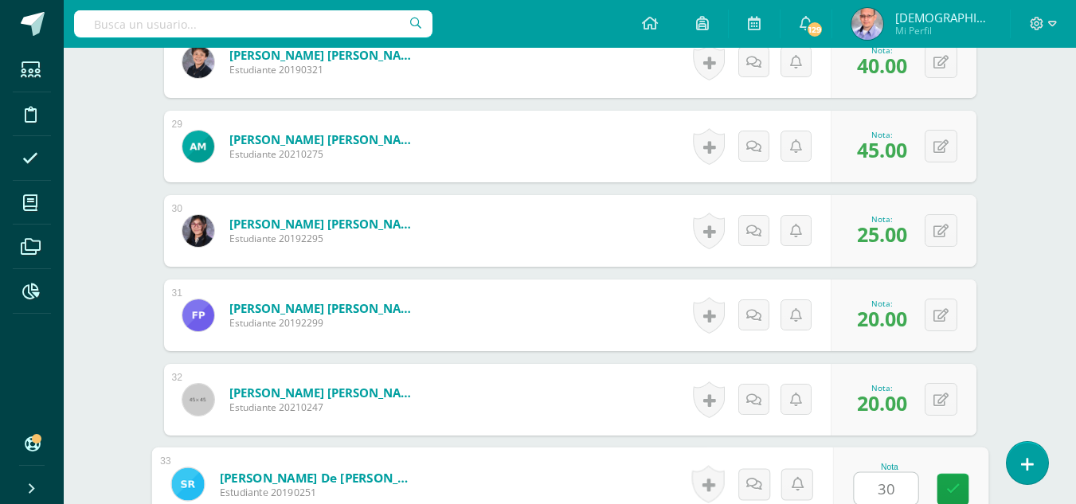
type input "30"
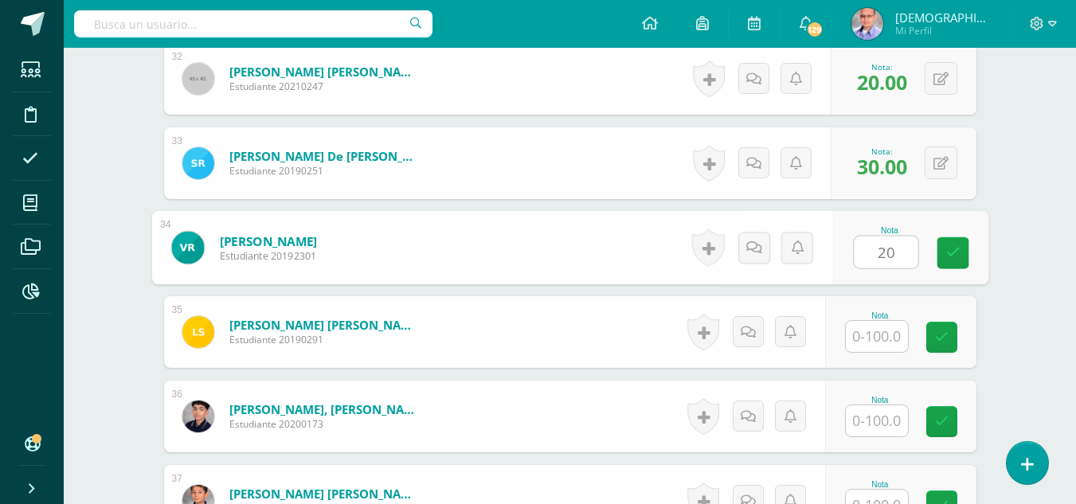
type input "20"
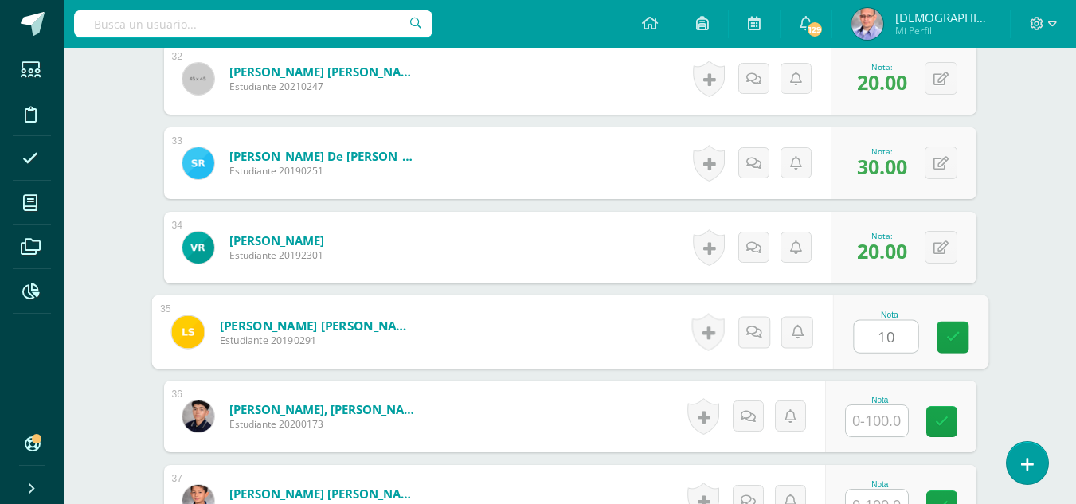
type input "10"
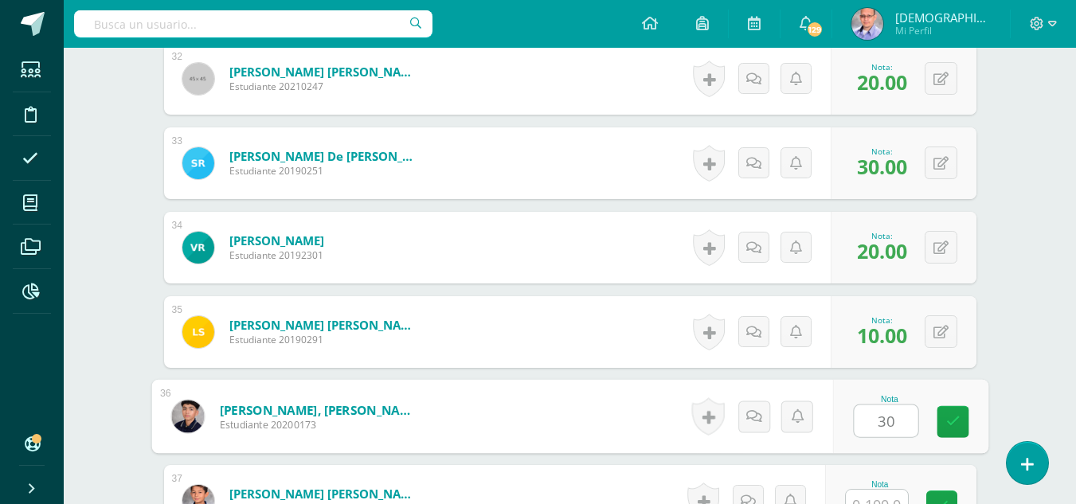
type input "30"
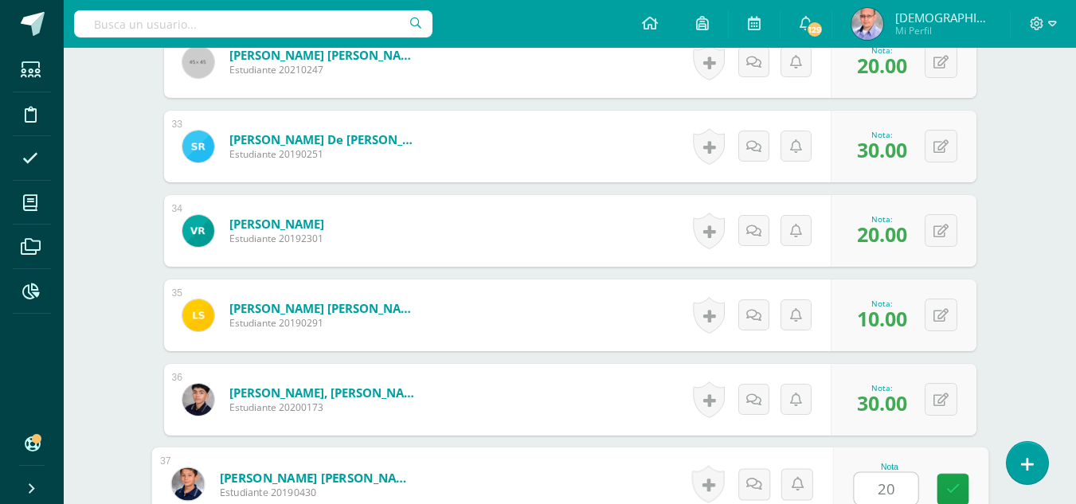
type input "20"
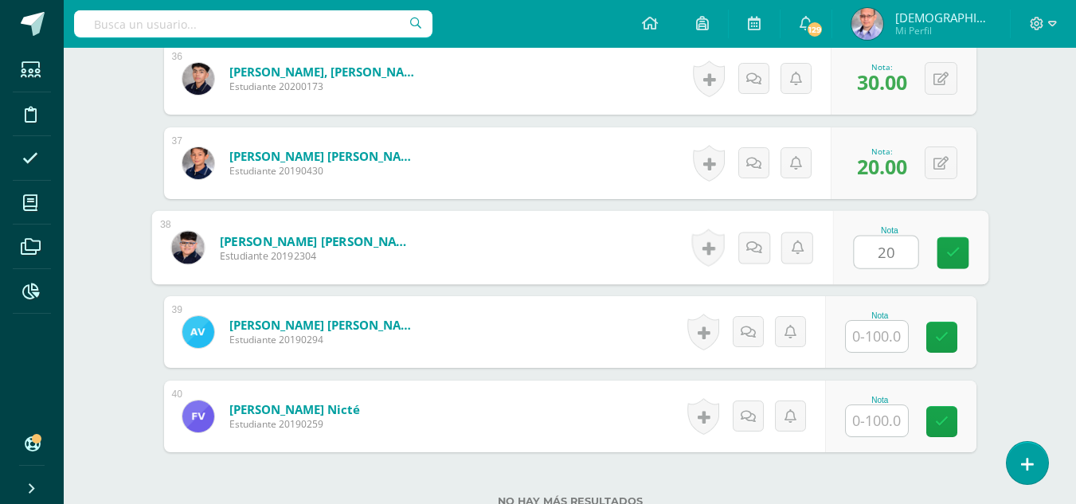
type input "20"
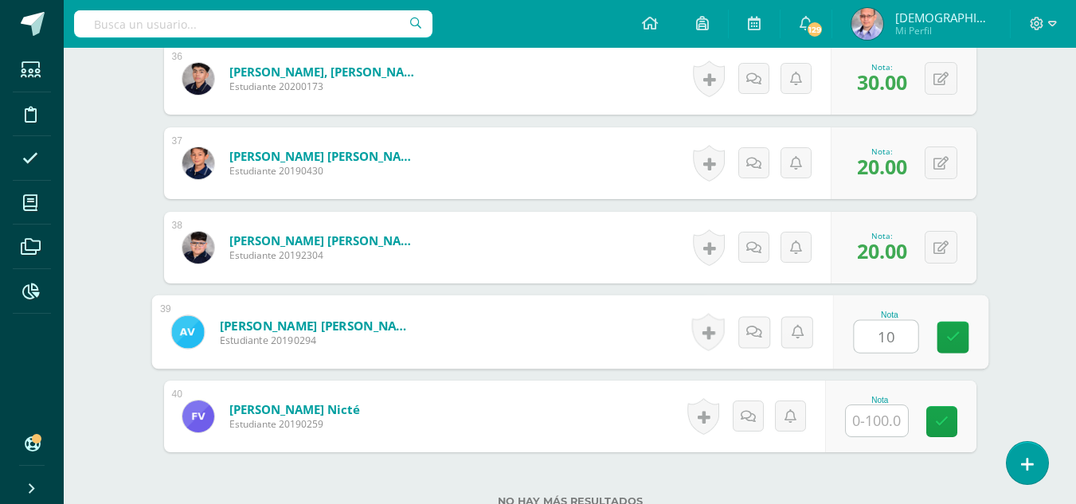
type input "10"
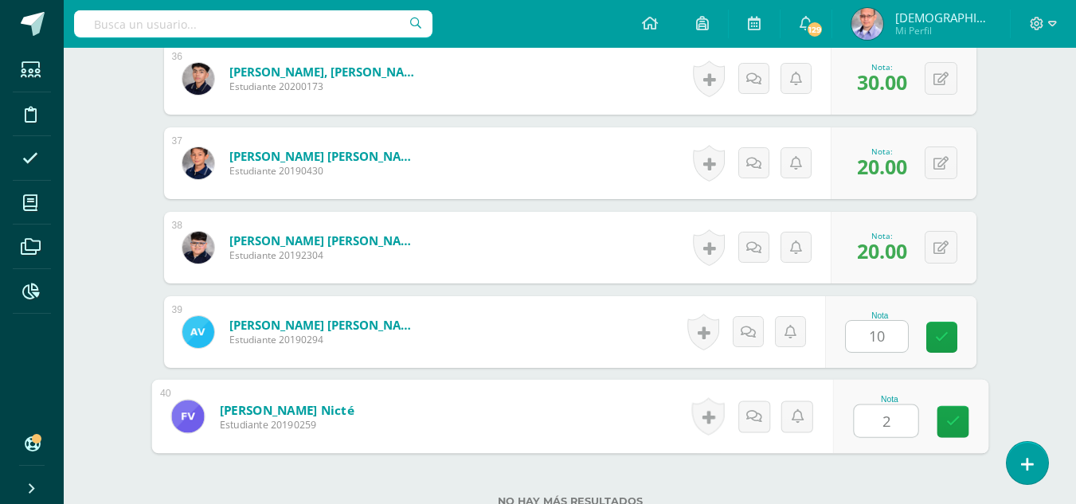
type input "20"
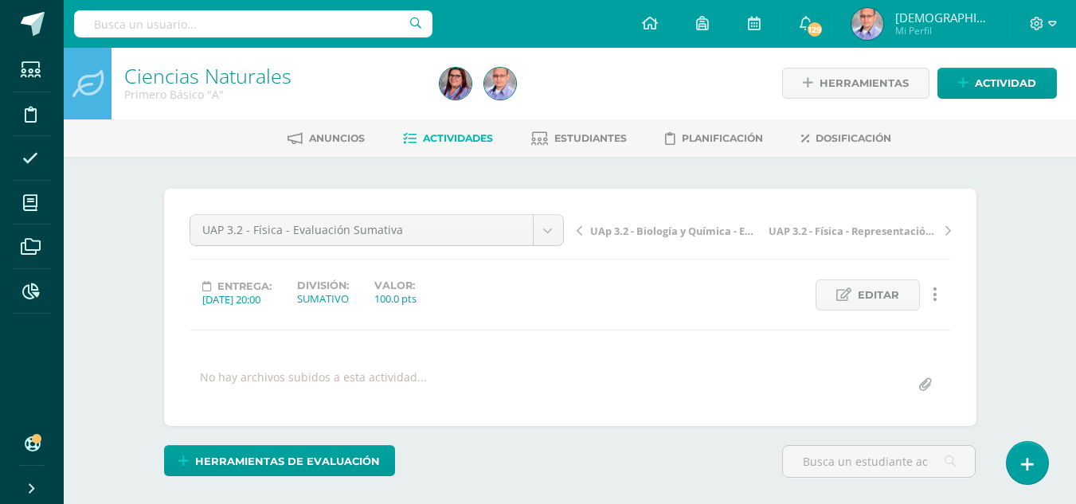
scroll to position [0, 0]
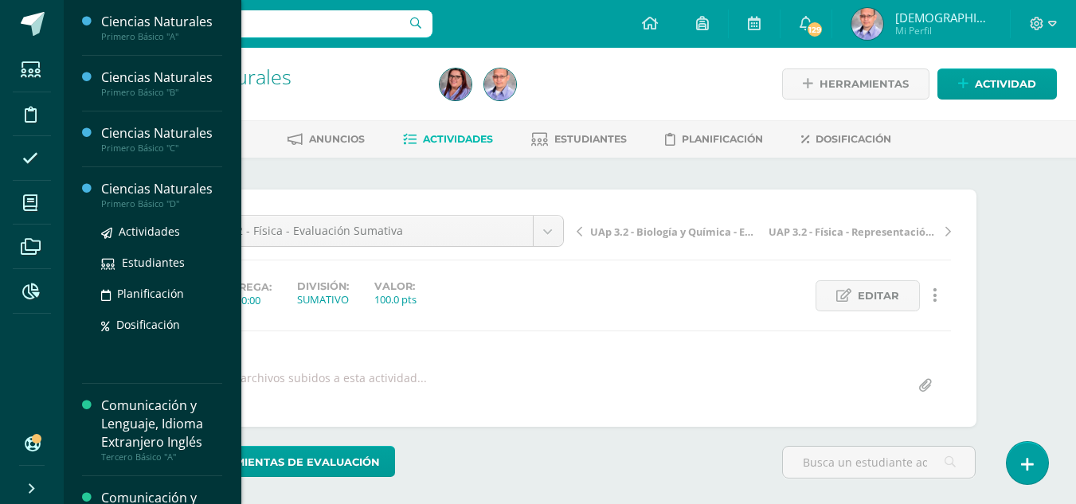
click at [126, 193] on div "Ciencias Naturales" at bounding box center [161, 189] width 121 height 18
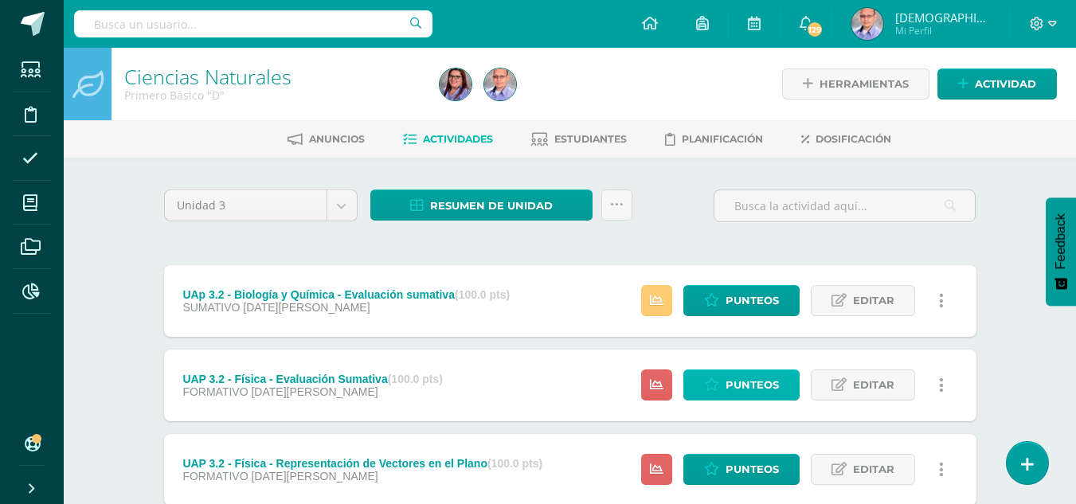
click at [771, 383] on span "Punteos" at bounding box center [752, 385] width 53 height 29
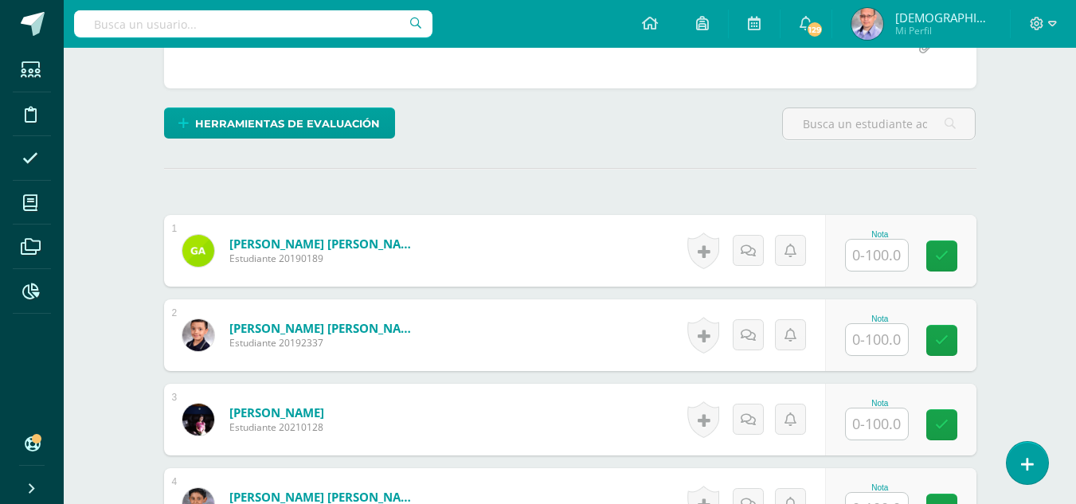
scroll to position [344, 0]
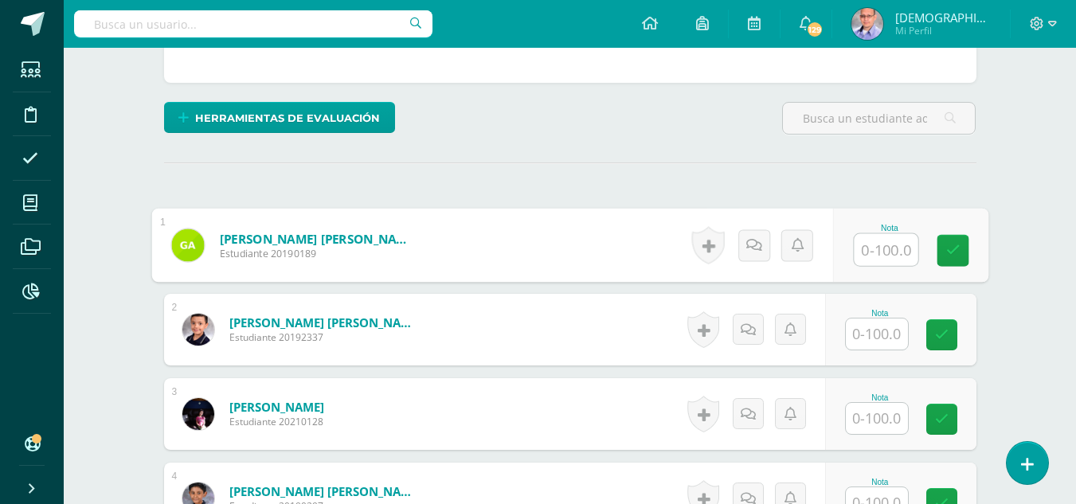
click at [891, 249] on input "text" at bounding box center [886, 250] width 64 height 32
type input "100"
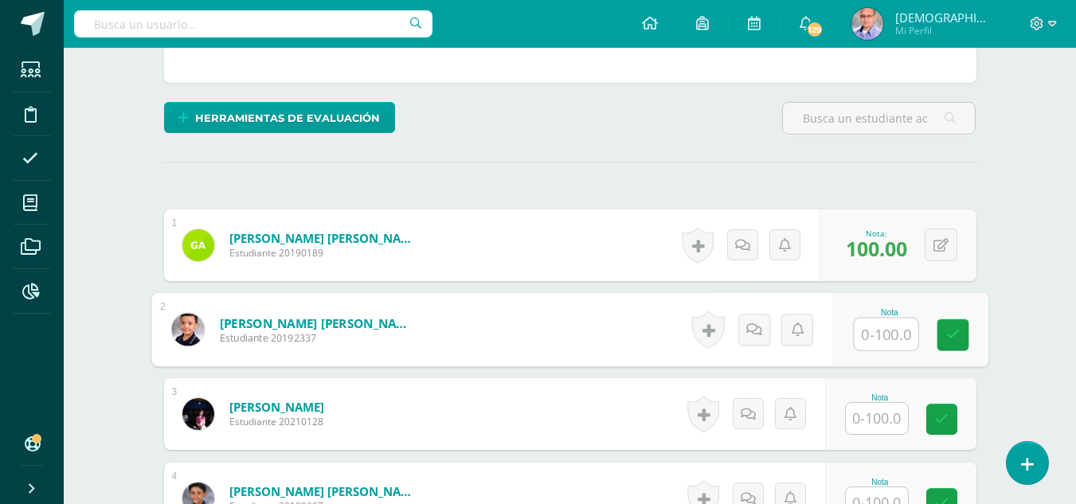
click at [884, 414] on input "text" at bounding box center [877, 418] width 62 height 31
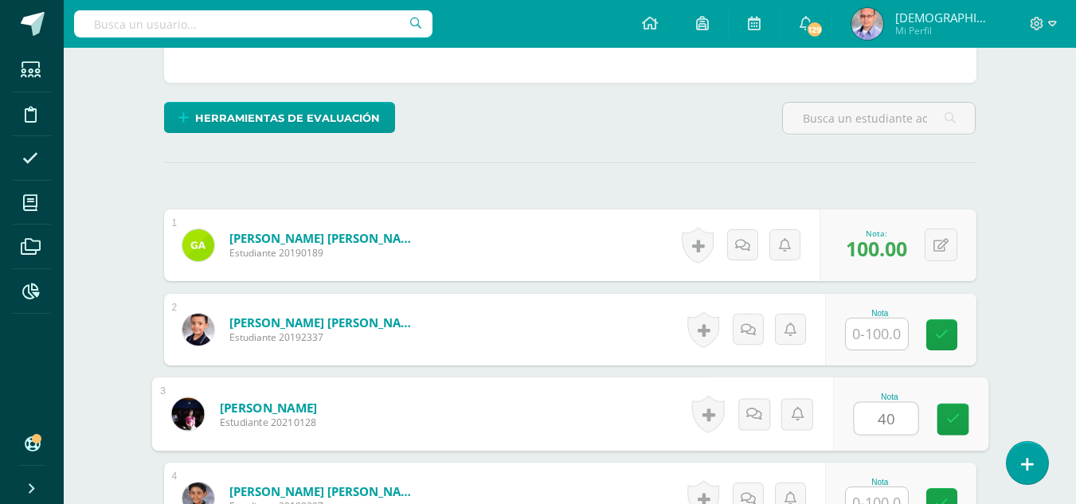
type input "40"
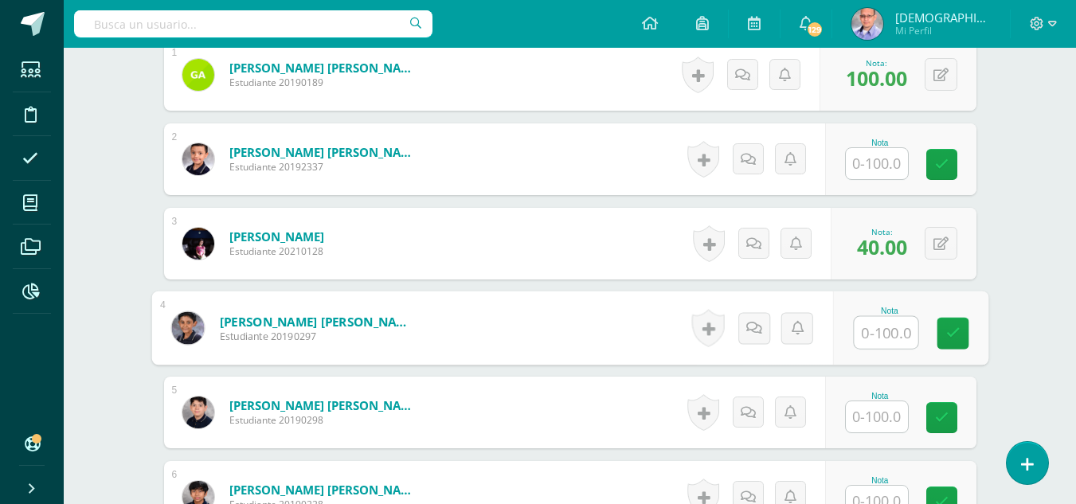
scroll to position [518, 0]
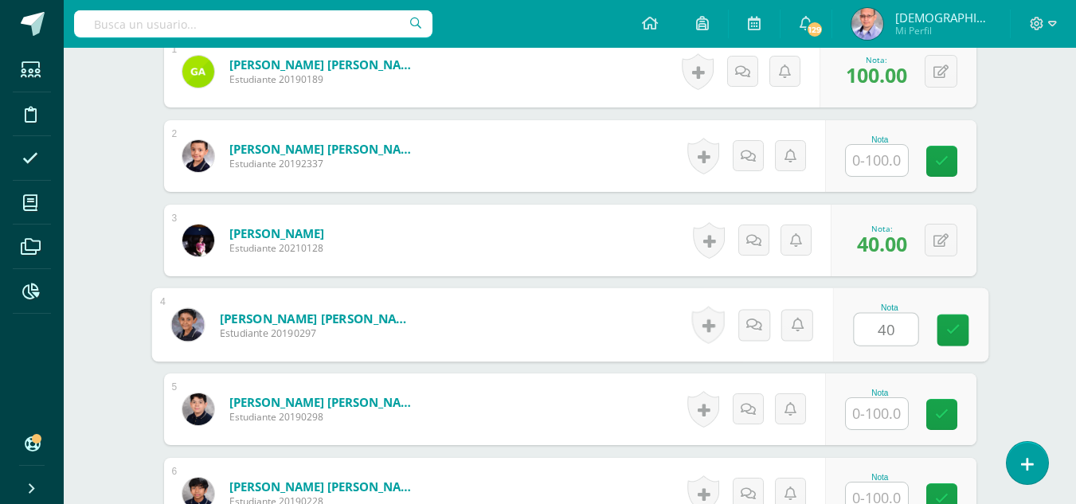
type input "40"
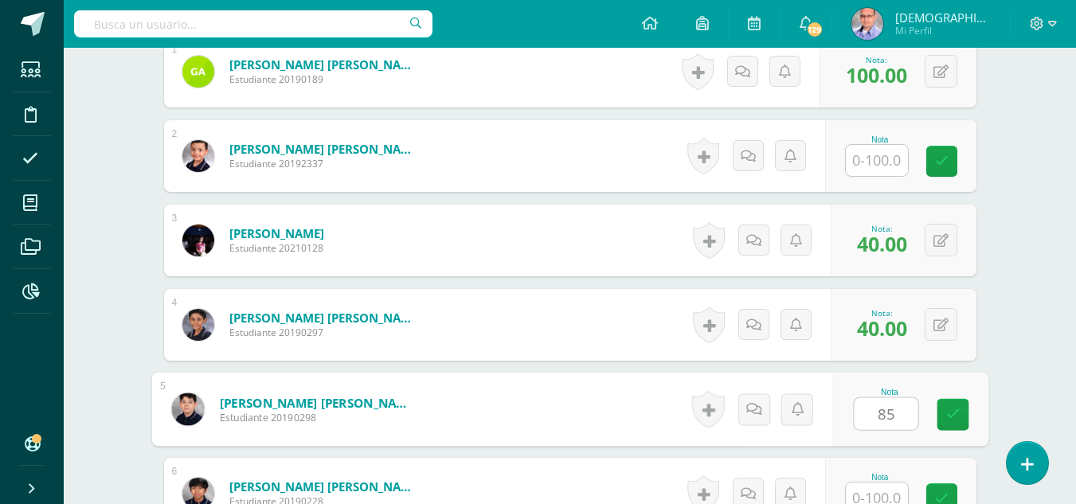
type input "85"
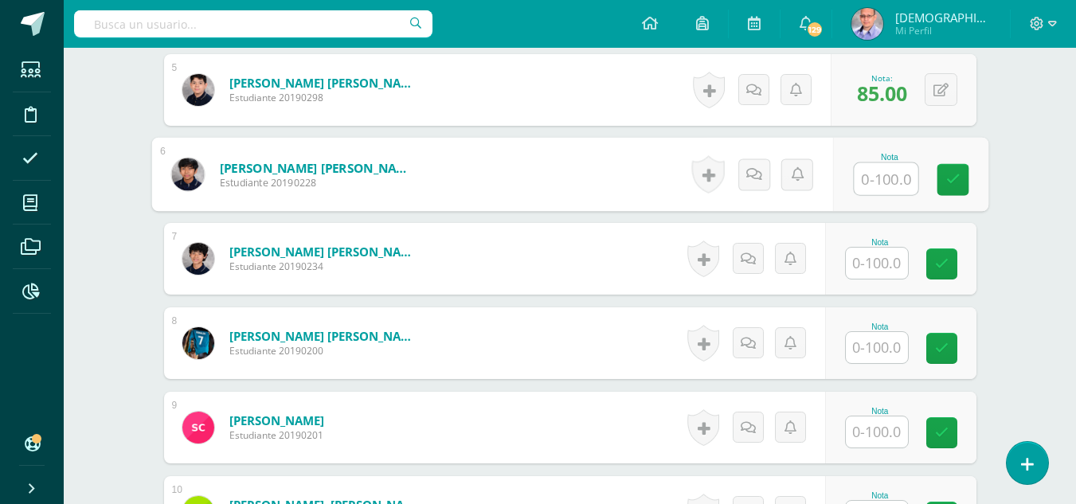
scroll to position [839, 0]
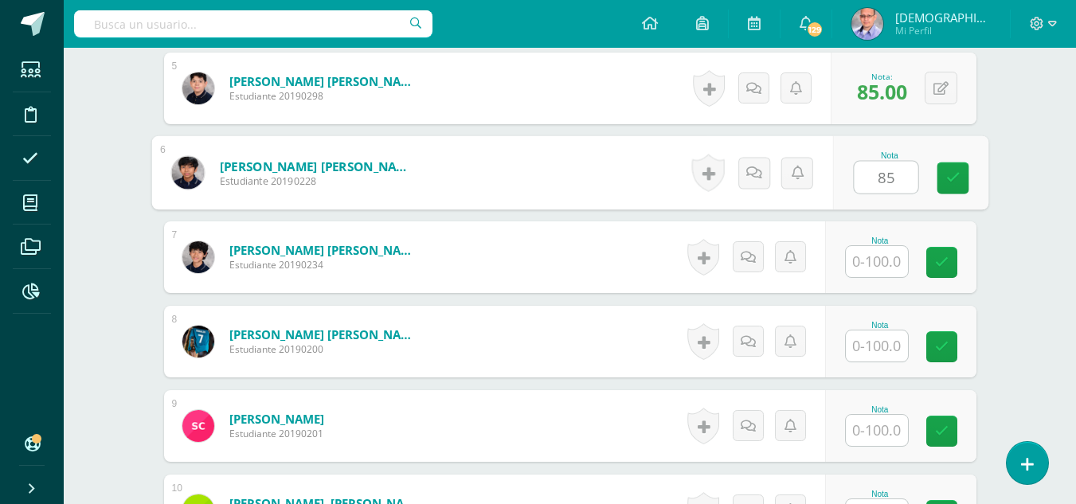
type input "85"
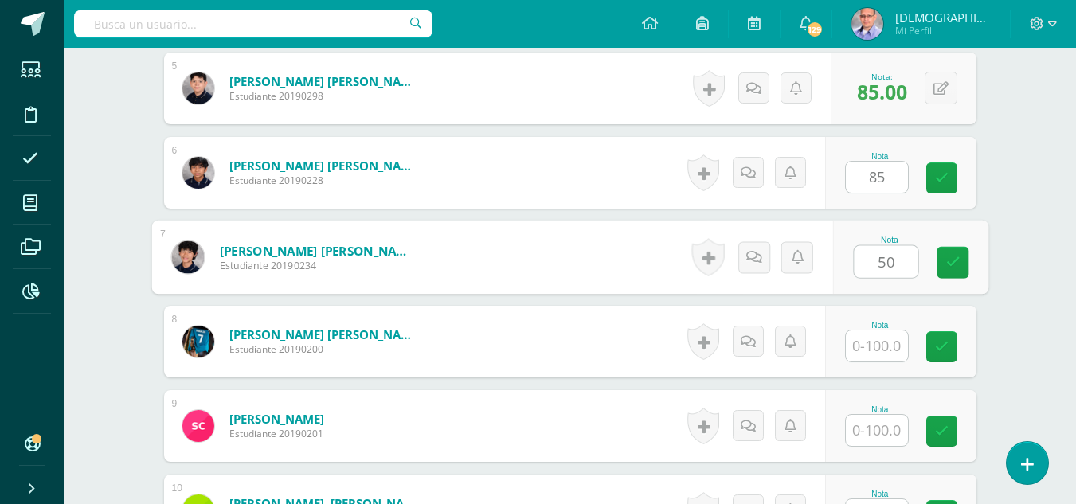
type input "50"
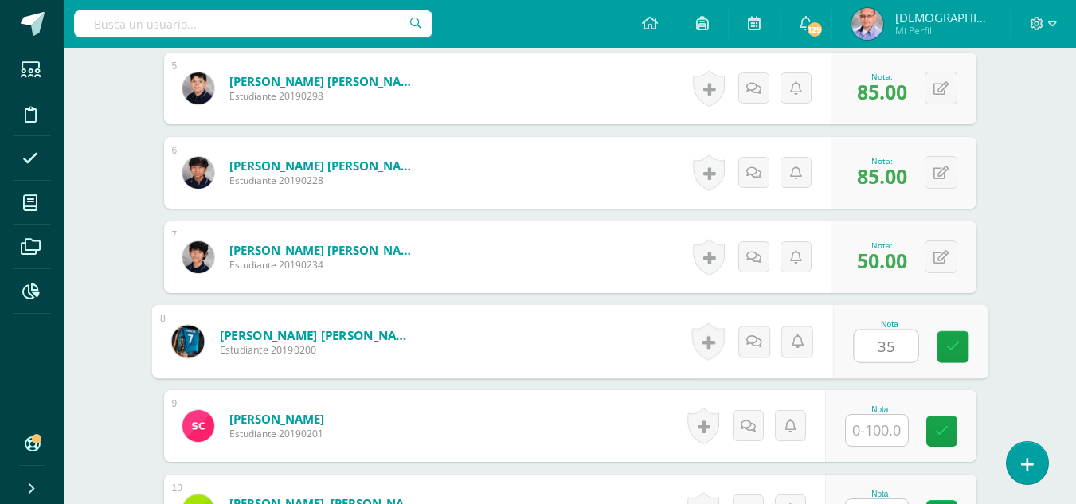
type input "35"
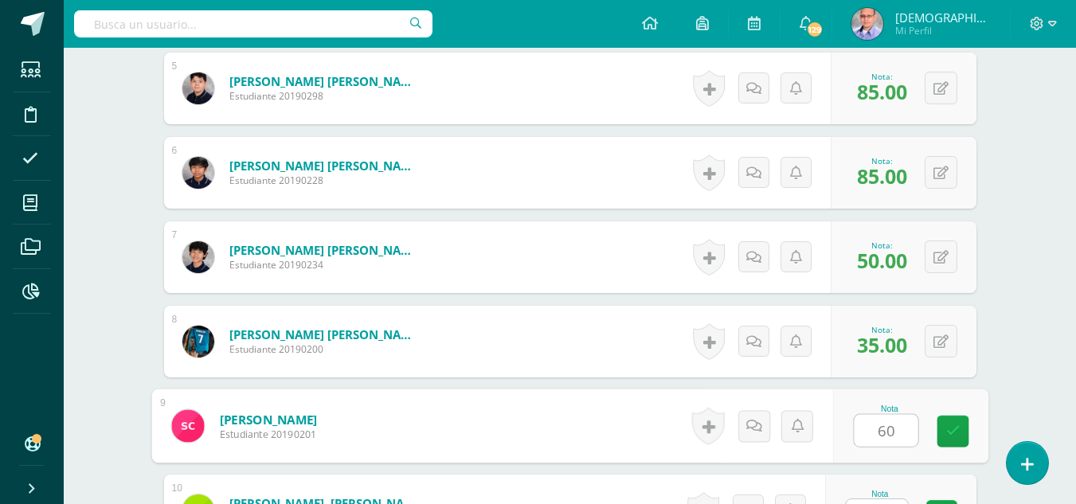
type input "60"
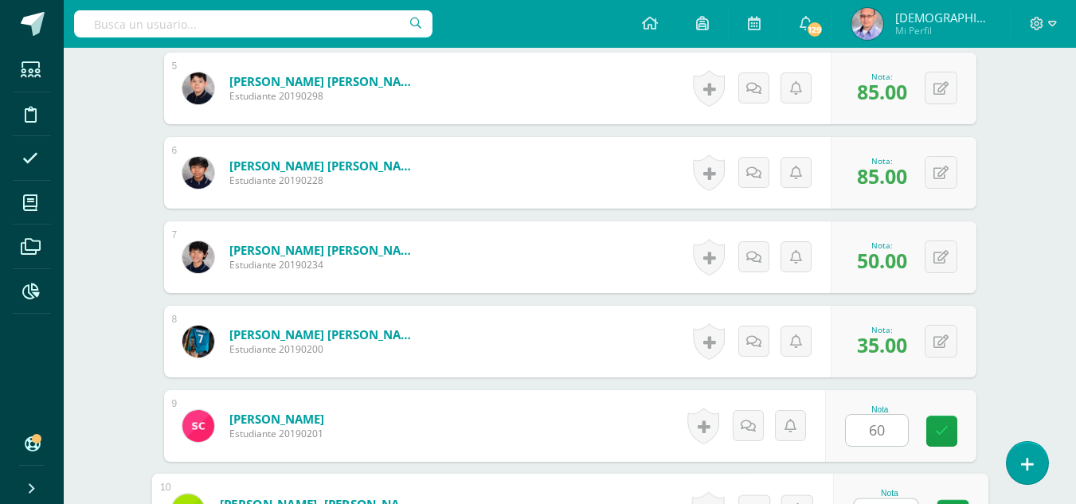
scroll to position [865, 0]
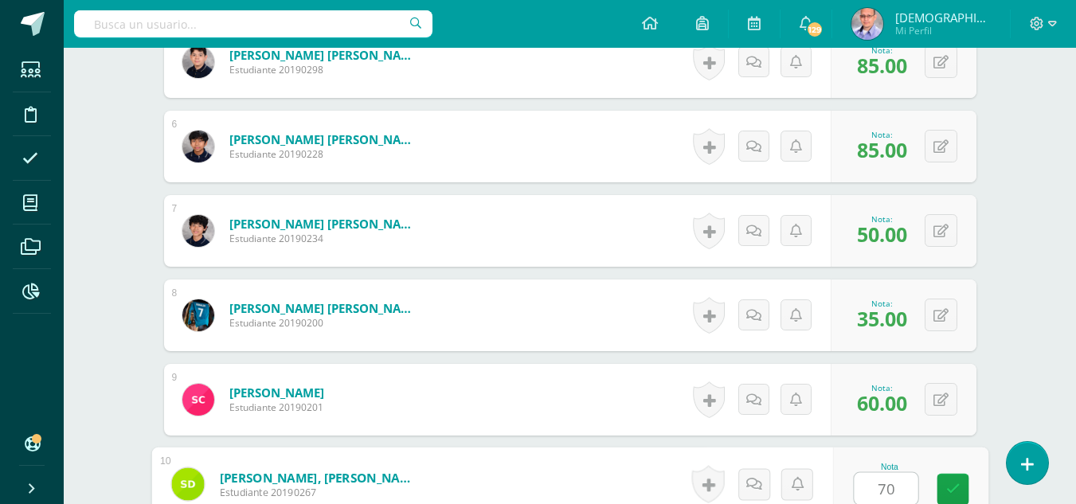
type input "70"
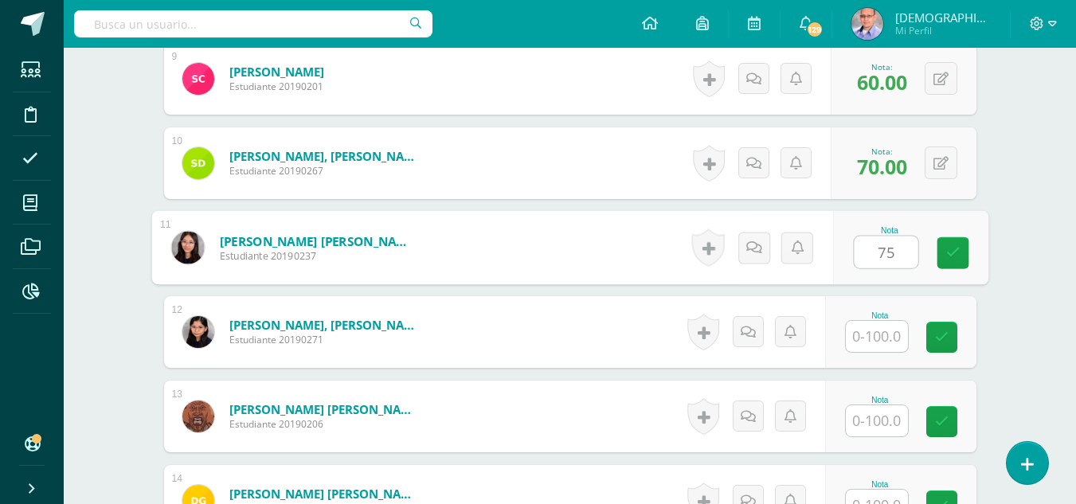
type input "75"
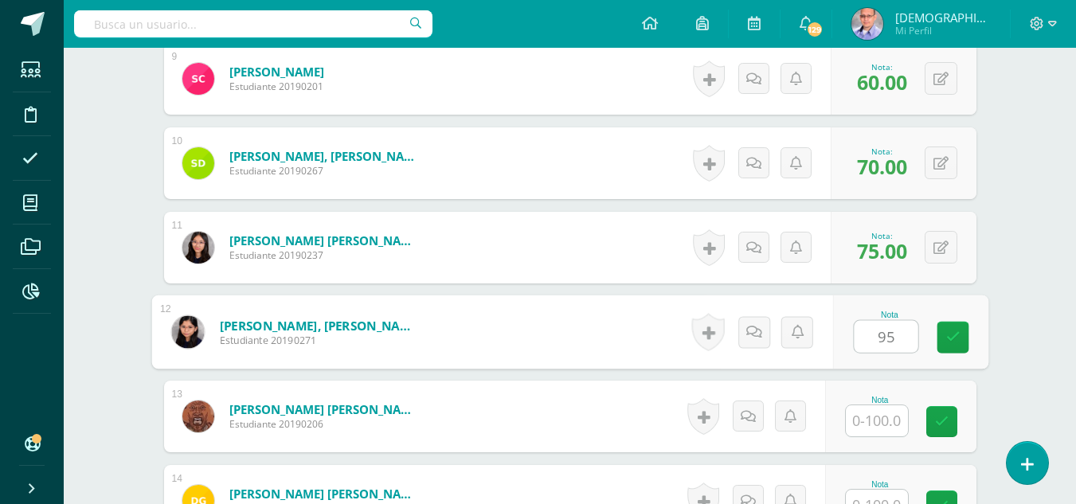
type input "95"
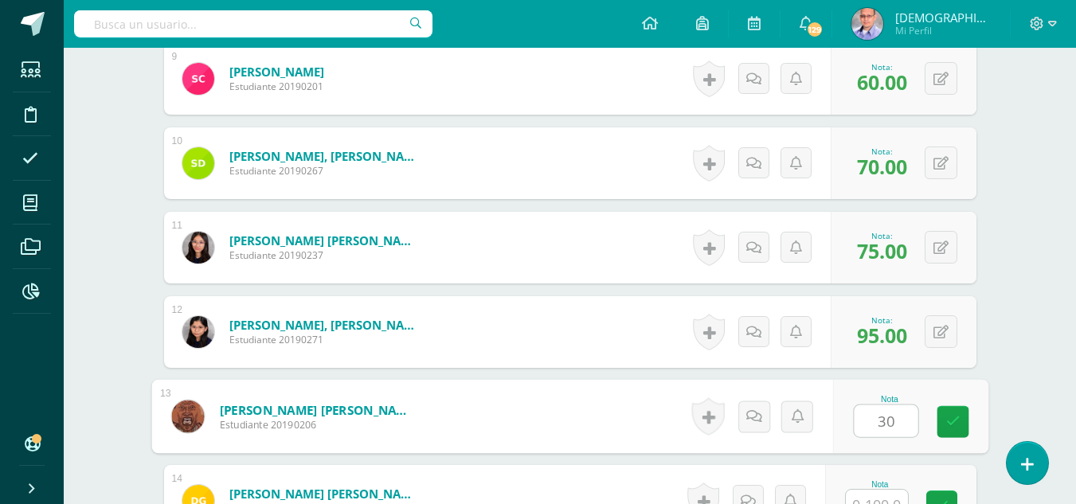
type input "30"
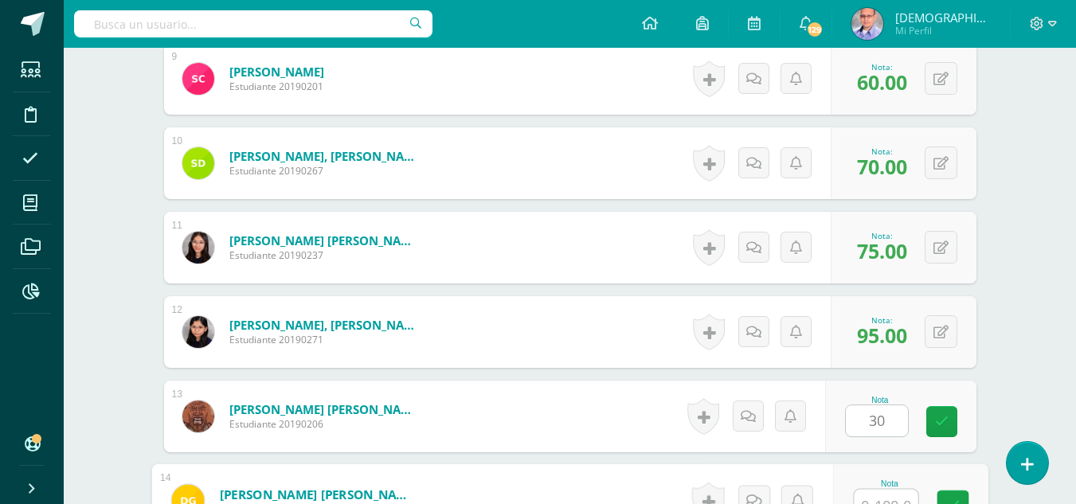
scroll to position [1203, 0]
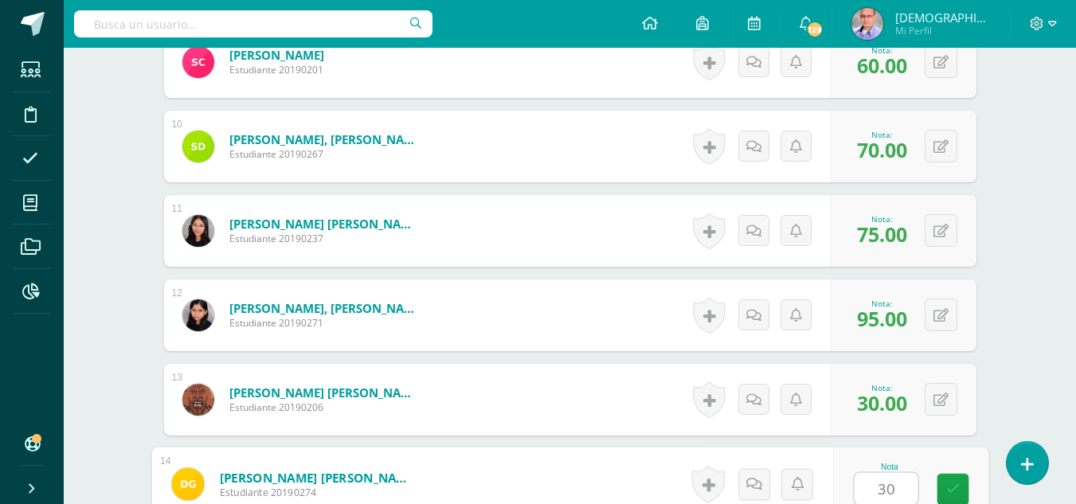
type input "30"
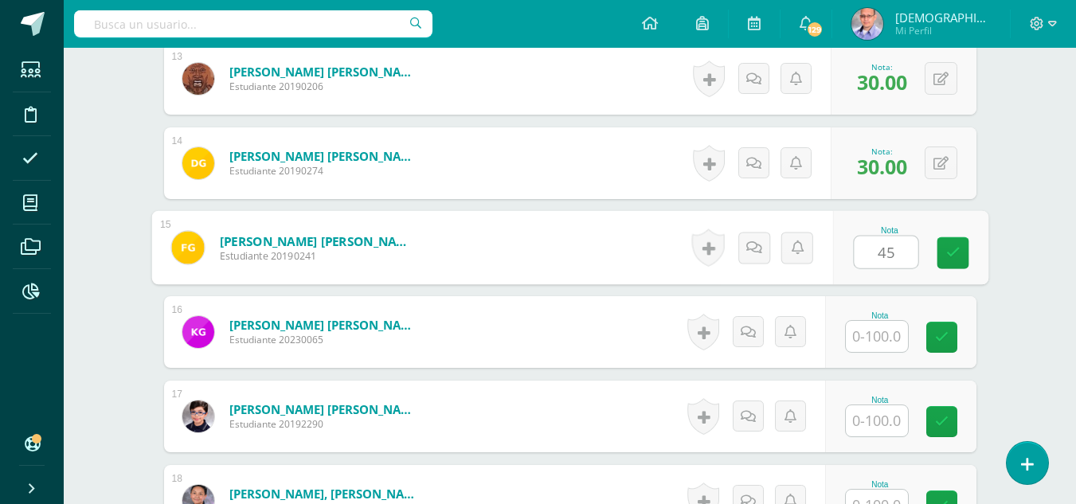
type input "45"
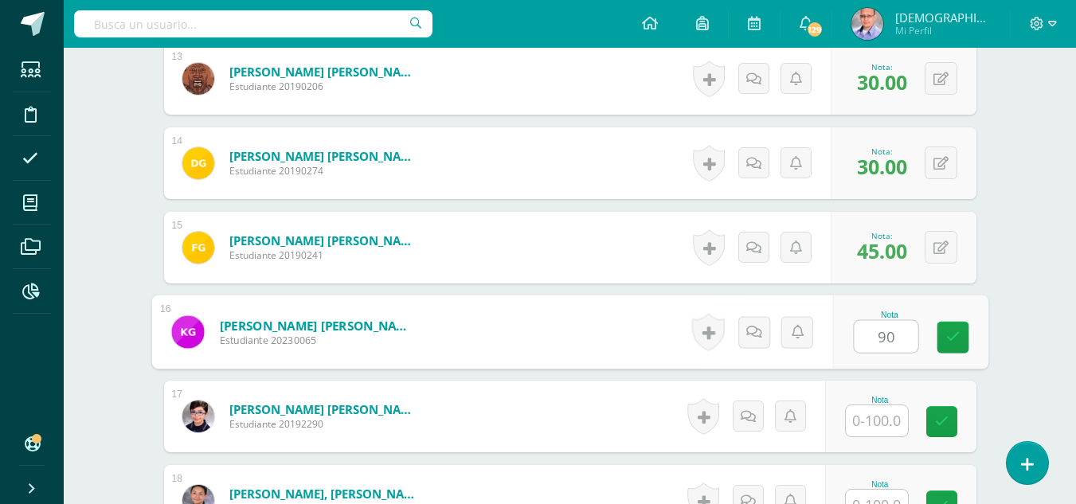
type input "90"
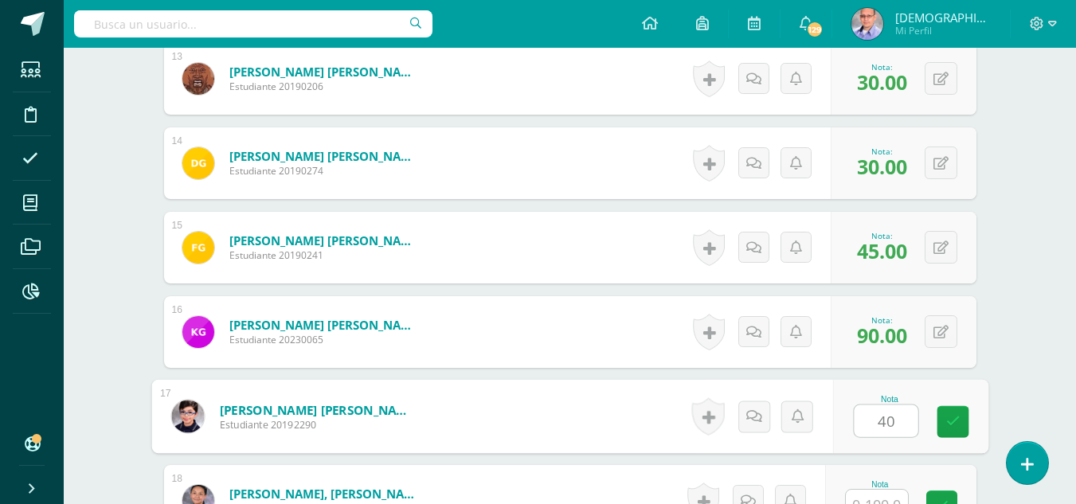
type input "40"
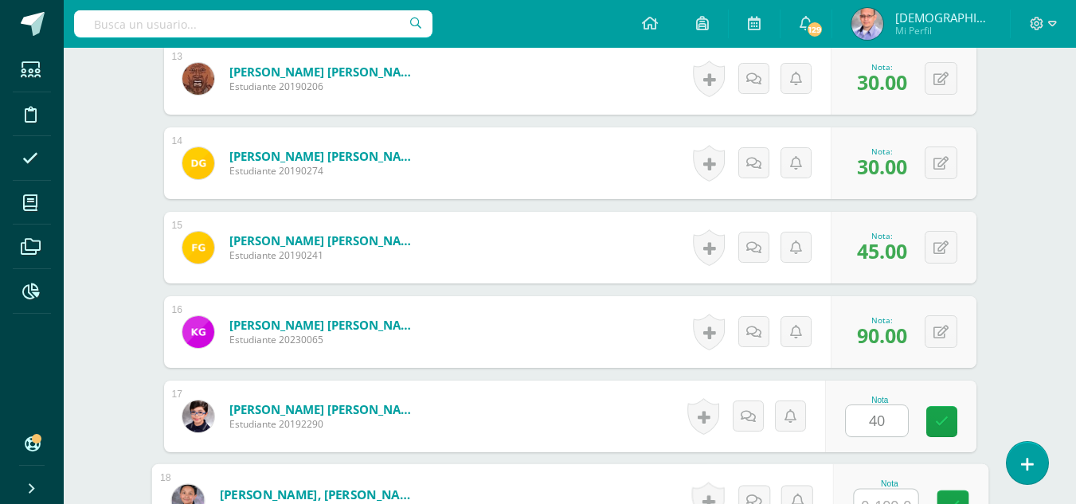
scroll to position [1541, 0]
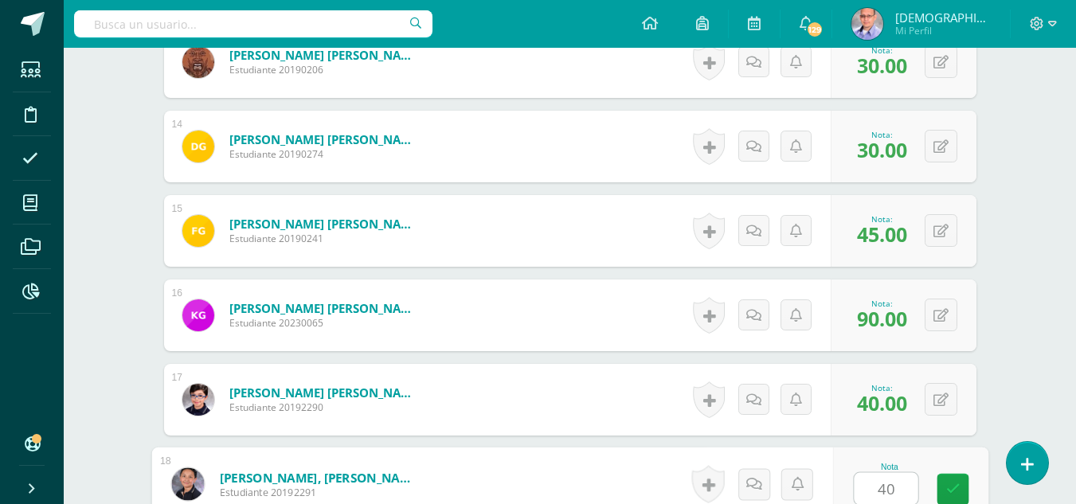
type input "40"
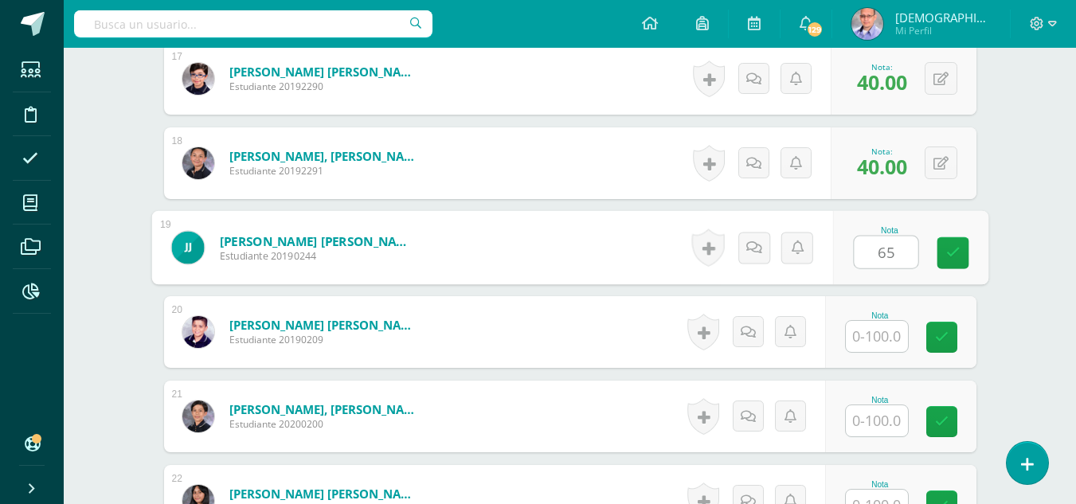
type input "65"
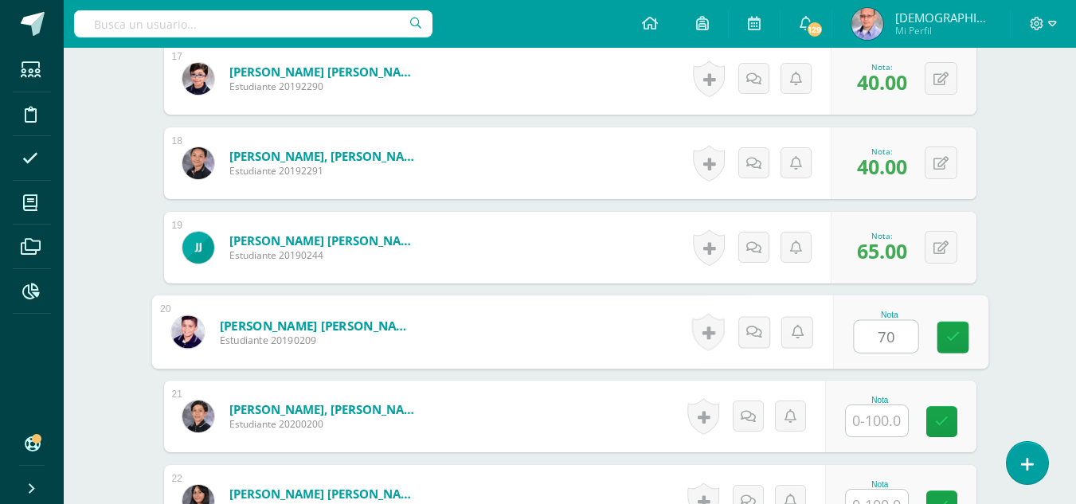
type input "70"
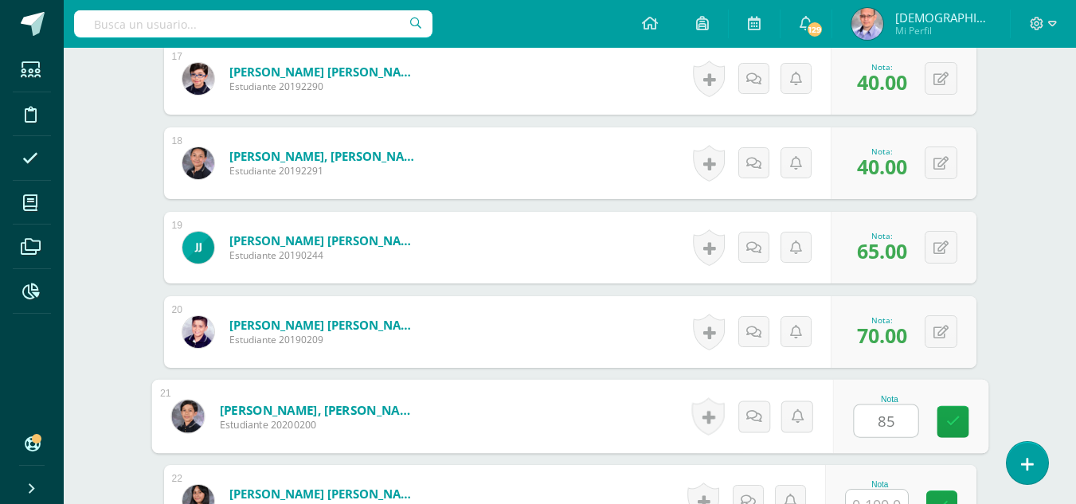
type input "85"
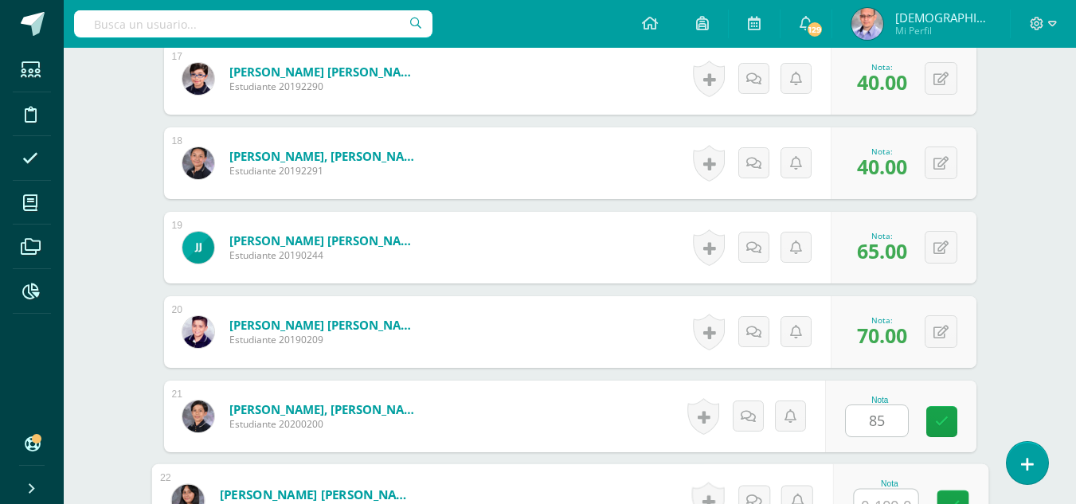
scroll to position [1879, 0]
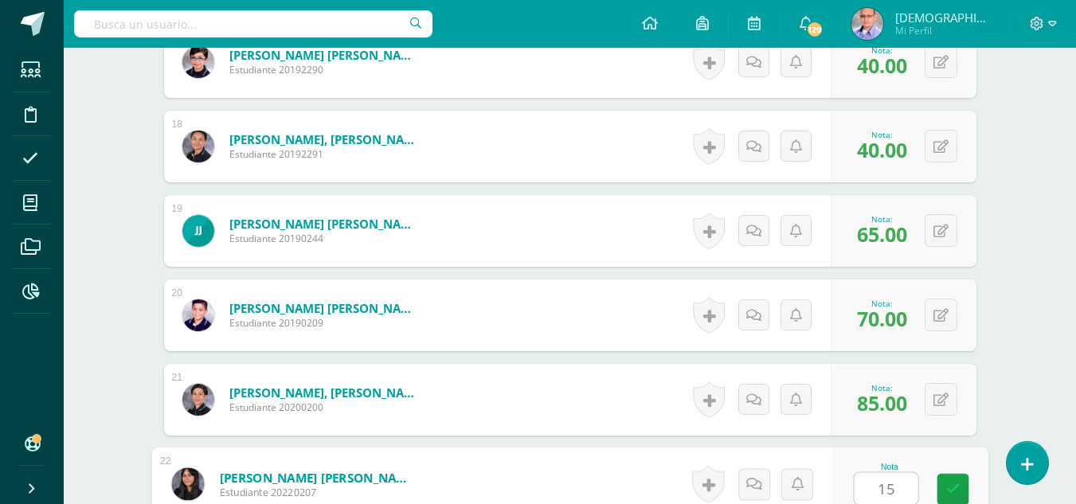
type input "15"
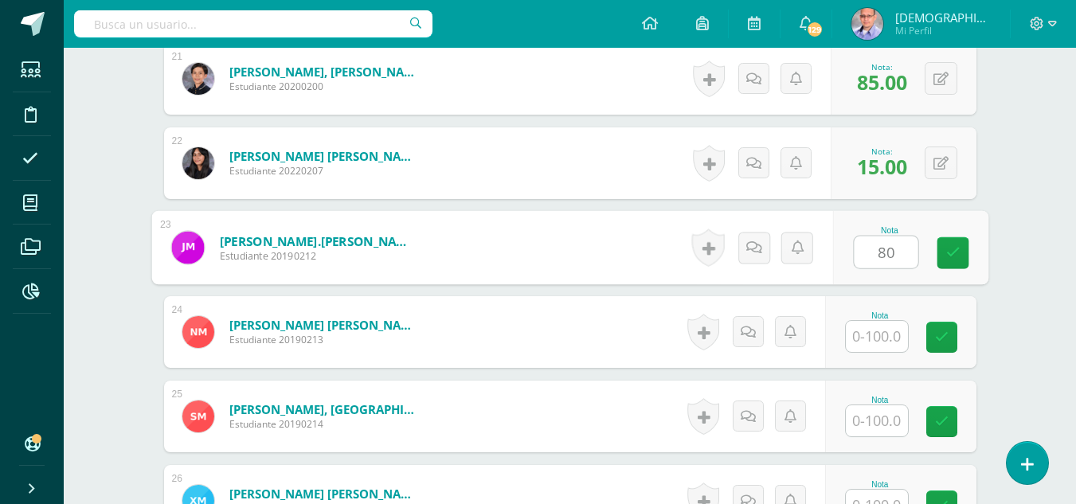
type input "80"
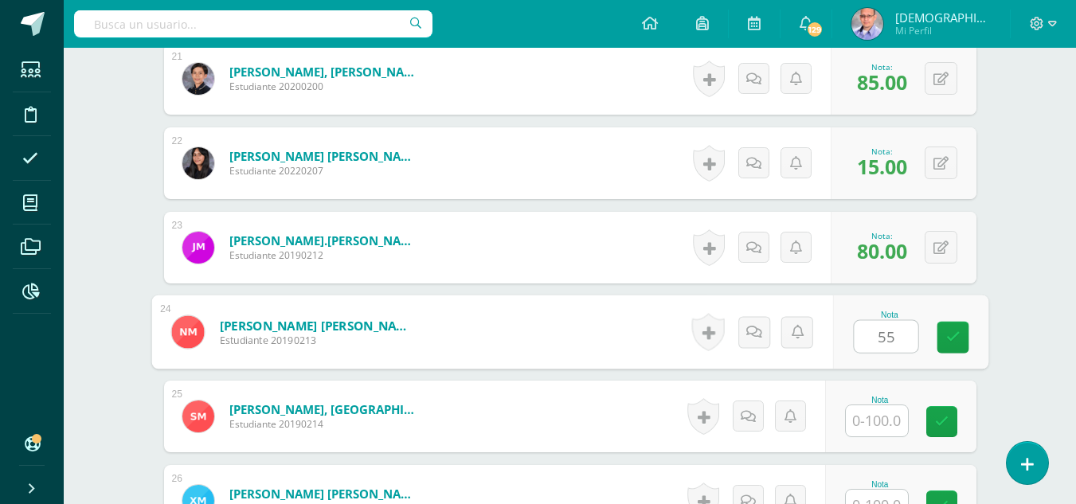
type input "55"
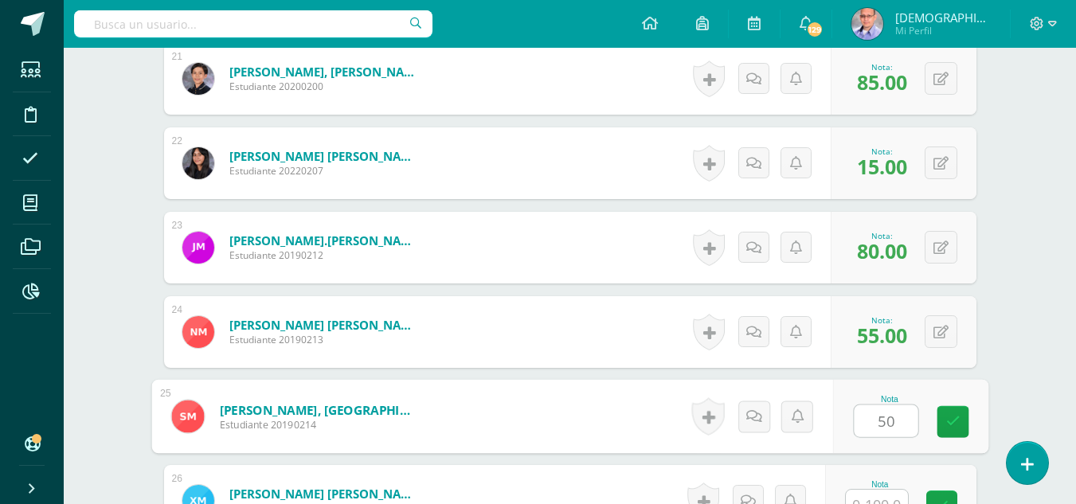
type input "50"
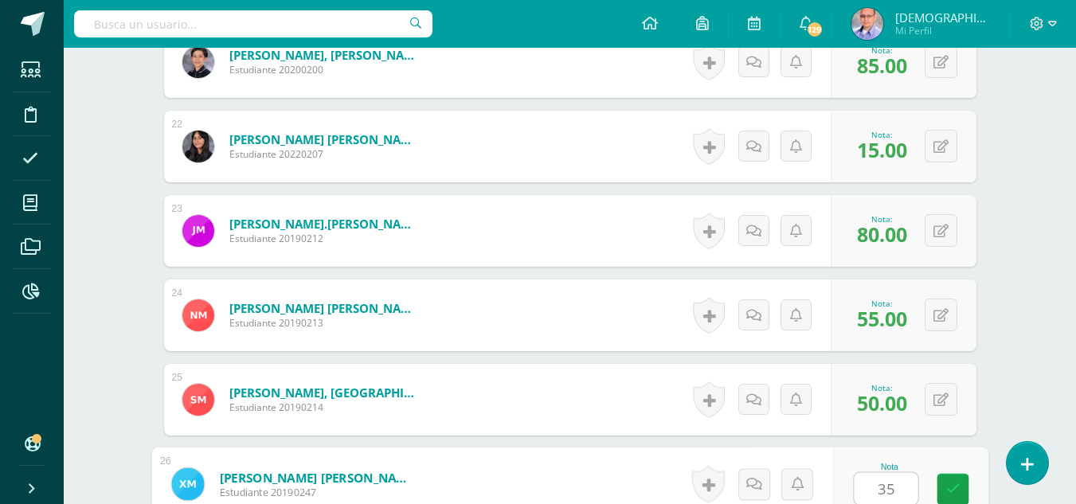
type input "35"
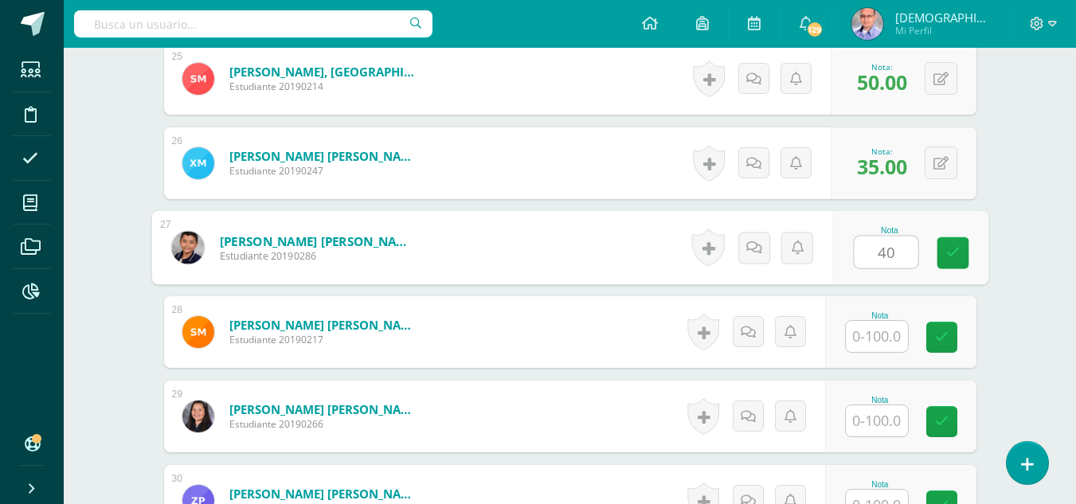
type input "40"
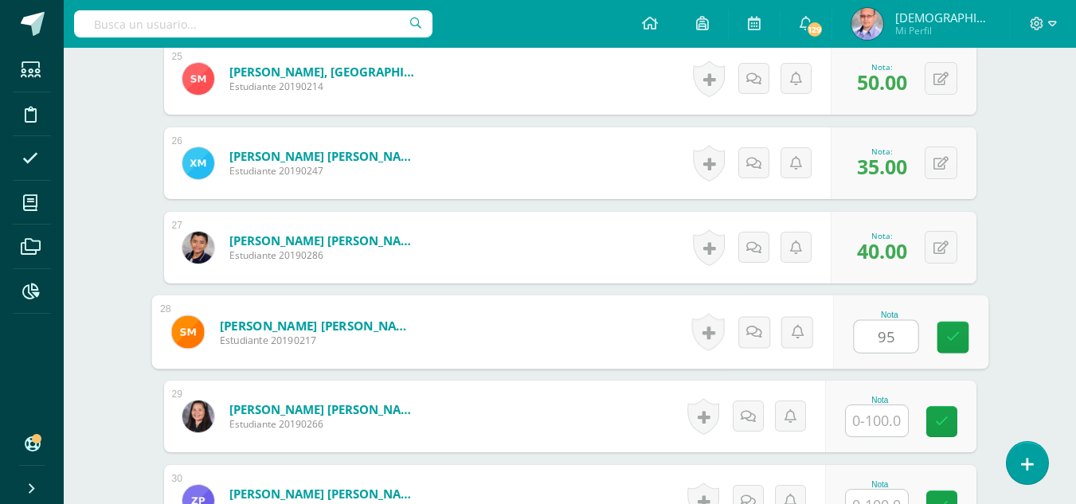
type input "95"
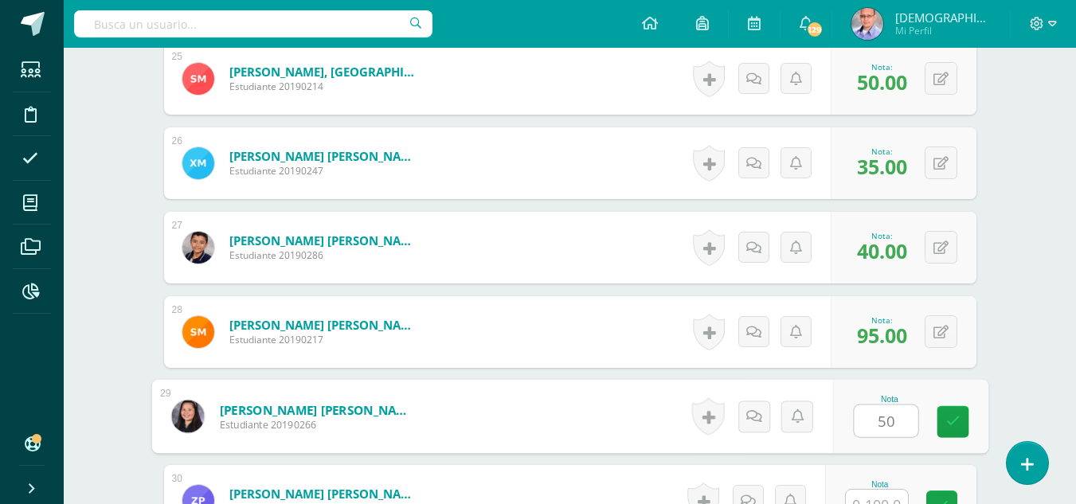
type input "50"
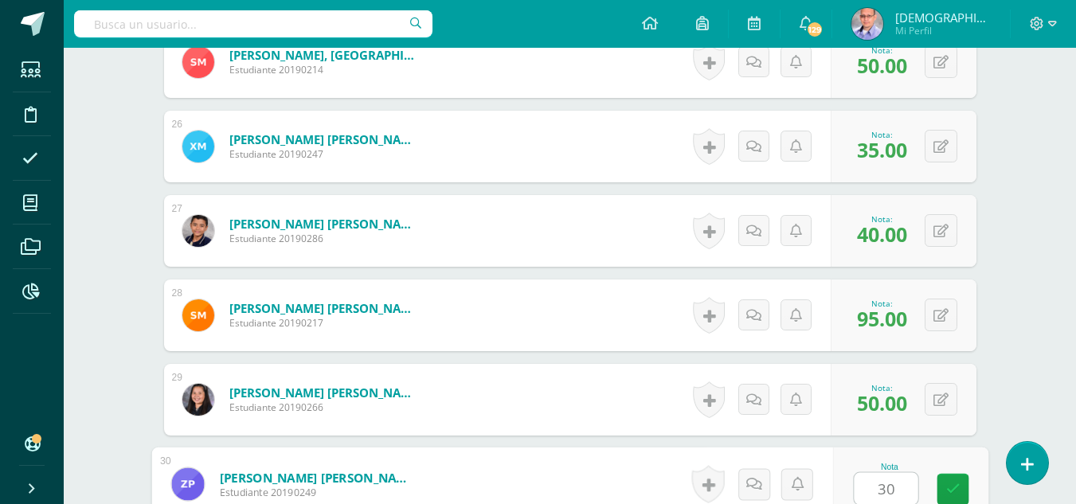
type input "30"
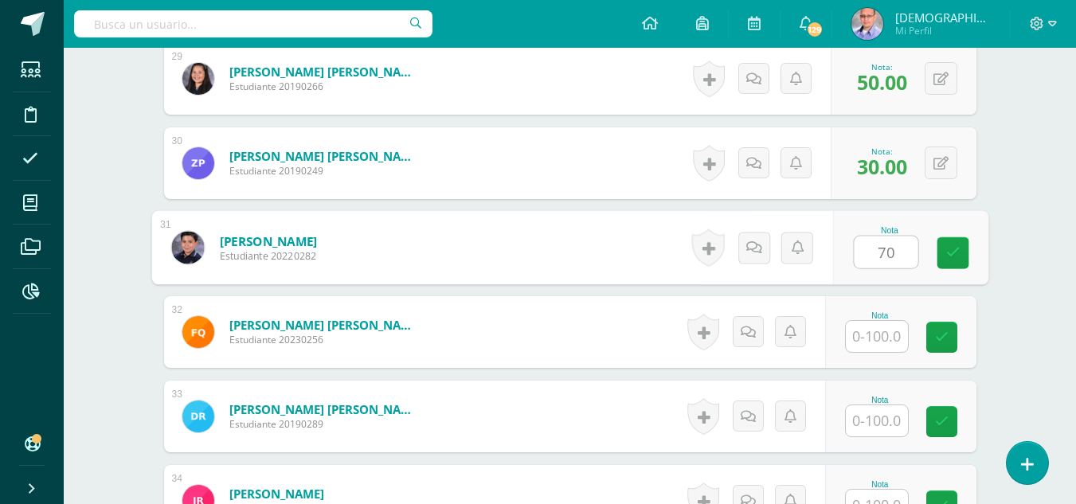
type input "70"
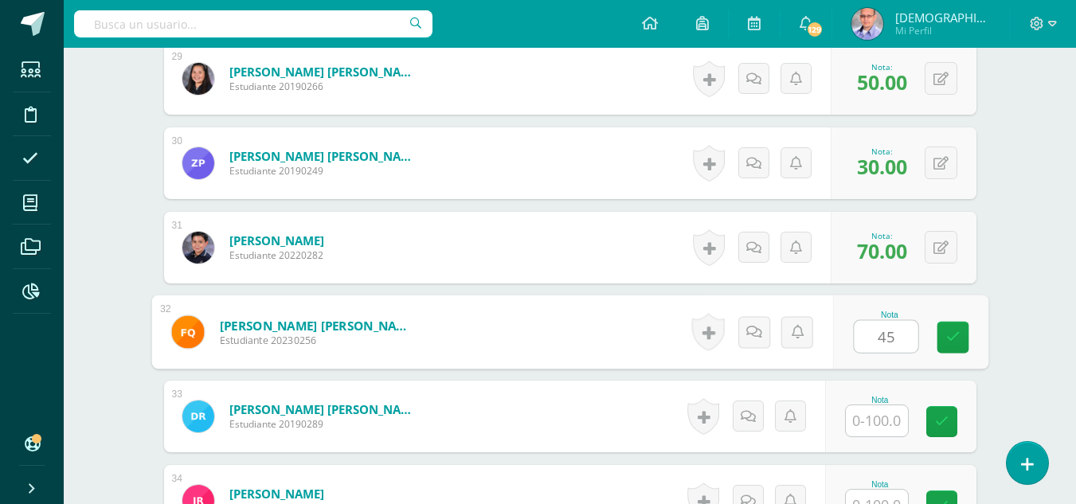
type input "45"
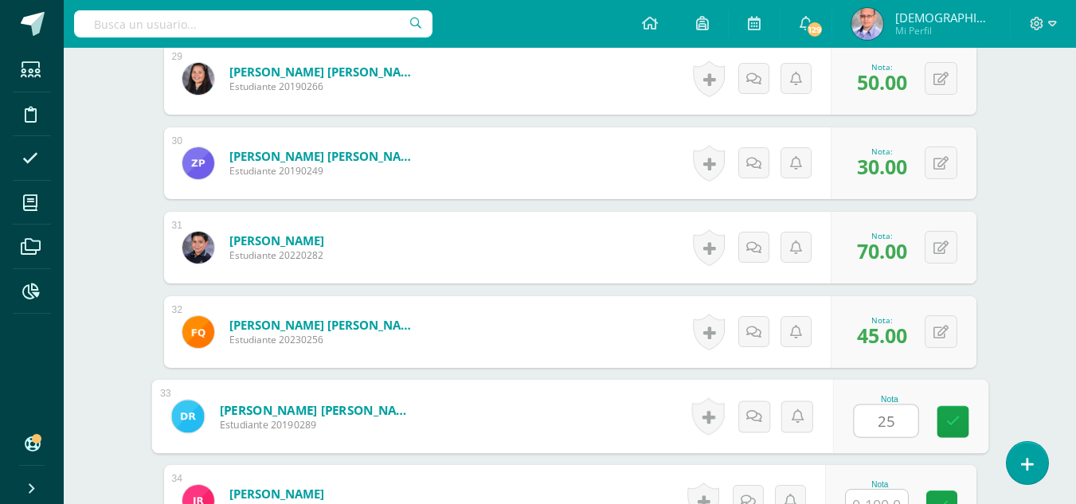
type input "25"
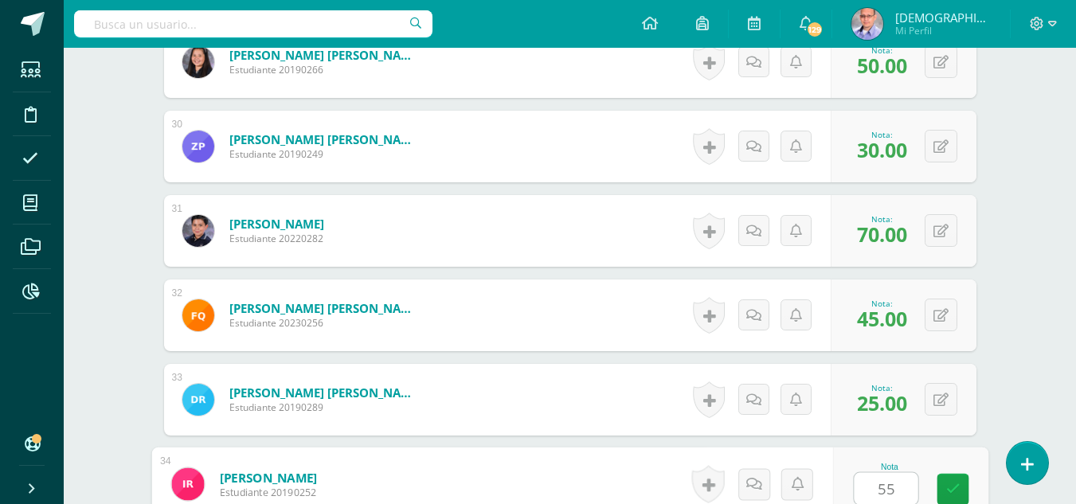
type input "55"
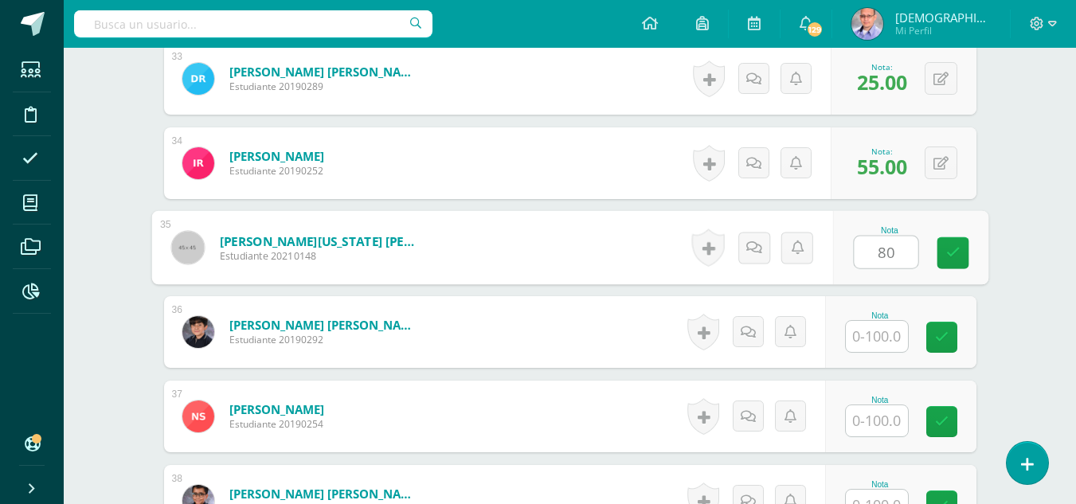
type input "80"
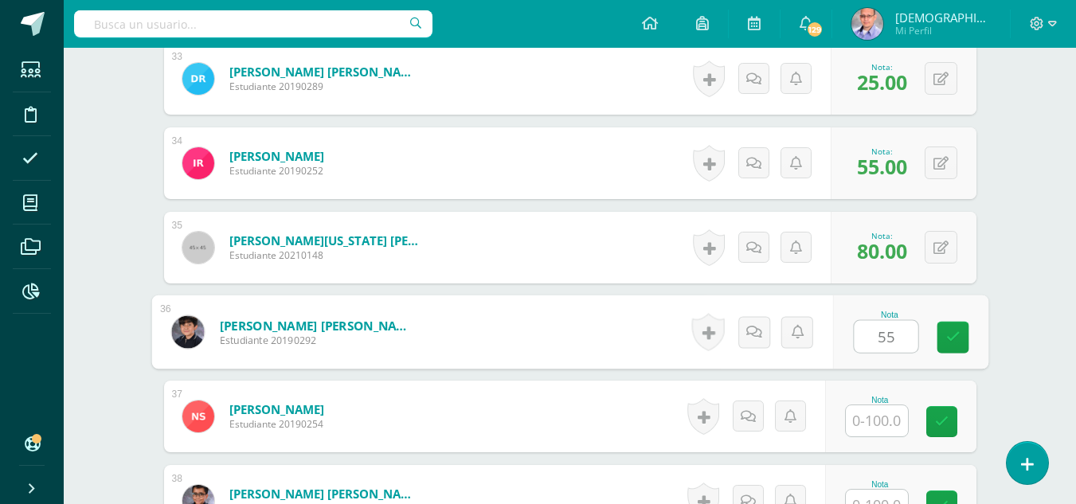
type input "55"
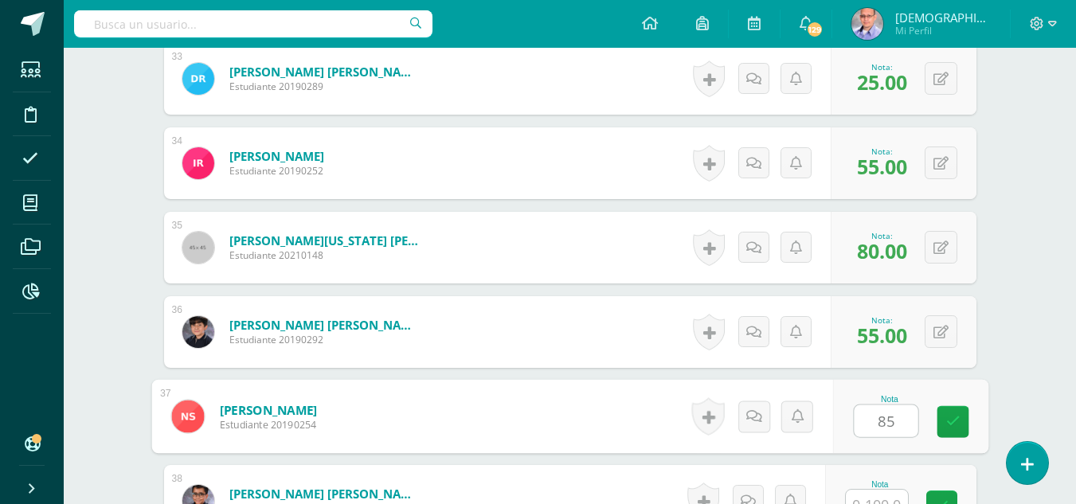
type input "85"
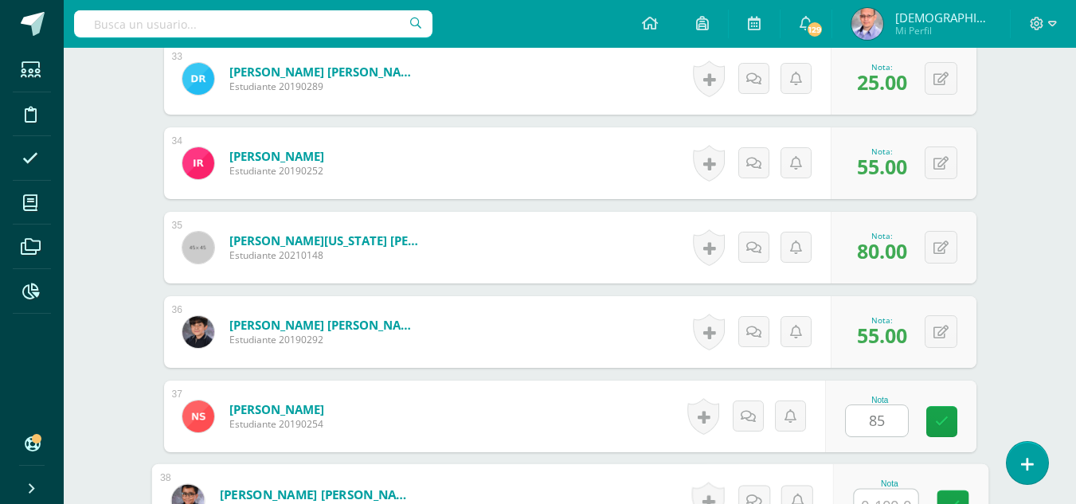
scroll to position [3230, 0]
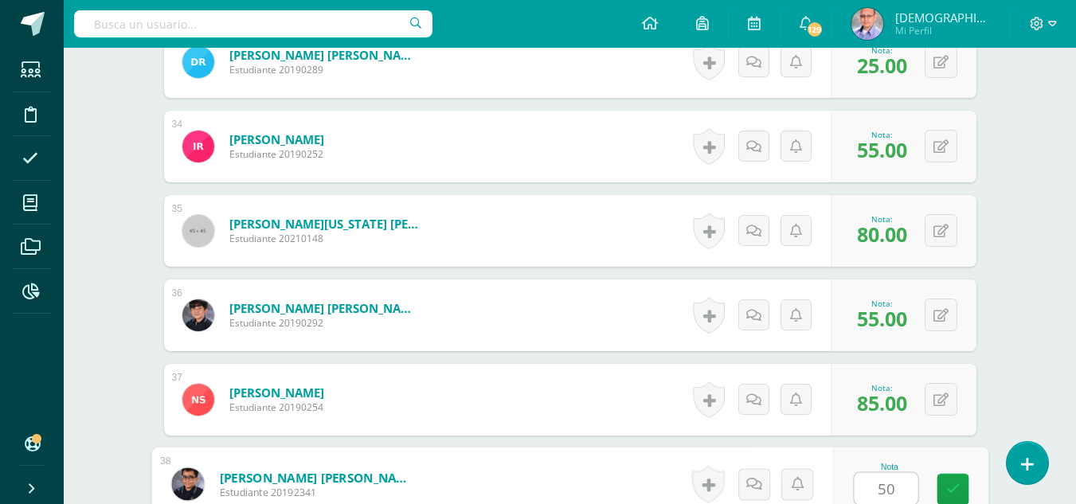
type input "50"
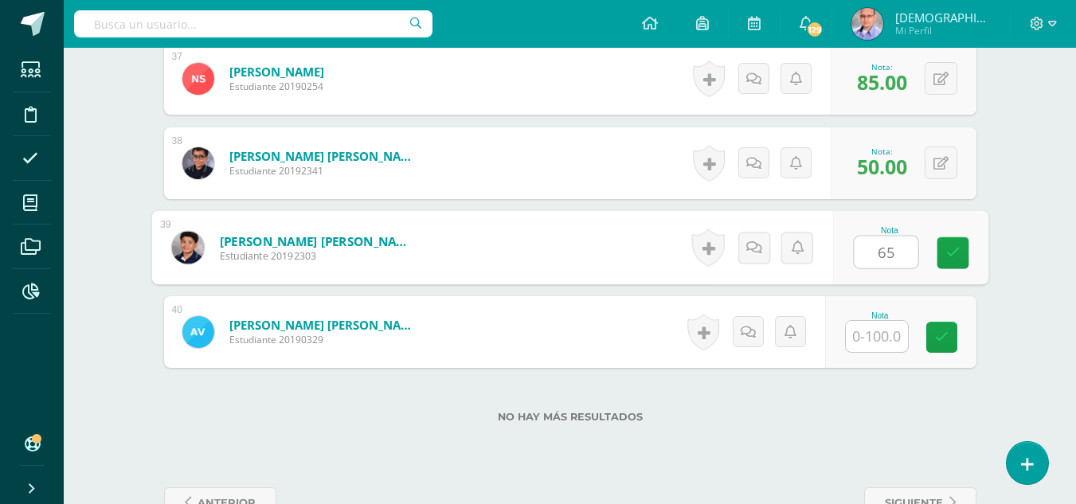
type input "65"
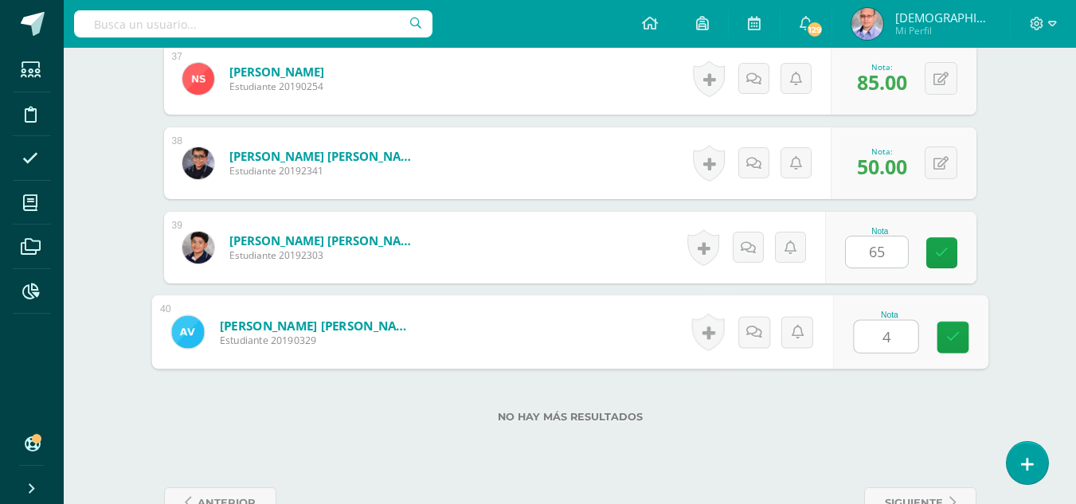
type input "45"
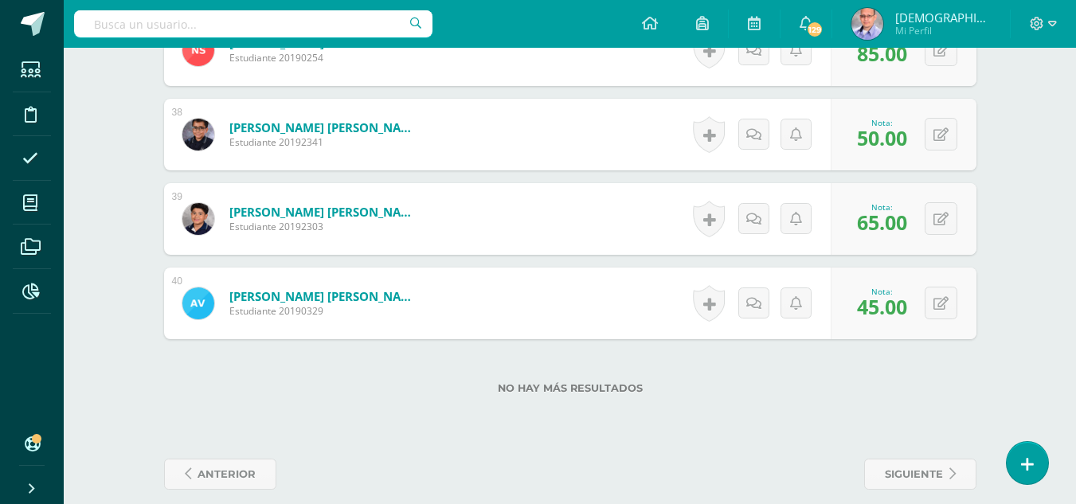
scroll to position [3597, 0]
